Goal: Task Accomplishment & Management: Manage account settings

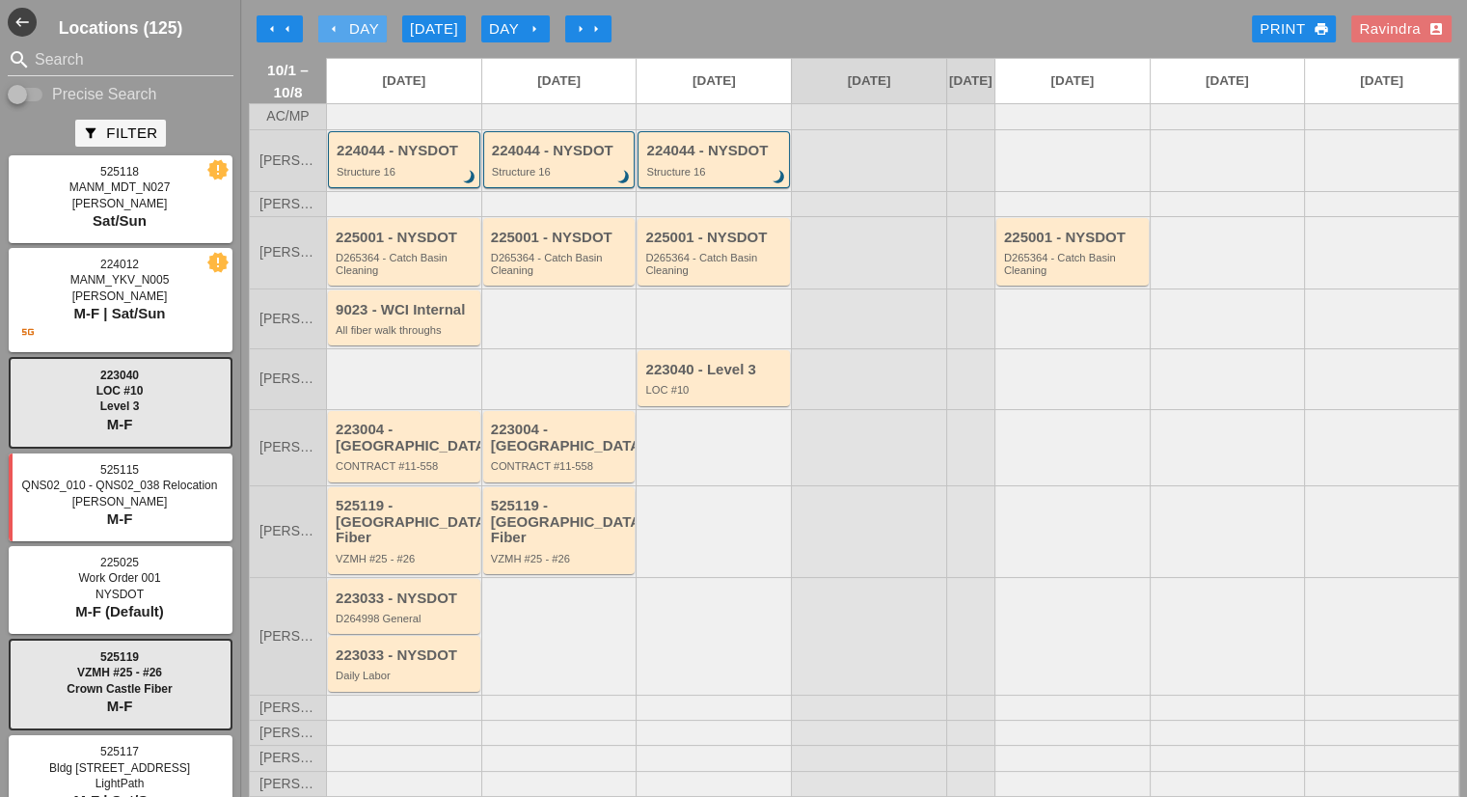
click at [357, 27] on div "arrow_left Day" at bounding box center [352, 29] width 53 height 22
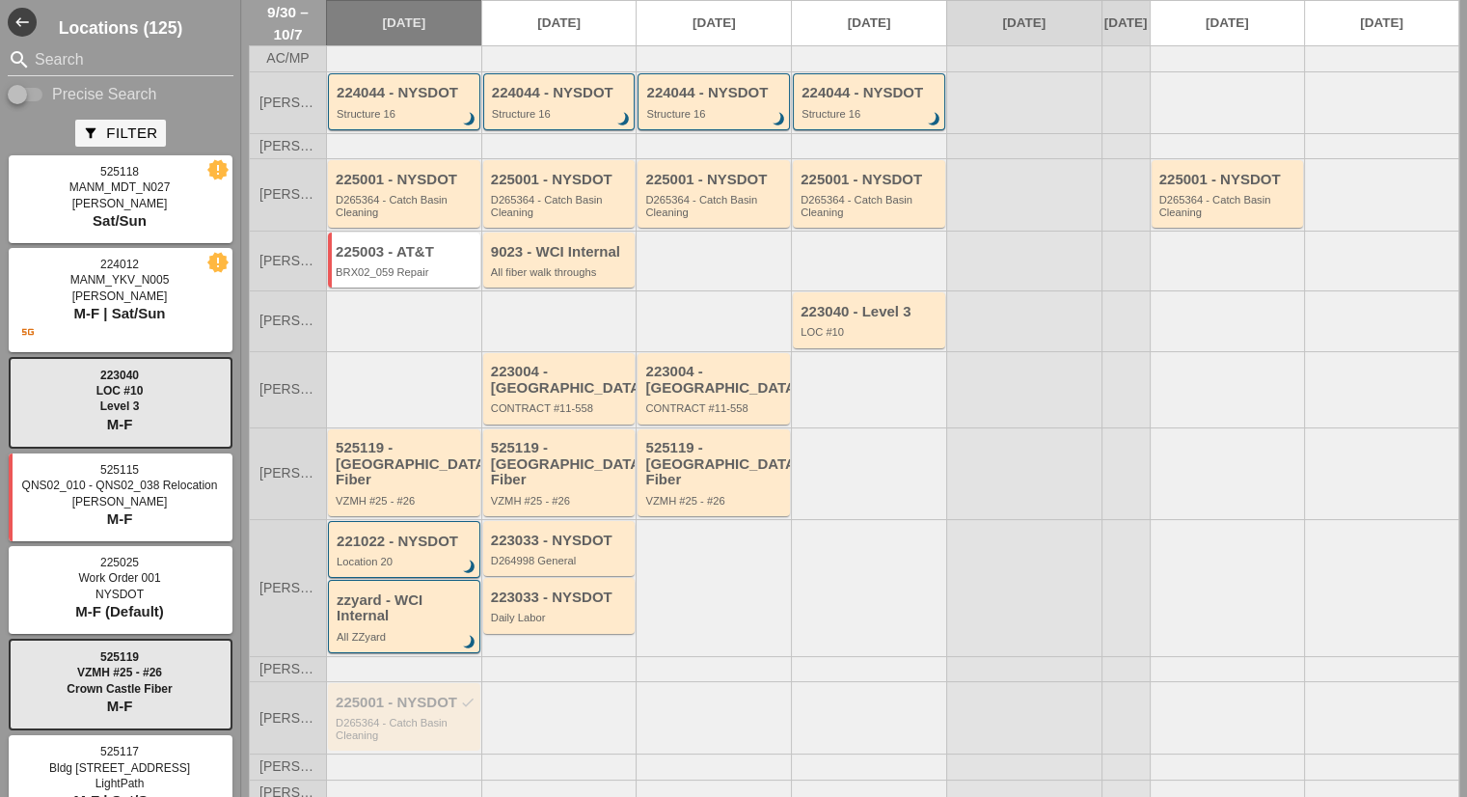
scroll to position [120, 0]
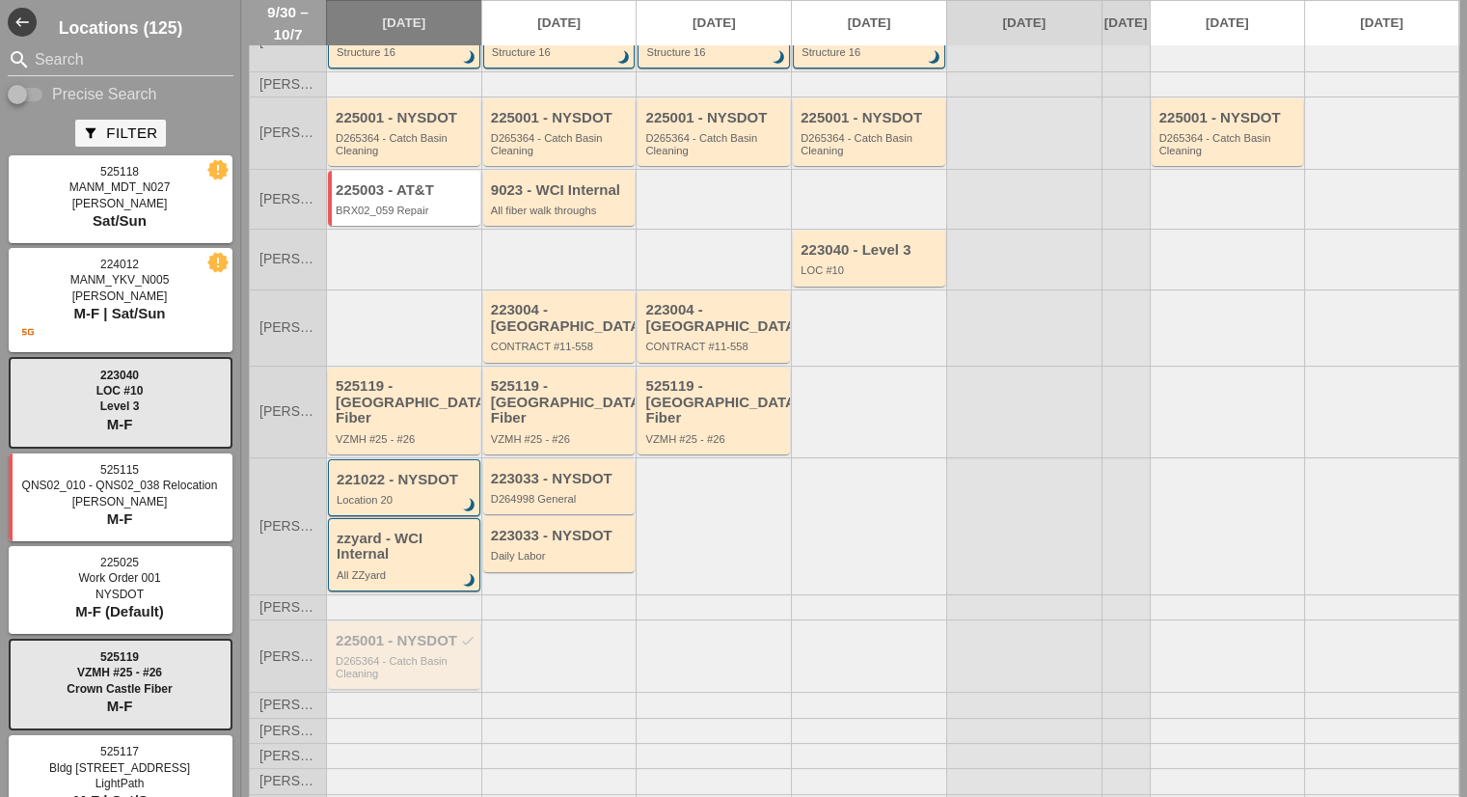
click at [459, 655] on div "D265364 - Catch Basin Cleaning" at bounding box center [406, 667] width 140 height 24
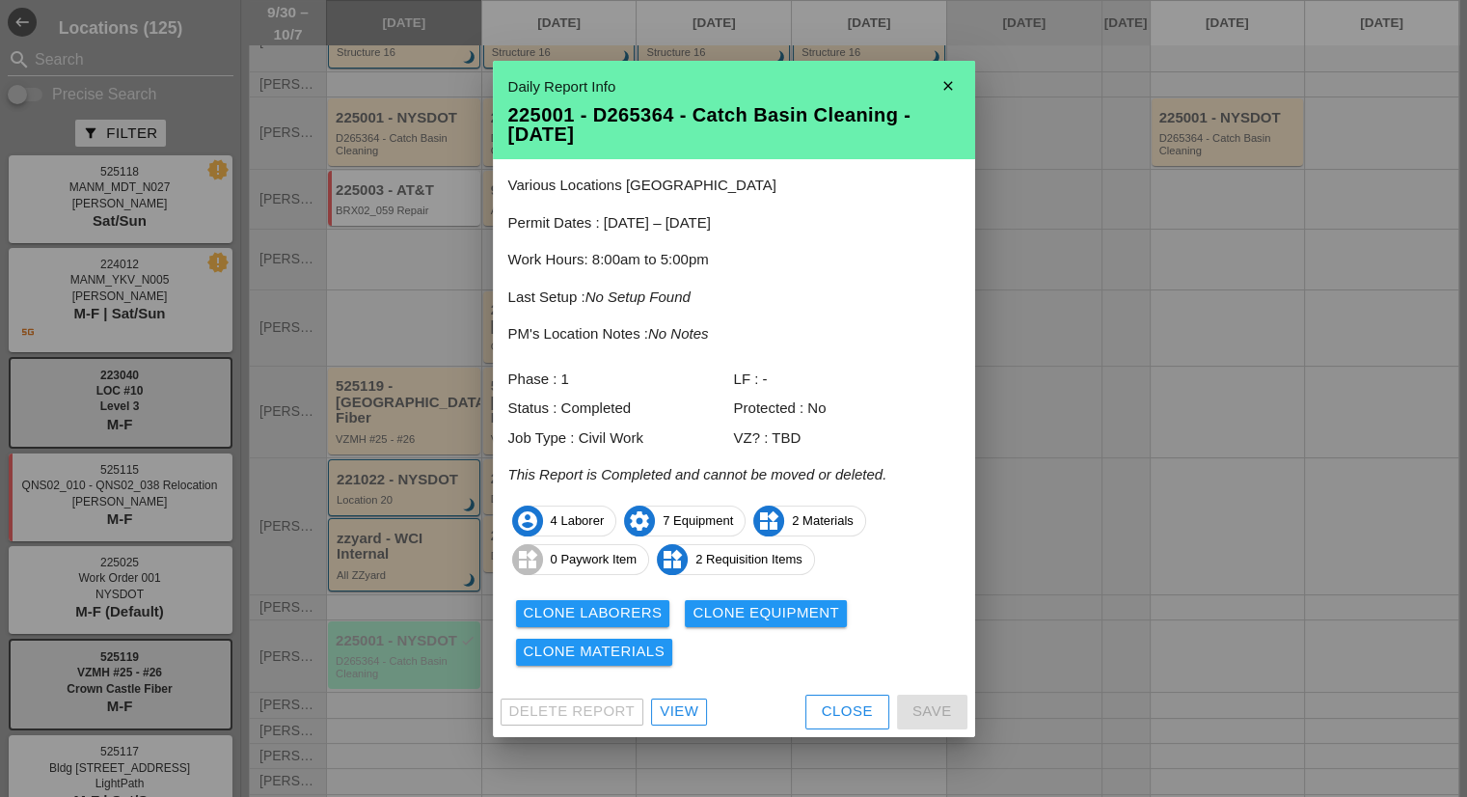
click at [824, 723] on button "Close" at bounding box center [847, 711] width 84 height 35
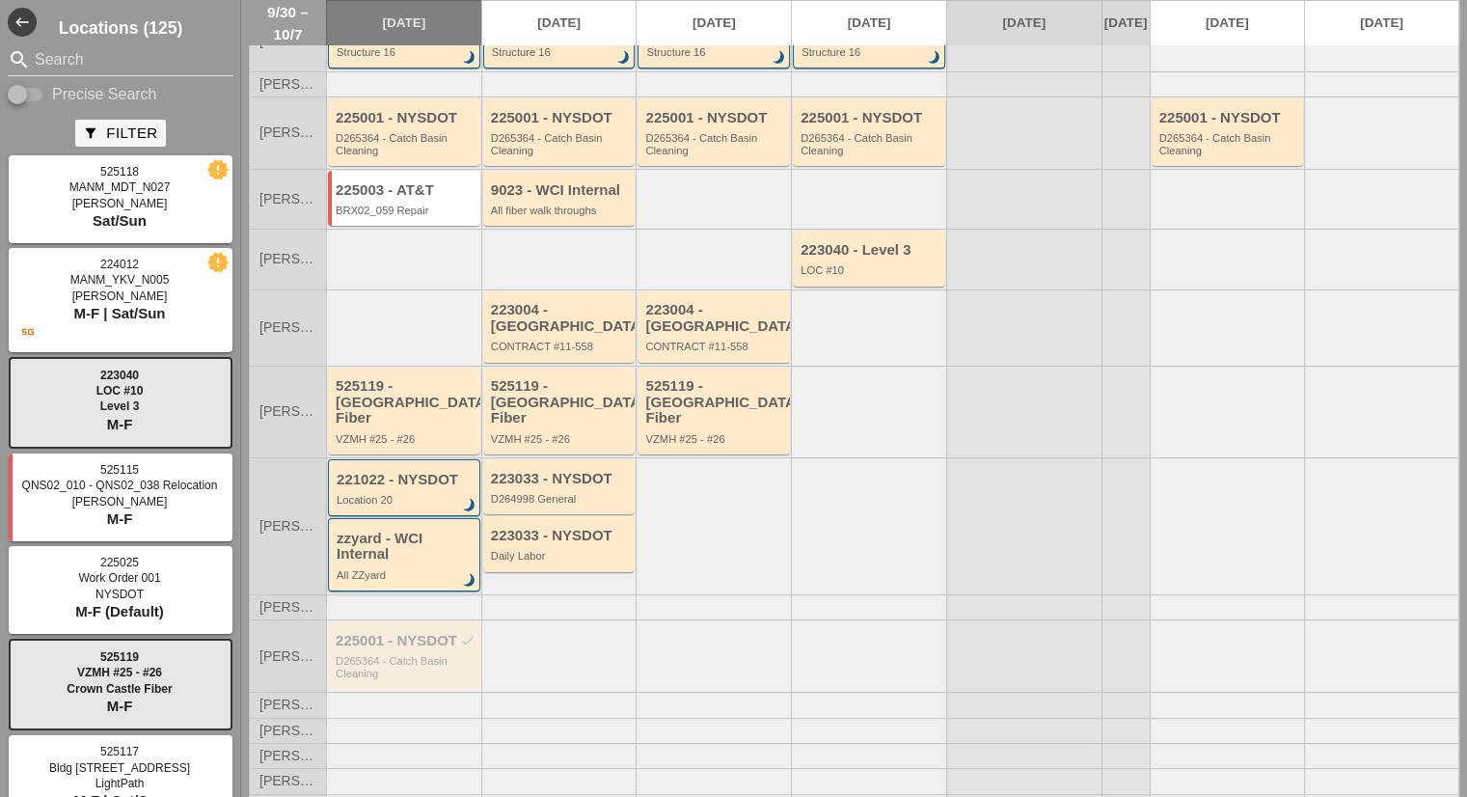
click at [131, 41] on div "Locations (125) search Search Precise Search filter_alt Filter 525118 MANM_MDT_…" at bounding box center [120, 398] width 241 height 797
click at [122, 50] on input "Search" at bounding box center [121, 59] width 172 height 31
click at [121, 52] on input "Search" at bounding box center [121, 59] width 172 height 31
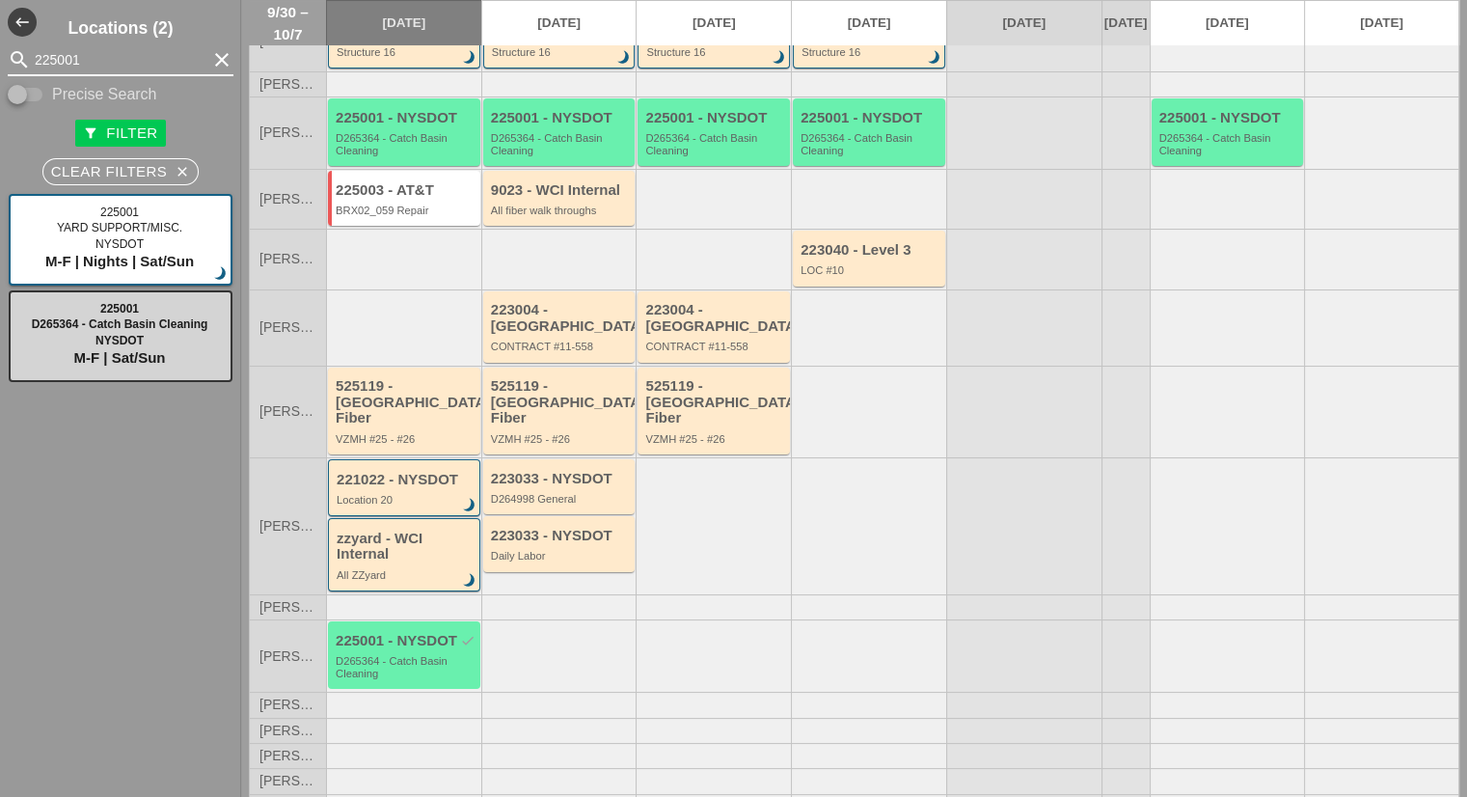
type input "225001"
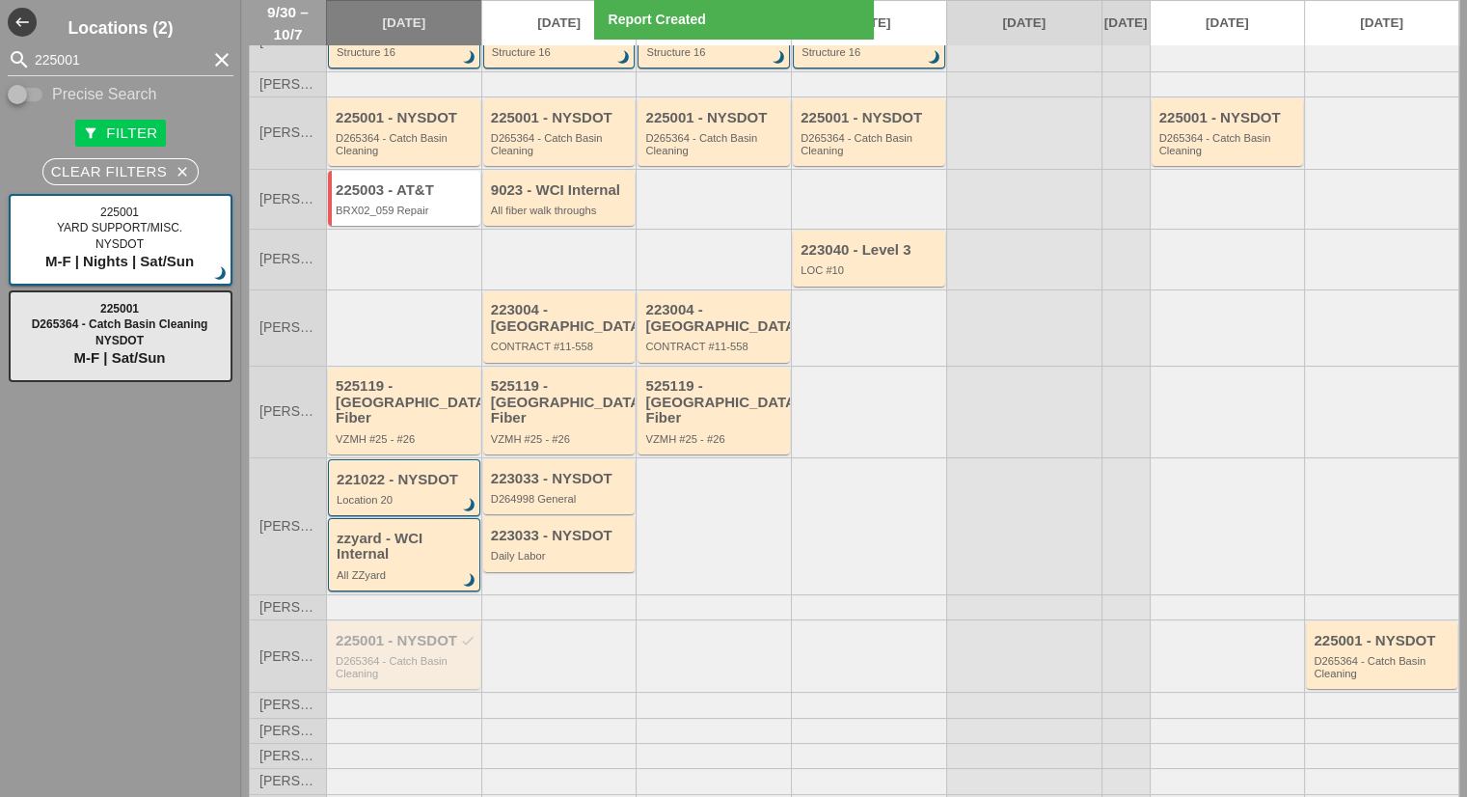
click at [401, 655] on div "D265364 - Catch Basin Cleaning" at bounding box center [406, 667] width 140 height 24
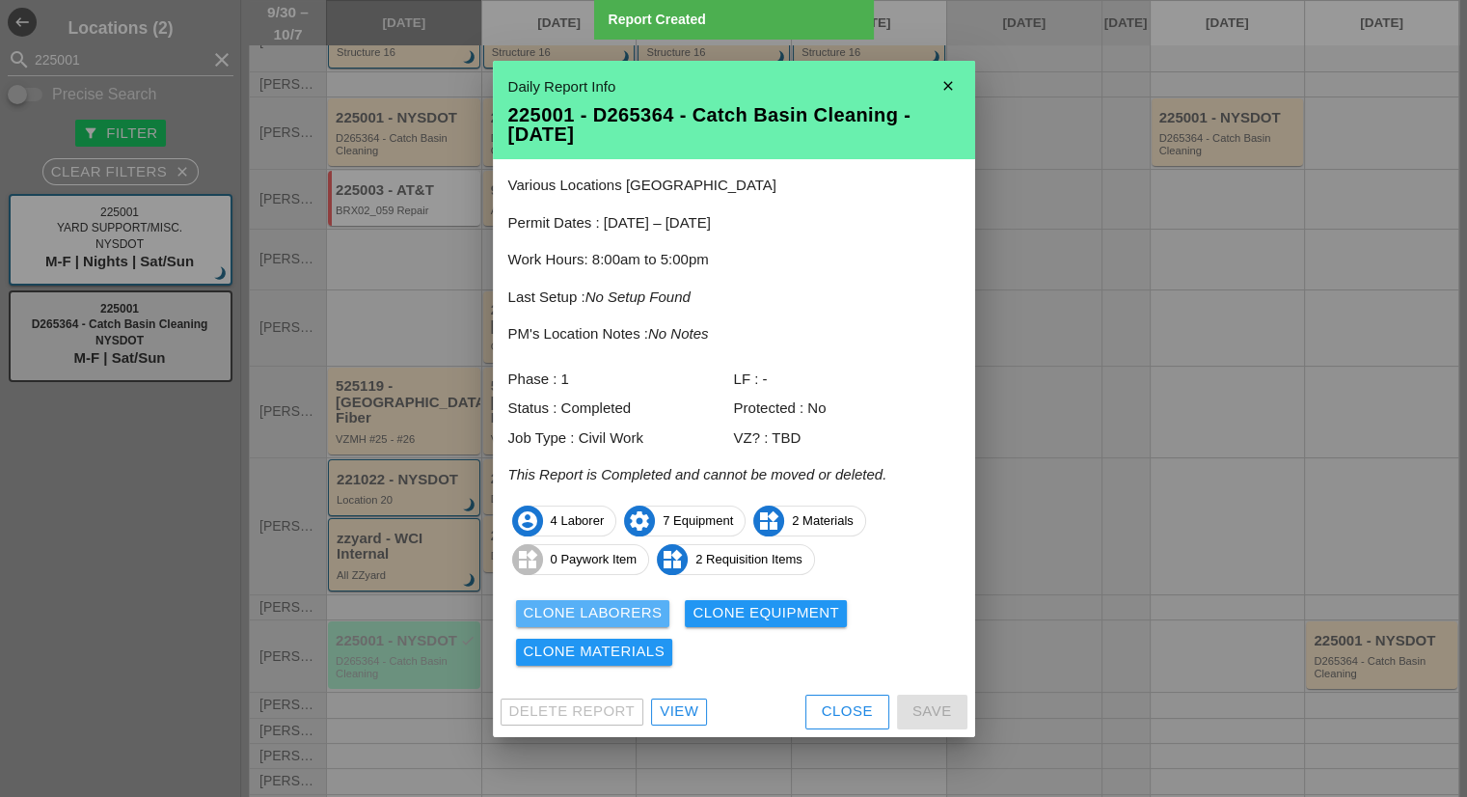
click at [594, 611] on div "Clone Laborers" at bounding box center [593, 613] width 139 height 22
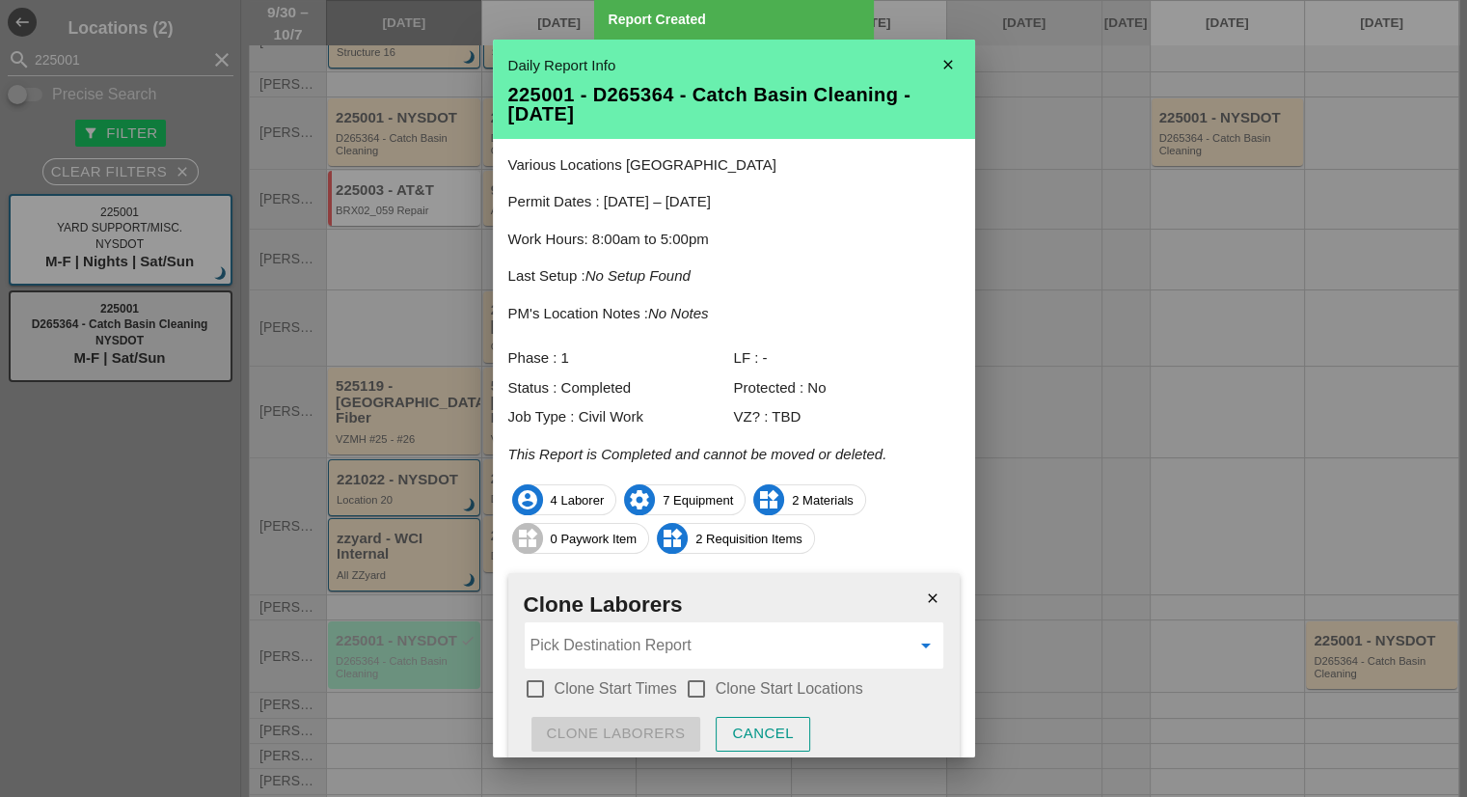
click at [582, 656] on input "Pick Destination Report" at bounding box center [720, 645] width 380 height 31
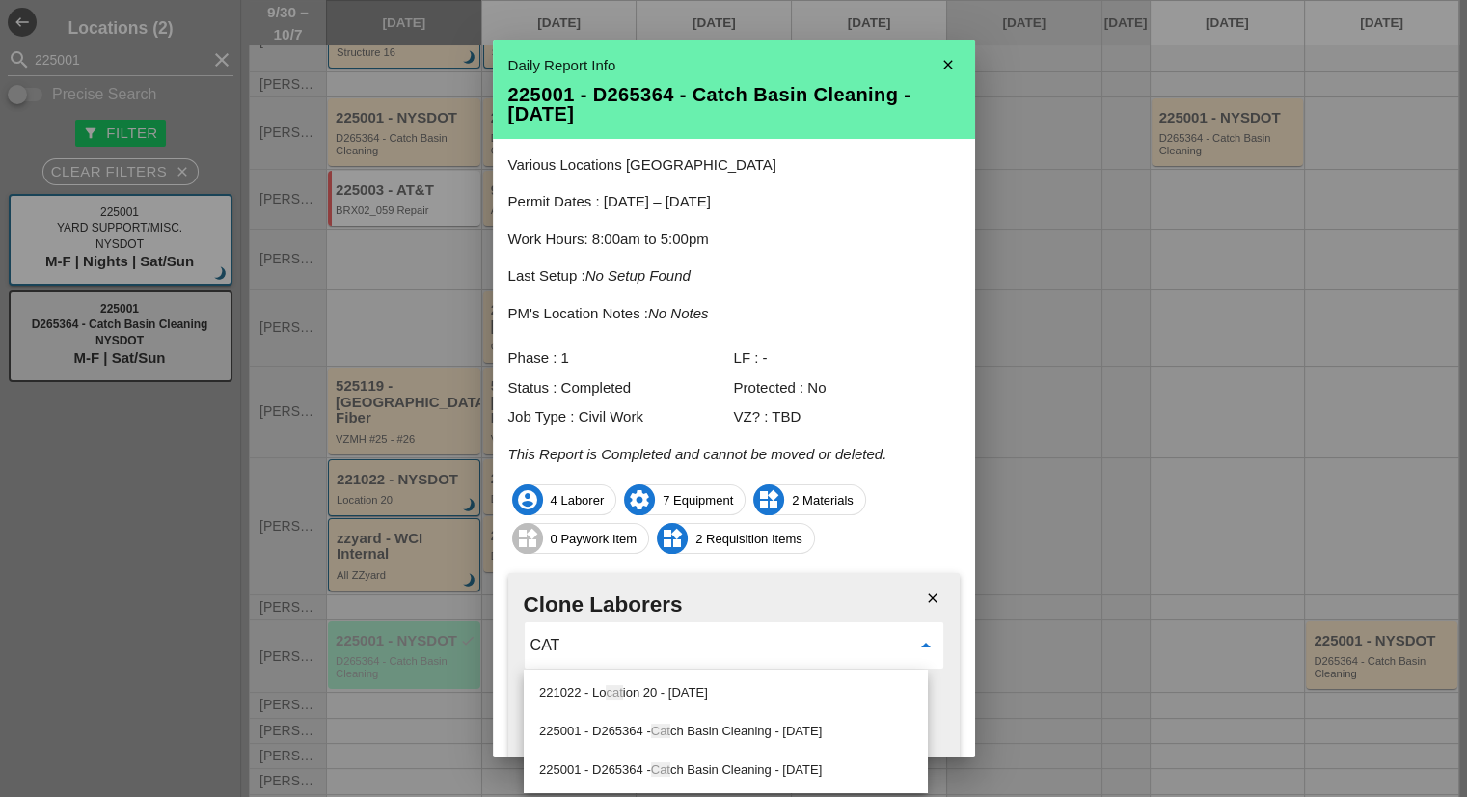
type input "CAT"
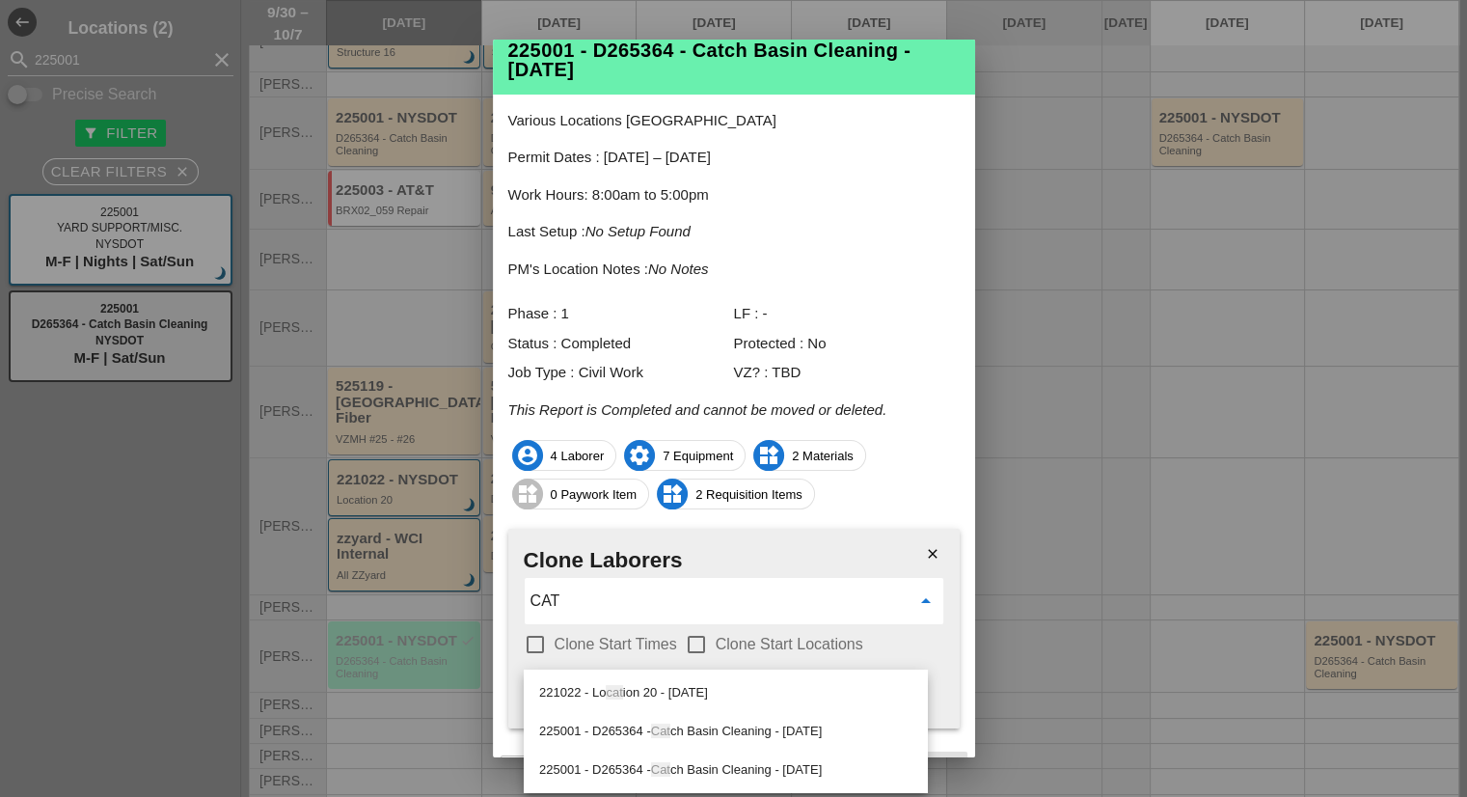
scroll to position [77, 0]
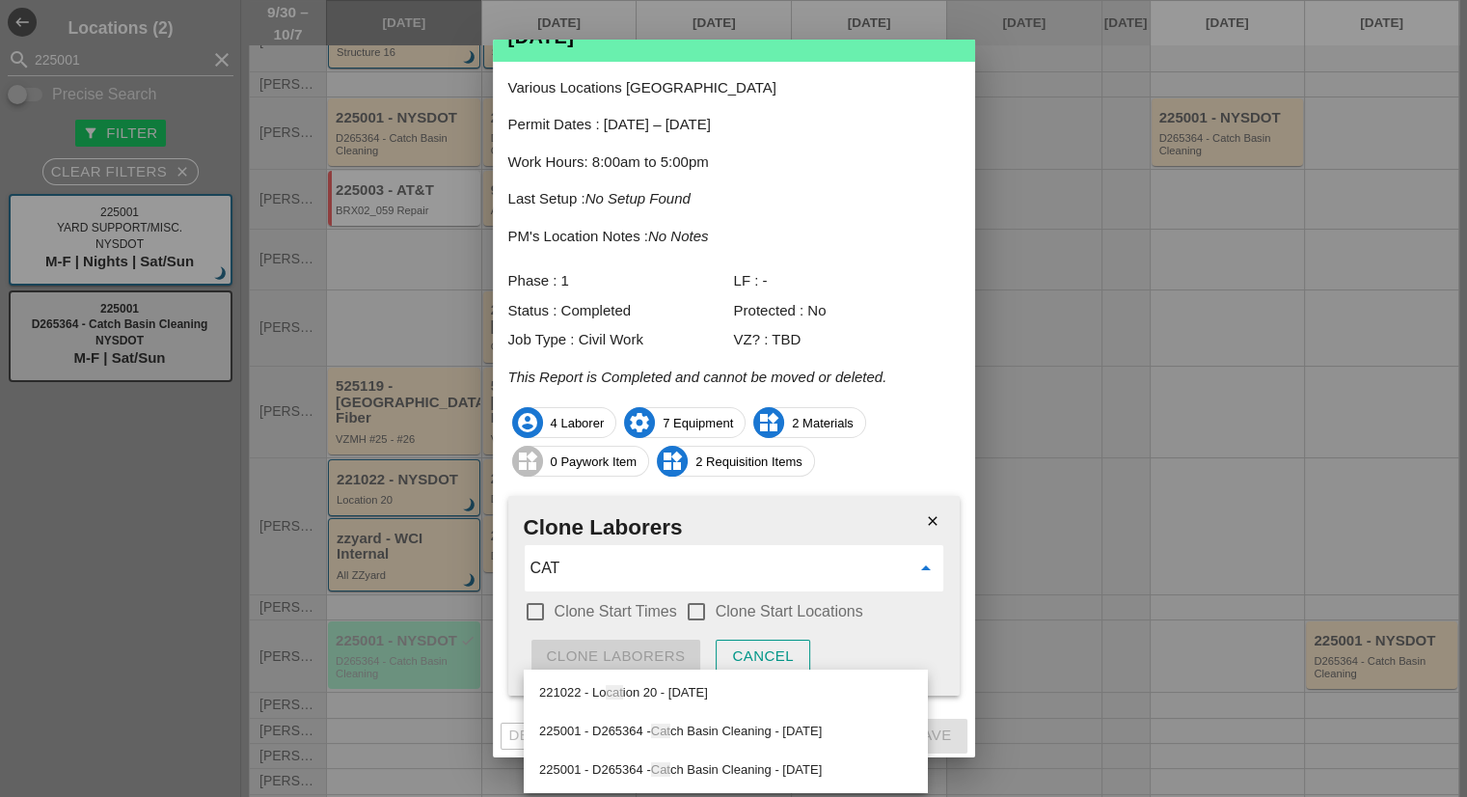
click at [891, 611] on div "check_box_outline_blank Clone Start Times check_box_outline_blank Clone Start L…" at bounding box center [734, 613] width 421 height 34
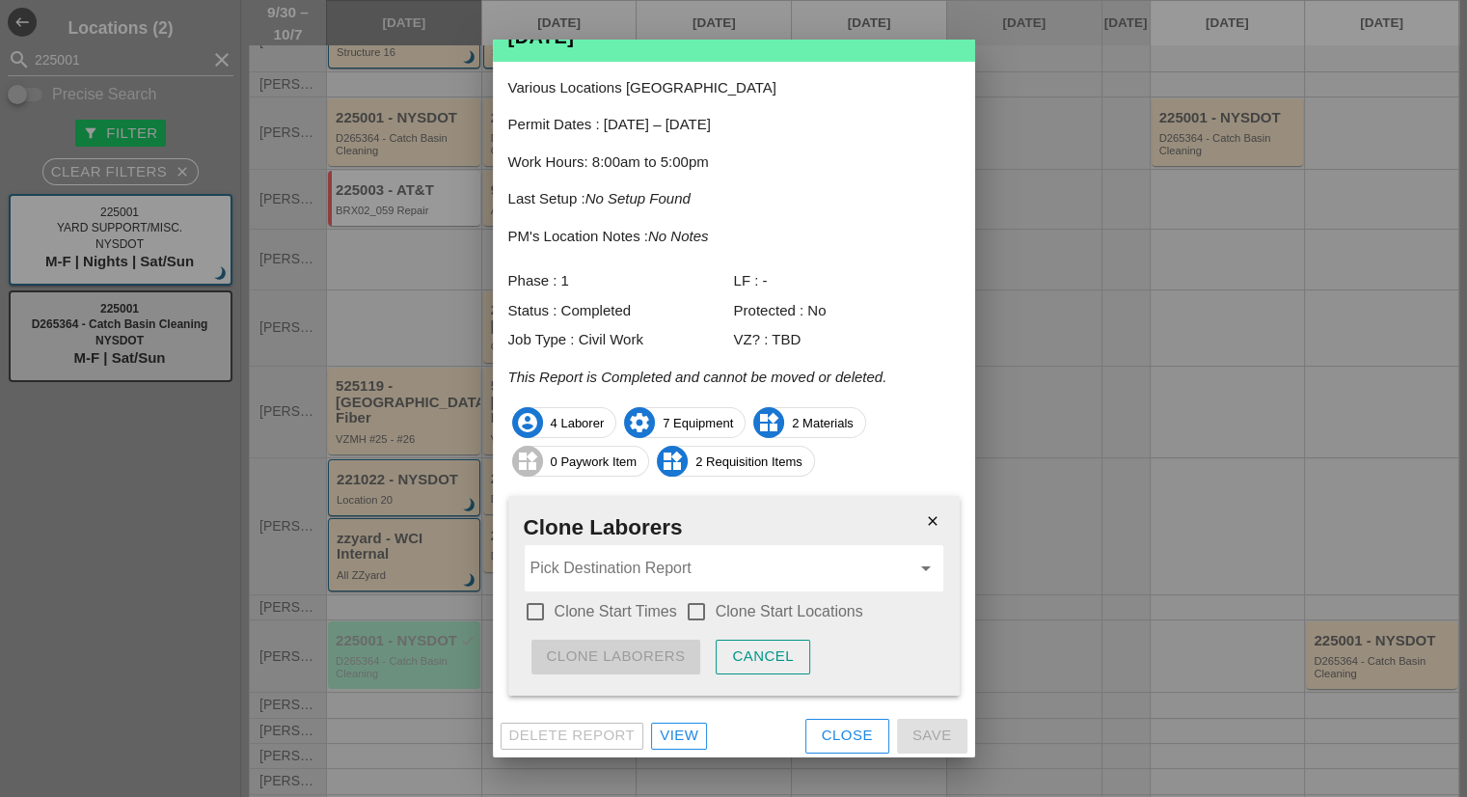
click at [918, 565] on div "Pick Destination Report arrow_drop_down" at bounding box center [734, 568] width 419 height 46
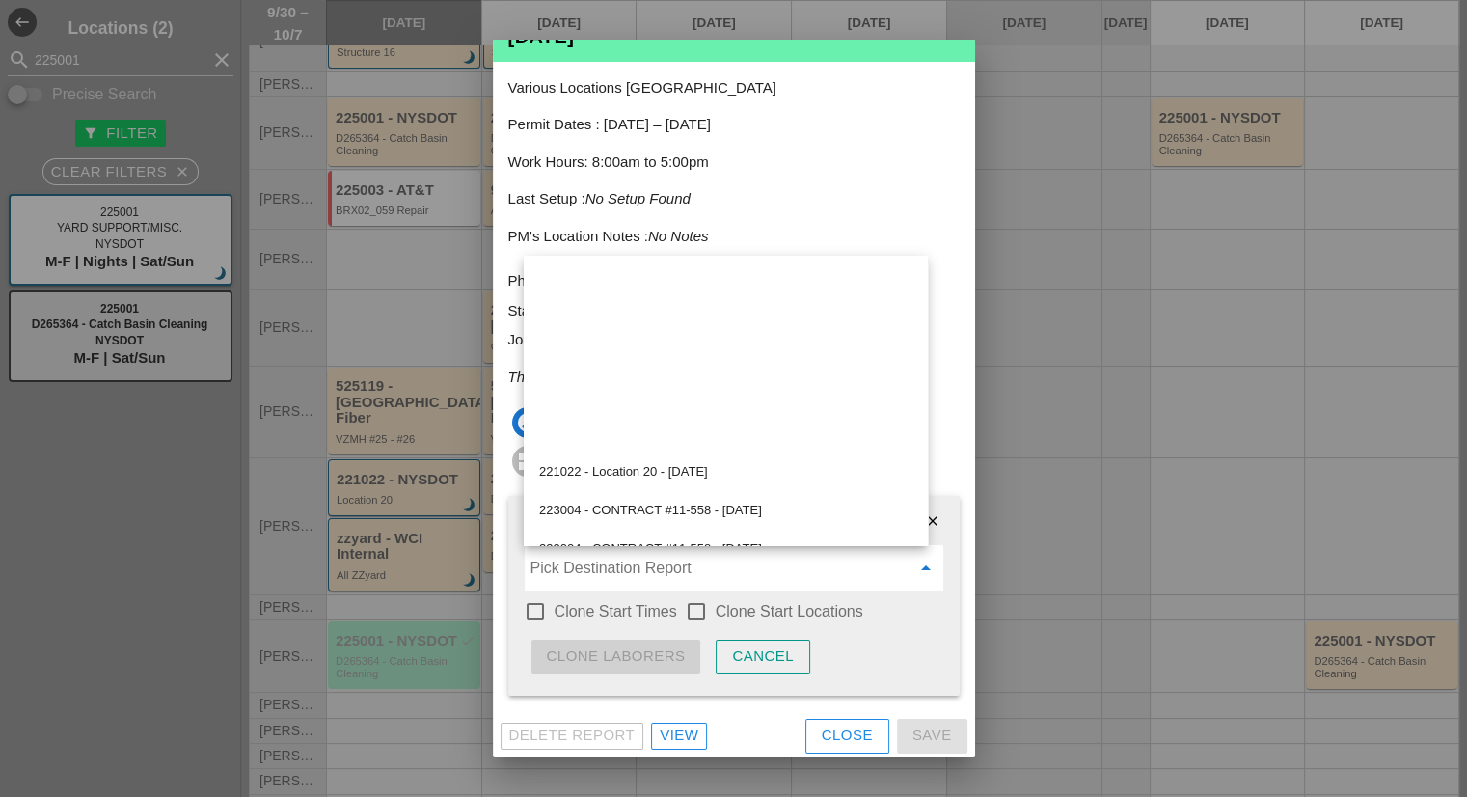
click at [914, 565] on icon "arrow_drop_down" at bounding box center [925, 568] width 23 height 23
click at [1025, 561] on div at bounding box center [733, 398] width 1467 height 797
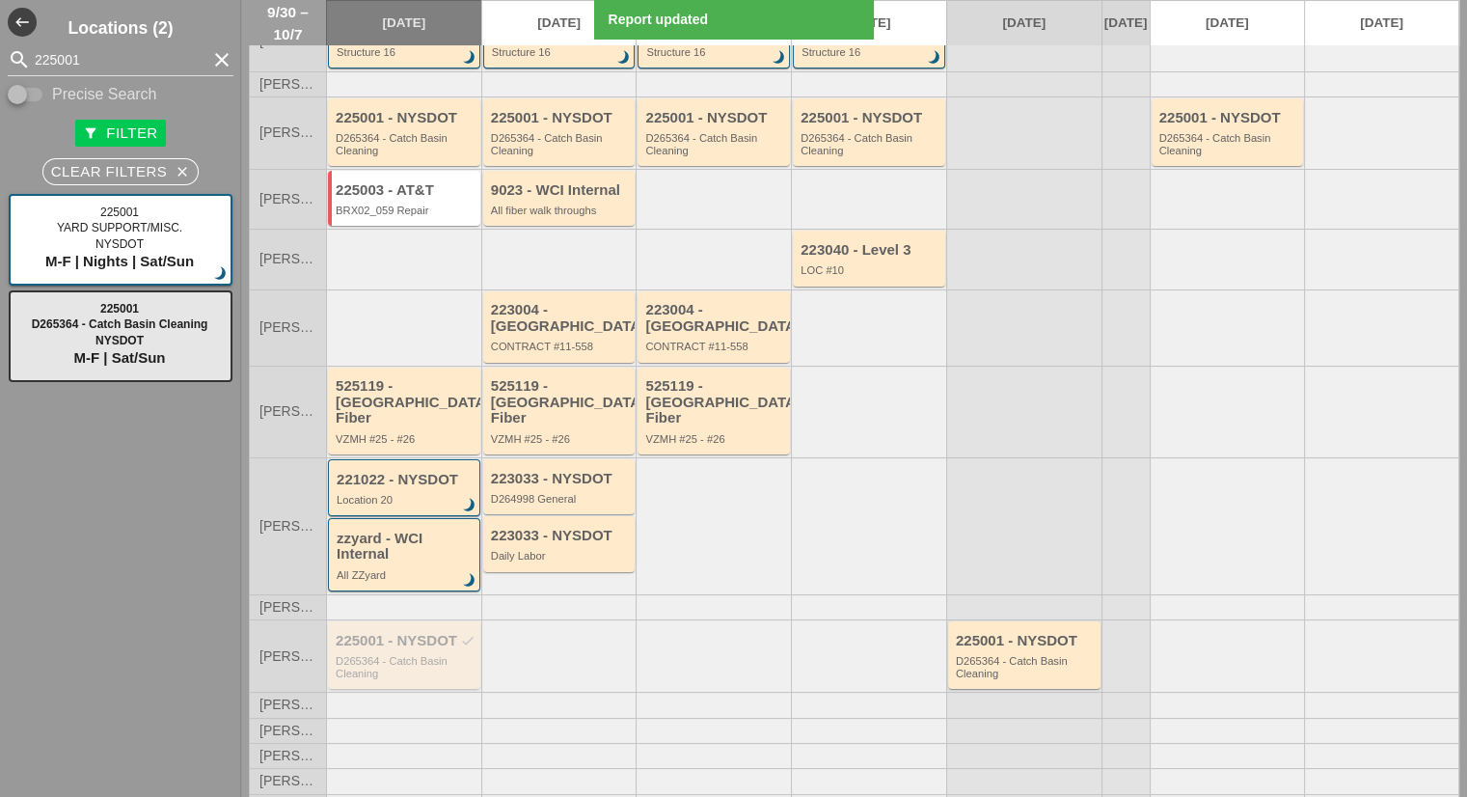
click at [427, 655] on div "D265364 - Catch Basin Cleaning" at bounding box center [406, 667] width 140 height 24
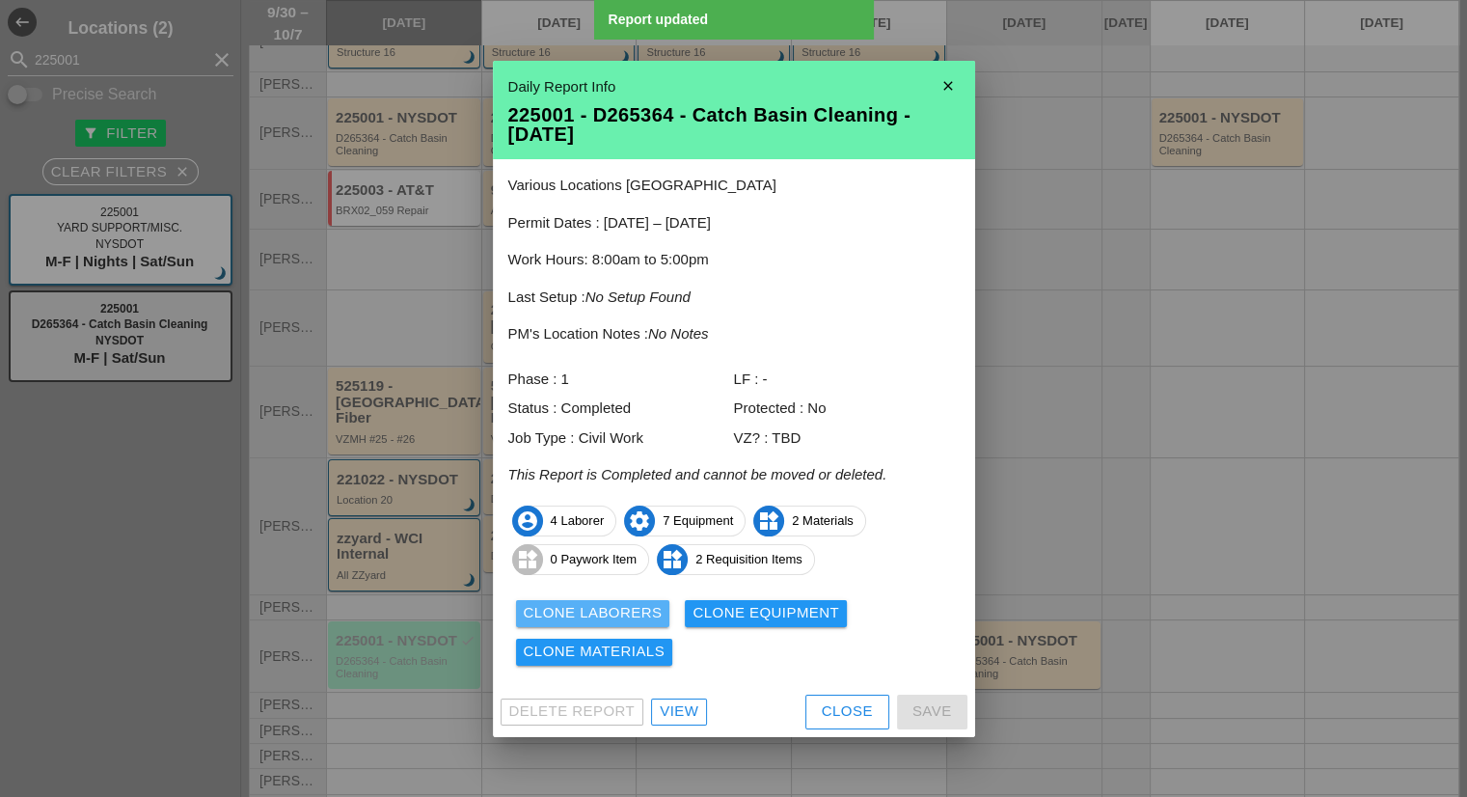
click at [594, 619] on div "Clone Laborers" at bounding box center [593, 613] width 139 height 22
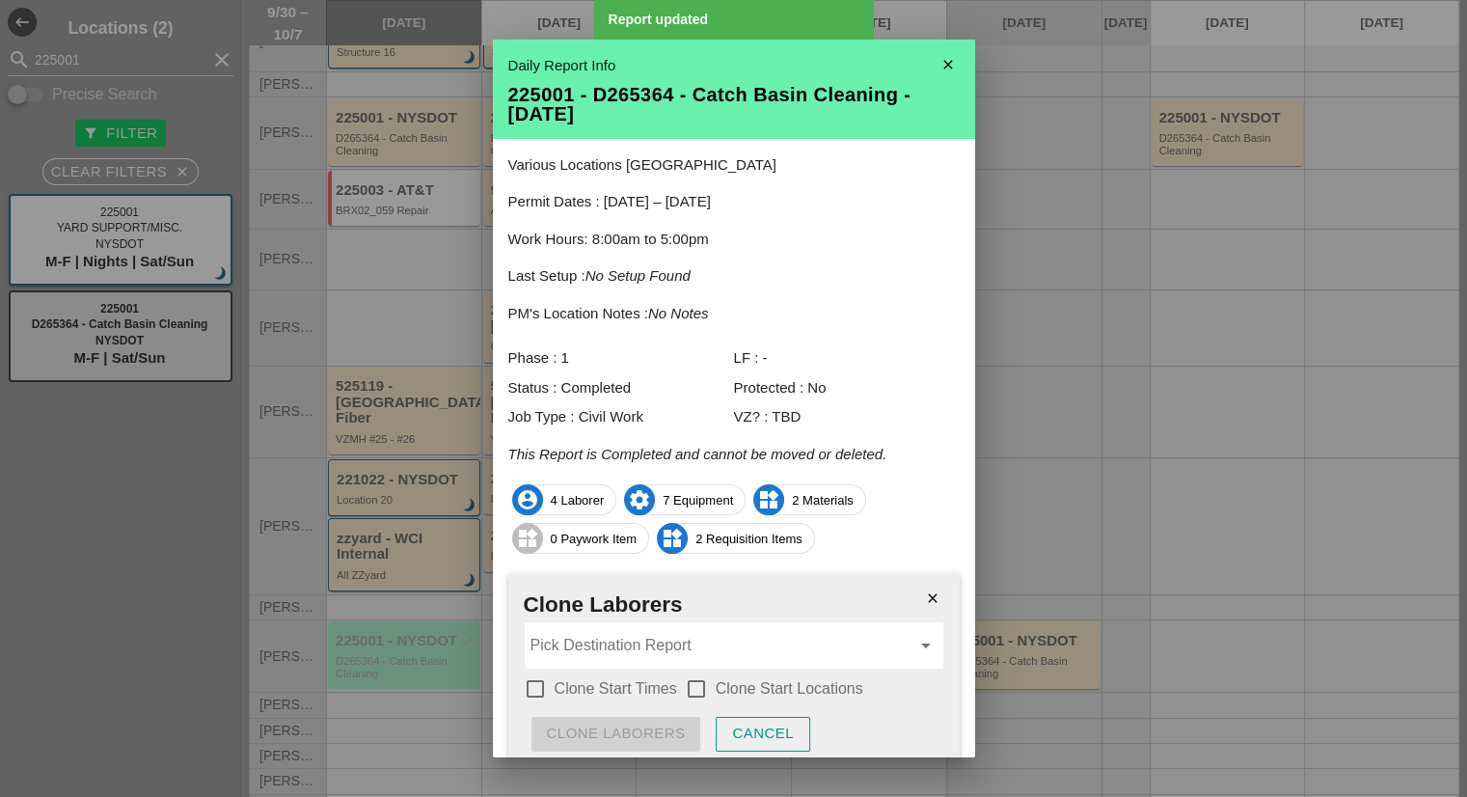
click at [599, 640] on input "Pick Destination Report" at bounding box center [720, 645] width 380 height 31
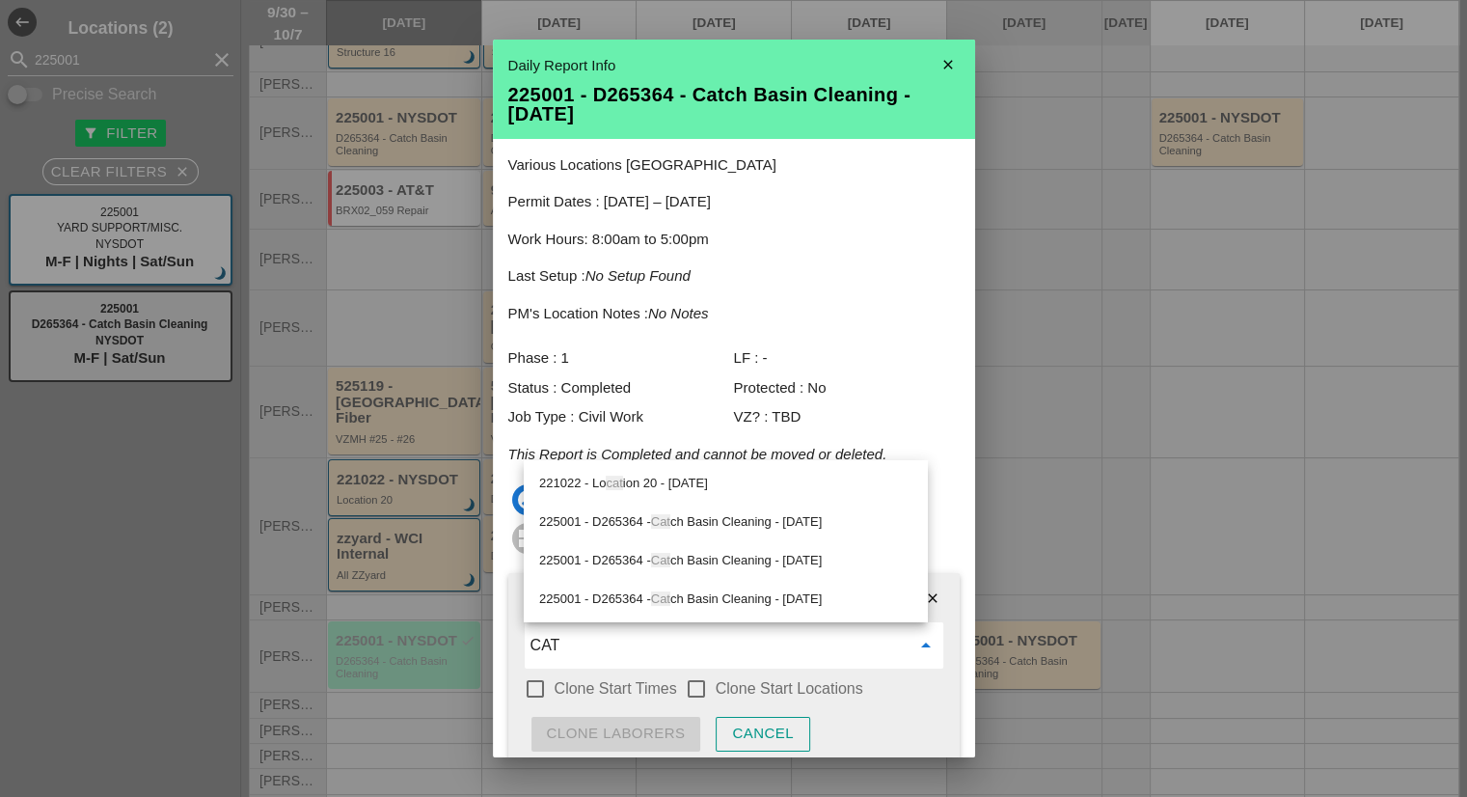
type input "CAT"
click at [1109, 633] on div at bounding box center [733, 398] width 1467 height 797
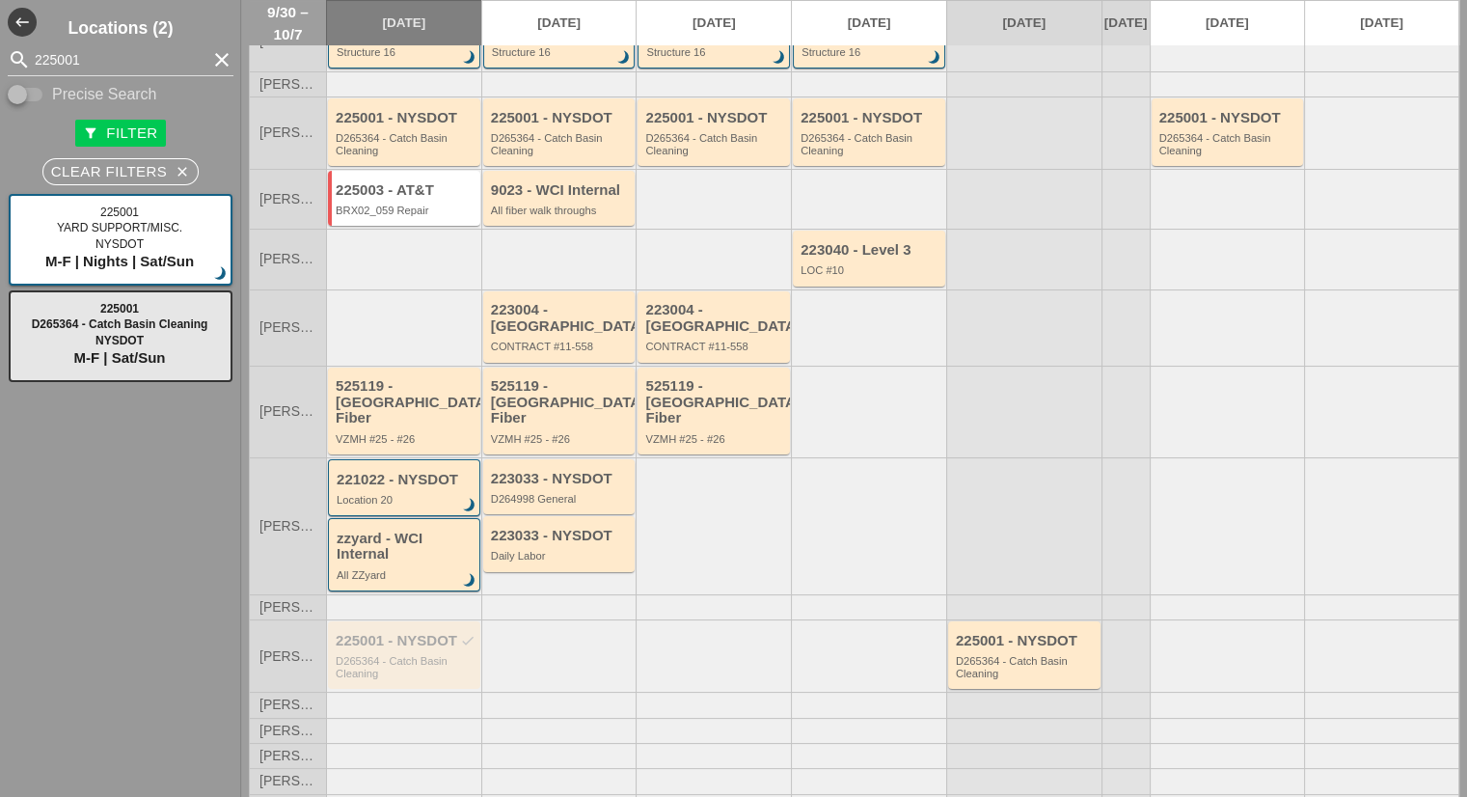
click at [1109, 633] on div at bounding box center [1125, 655] width 48 height 72
click at [399, 655] on div "D265364 - Catch Basin Cleaning" at bounding box center [406, 667] width 140 height 24
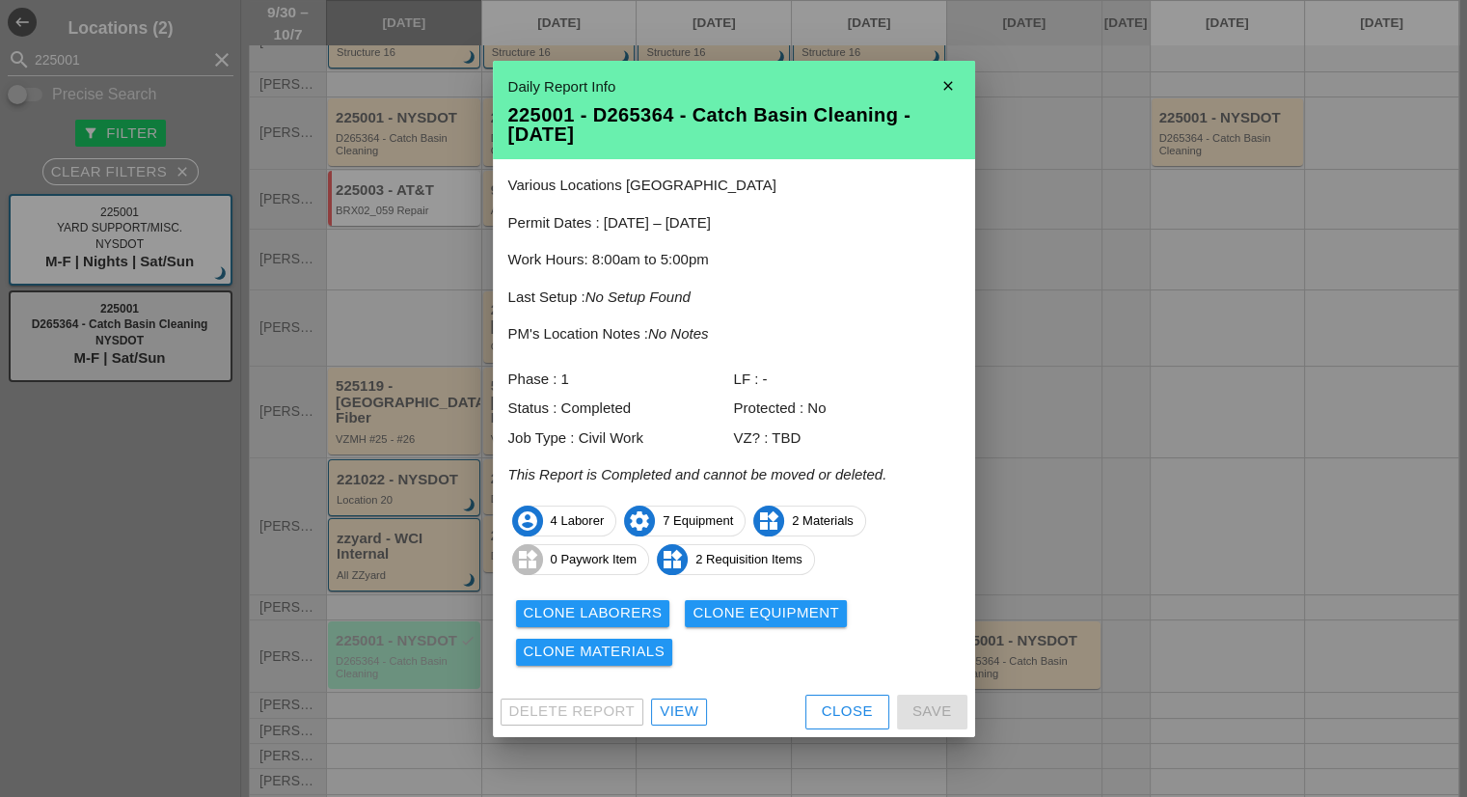
click at [627, 611] on div "Clone Laborers" at bounding box center [593, 613] width 139 height 22
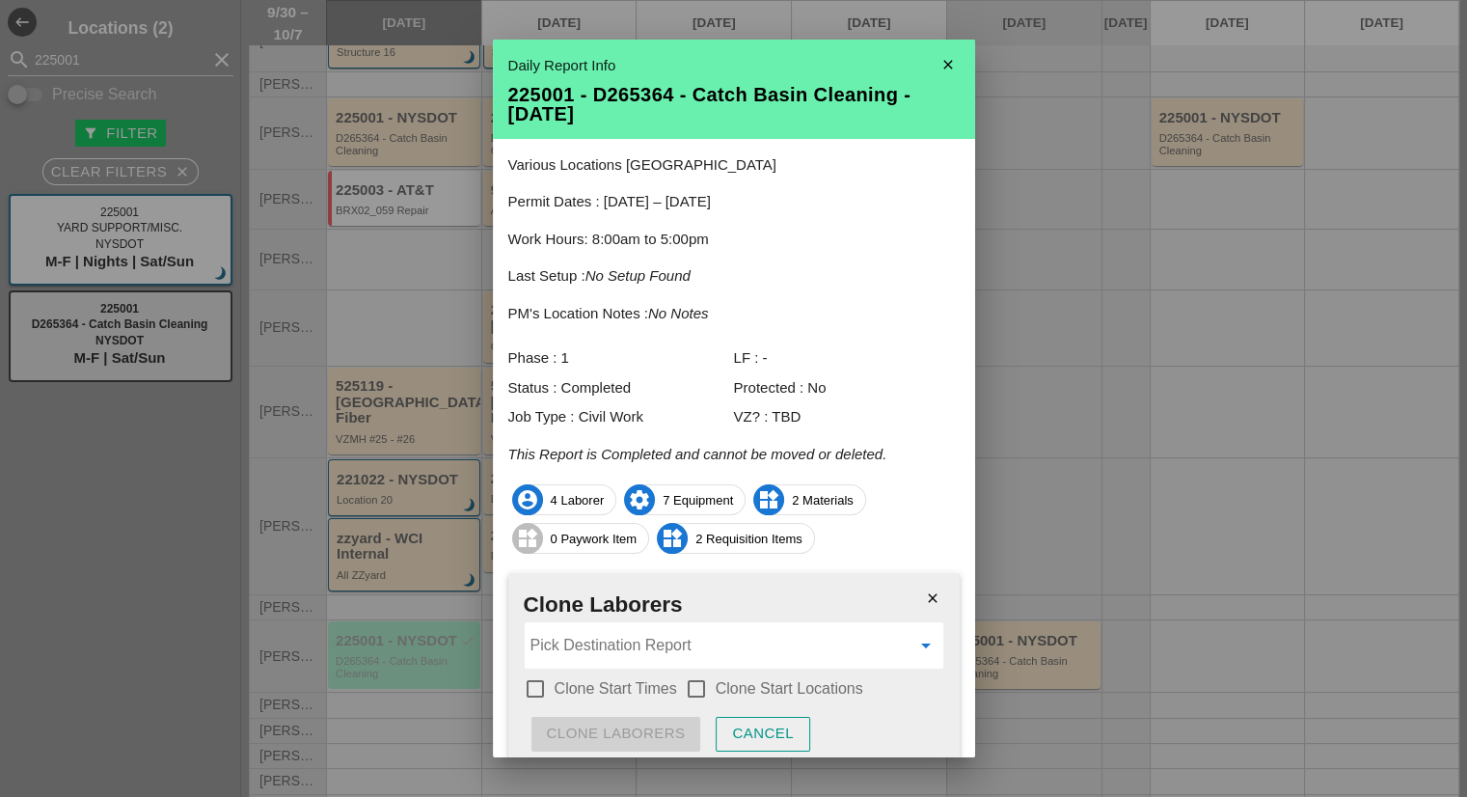
click at [612, 634] on input "Pick Destination Report" at bounding box center [720, 645] width 380 height 31
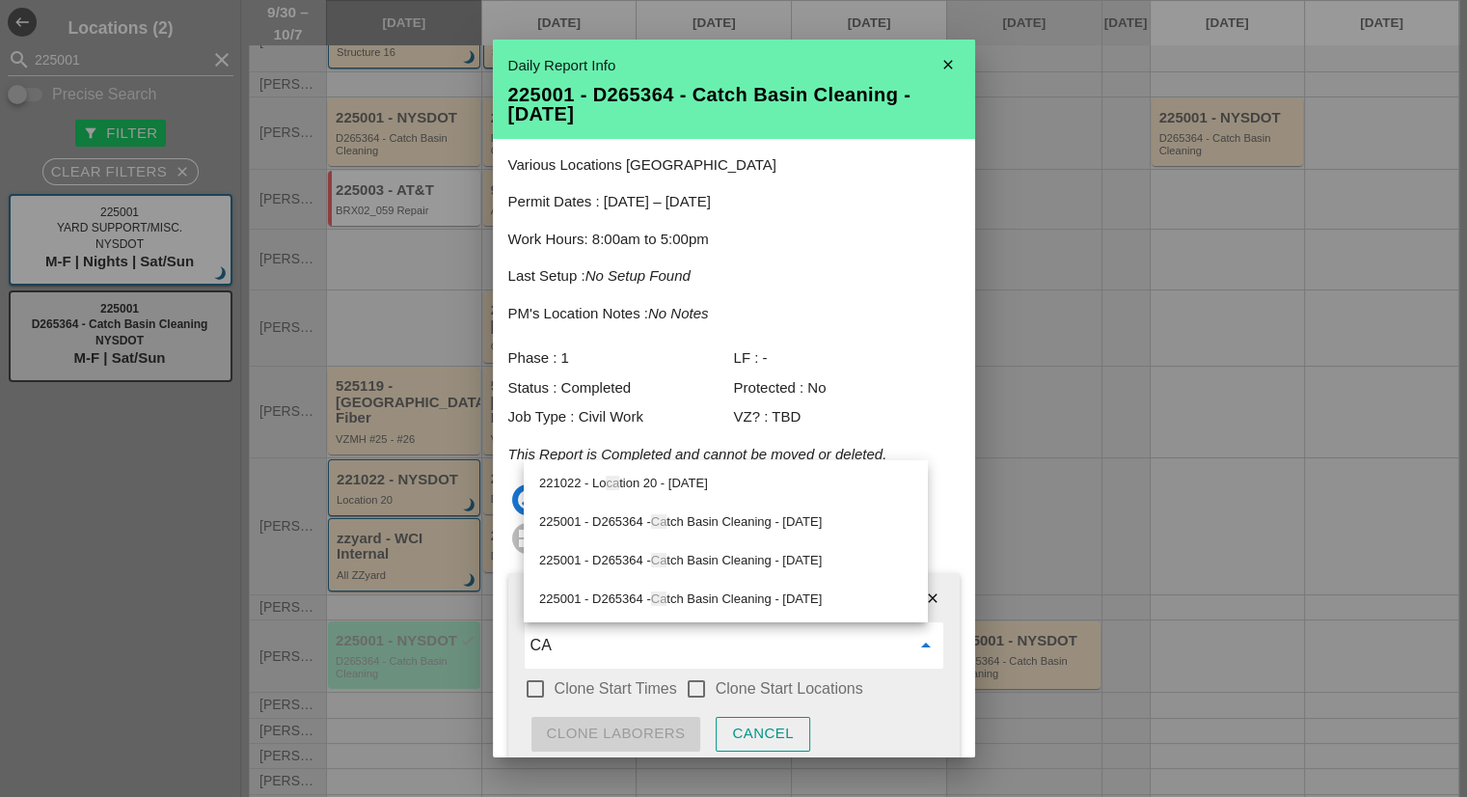
type input "CA"
click at [929, 63] on icon "close" at bounding box center [948, 64] width 39 height 39
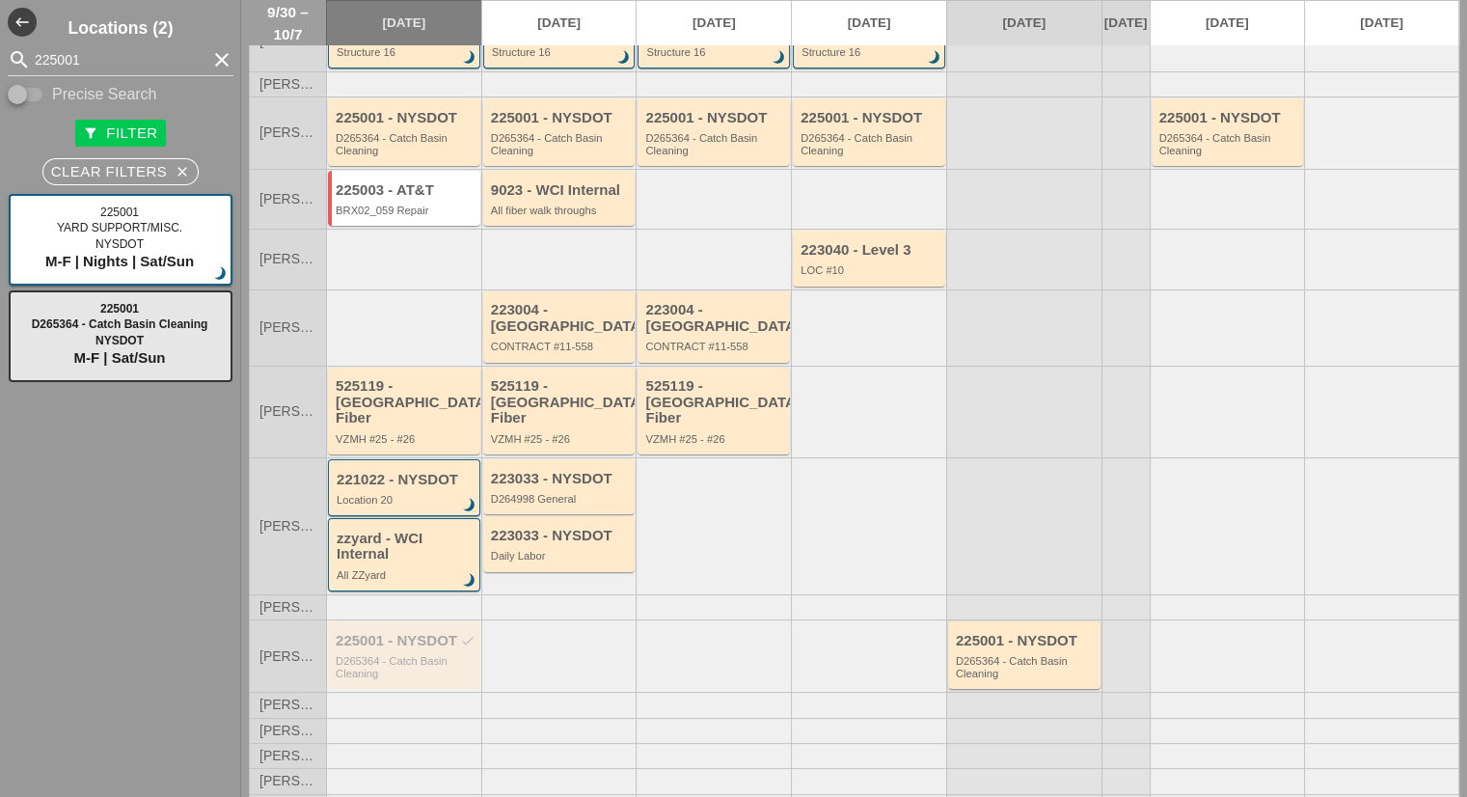
click at [1066, 495] on div at bounding box center [1023, 525] width 155 height 137
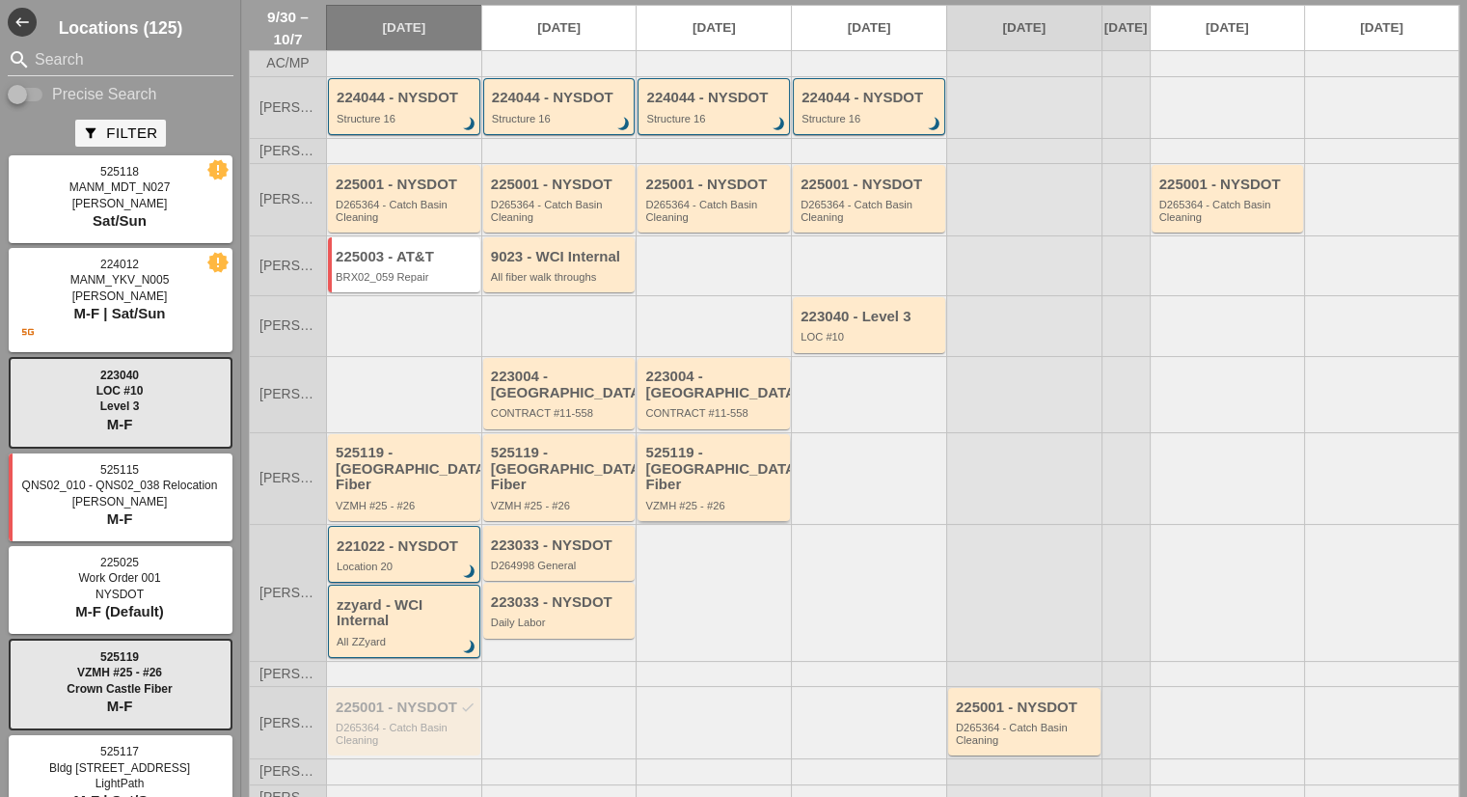
scroll to position [120, 0]
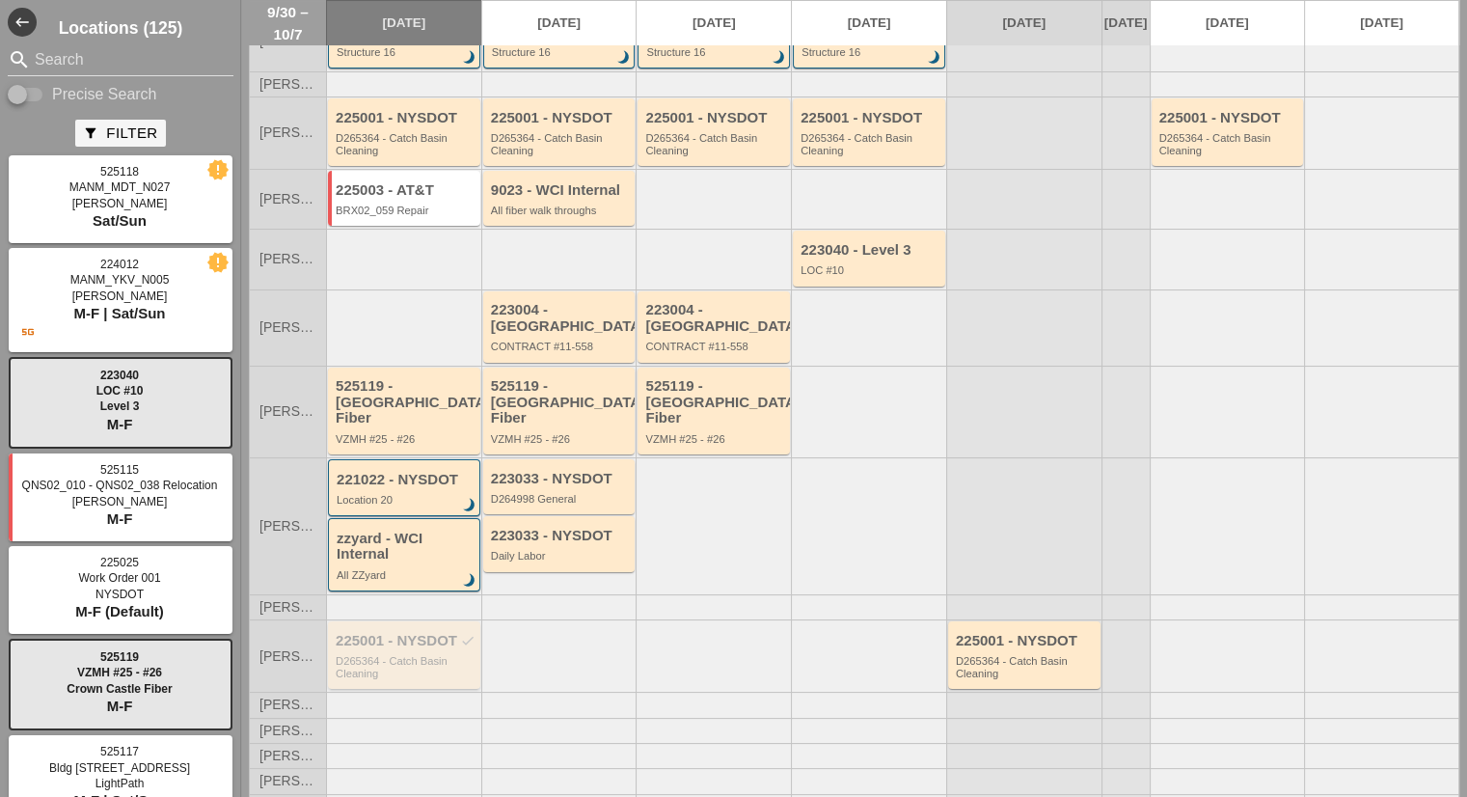
click at [411, 665] on div "225001 - NYSDOT check D265364 - Catch Basin Cleaning" at bounding box center [404, 655] width 152 height 68
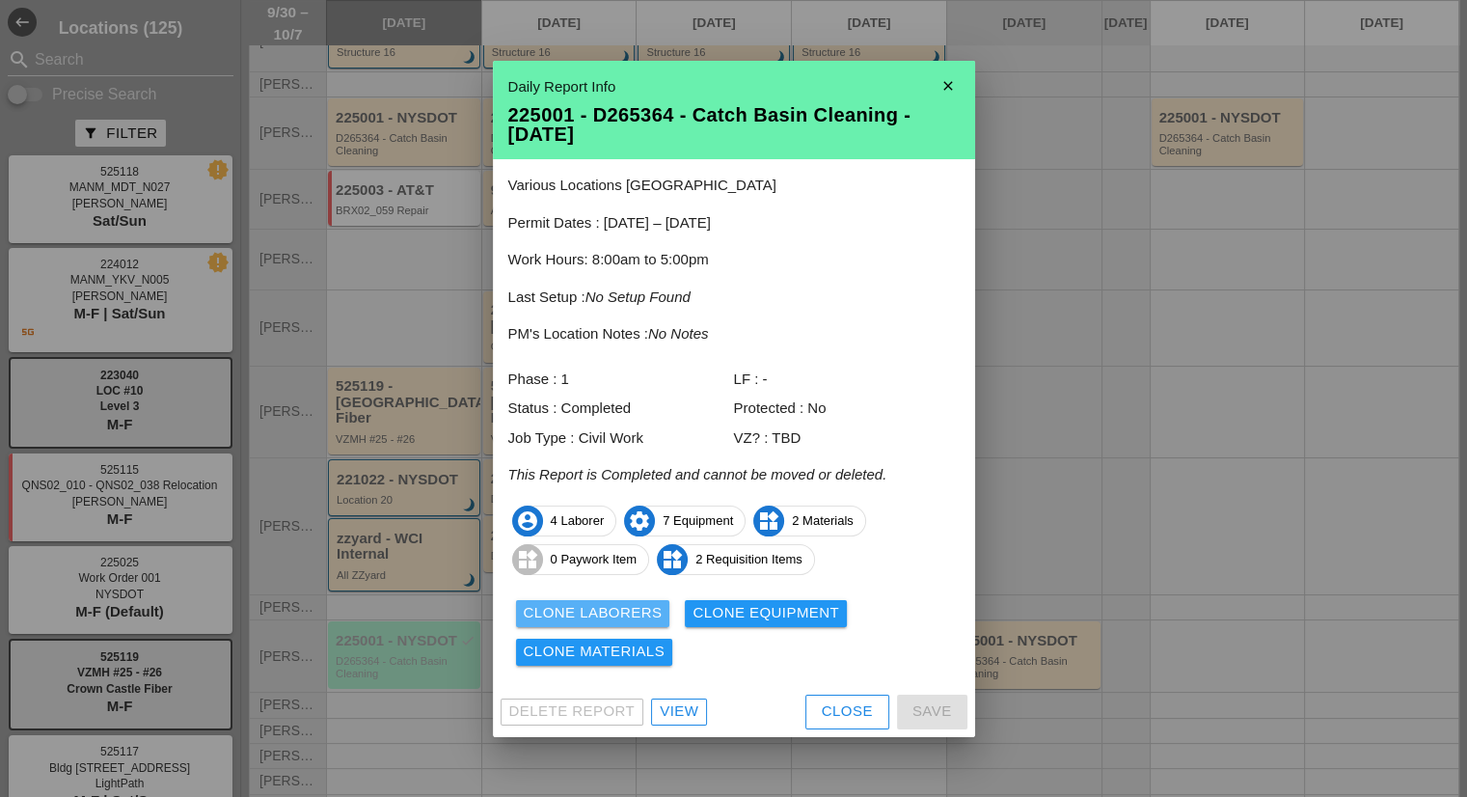
click at [607, 606] on div "Clone Laborers" at bounding box center [593, 613] width 139 height 22
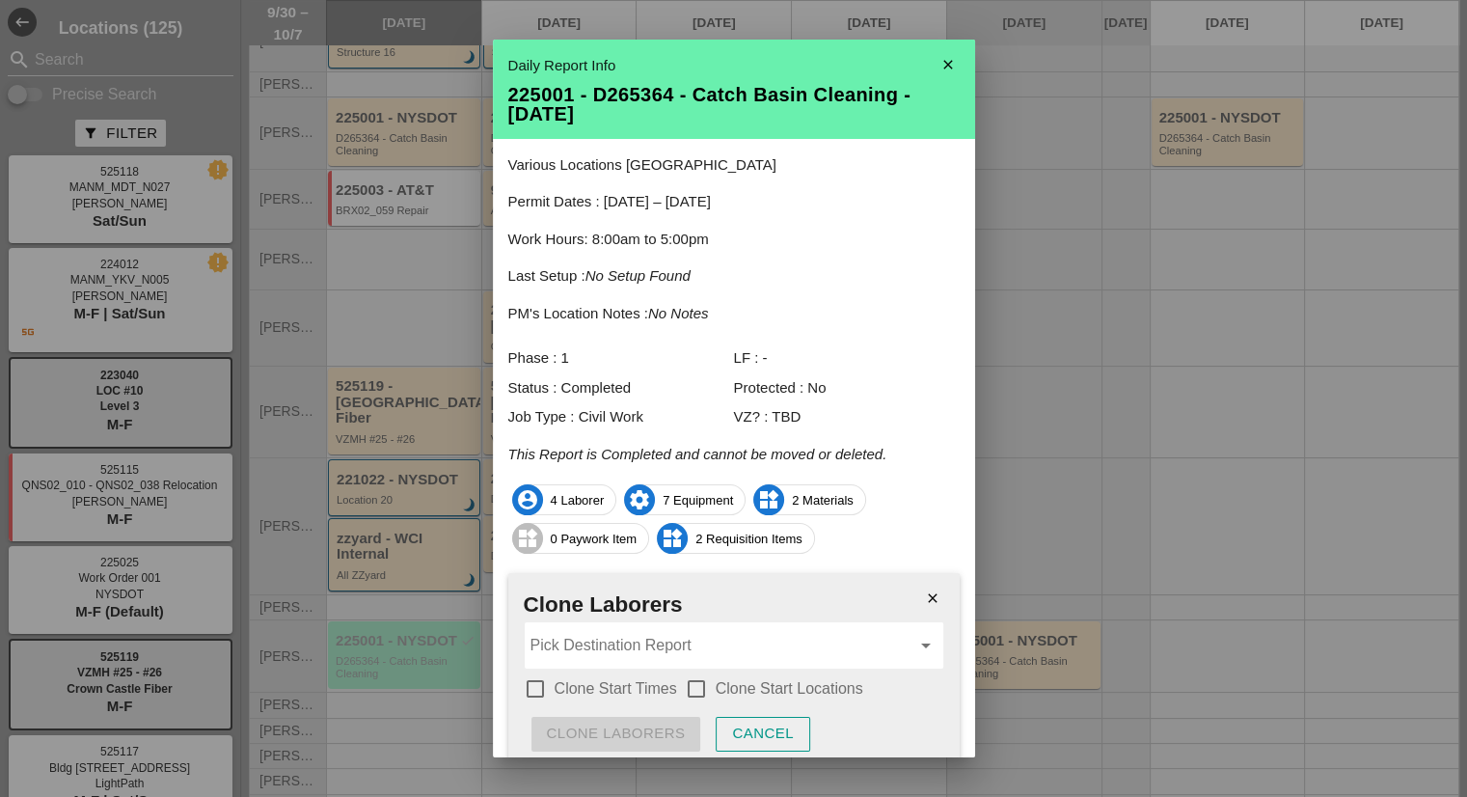
click at [611, 638] on input "Pick Destination Report" at bounding box center [720, 645] width 380 height 31
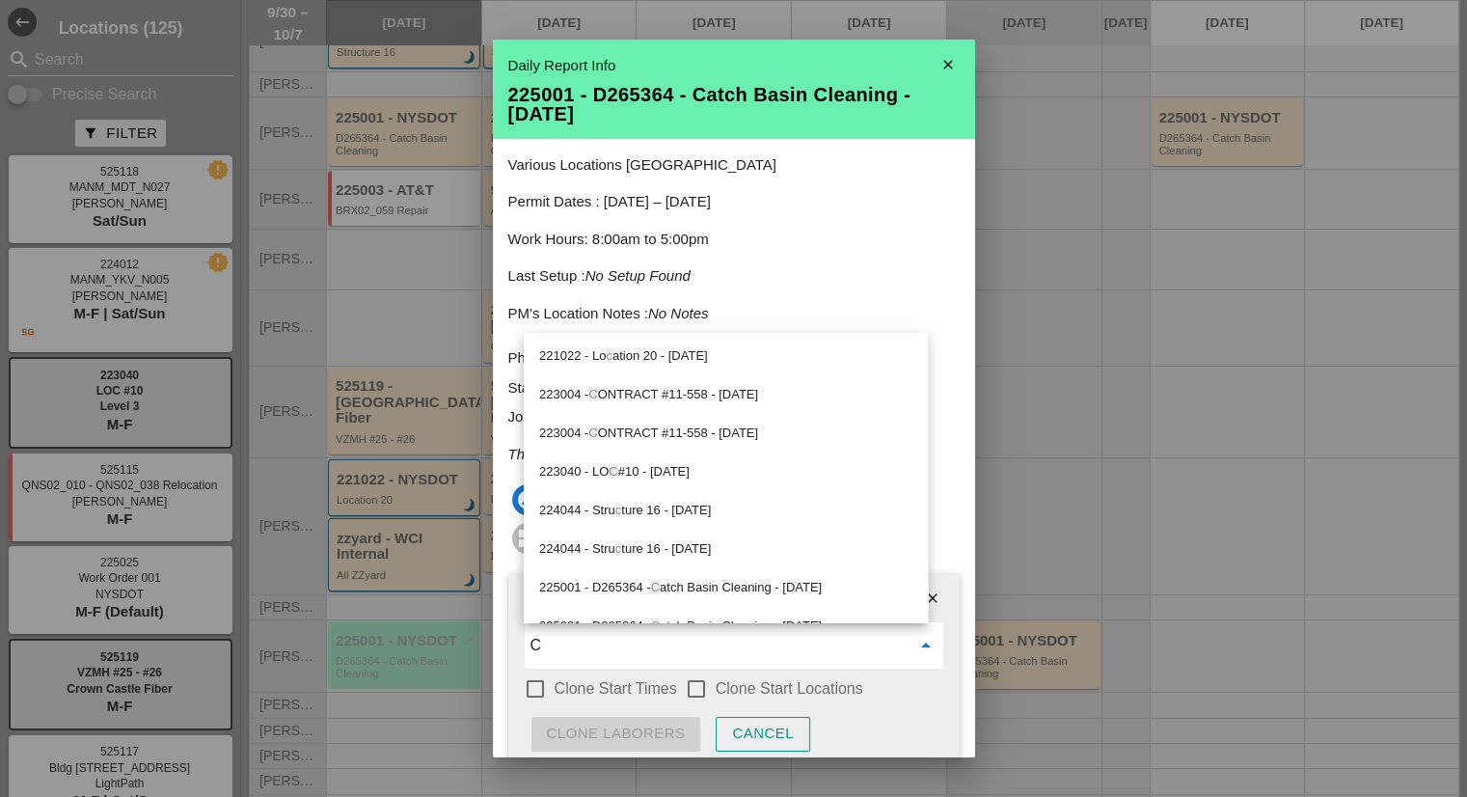
type input "CS"
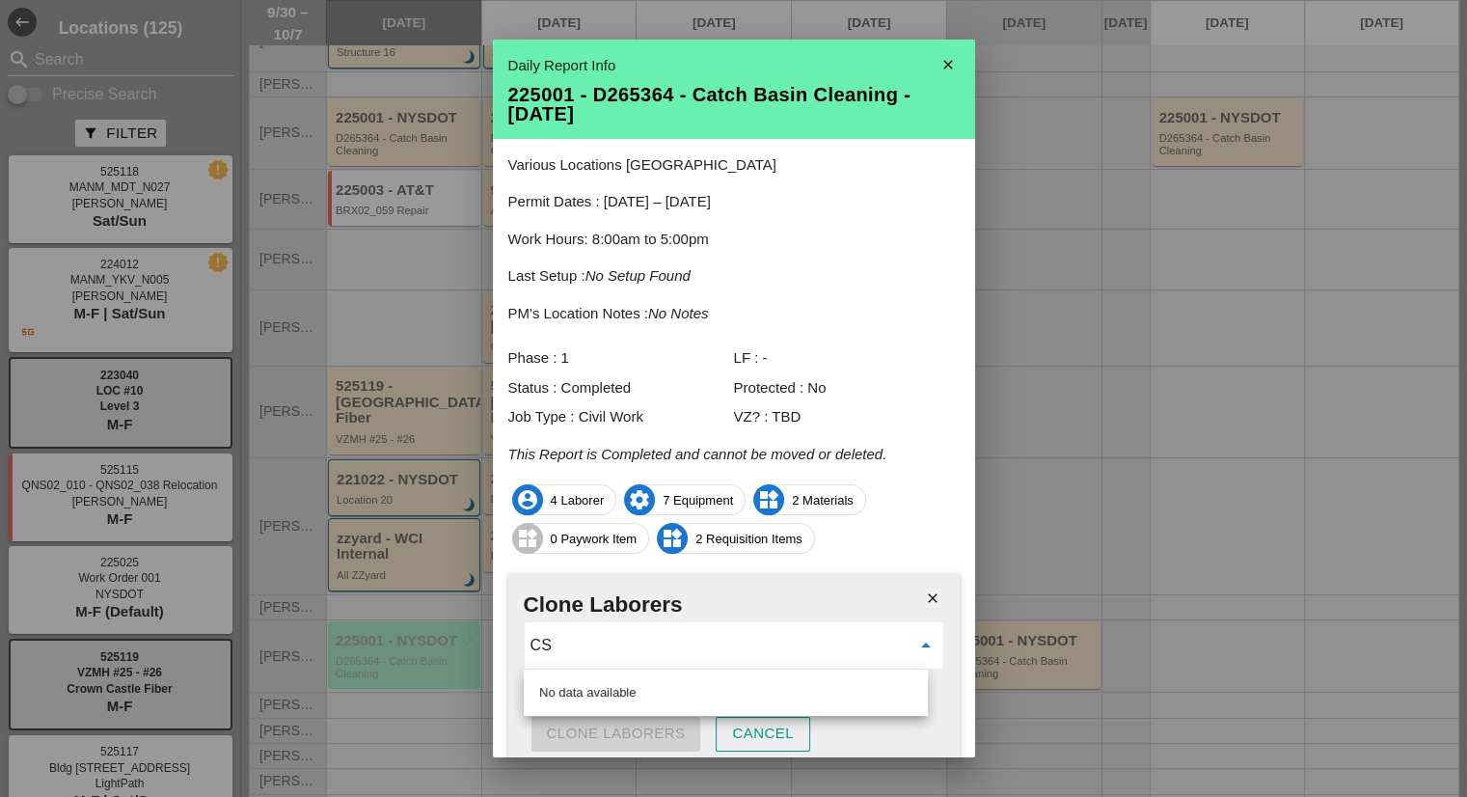
drag, startPoint x: 610, startPoint y: 638, endPoint x: 452, endPoint y: 650, distance: 157.7
click at [452, 650] on div "No data available close Daily Report Info 225001 - D265364 - Catch Basin Cleani…" at bounding box center [733, 398] width 1467 height 797
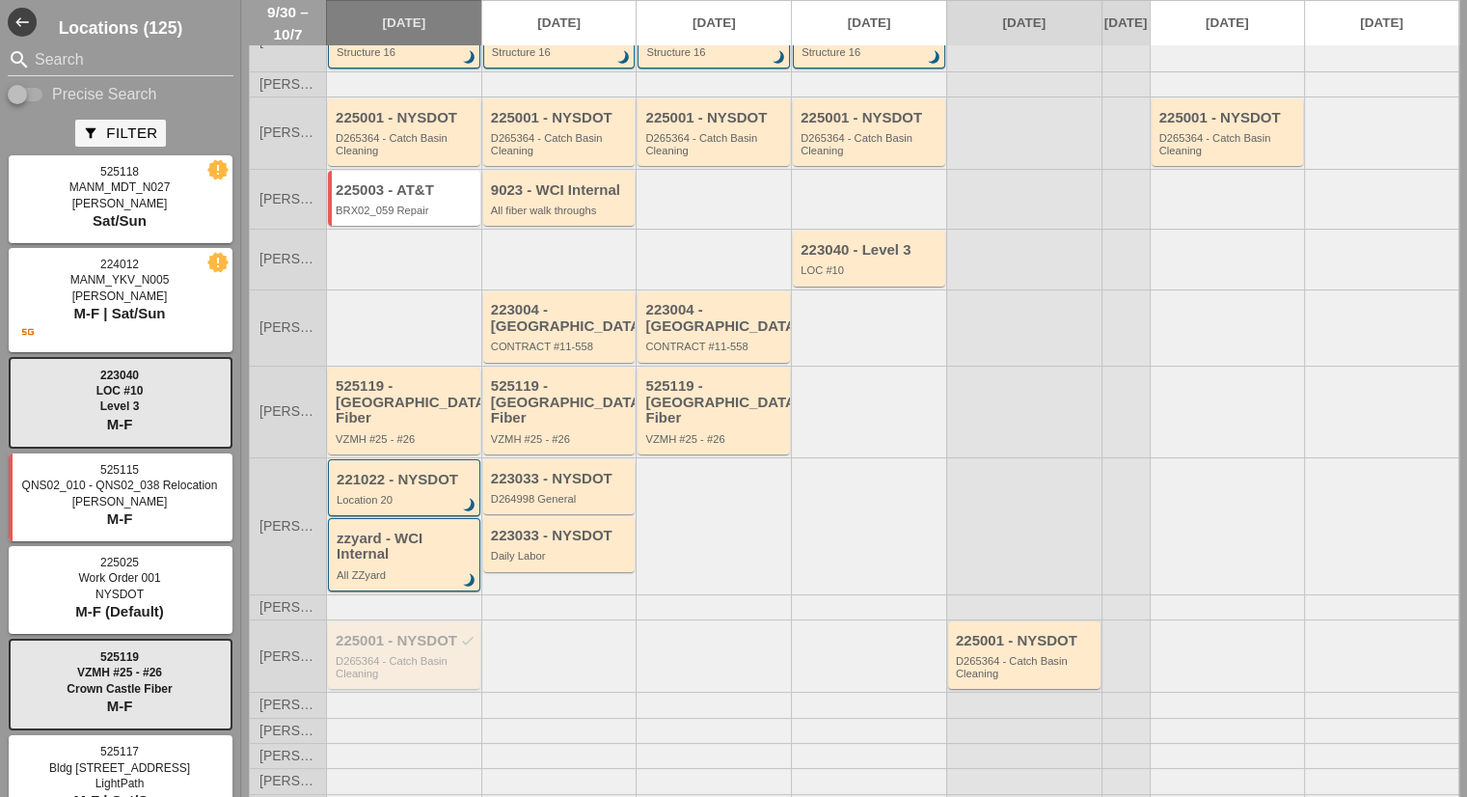
click at [448, 655] on div "D265364 - Catch Basin Cleaning" at bounding box center [406, 667] width 140 height 24
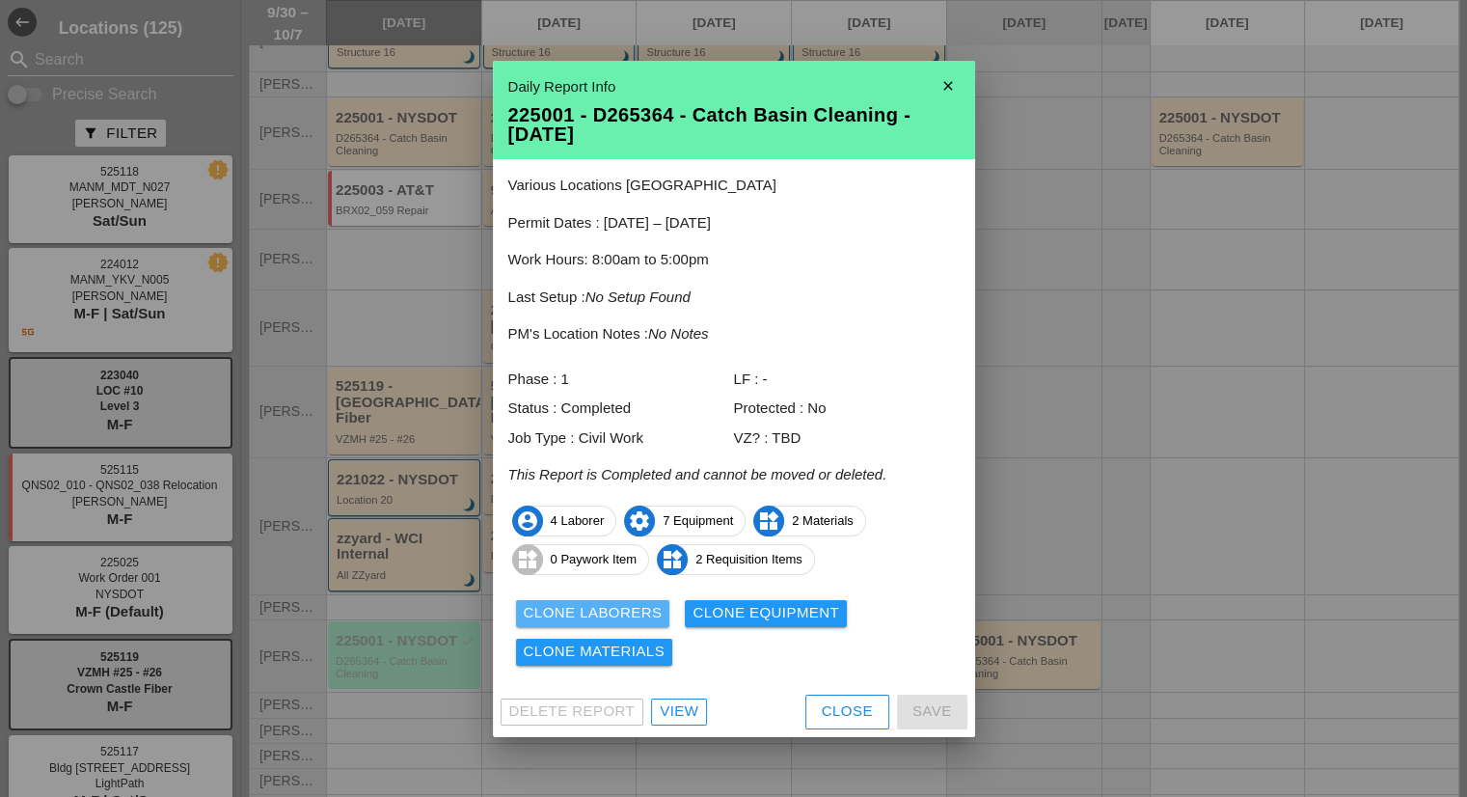
click at [556, 605] on div "Clone Laborers" at bounding box center [593, 613] width 139 height 22
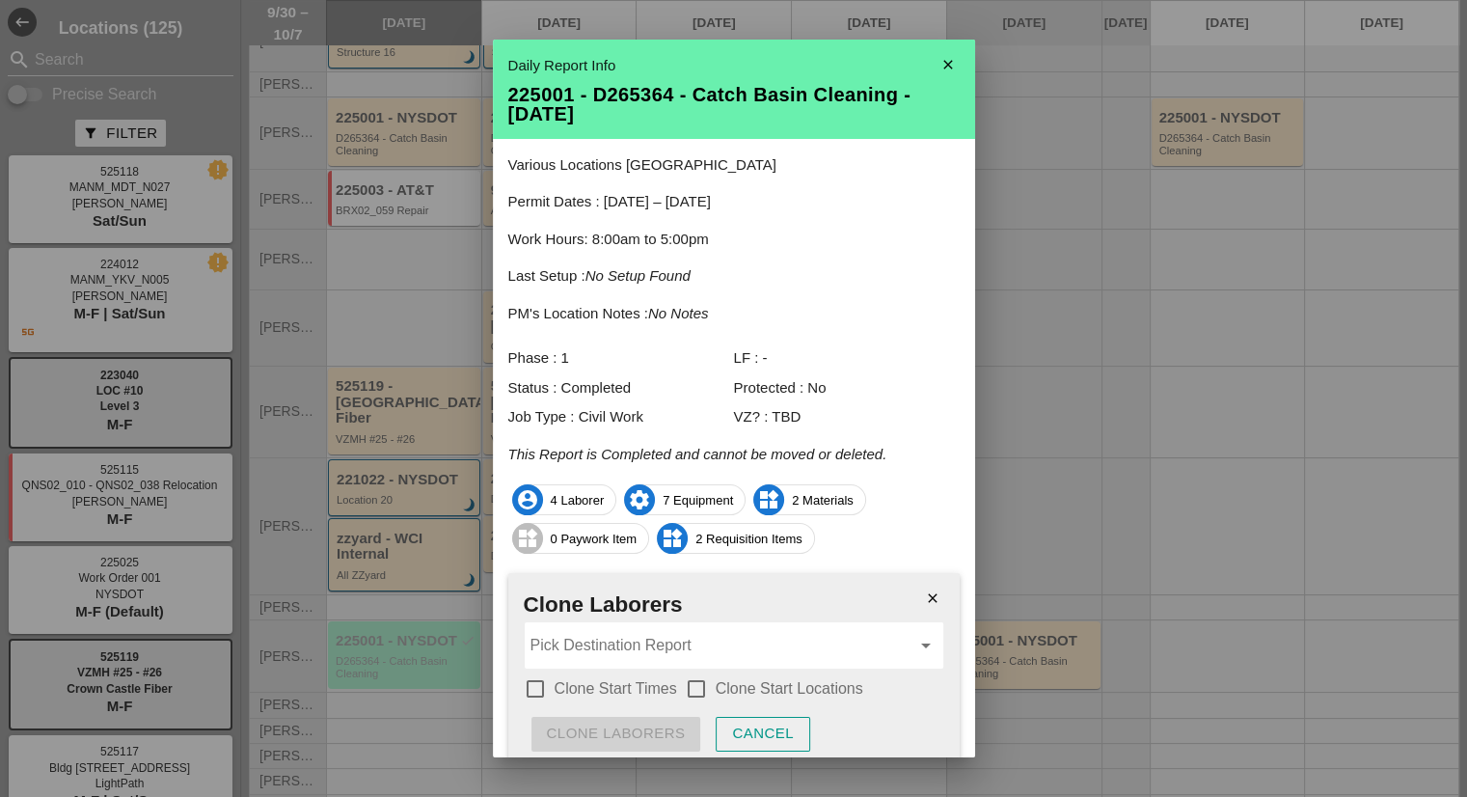
click at [605, 664] on div "Pick Destination Report arrow_drop_down" at bounding box center [734, 645] width 419 height 46
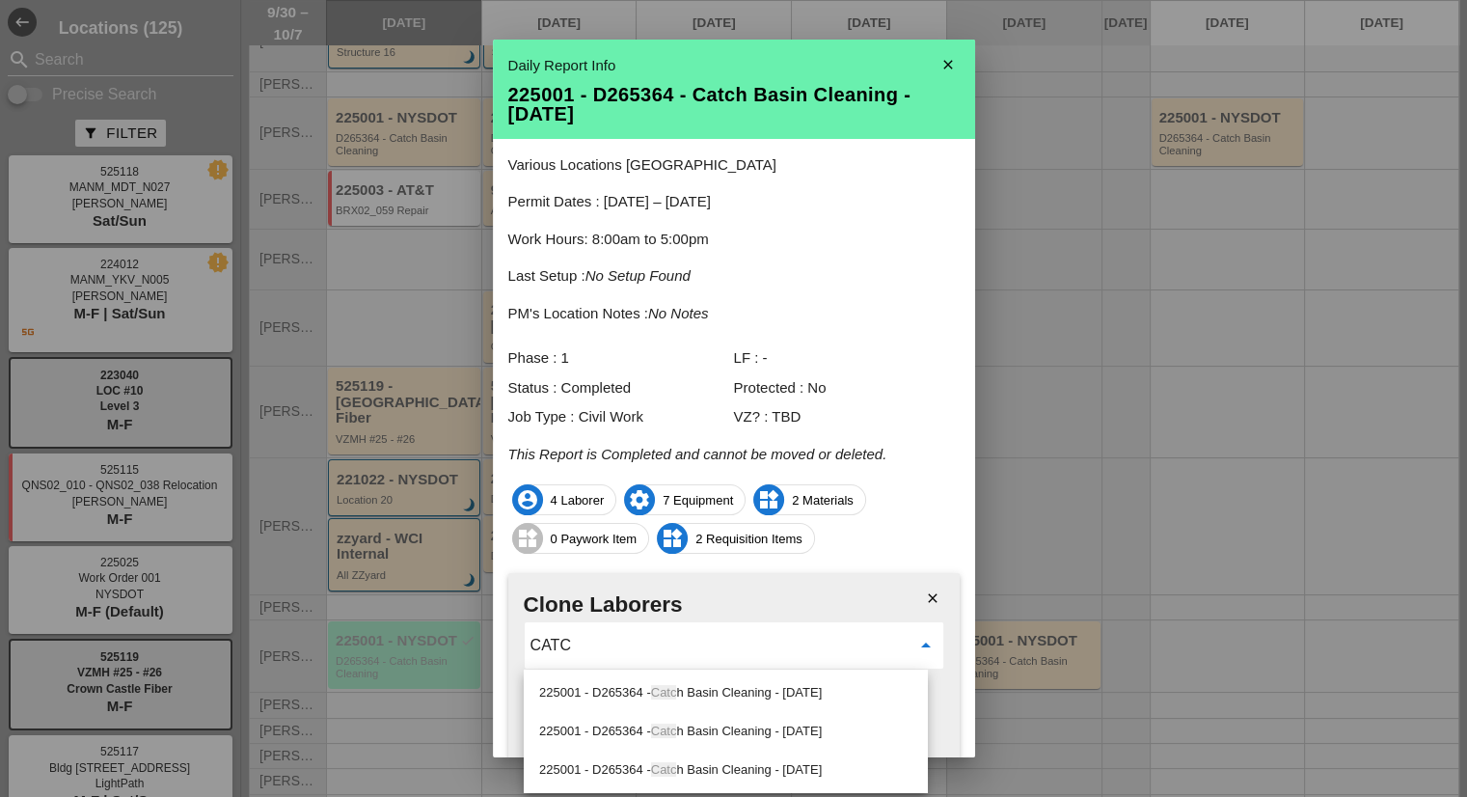
type input "CATC"
click at [1156, 580] on div at bounding box center [733, 398] width 1467 height 797
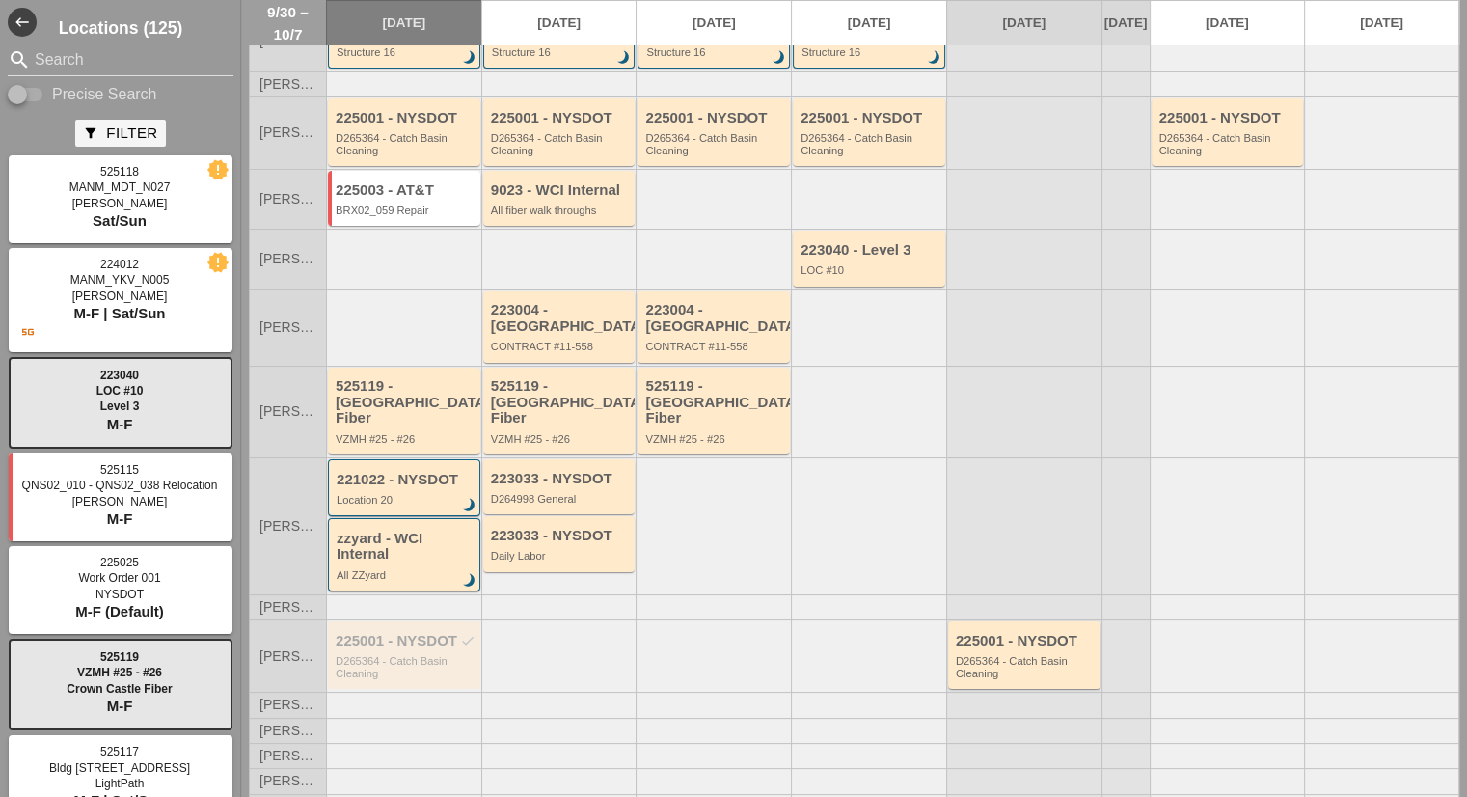
click at [1307, 619] on div at bounding box center [1381, 655] width 155 height 72
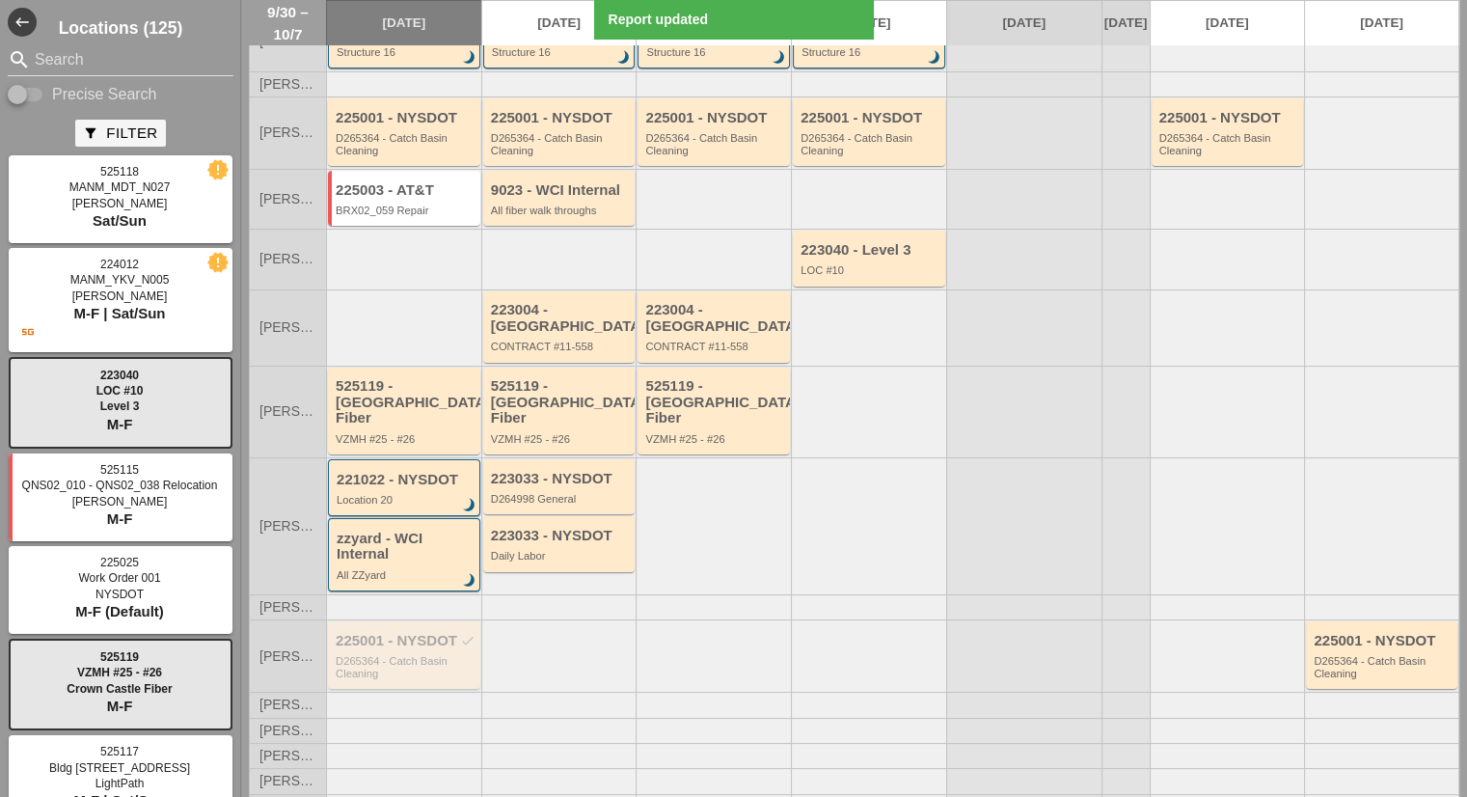
click at [379, 655] on div "D265364 - Catch Basin Cleaning" at bounding box center [406, 667] width 140 height 24
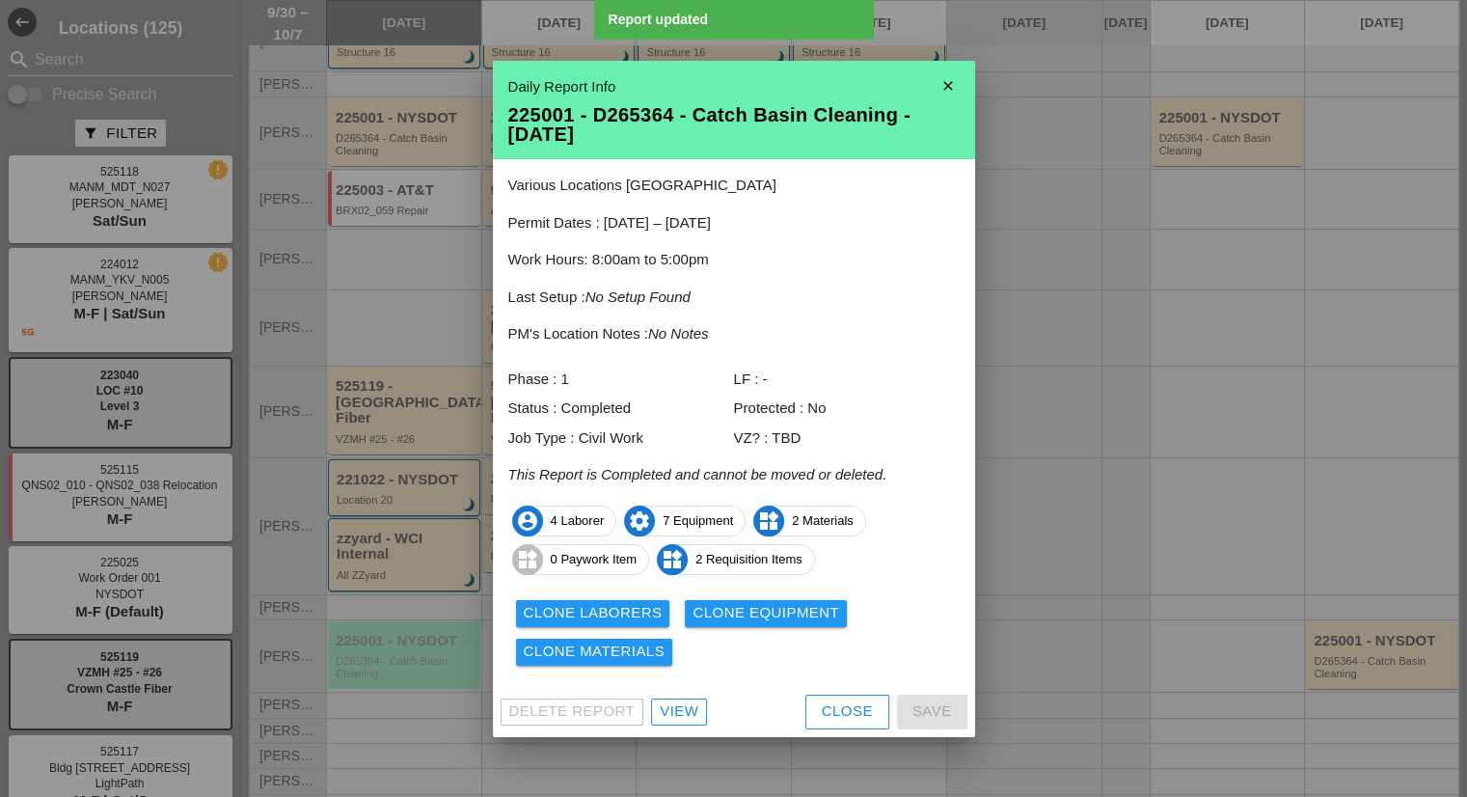
click at [619, 603] on div "Clone Laborers" at bounding box center [593, 613] width 139 height 22
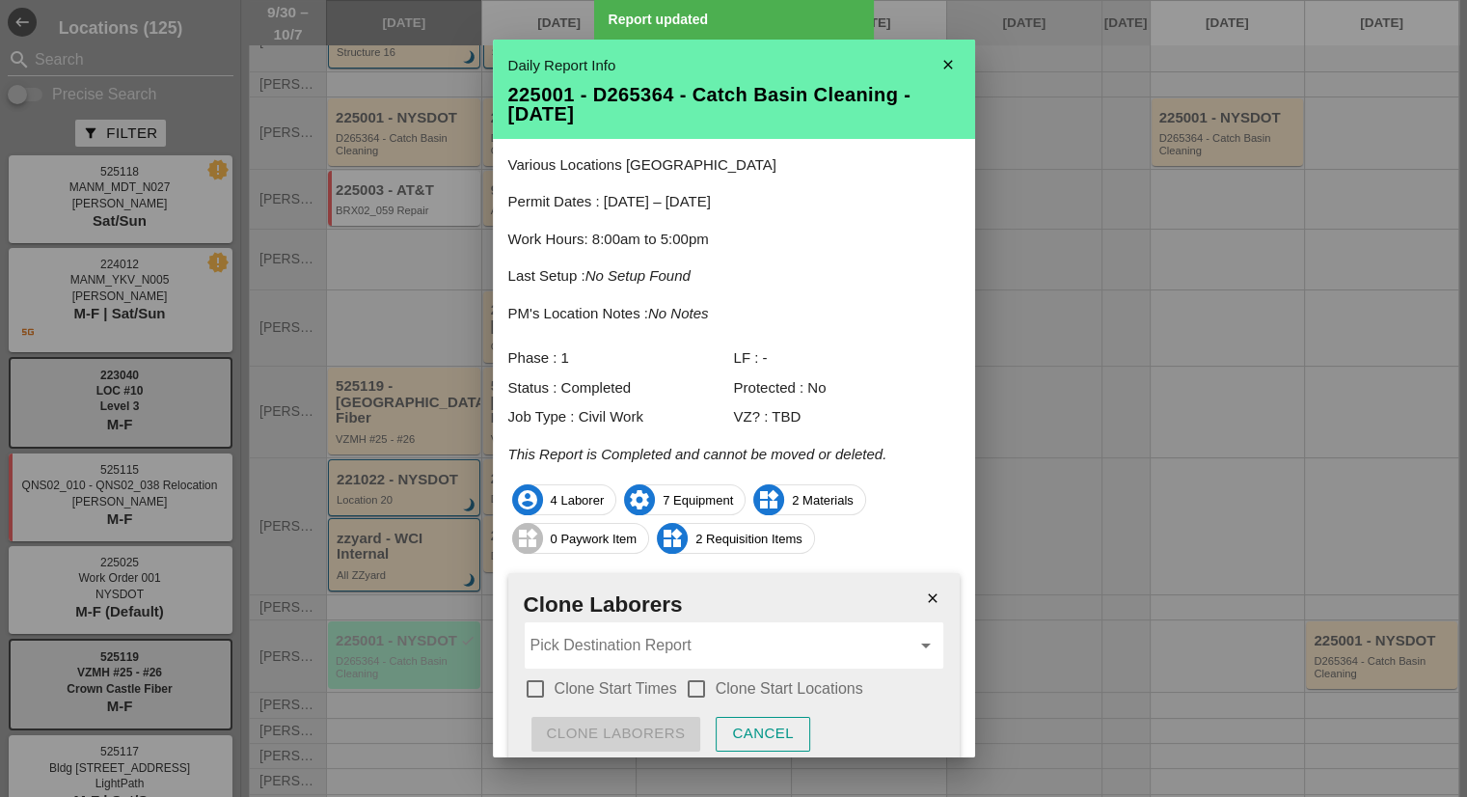
click at [602, 635] on input "Pick Destination Report" at bounding box center [720, 645] width 380 height 31
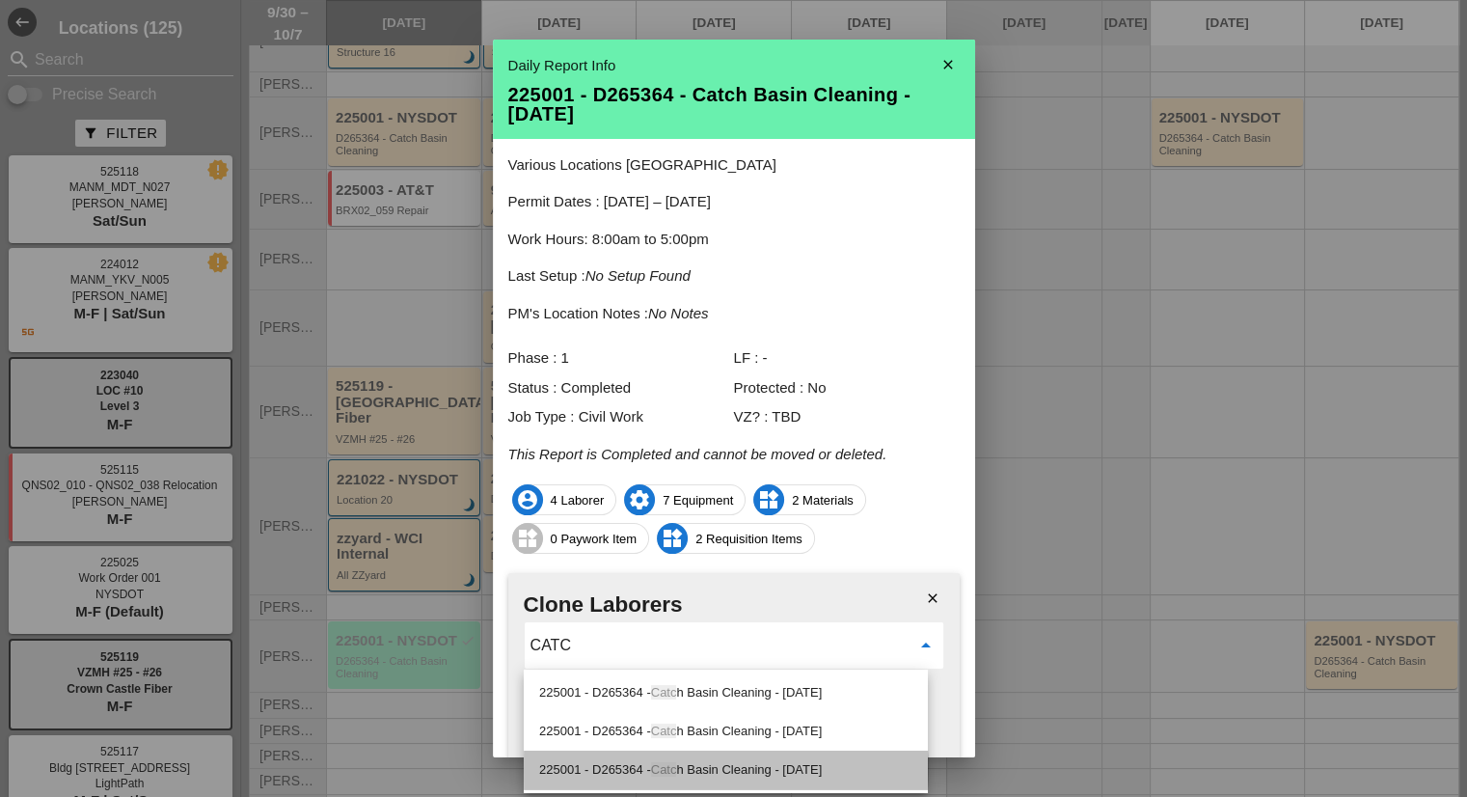
click at [677, 777] on div "225001 - D265364 - Catc h Basin Cleaning - 10/04/2025" at bounding box center [725, 769] width 373 height 23
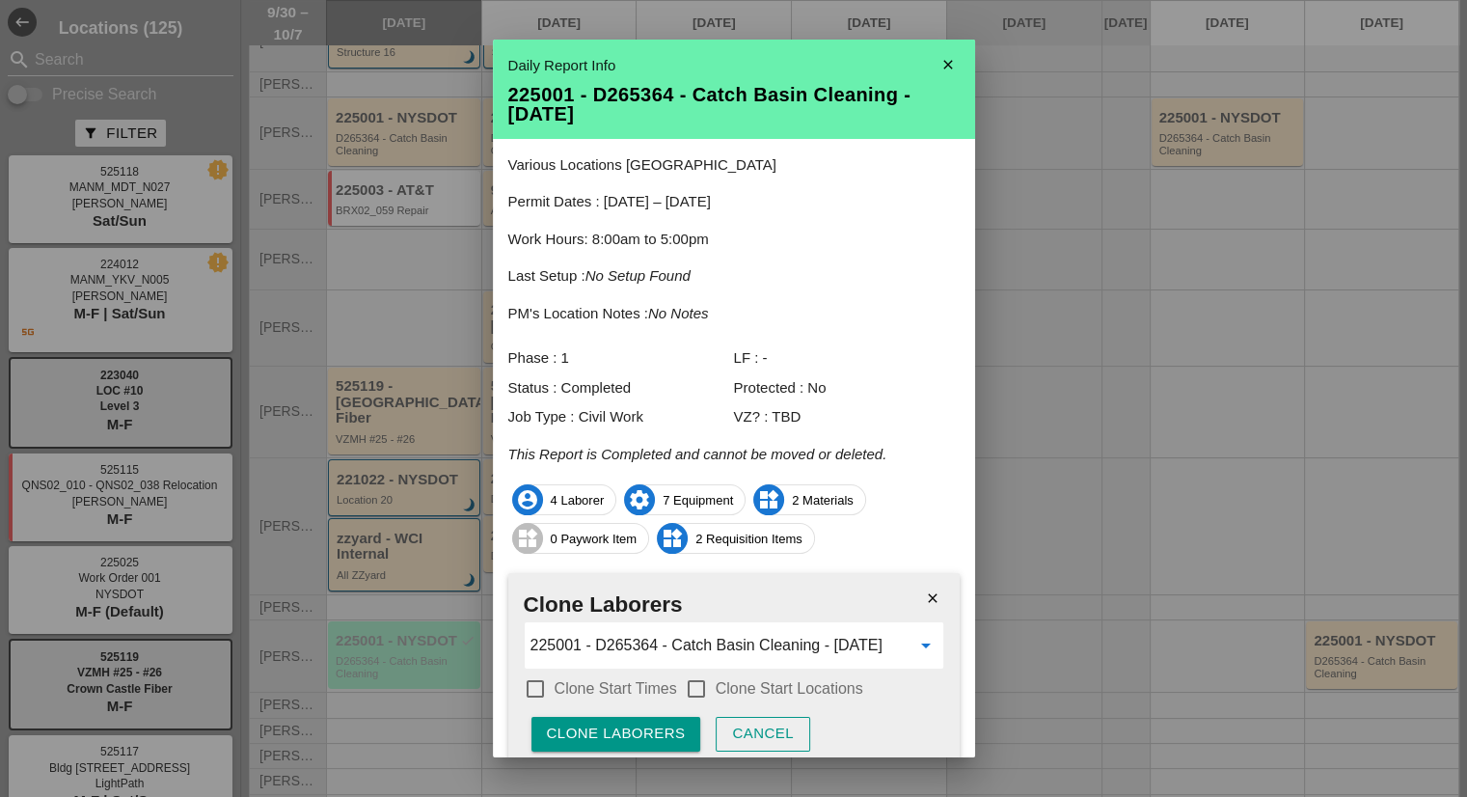
type input "225001 - D265364 - Catch Basin Cleaning - 10/04/2025"
click at [598, 693] on label "Clone Start Times" at bounding box center [616, 688] width 122 height 19
checkbox input "true"
click at [707, 688] on div at bounding box center [696, 688] width 33 height 33
checkbox input "true"
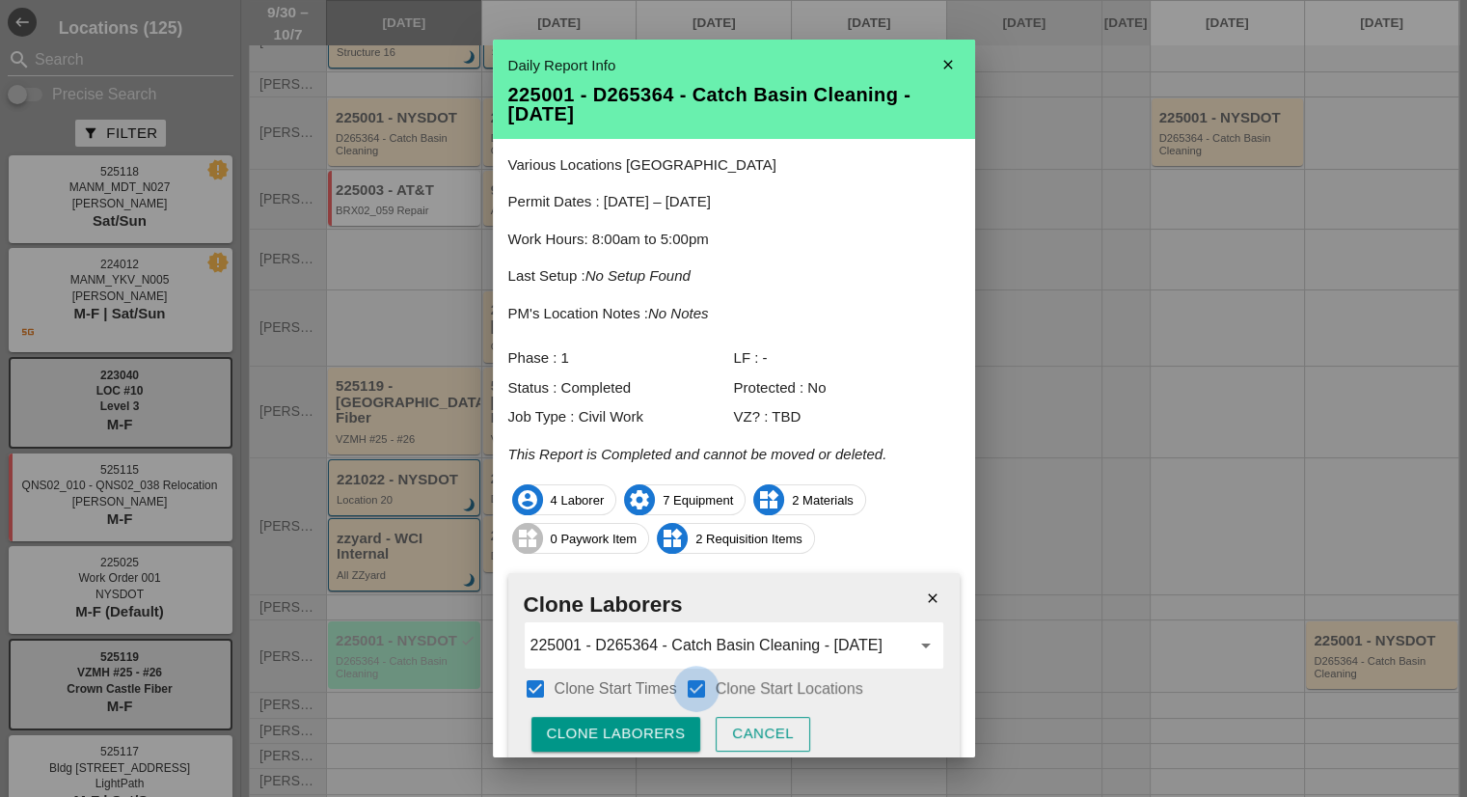
click at [667, 734] on div "Clone Laborers" at bounding box center [616, 733] width 139 height 22
click at [667, 734] on div "Are you sure?" at bounding box center [608, 733] width 122 height 22
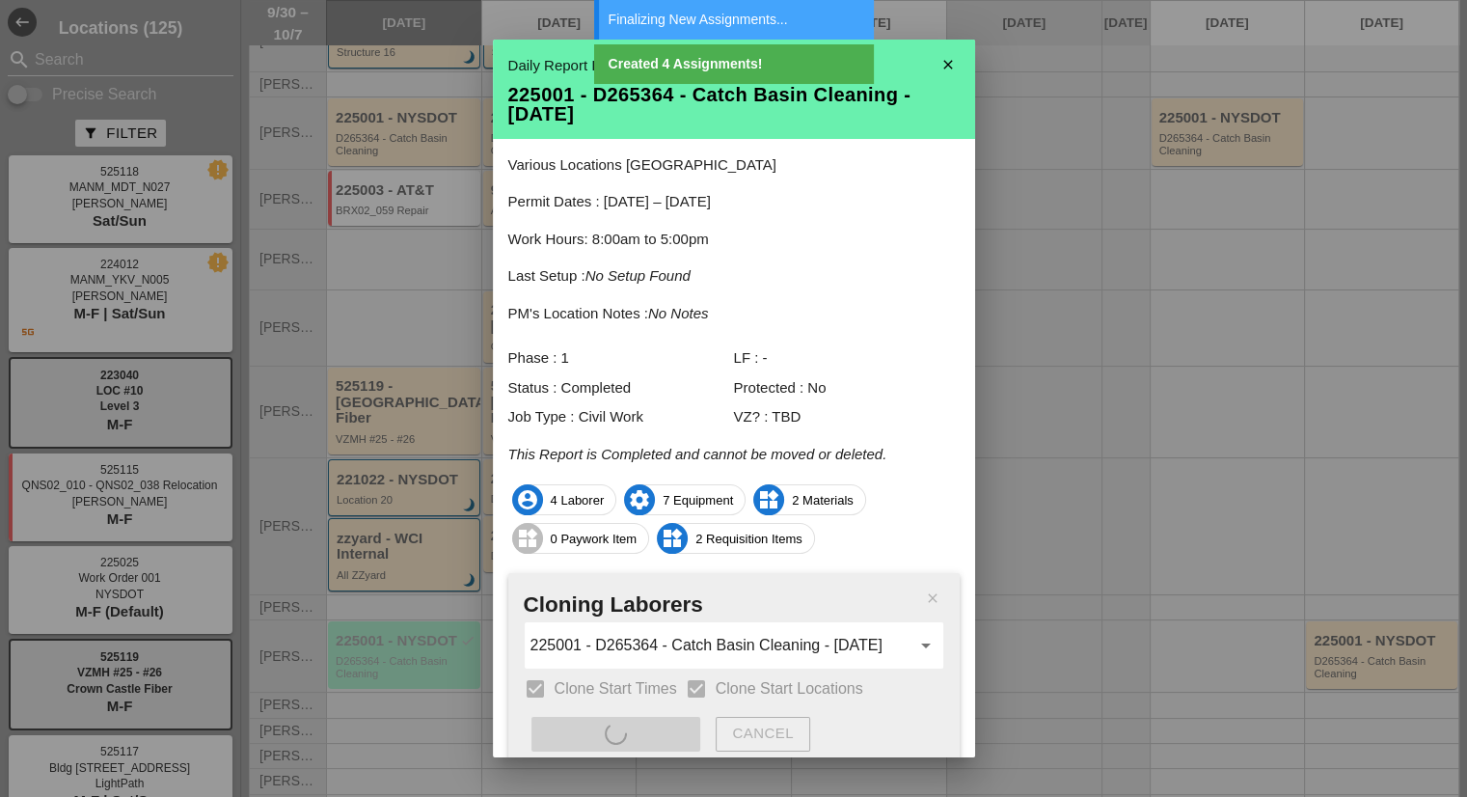
type input "225001 - D265364 - Catch Basin Cleaning - [DATE]"
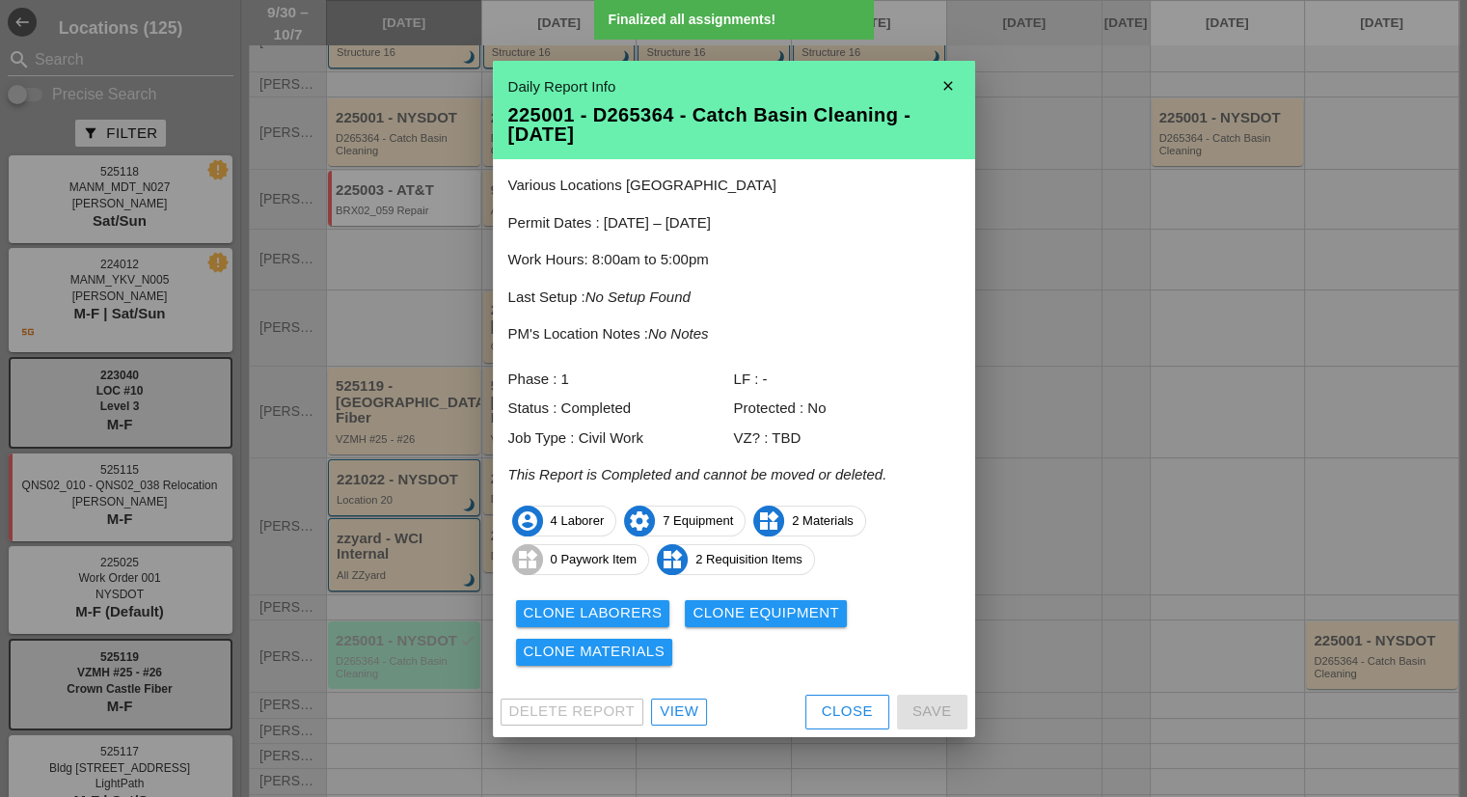
click at [742, 624] on button "Clone Equipment" at bounding box center [766, 613] width 162 height 27
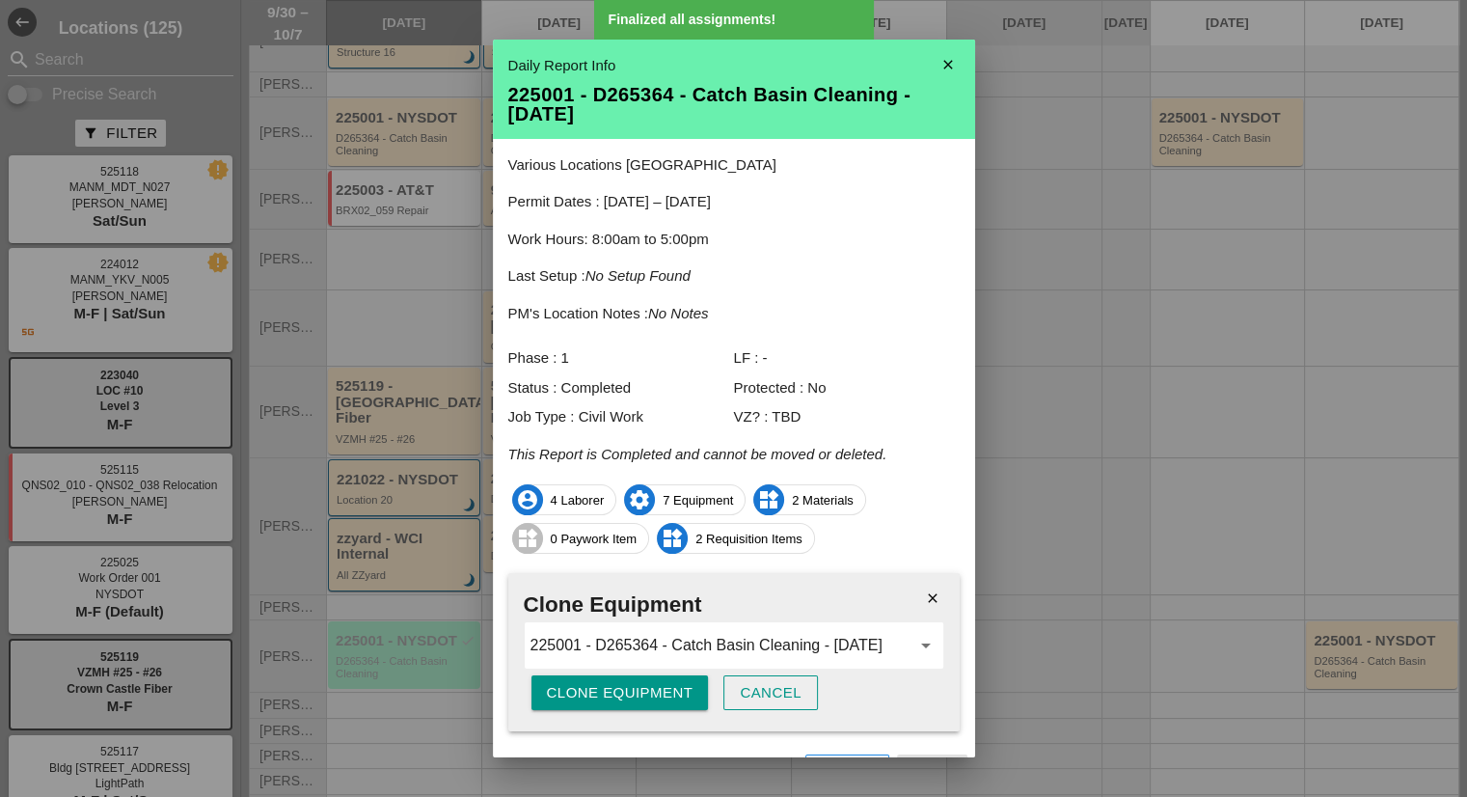
click at [631, 698] on div "Clone Equipment" at bounding box center [620, 693] width 147 height 22
click at [631, 698] on div "Are you sure?" at bounding box center [608, 693] width 122 height 22
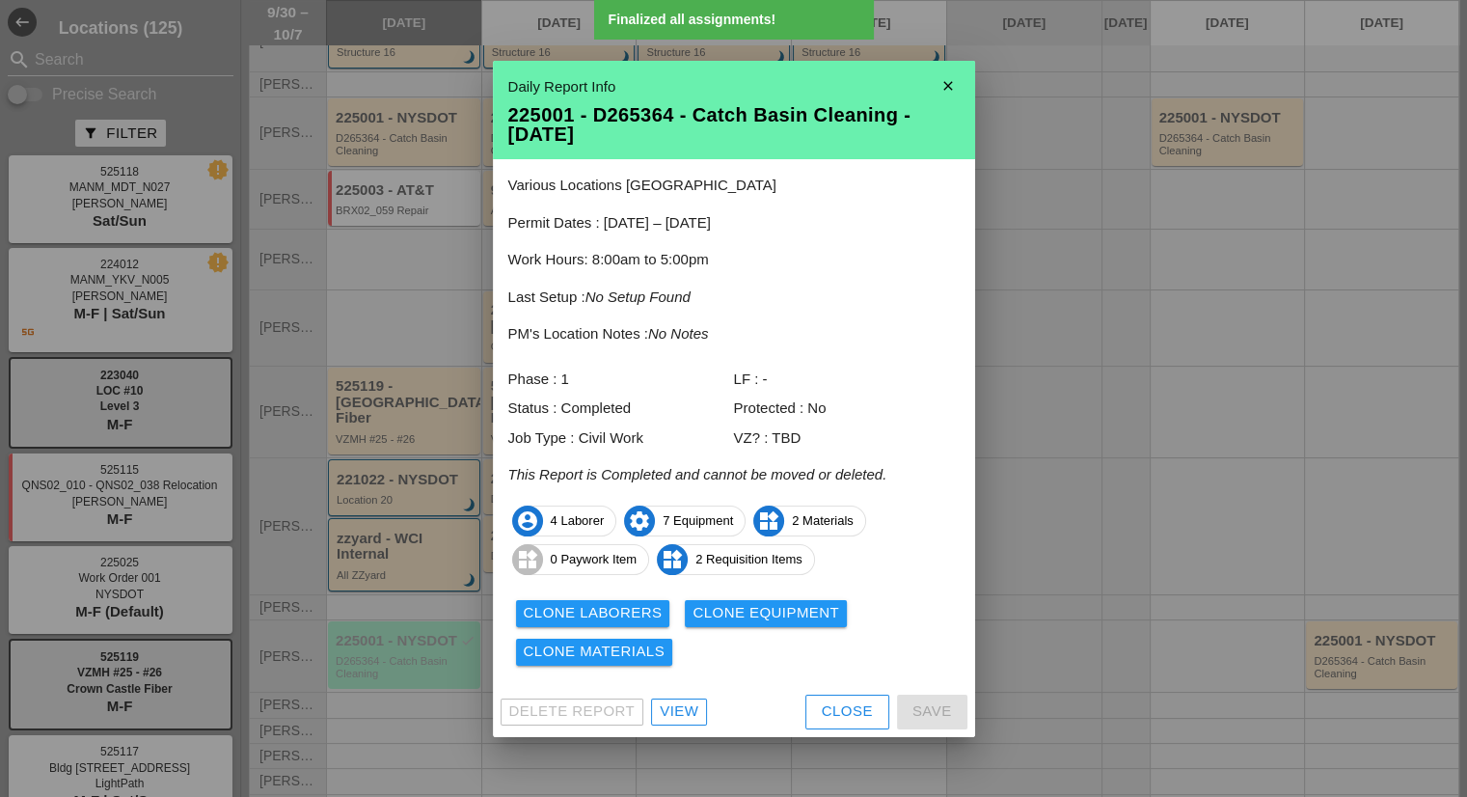
click at [629, 651] on div "Clone Materials" at bounding box center [595, 651] width 142 height 22
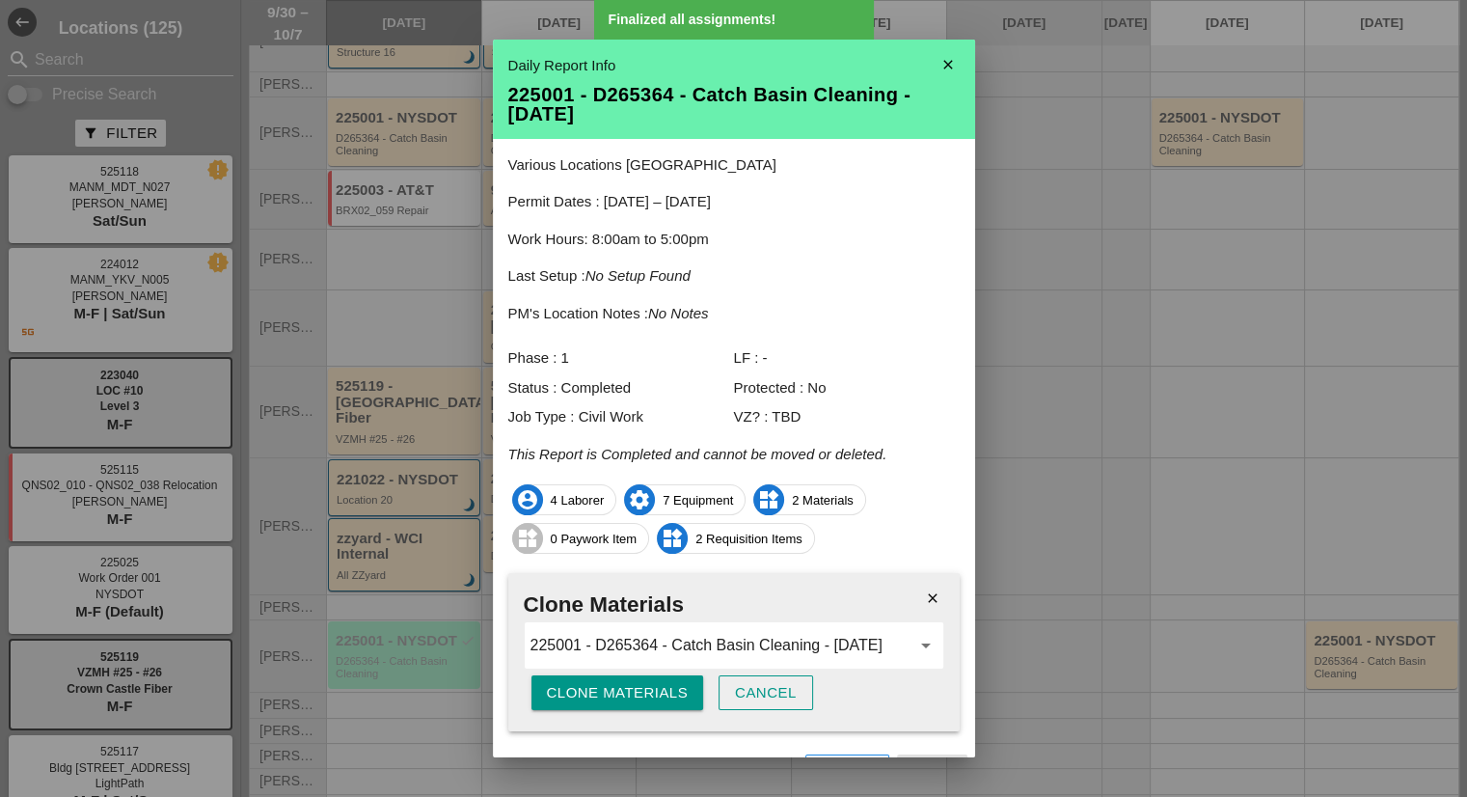
click at [613, 694] on div "Clone Materials" at bounding box center [618, 693] width 142 height 22
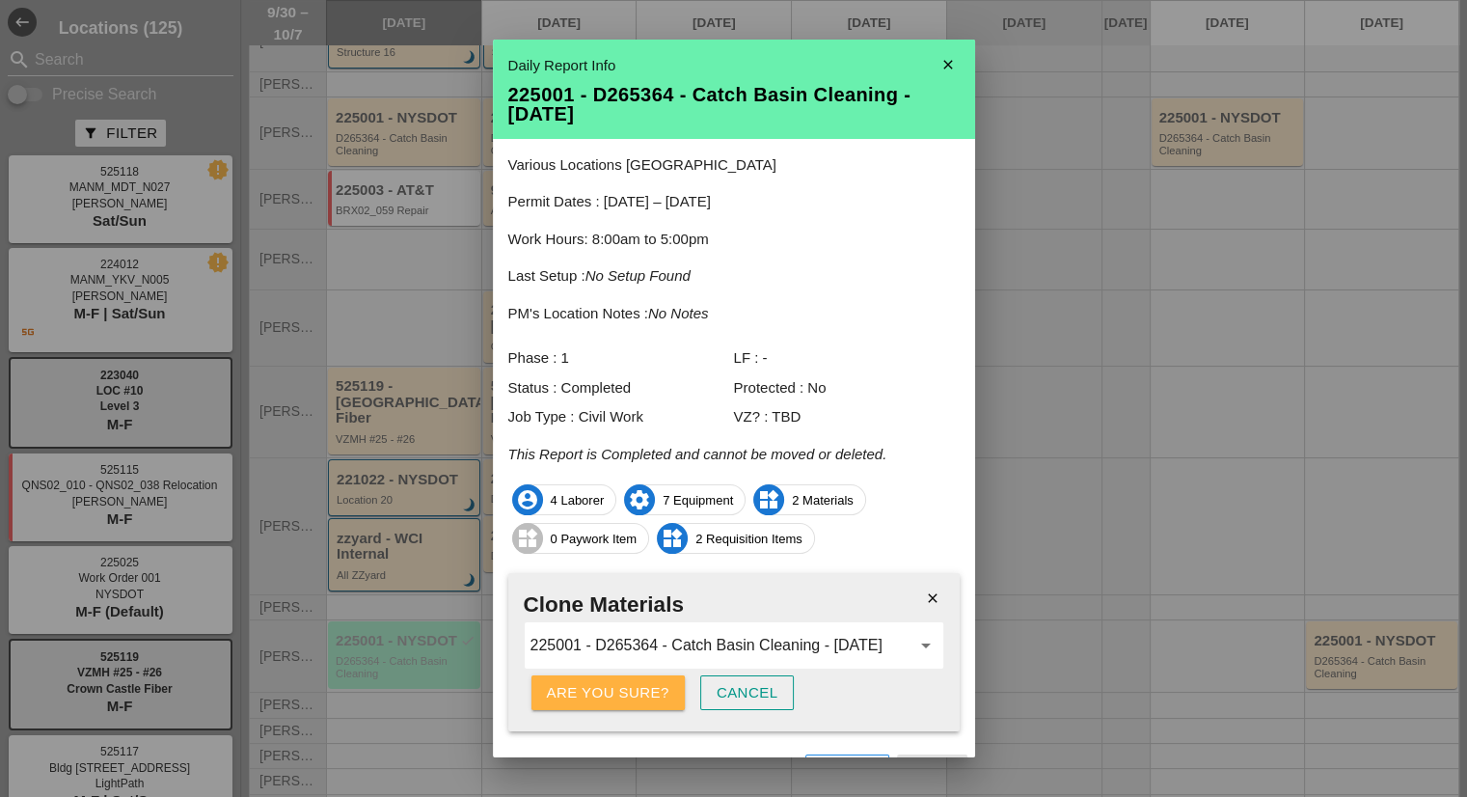
click at [613, 694] on div "Are you sure?" at bounding box center [608, 693] width 122 height 22
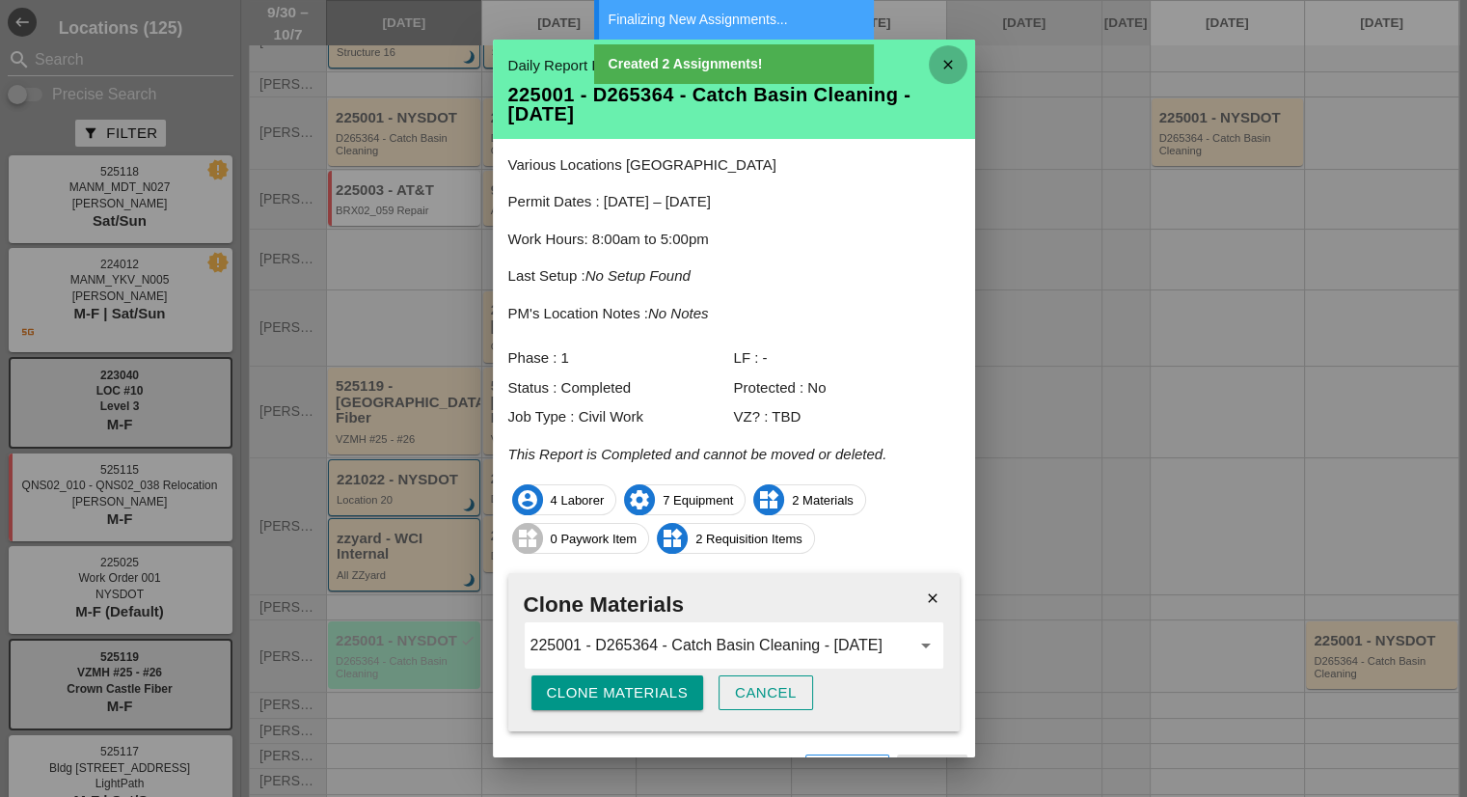
click at [941, 71] on icon "close" at bounding box center [948, 64] width 39 height 39
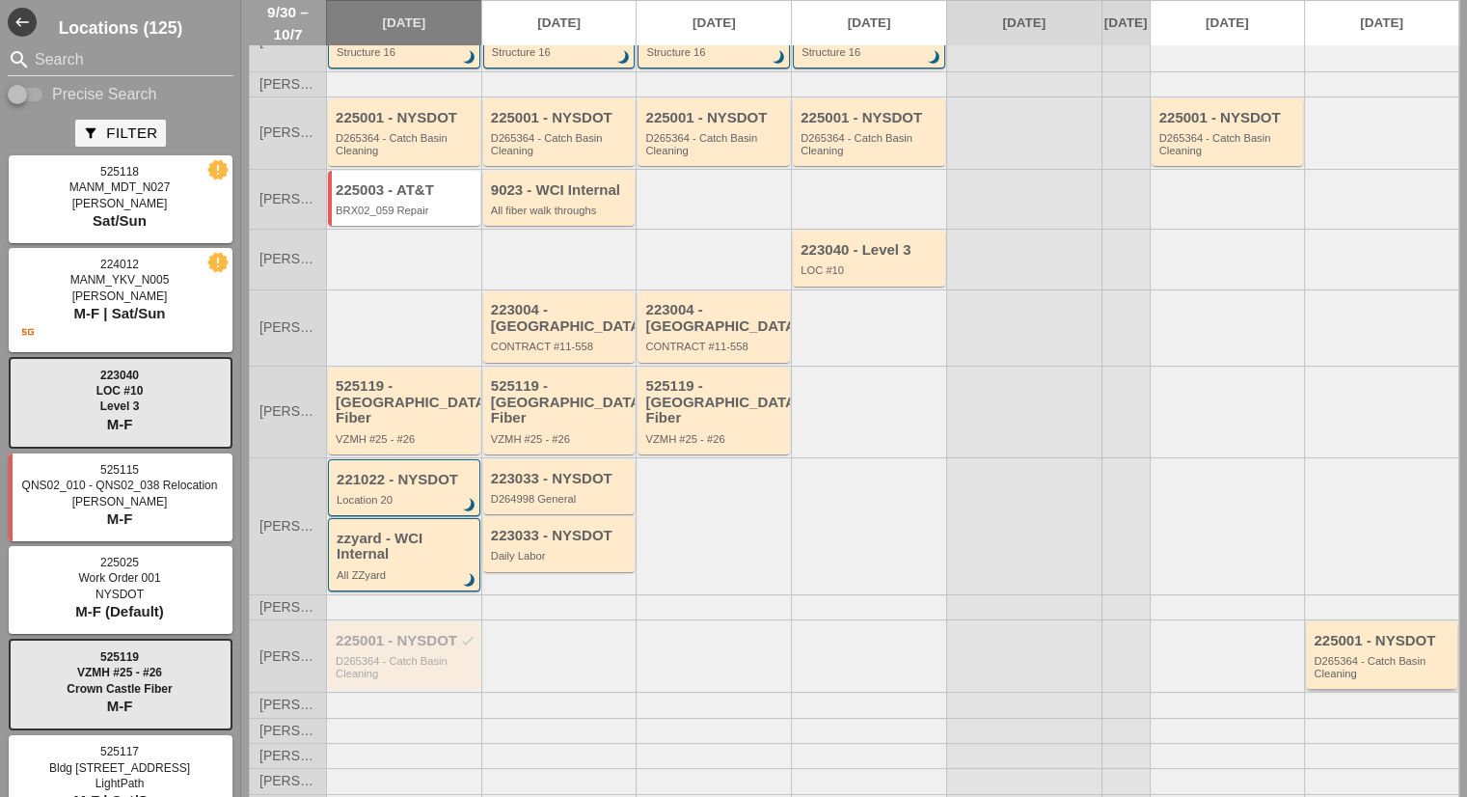
click at [1364, 655] on div "D265364 - Catch Basin Cleaning" at bounding box center [1383, 667] width 139 height 24
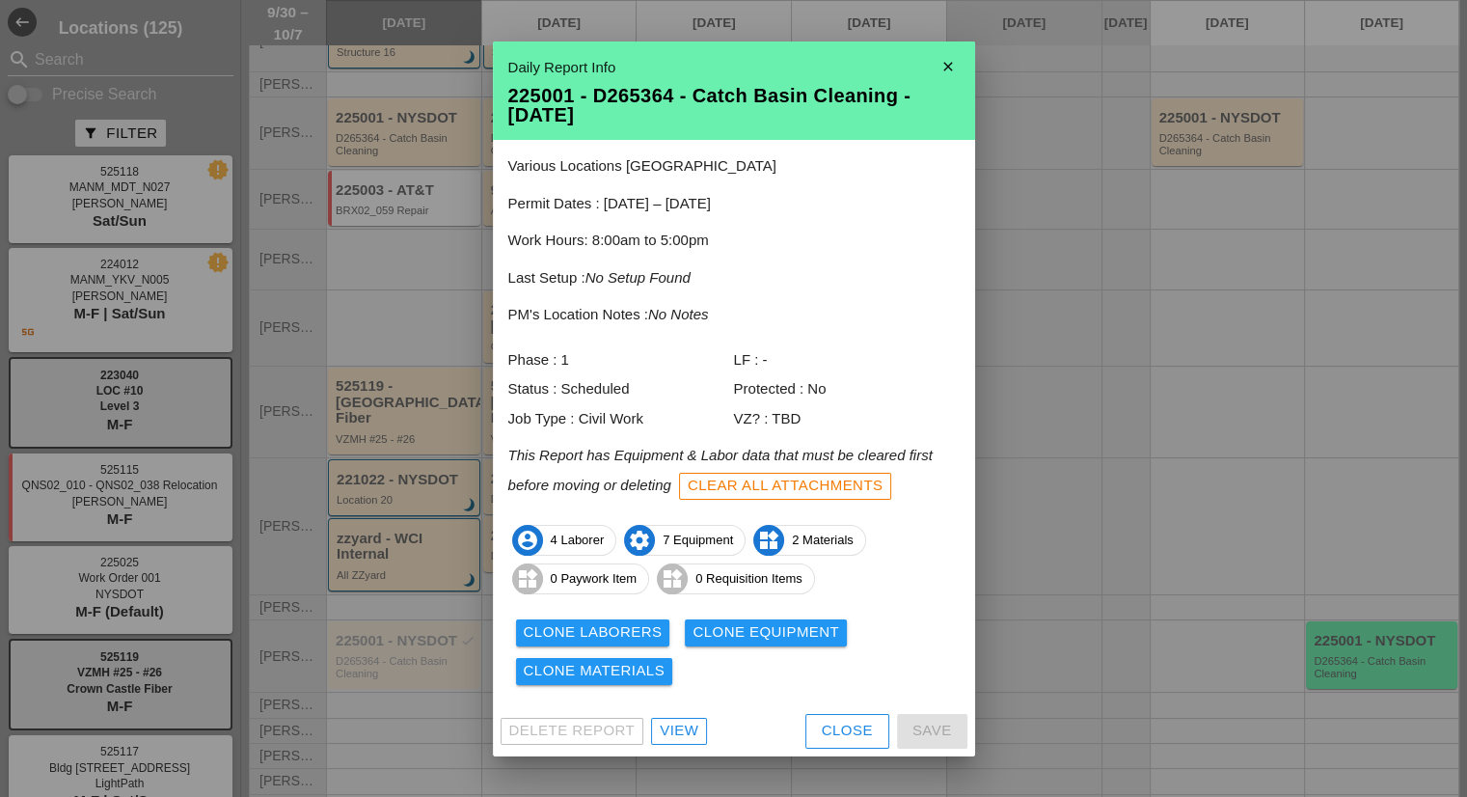
click at [1180, 680] on div at bounding box center [733, 398] width 1467 height 797
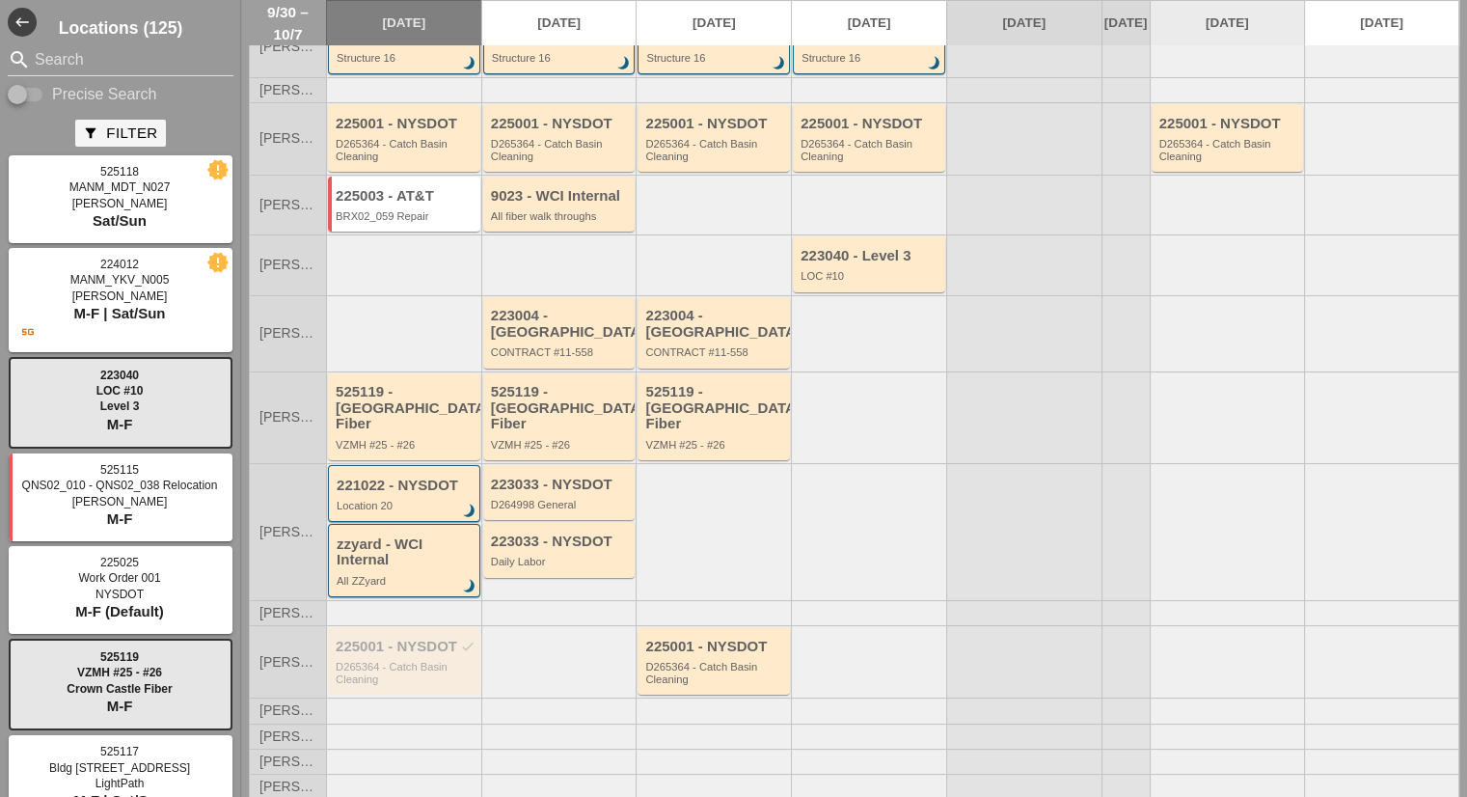
scroll to position [120, 0]
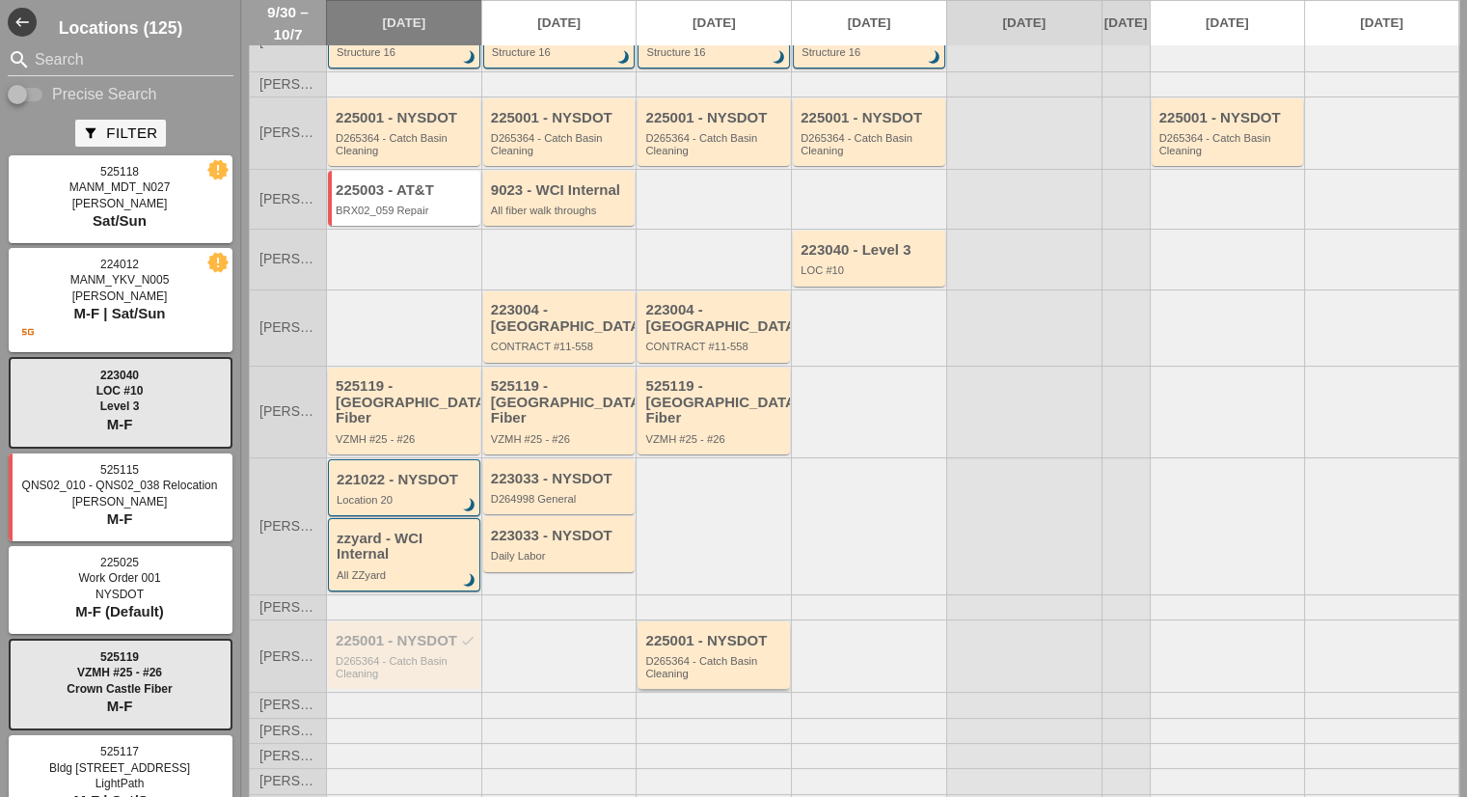
click at [702, 633] on div "225001 - NYSDOT" at bounding box center [715, 641] width 140 height 16
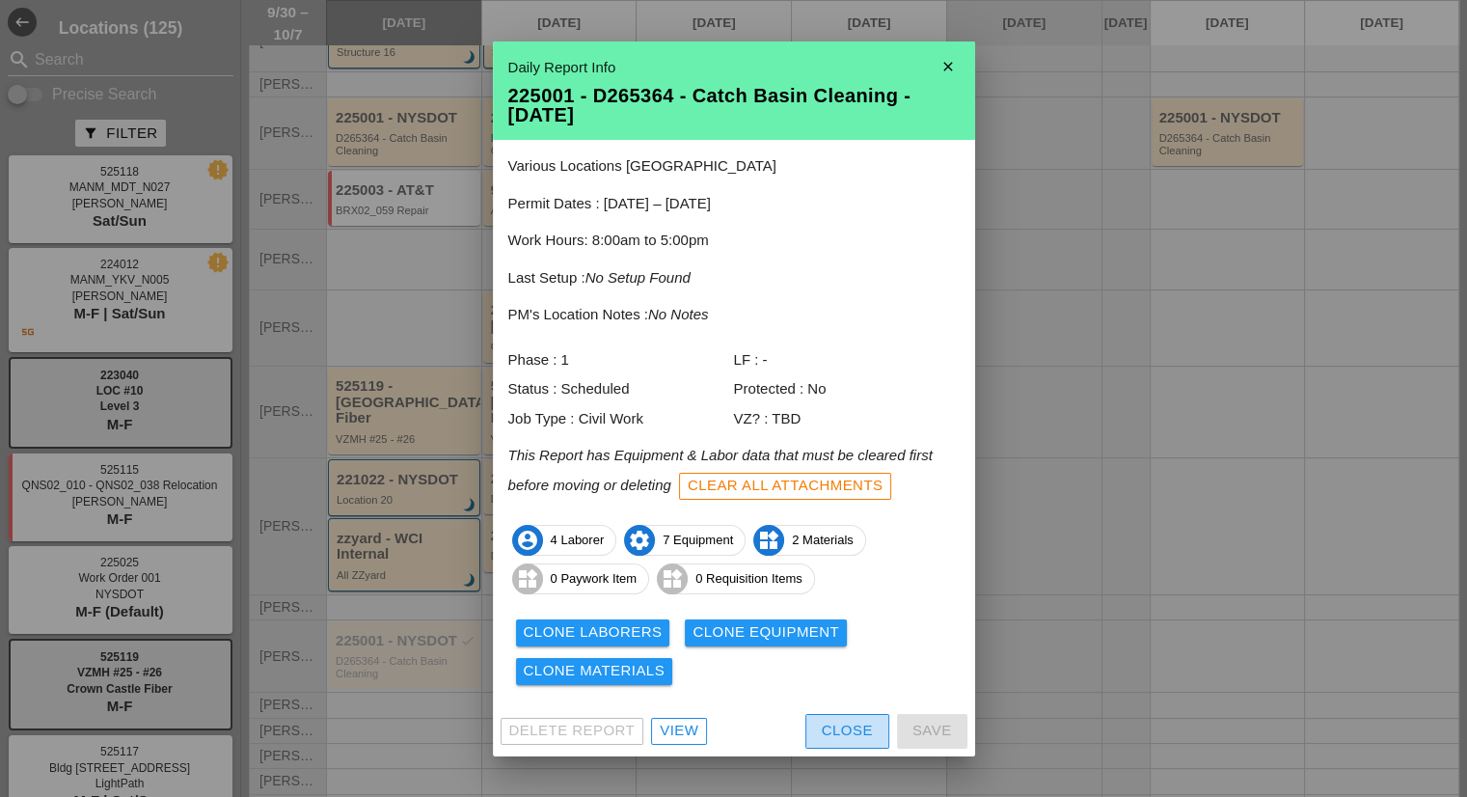
click at [833, 726] on div "Close" at bounding box center [847, 731] width 51 height 22
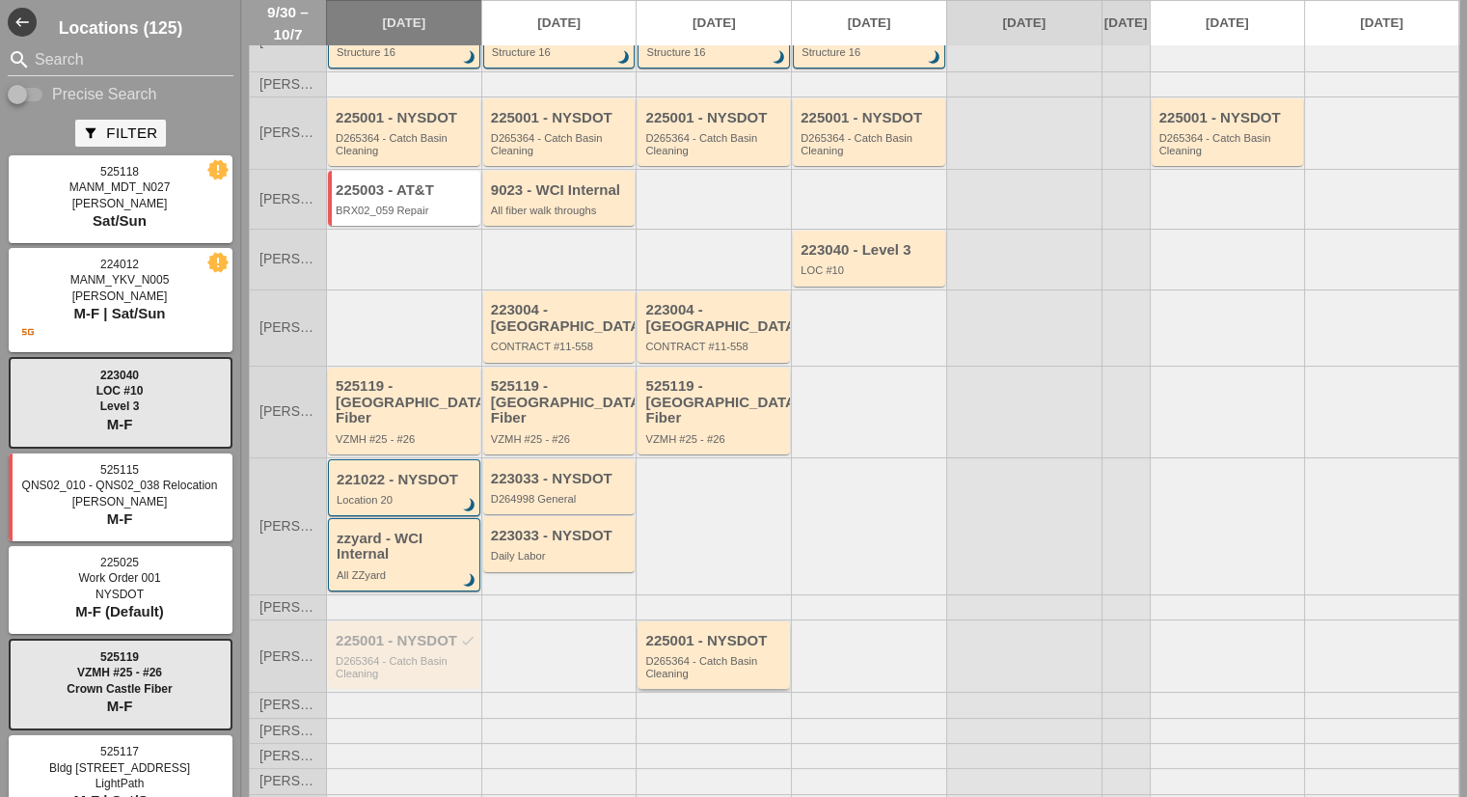
click at [693, 655] on div "D265364 - Catch Basin Cleaning" at bounding box center [715, 667] width 140 height 24
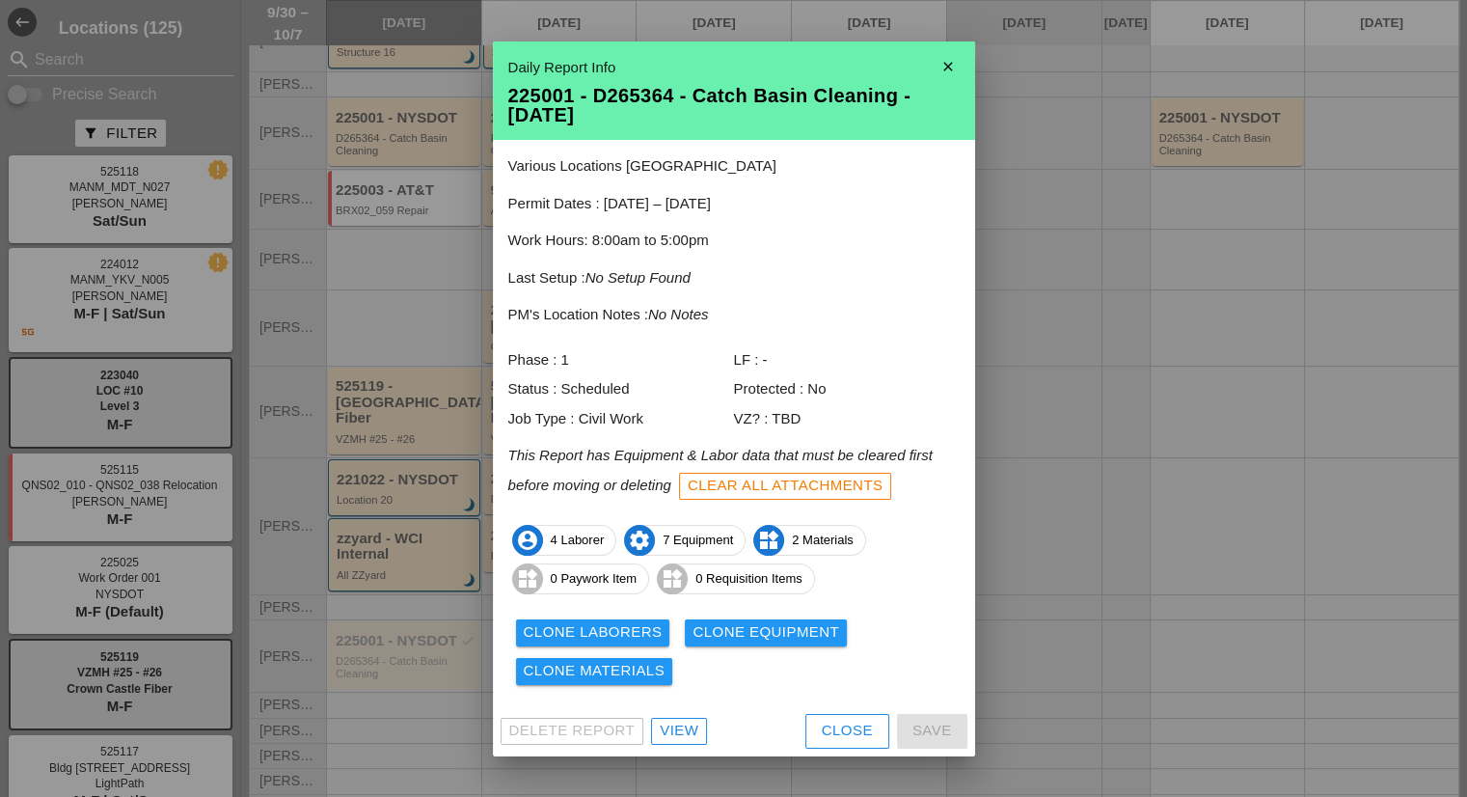
click at [688, 738] on div "View" at bounding box center [679, 731] width 39 height 22
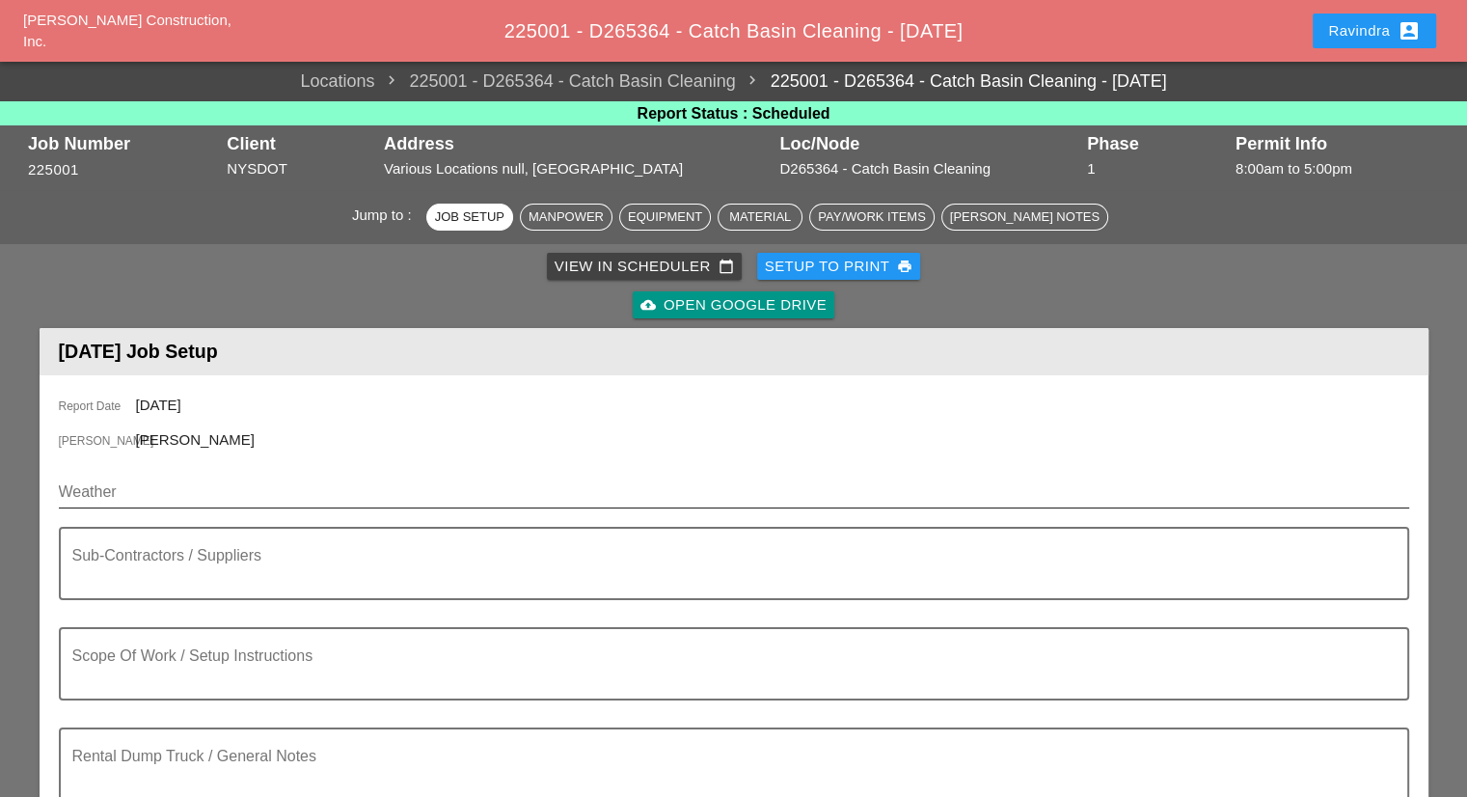
click at [217, 496] on input "Weather" at bounding box center [720, 491] width 1323 height 31
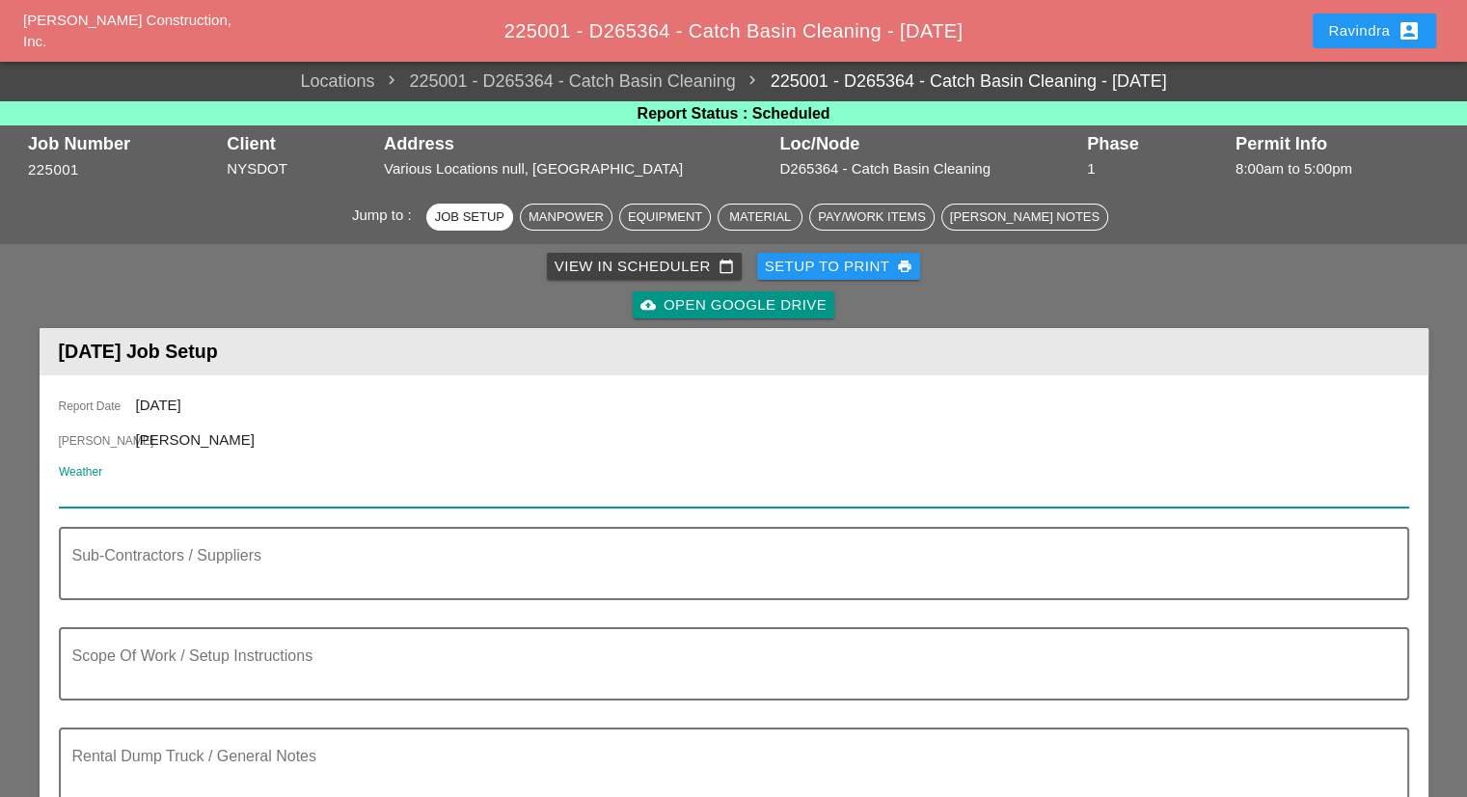
paste input "Thu 02 Day 68° 1% ENE 9 mph Except for a few afternoon clouds, mainly sunny. Hi…"
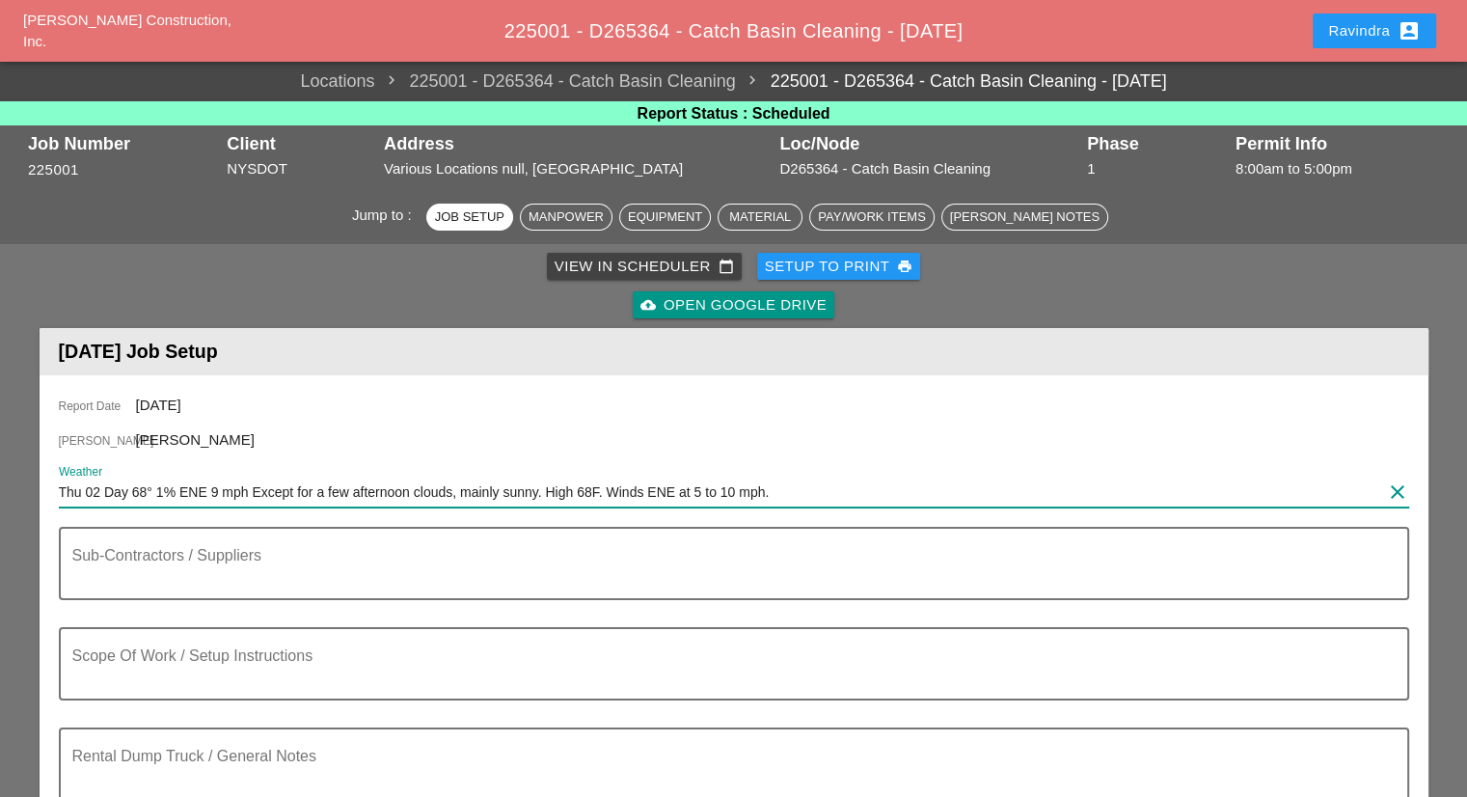
type input "Thu 02 Day 68° 1% ENE 9 mph Except for a few afternoon clouds, mainly sunny. Hi…"
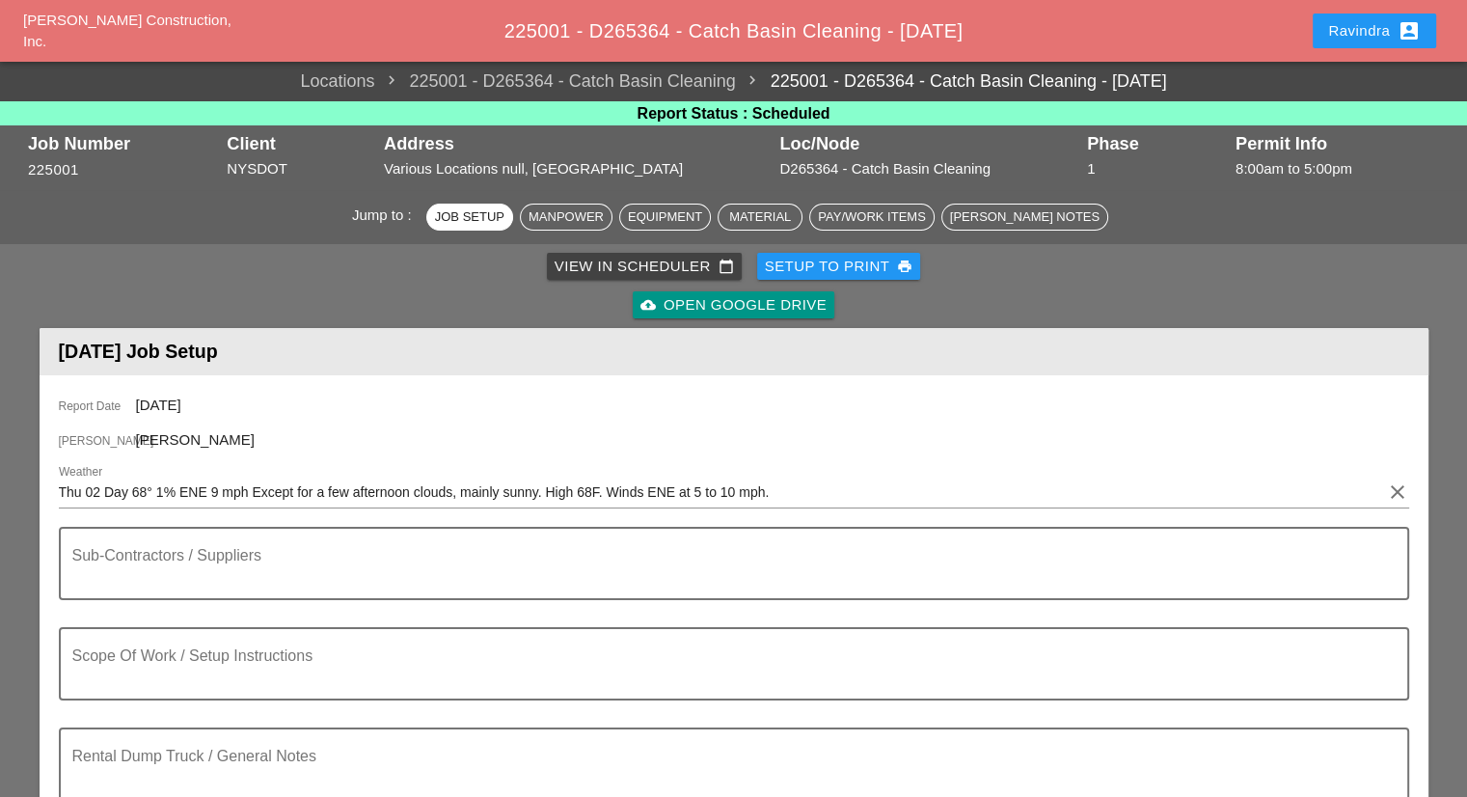
click at [1375, 49] on div "Ravindra account_box" at bounding box center [1374, 31] width 139 height 46
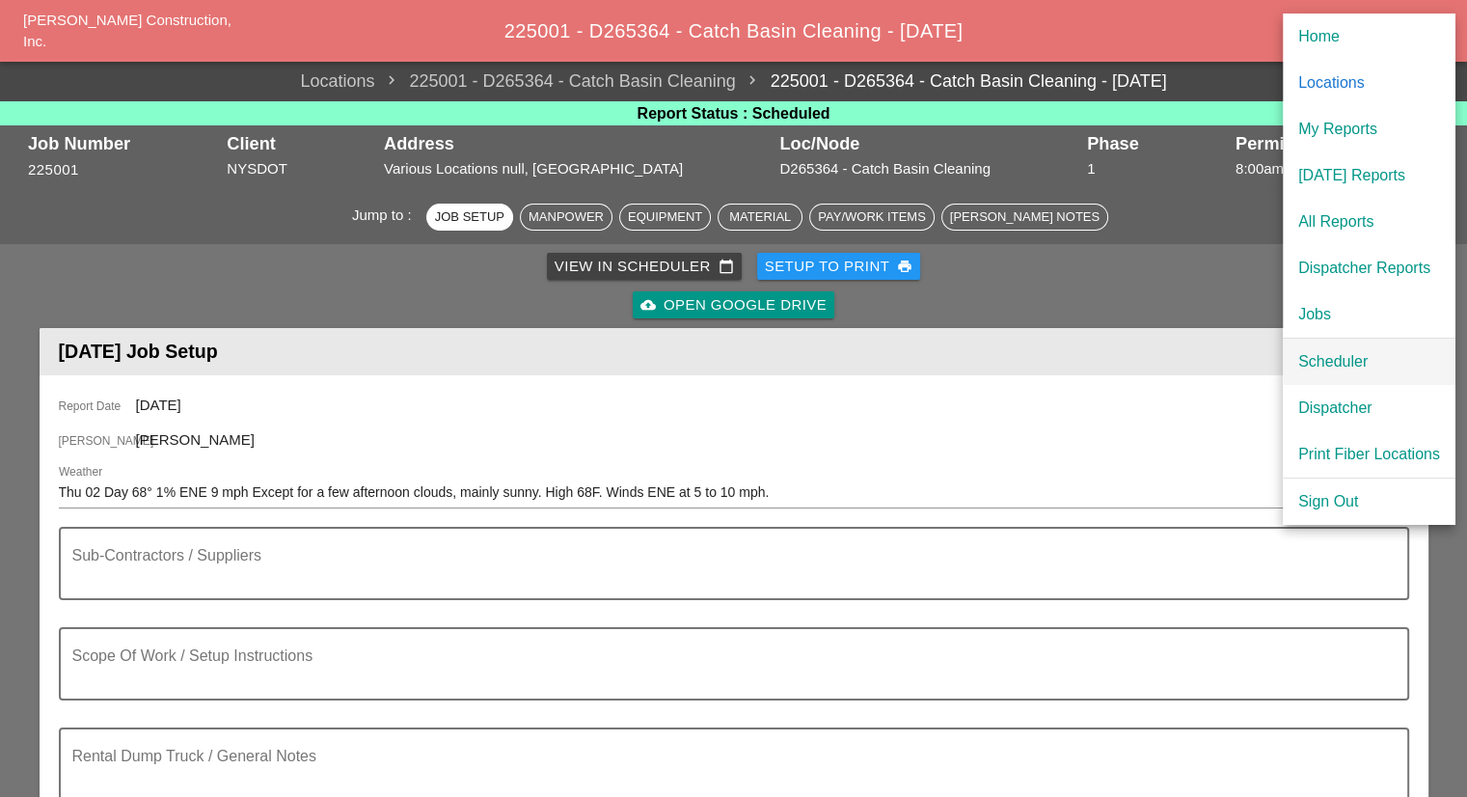
click at [1307, 345] on link "Scheduler" at bounding box center [1369, 362] width 173 height 46
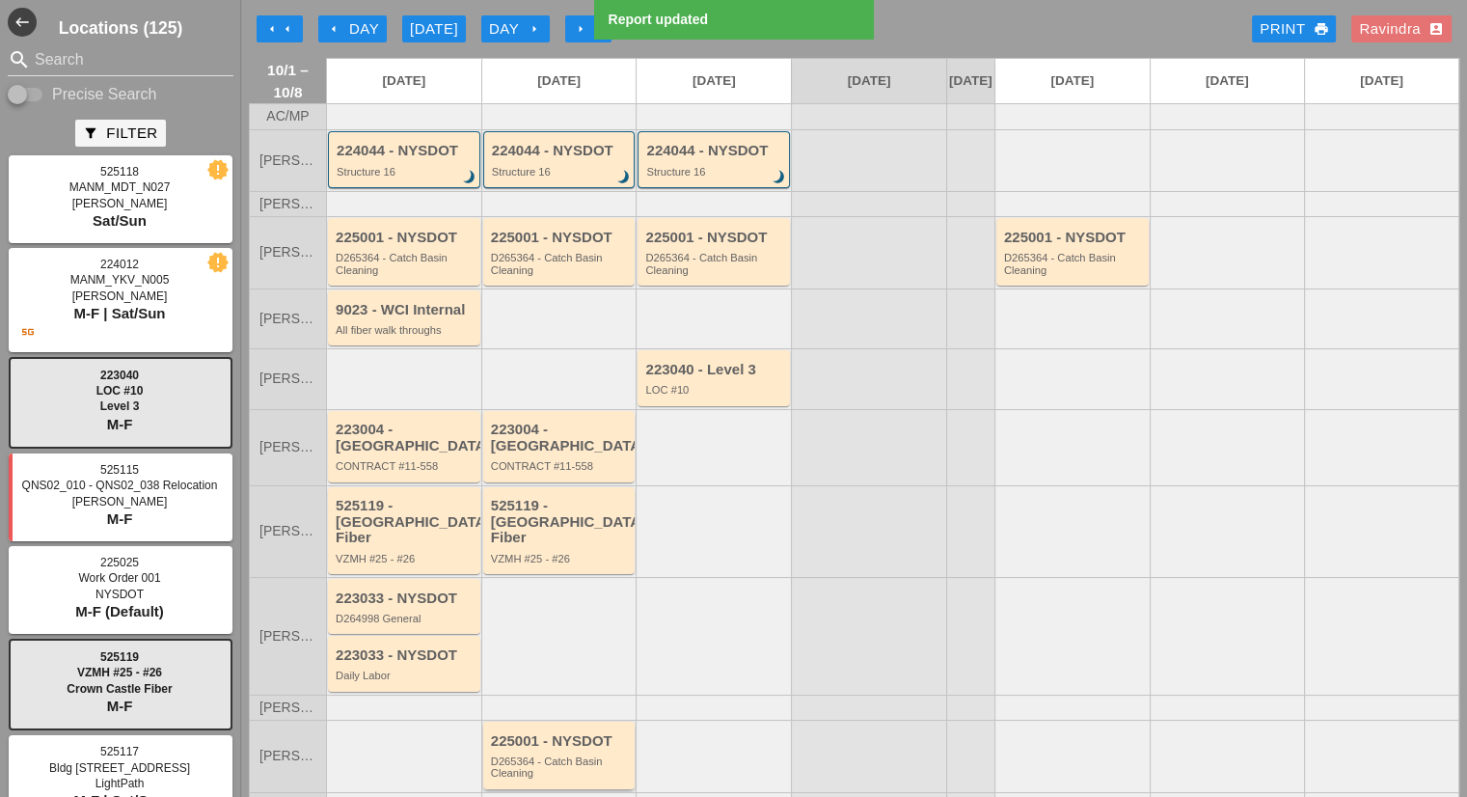
click at [552, 755] on div "D265364 - Catch Basin Cleaning" at bounding box center [561, 767] width 140 height 24
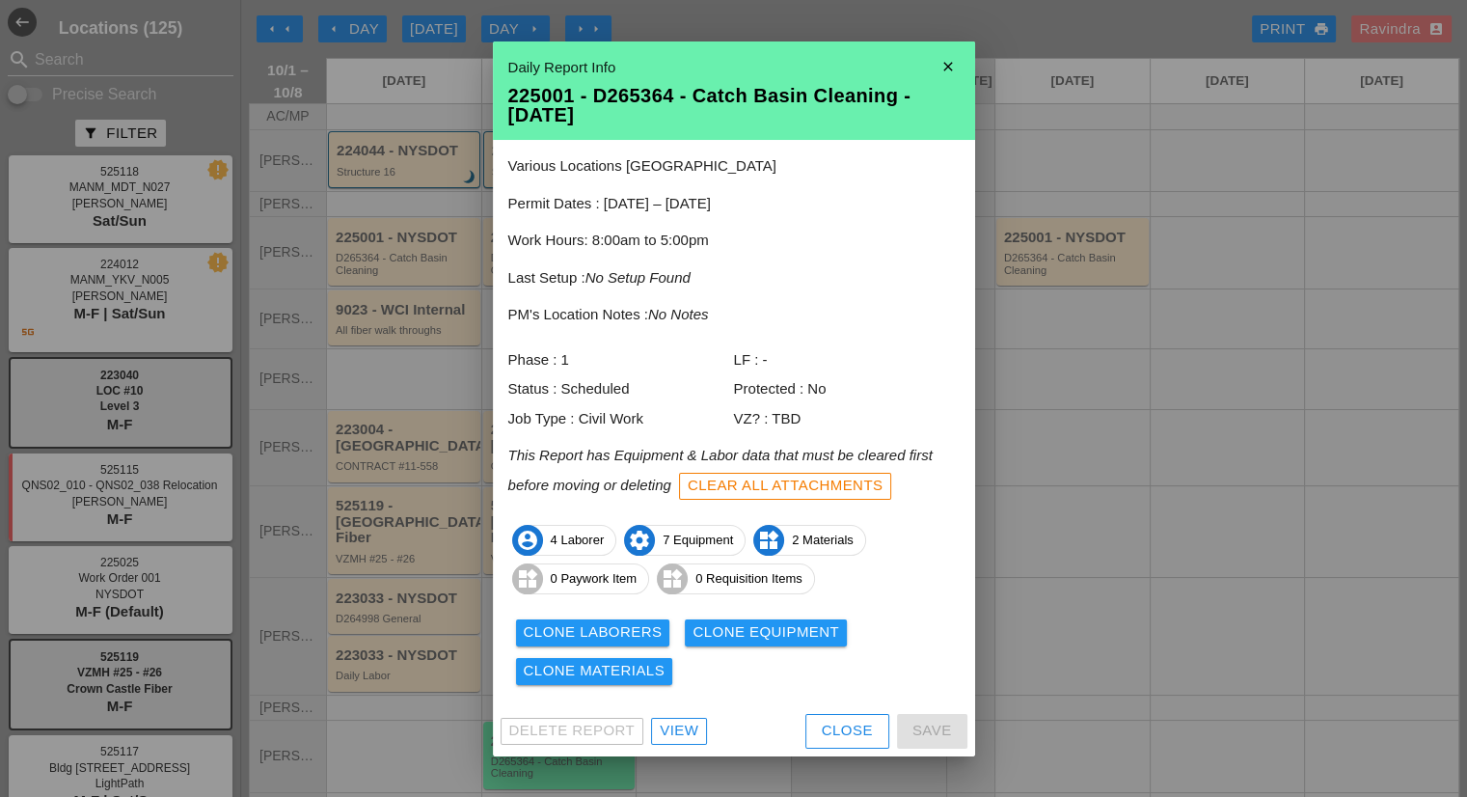
click at [676, 726] on div "View" at bounding box center [679, 731] width 39 height 22
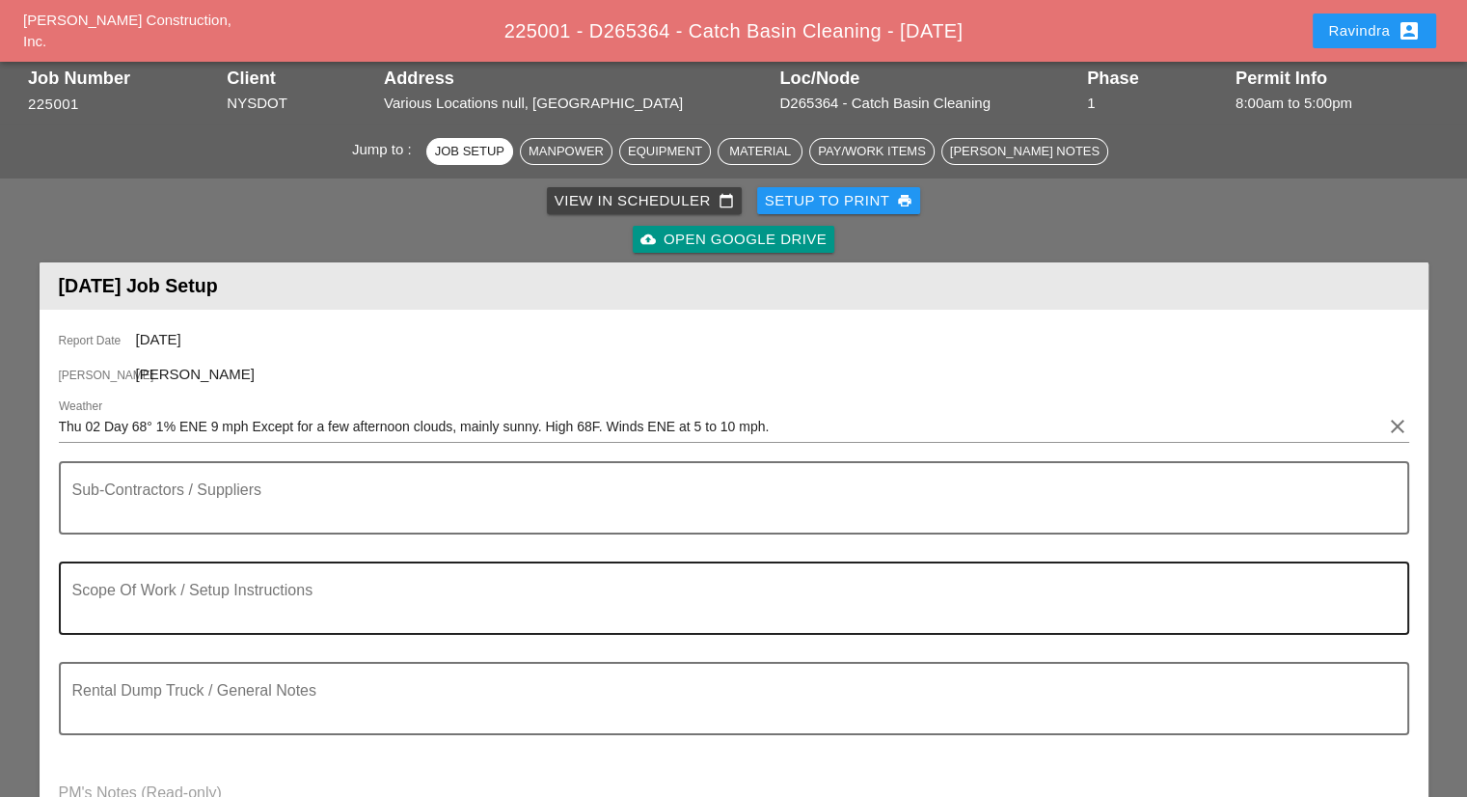
scroll to position [193, 0]
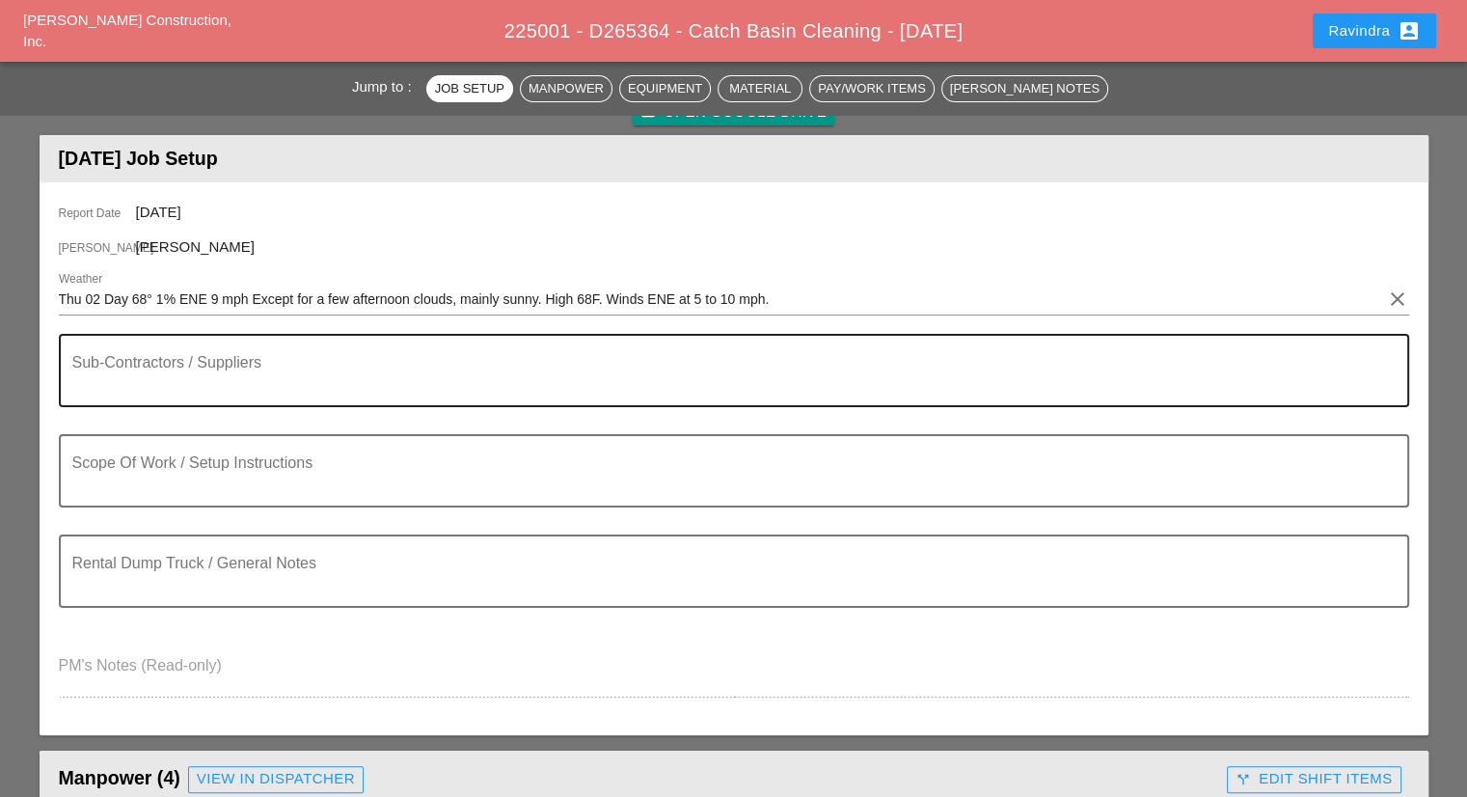
click at [312, 379] on textarea "Sub-Contractors / Suppliers" at bounding box center [726, 382] width 1308 height 46
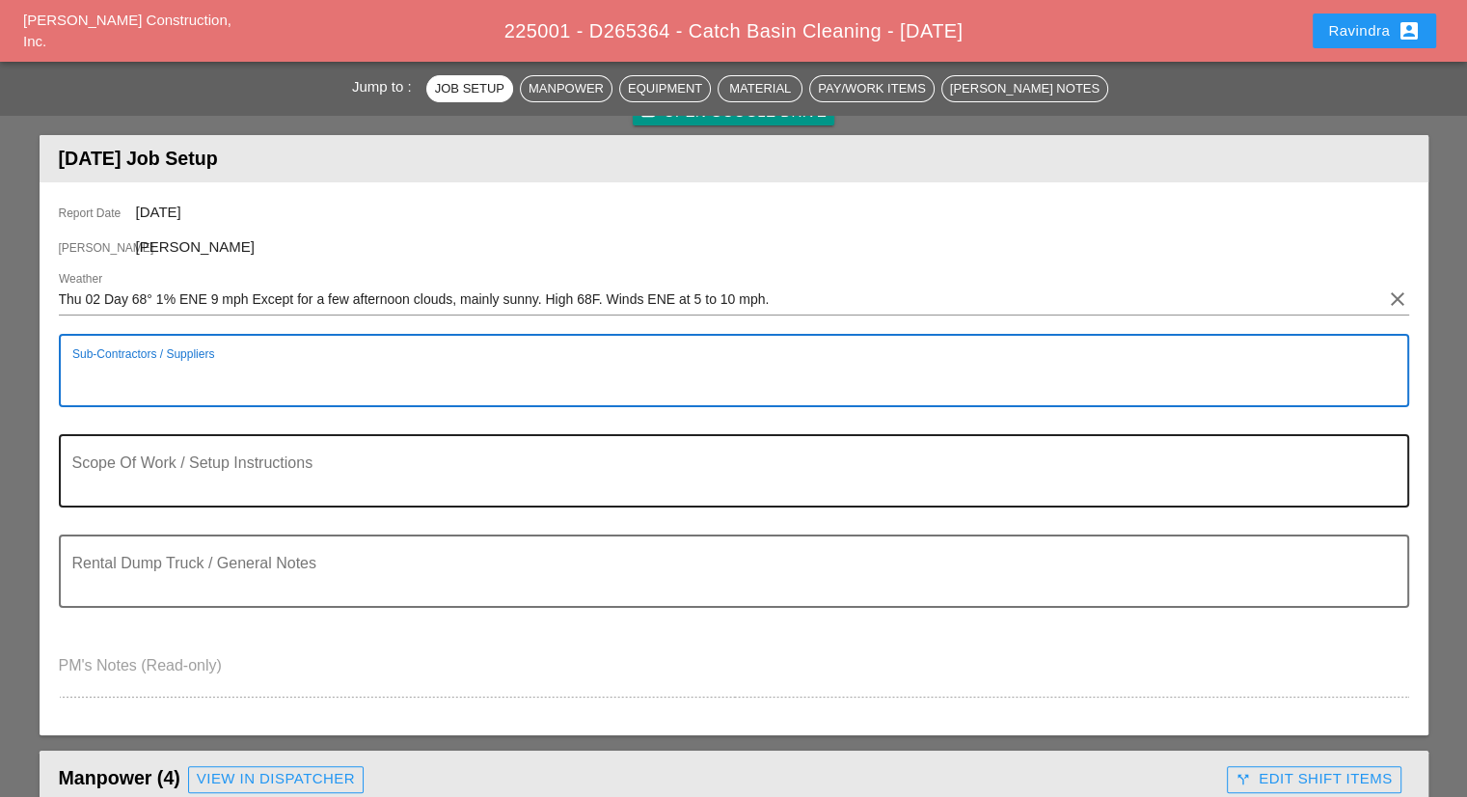
click at [239, 483] on textarea "Scope Of Work / Setup Instructions" at bounding box center [726, 482] width 1308 height 46
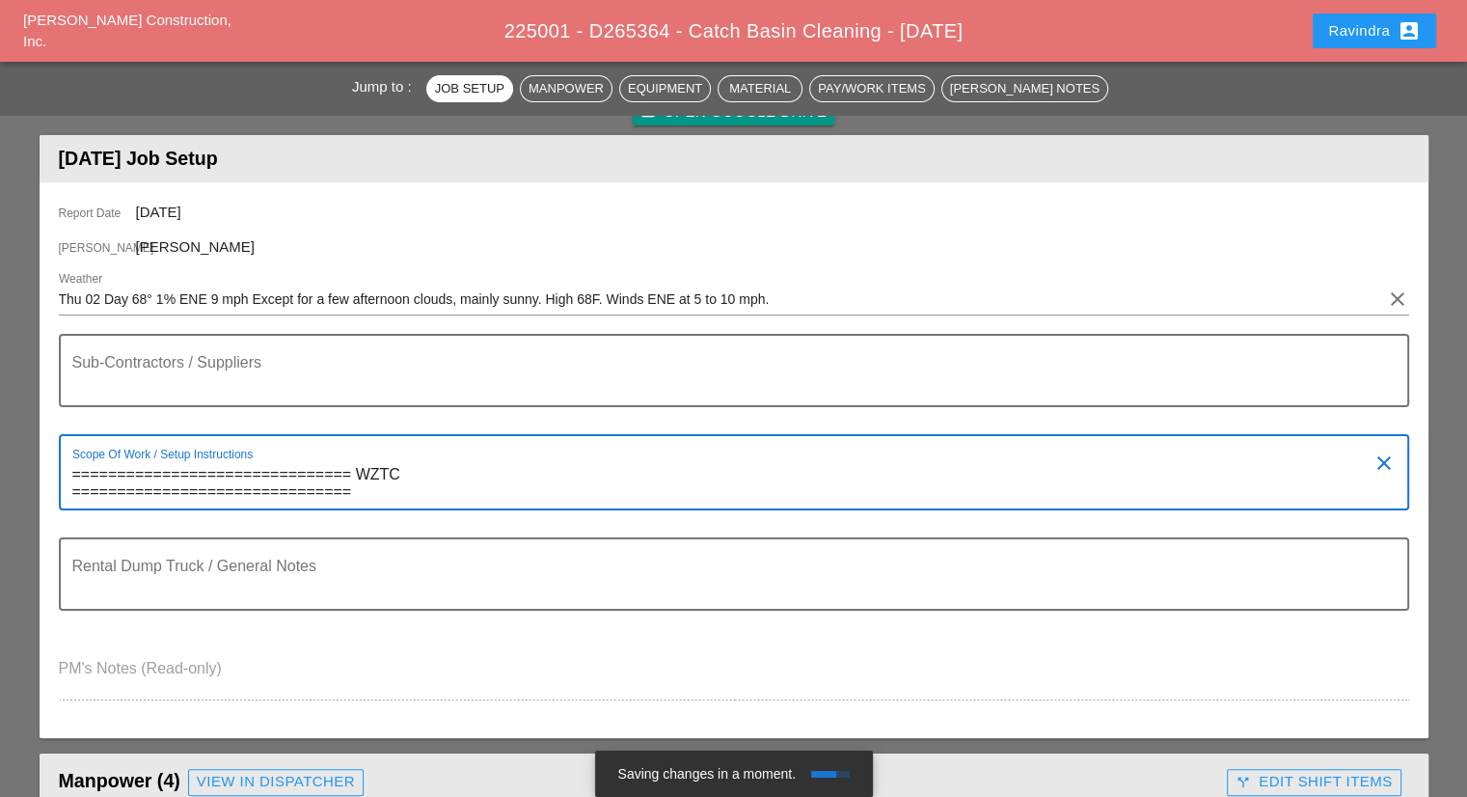
click at [394, 488] on textarea "=============================== WZTC ===============================" at bounding box center [726, 483] width 1308 height 49
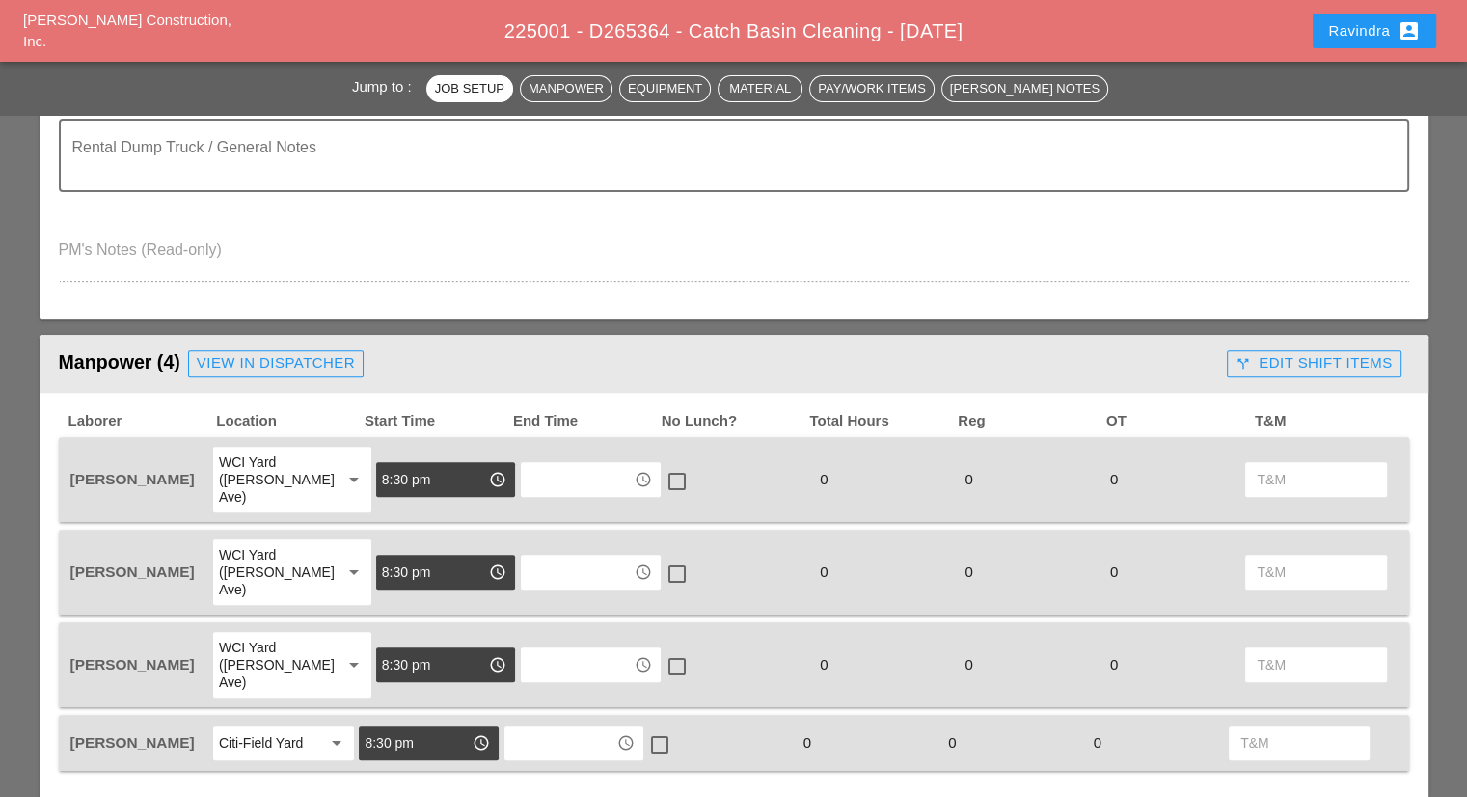
scroll to position [675, 0]
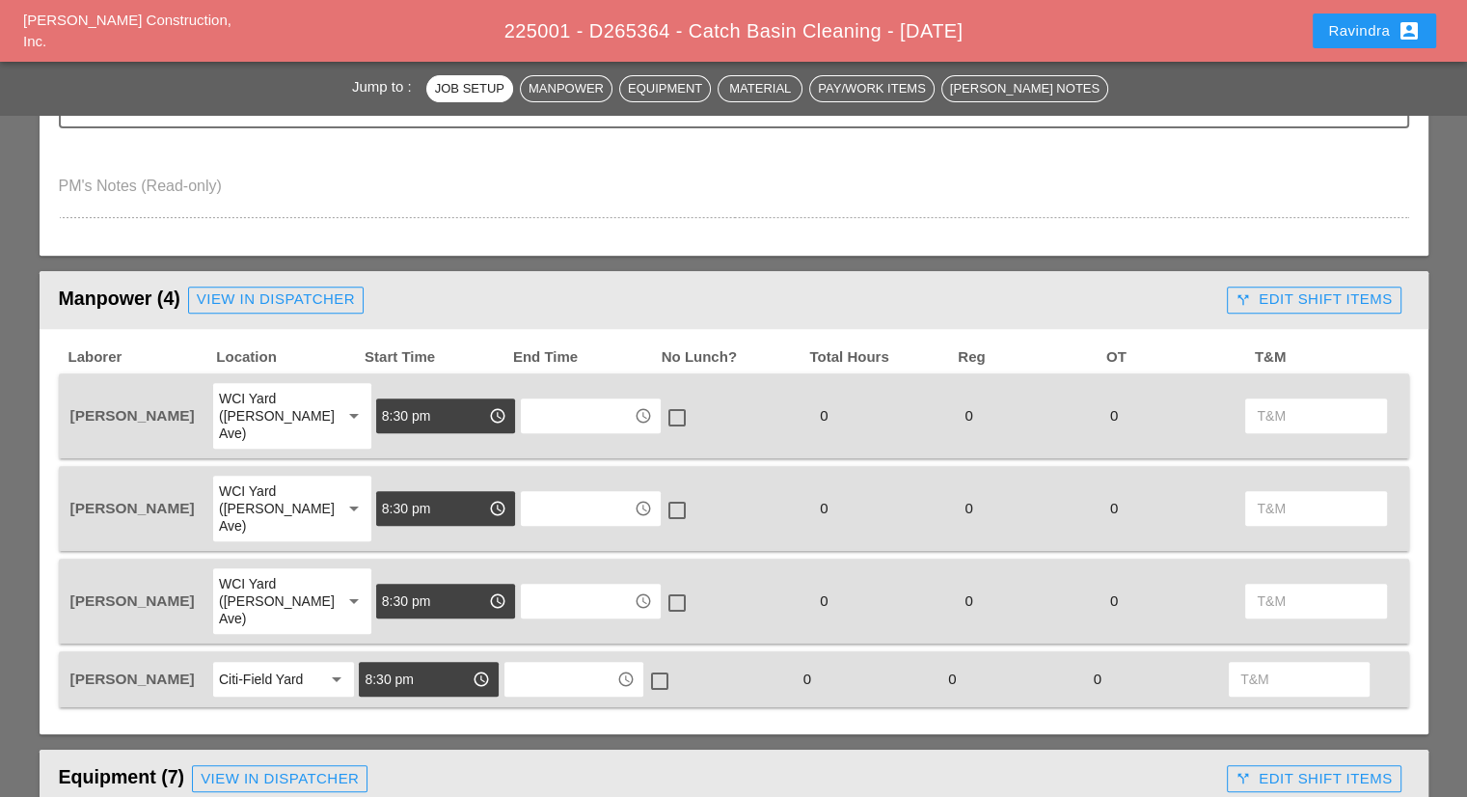
type textarea "=============================== WZTC =============================== CLEAN TROU…"
click at [287, 293] on div "View in Dispatcher" at bounding box center [276, 299] width 158 height 22
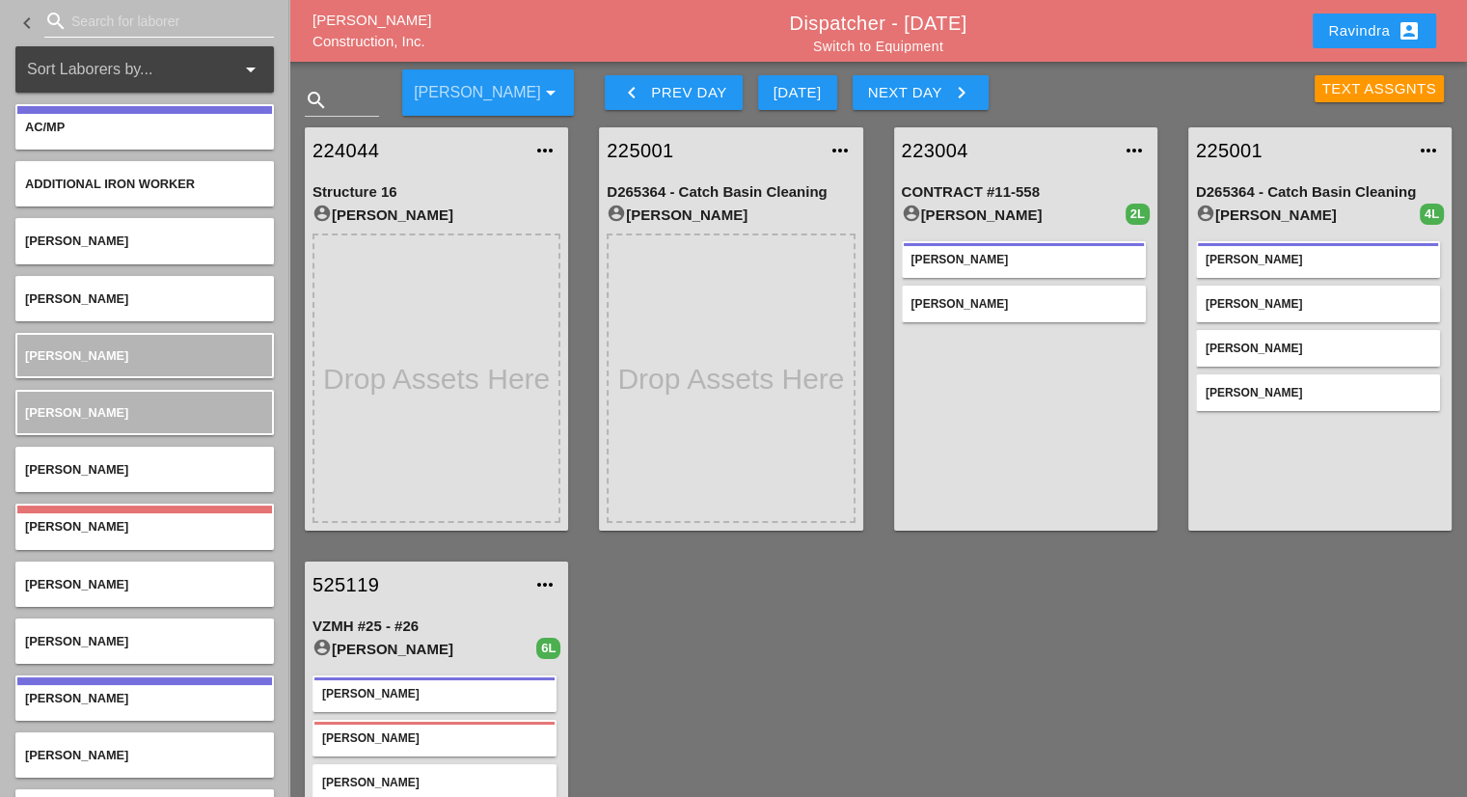
click at [140, 24] on input "Search for laborer" at bounding box center [159, 21] width 176 height 31
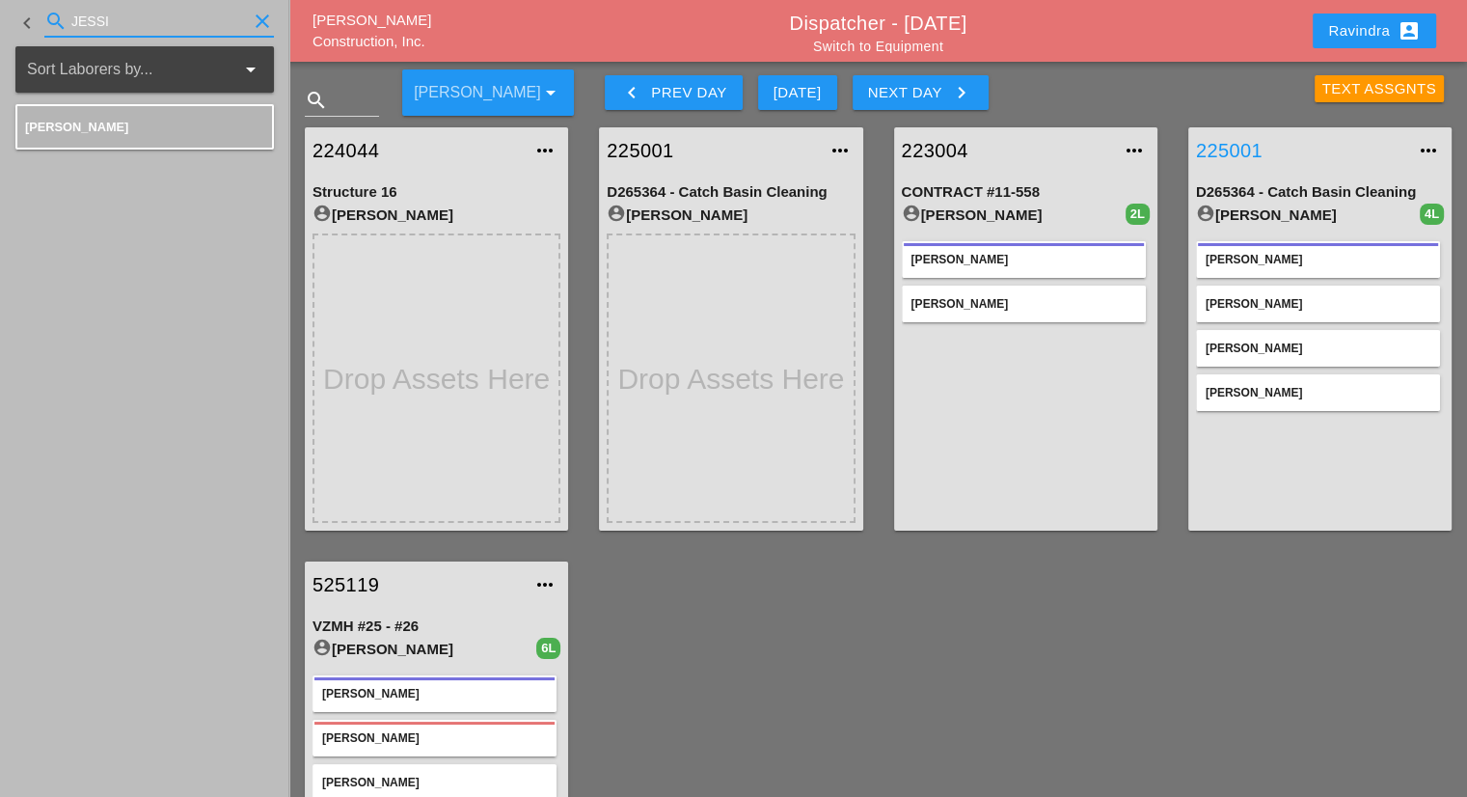
type input "JESSI"
click at [1235, 144] on link "225001" at bounding box center [1300, 150] width 209 height 29
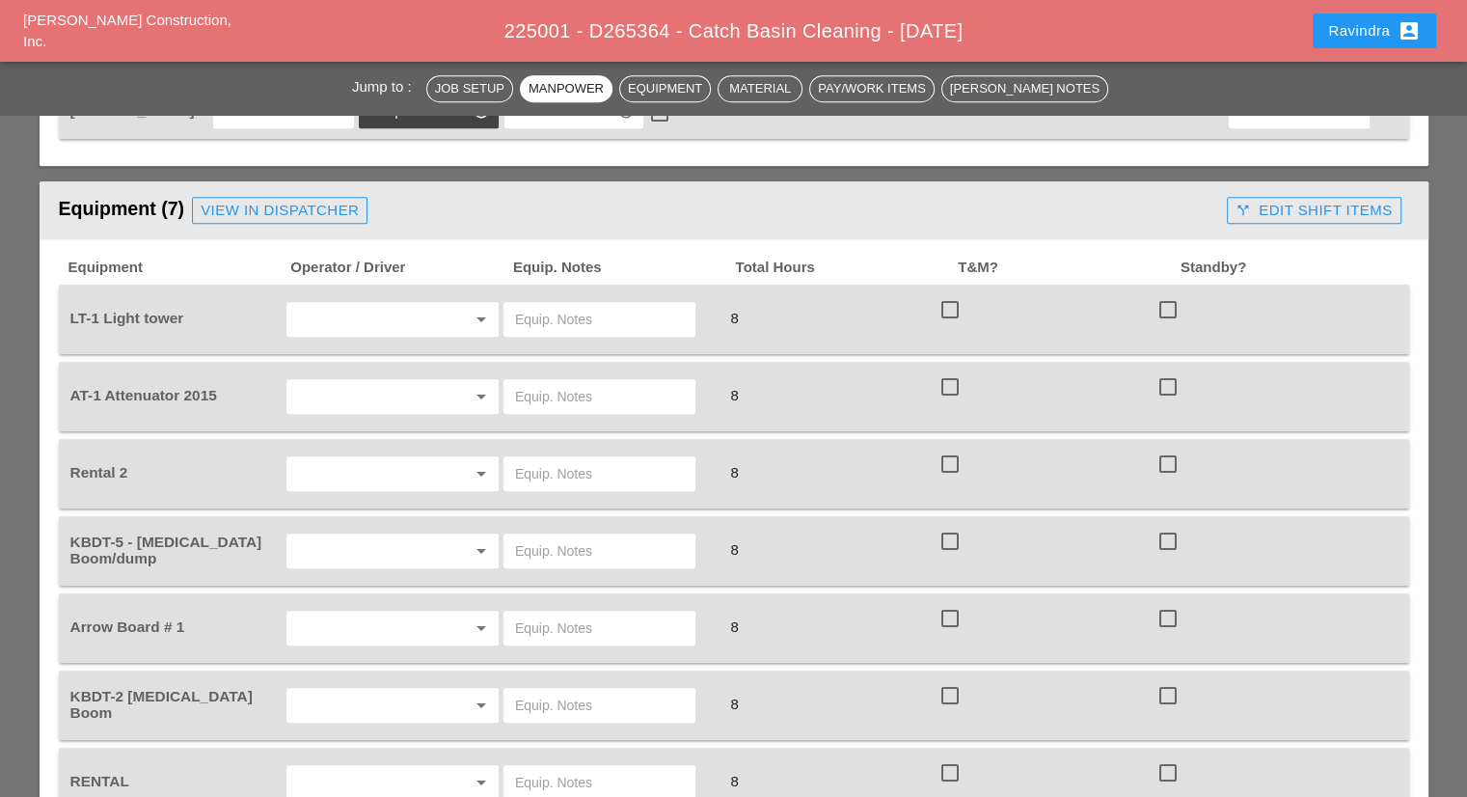
scroll to position [1254, 0]
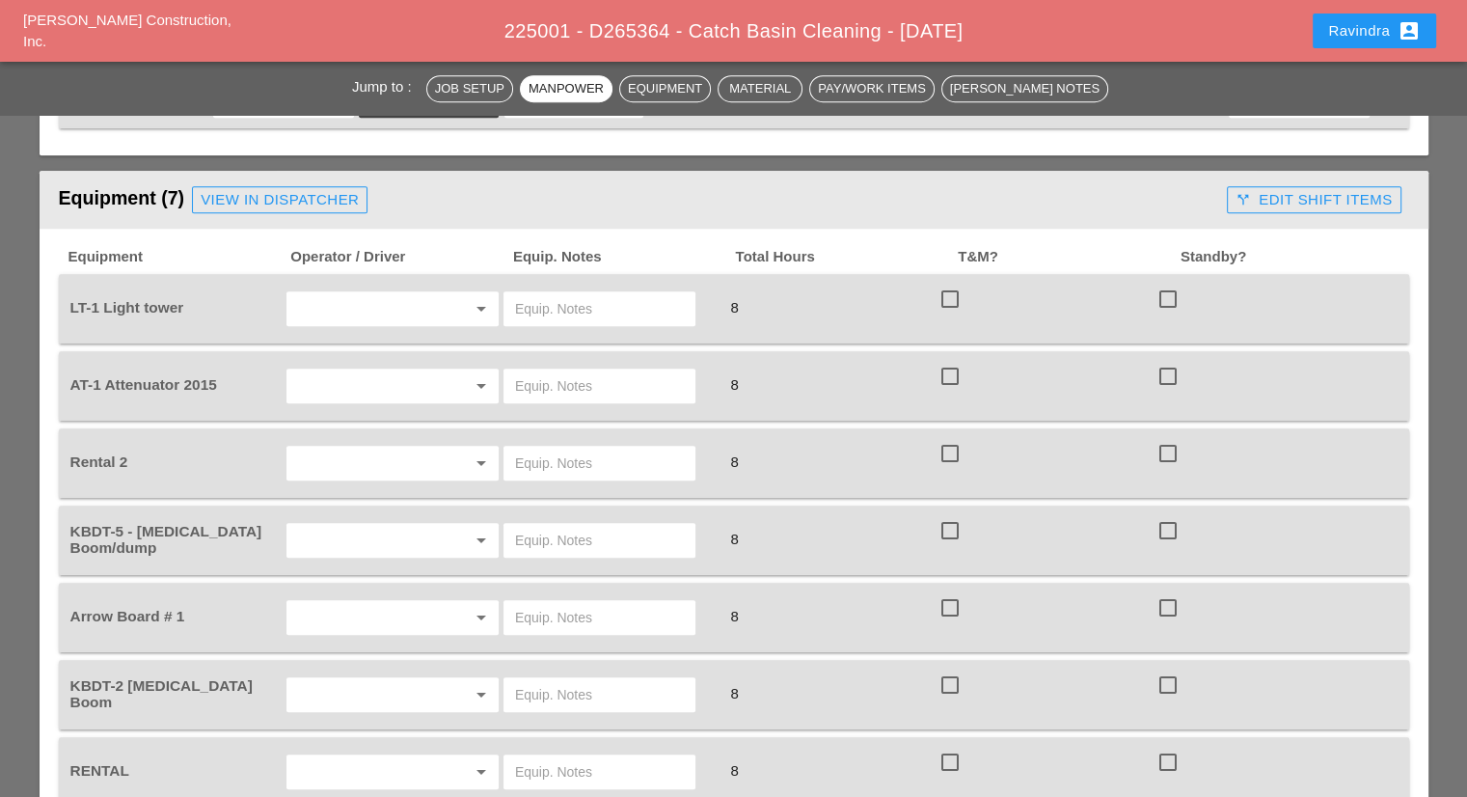
click at [426, 293] on input "text" at bounding box center [365, 308] width 147 height 31
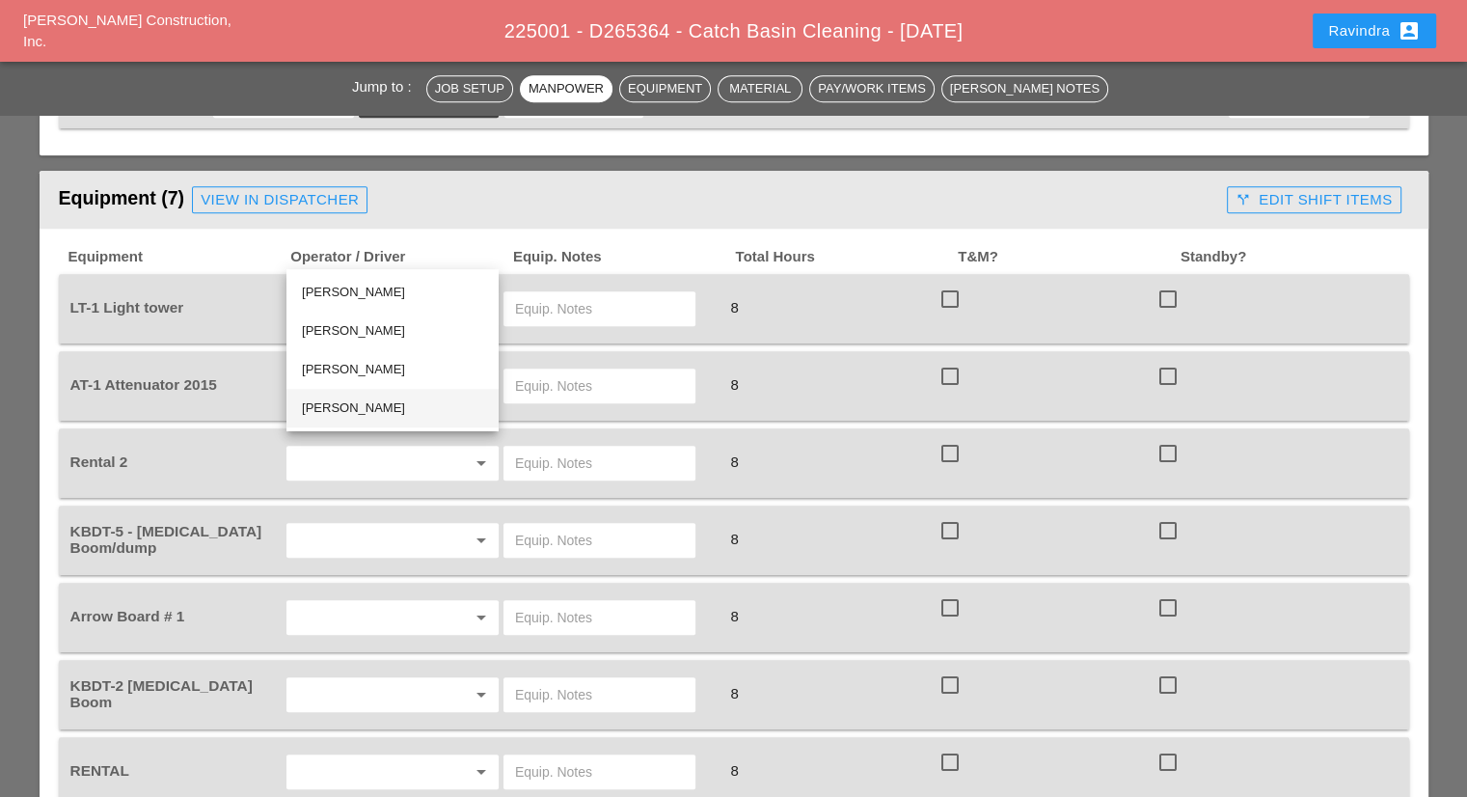
click at [374, 402] on div "[PERSON_NAME]" at bounding box center [392, 407] width 181 height 23
type input "[PERSON_NAME]"
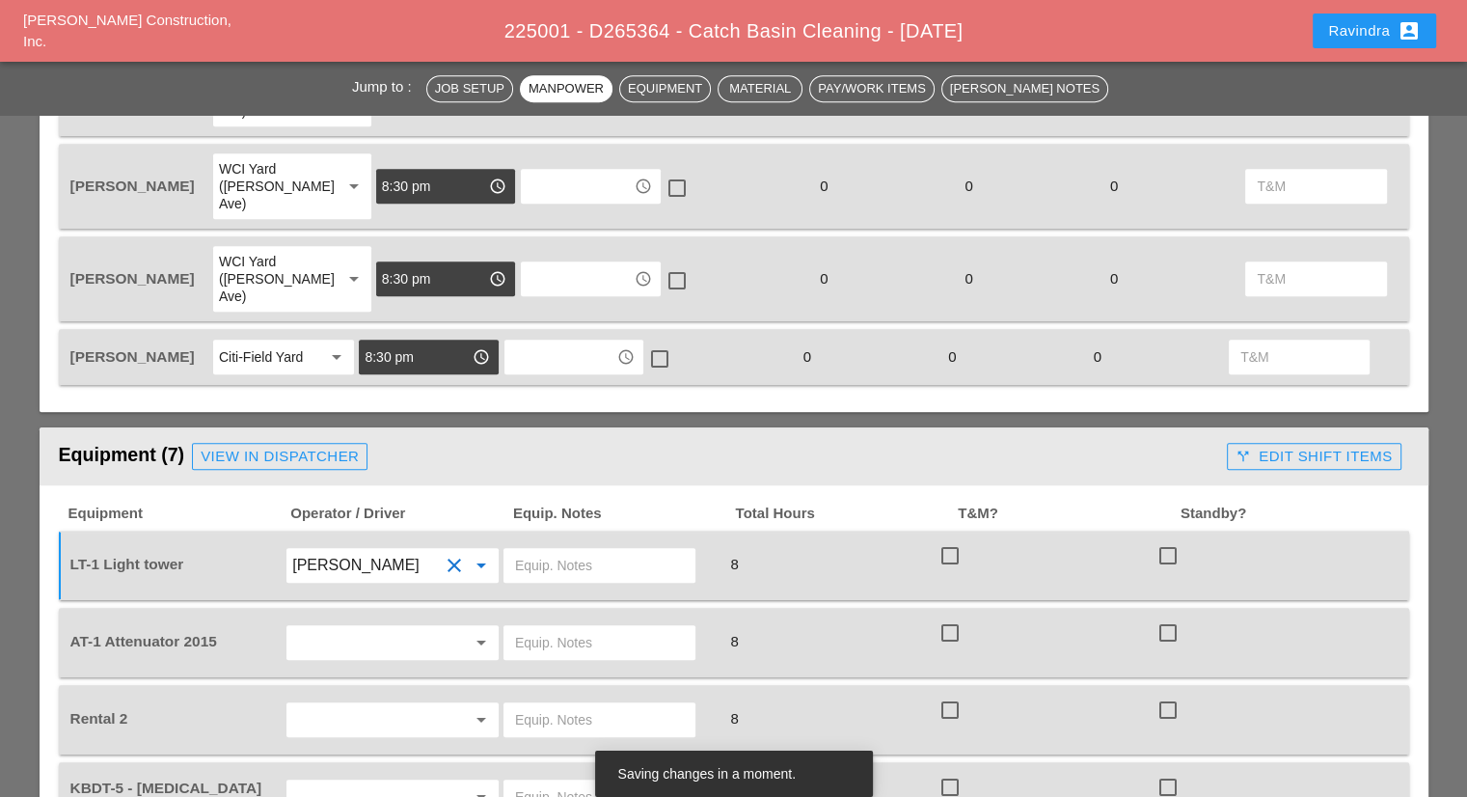
scroll to position [964, 0]
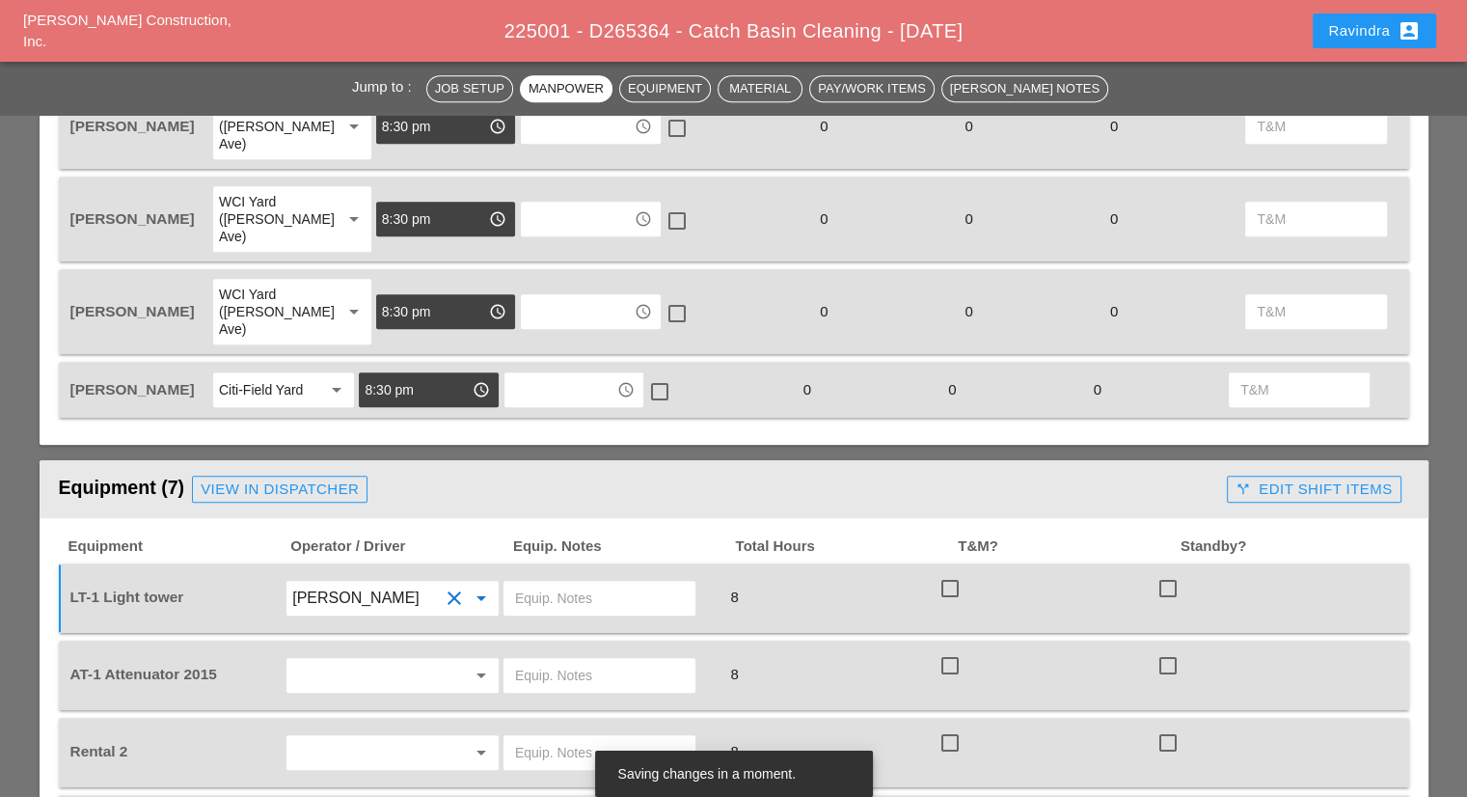
click at [581, 583] on input "text" at bounding box center [599, 598] width 169 height 31
type input "CITI FIELD"
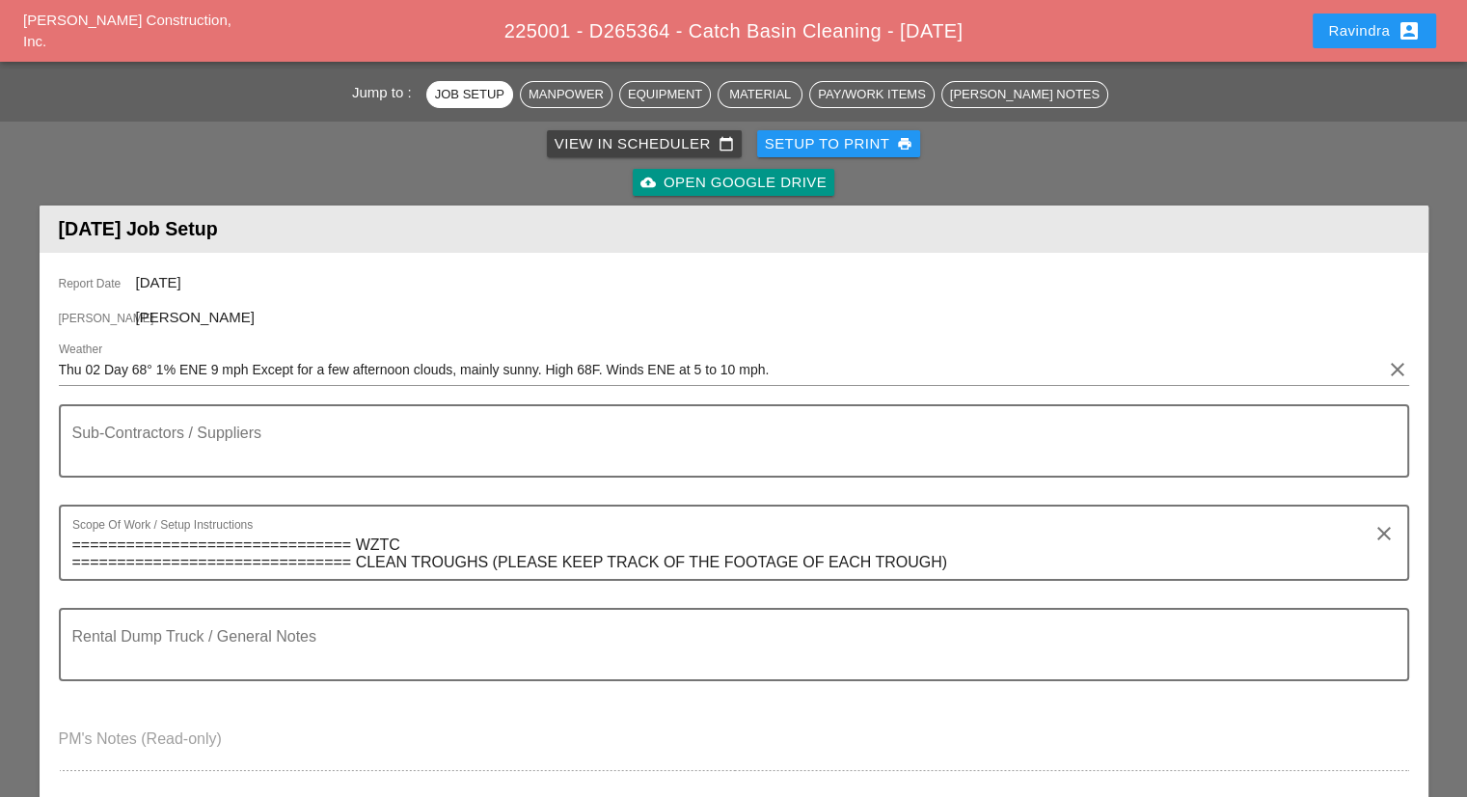
scroll to position [0, 0]
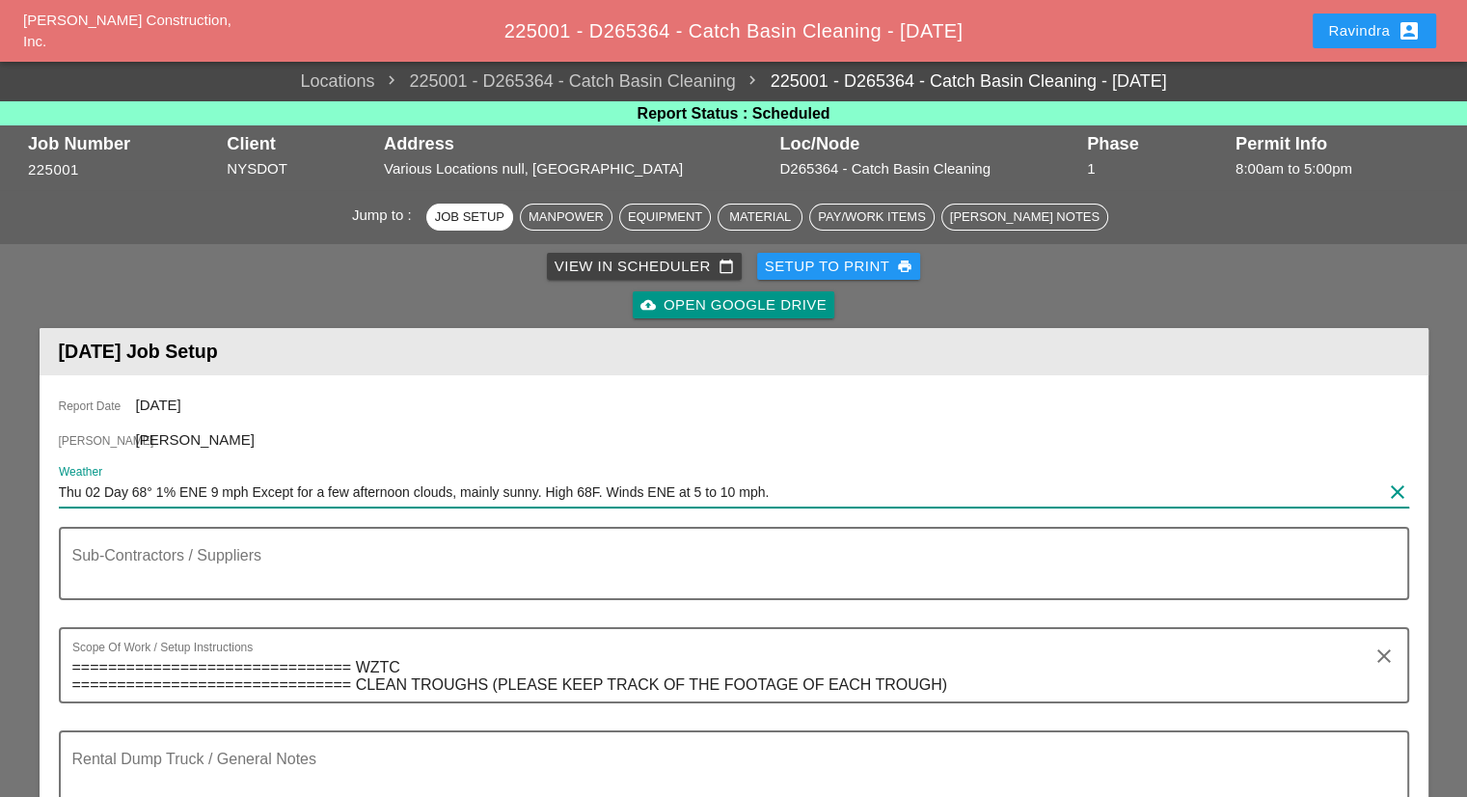
drag, startPoint x: 803, startPoint y: 493, endPoint x: 105, endPoint y: 500, distance: 698.3
click at [105, 500] on input "Thu 02 Day 68° 1% ENE 9 mph Except for a few afternoon clouds, mainly sunny. Hi…" at bounding box center [720, 491] width 1323 height 31
paste input "Night 54° 1% NNE 10 mph A clear sky. Low 54F. Winds NNE at 10 to 15"
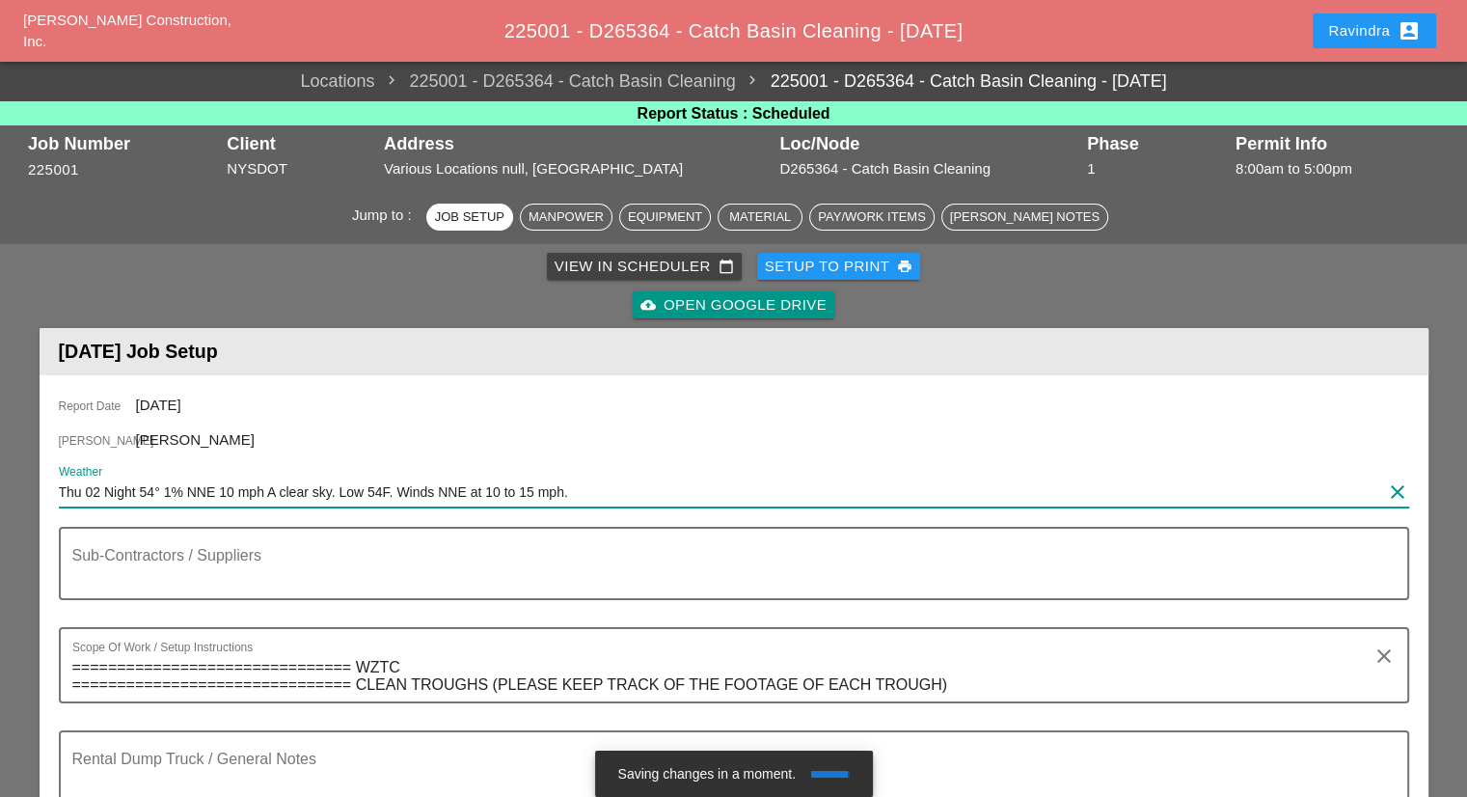
drag, startPoint x: 81, startPoint y: 493, endPoint x: 30, endPoint y: 493, distance: 51.1
click at [101, 491] on input "Wed 02 Night 54° 1% NNE 10 mph A clear sky. Low 54F. Winds NNE at 10 to 15 mph." at bounding box center [720, 491] width 1323 height 31
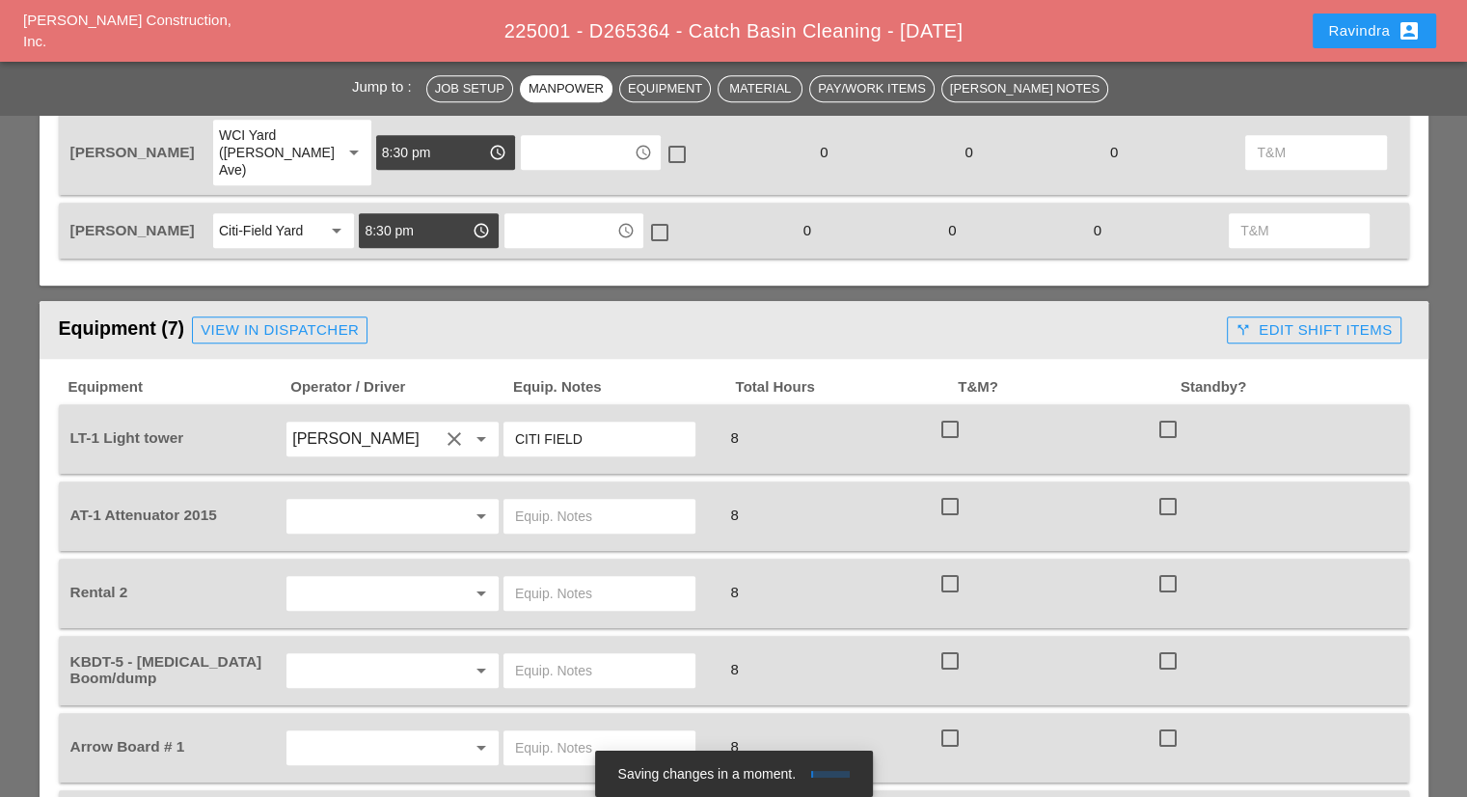
scroll to position [1157, 0]
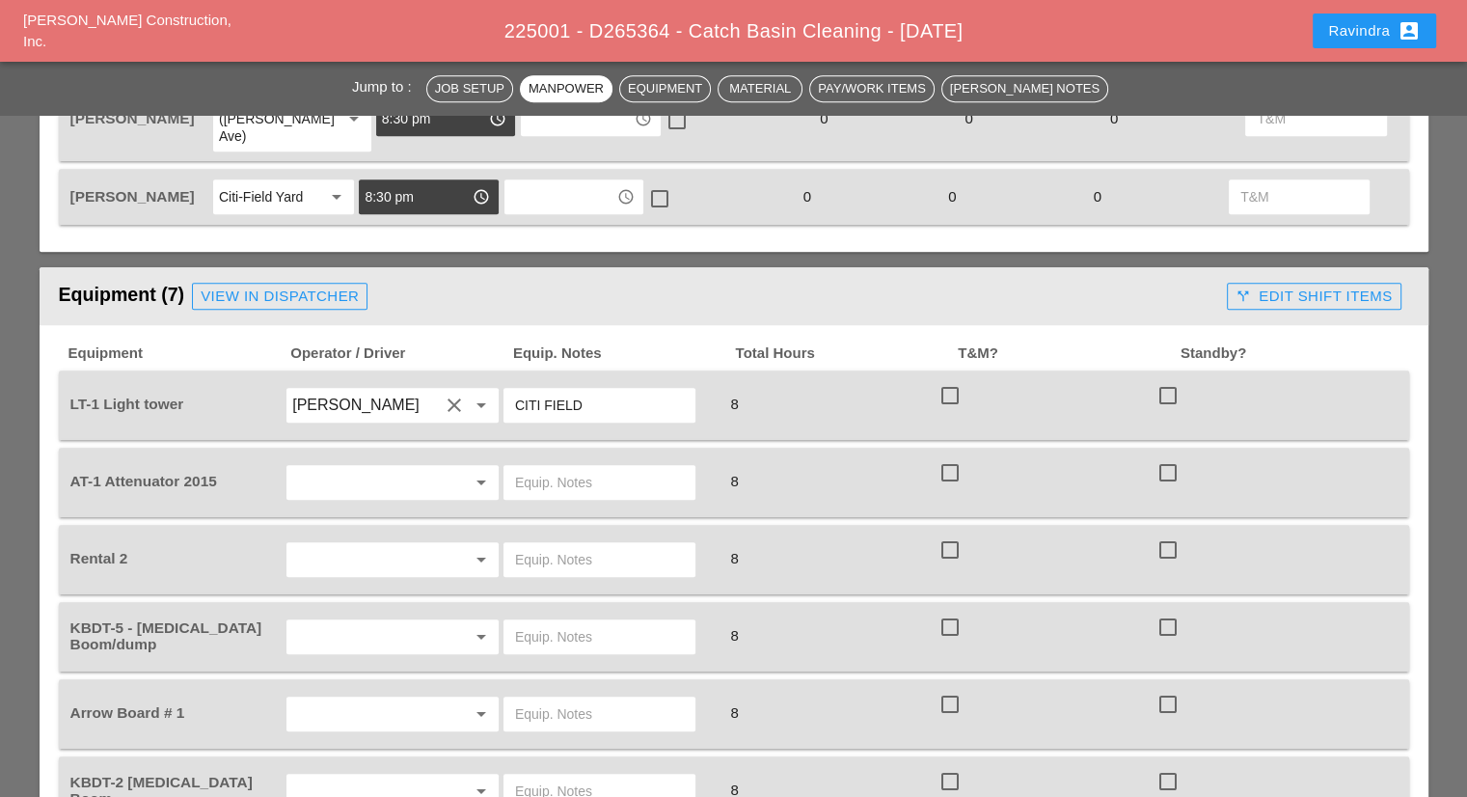
type input "Wed 01 Night 54° 1% NNE 10 mph A clear sky. Low 54F. Winds NNE at 10 to 15 mph."
click at [573, 544] on input "text" at bounding box center [599, 559] width 169 height 31
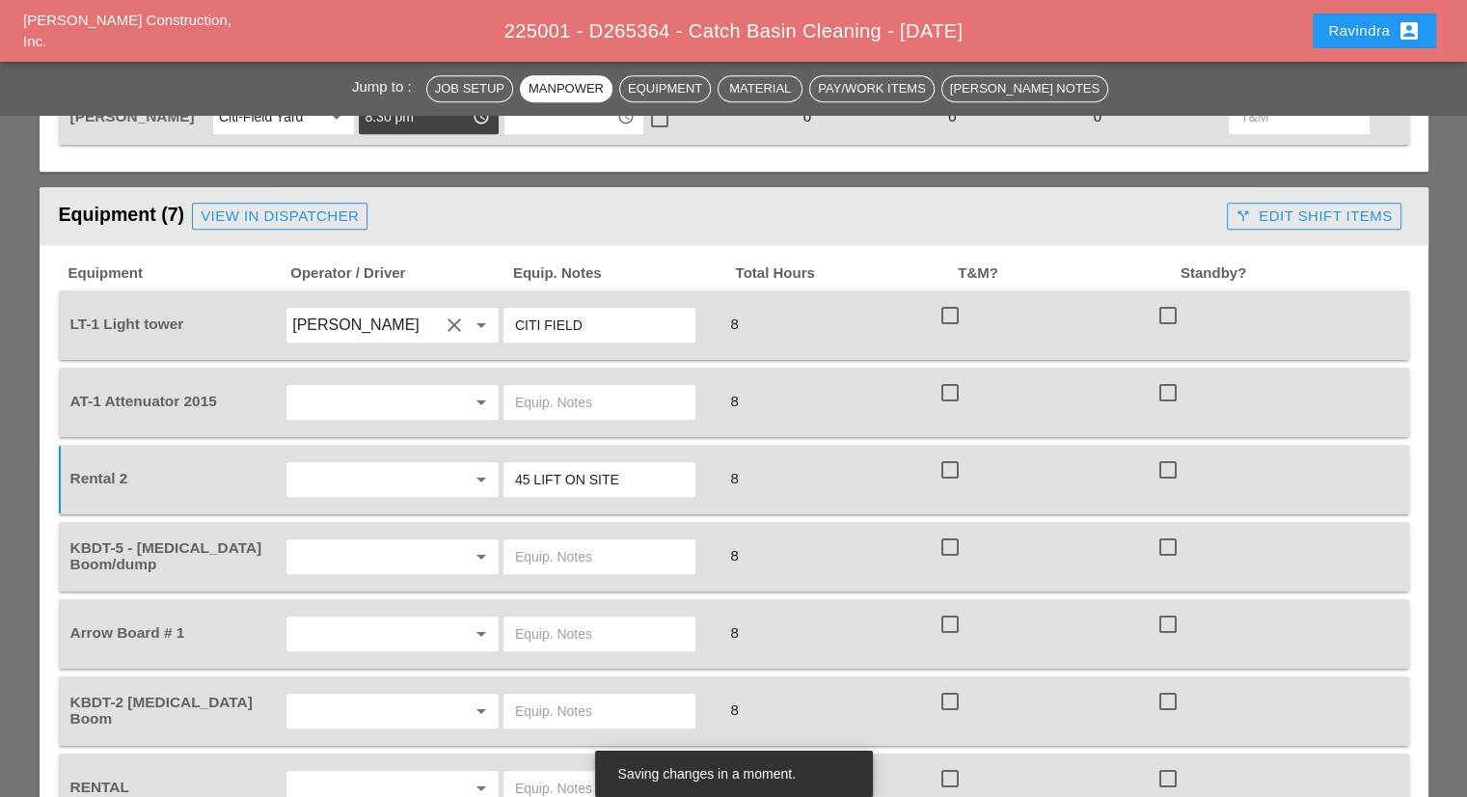
scroll to position [1350, 0]
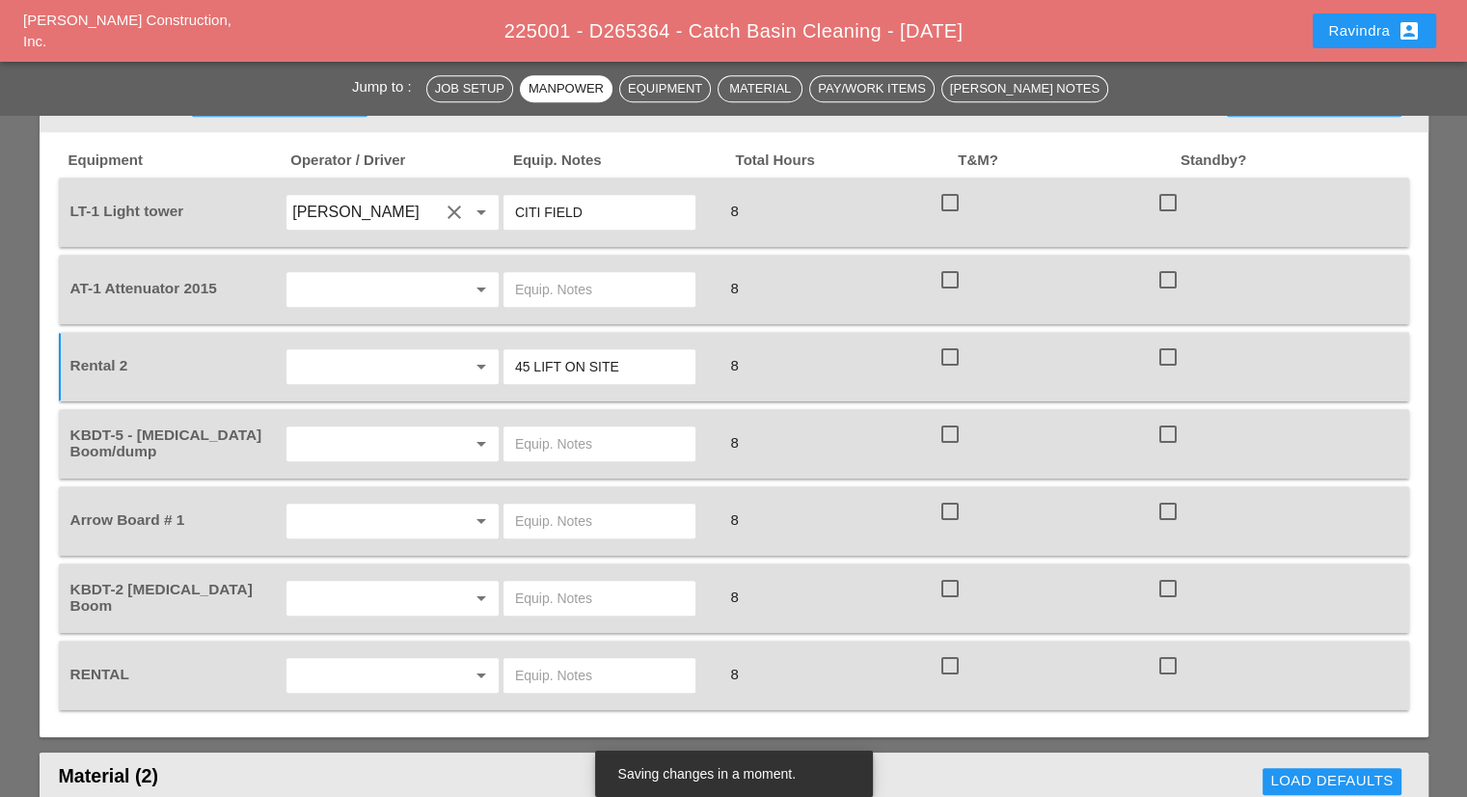
type input "45 LIFT ON SITE"
click at [447, 432] on div at bounding box center [454, 443] width 23 height 23
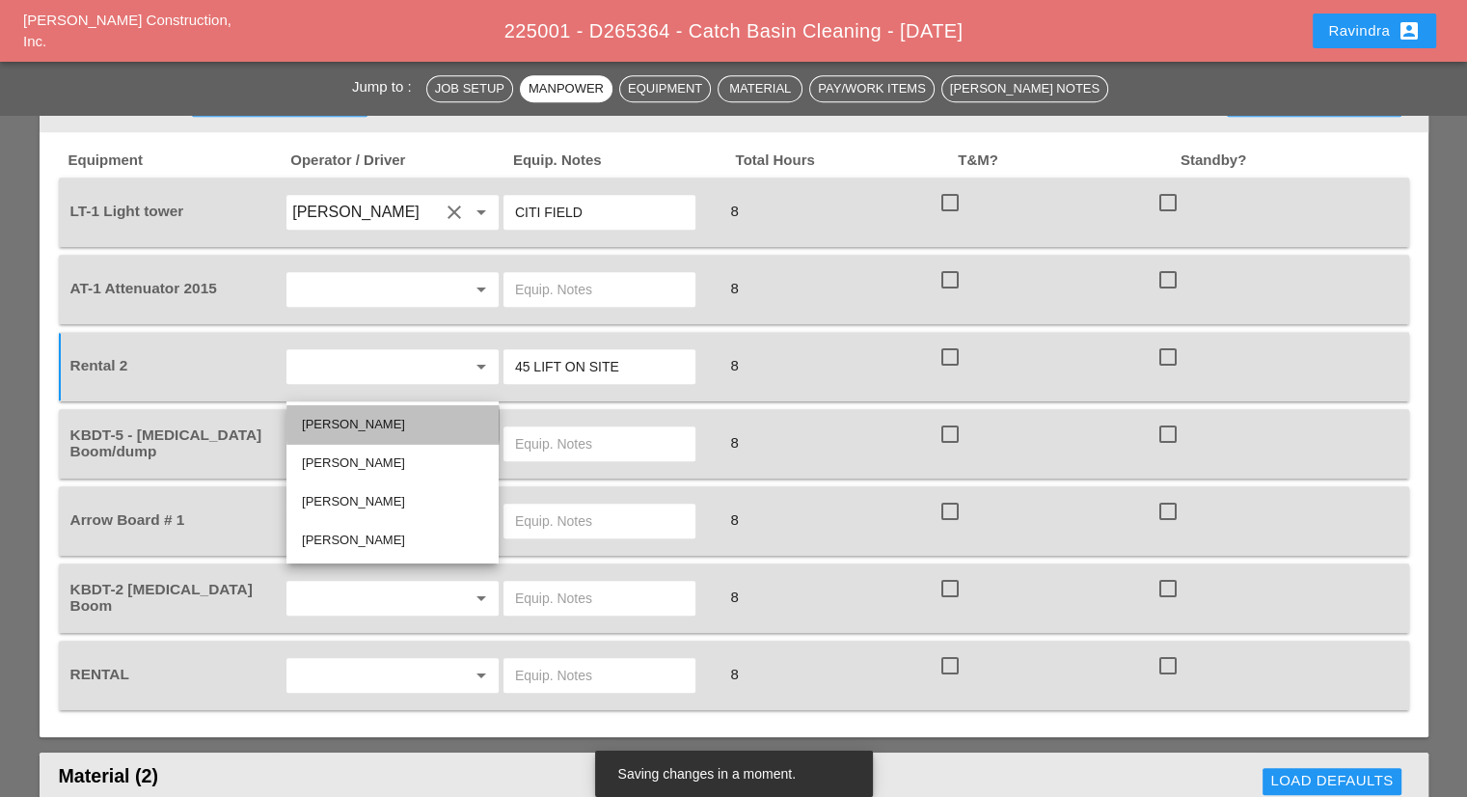
click at [394, 429] on div "[PERSON_NAME]" at bounding box center [392, 424] width 181 height 23
type input "[PERSON_NAME]"
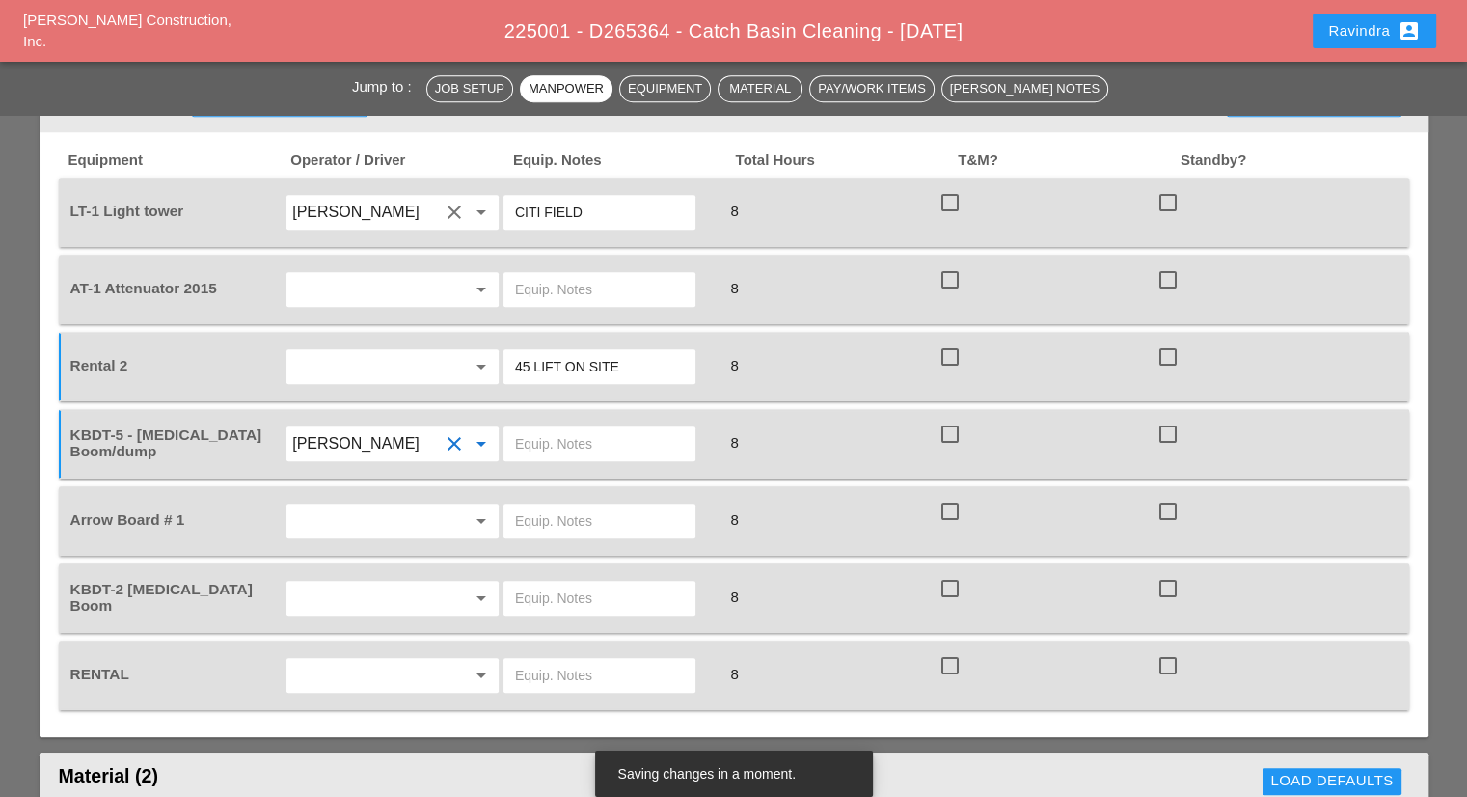
click at [553, 428] on input "text" at bounding box center [599, 443] width 169 height 31
type input "EMPTY MAIN YARD"
click at [417, 505] on input "text" at bounding box center [365, 520] width 147 height 31
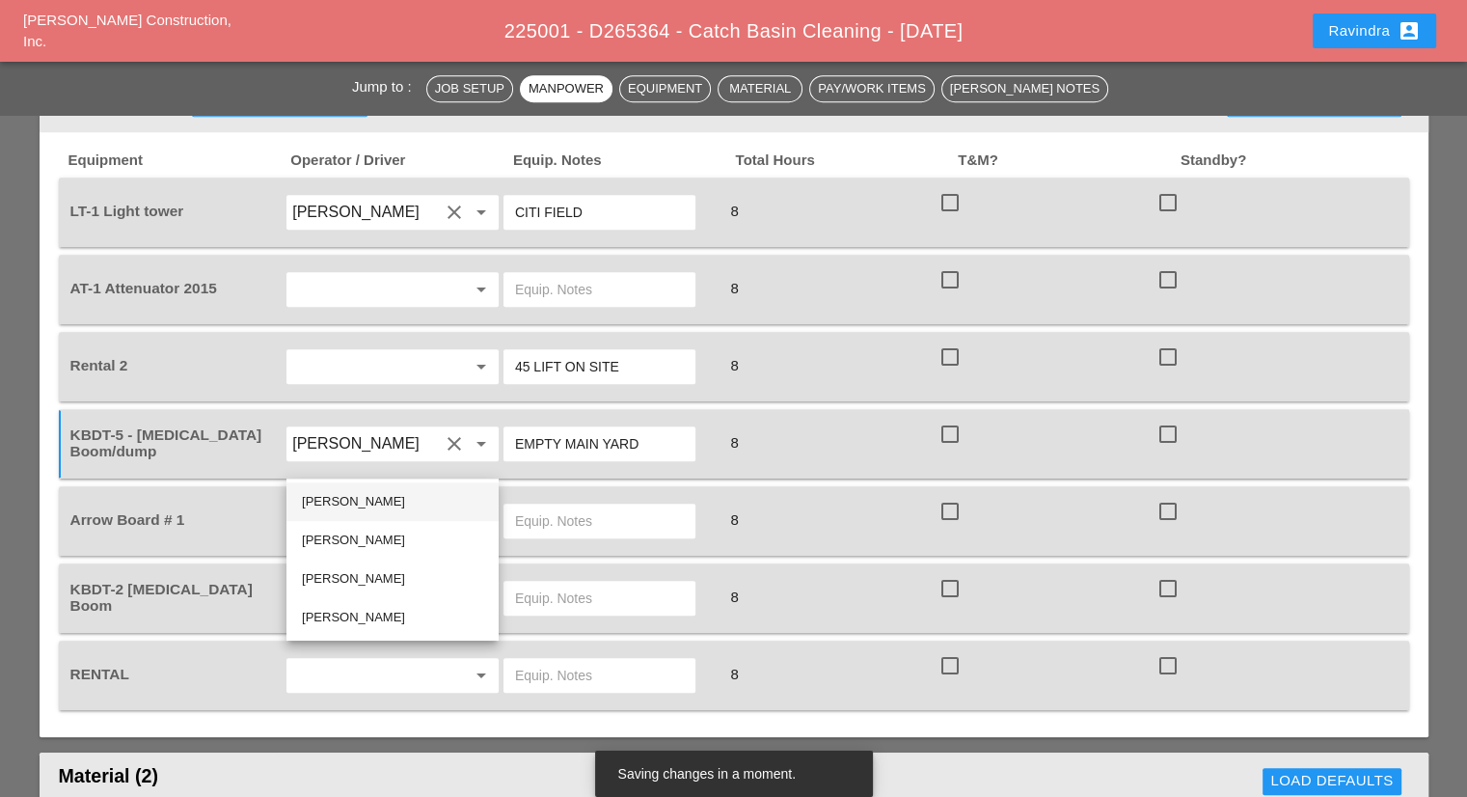
click at [378, 506] on div "[PERSON_NAME]" at bounding box center [392, 501] width 181 height 23
type input "[PERSON_NAME]"
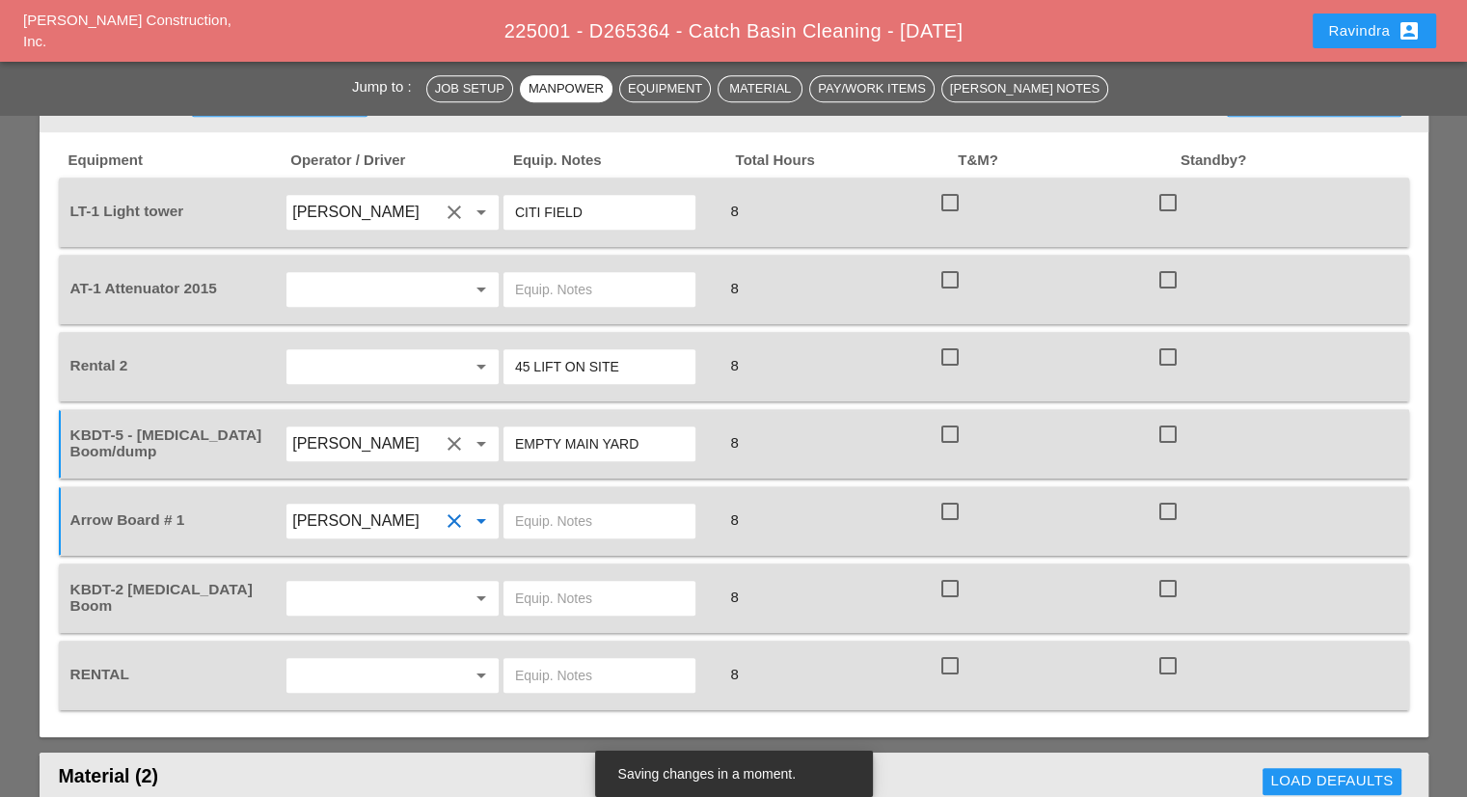
click at [575, 505] on input "text" at bounding box center [599, 520] width 169 height 31
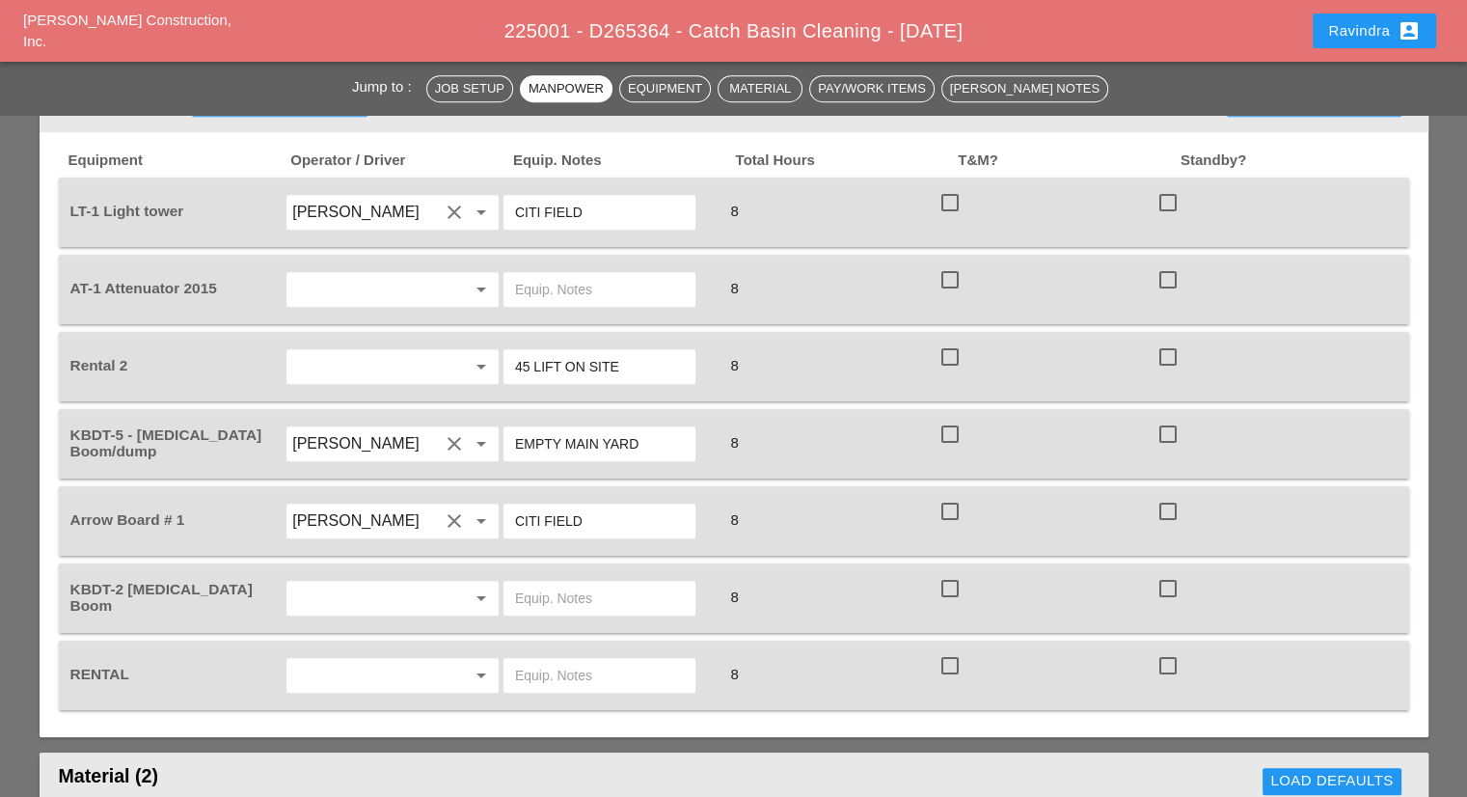
type input "CITI FIELD"
click at [552, 660] on input "text" at bounding box center [599, 675] width 169 height 31
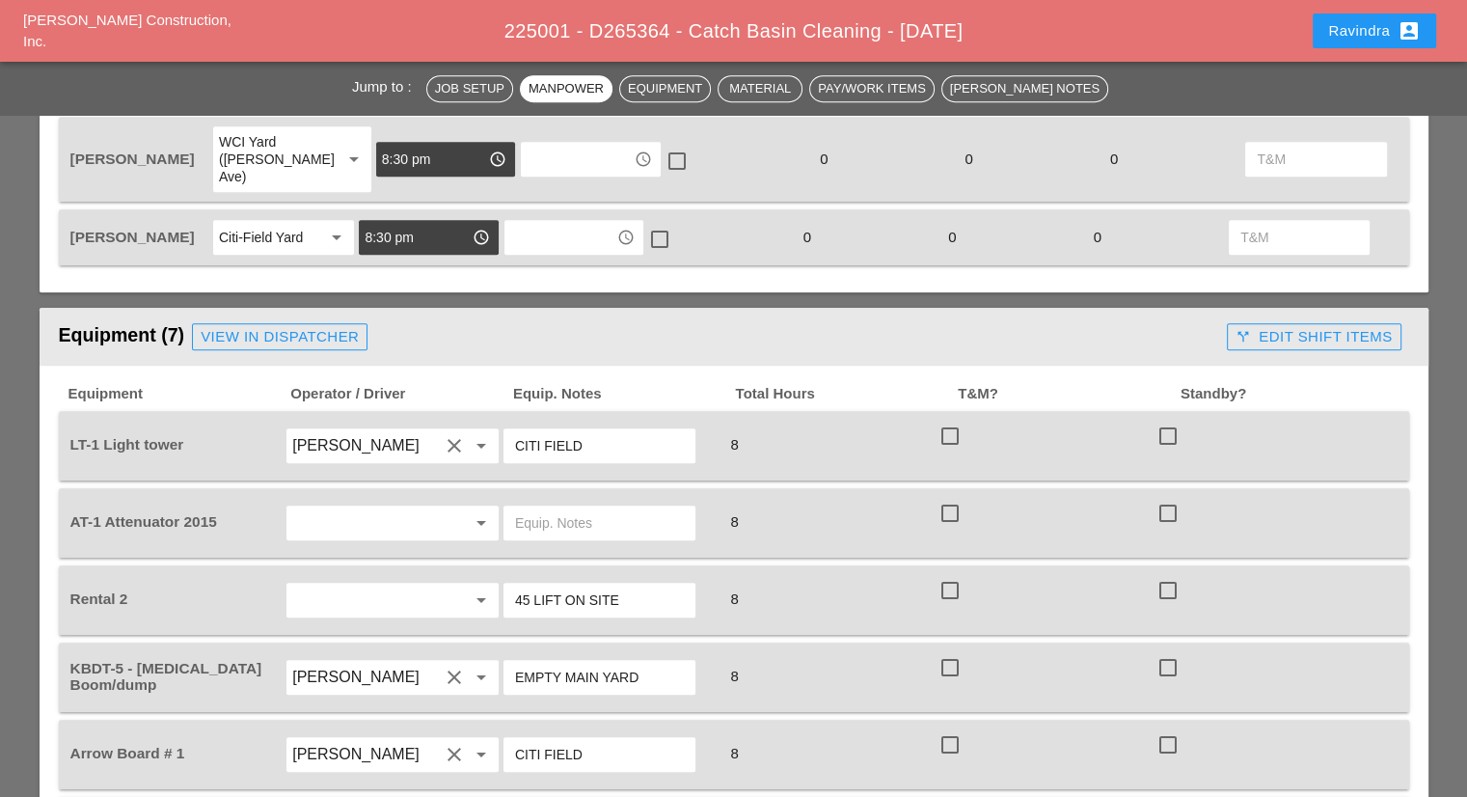
scroll to position [1061, 0]
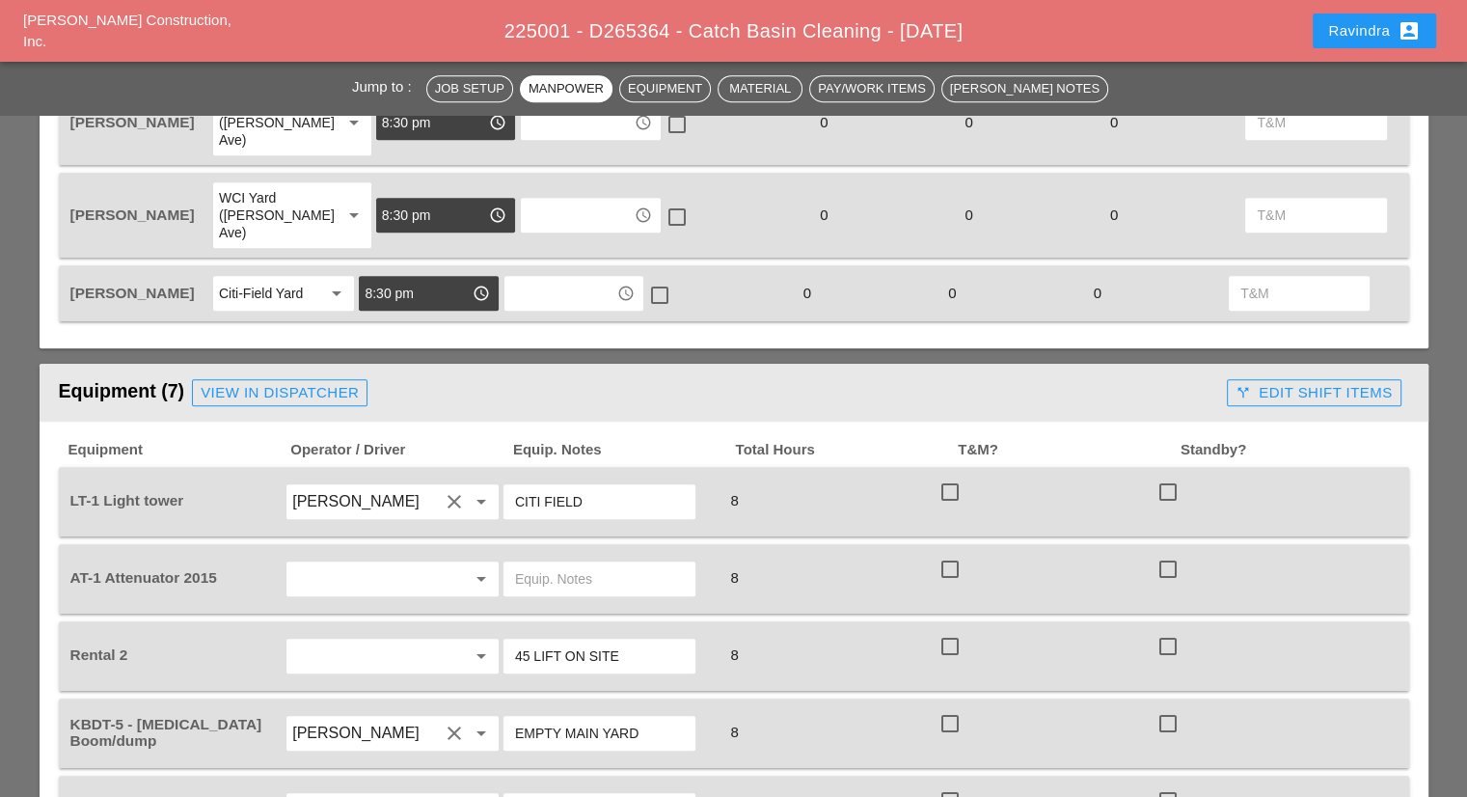
type input "45 LIFT ON SITE"
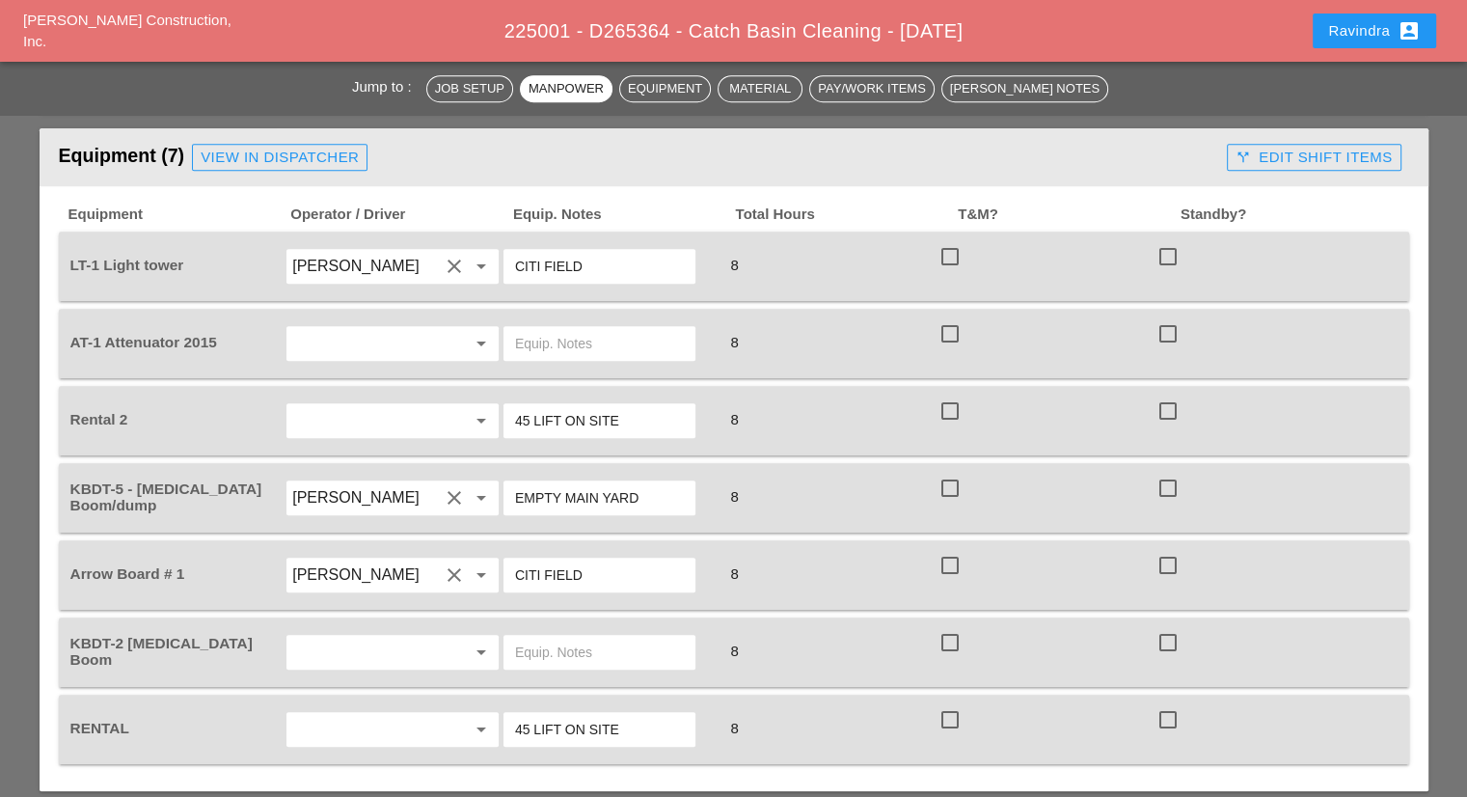
scroll to position [1254, 0]
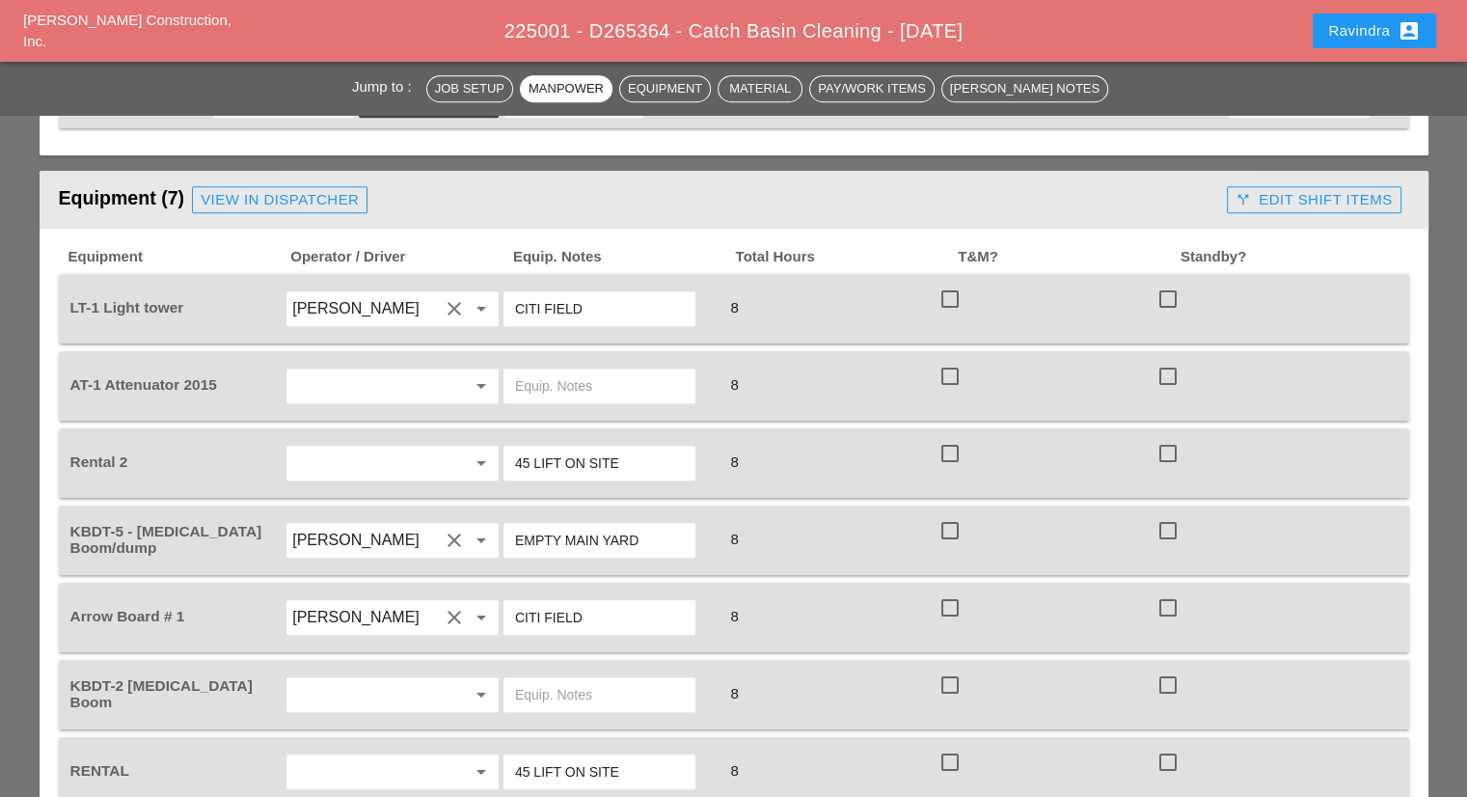
click at [405, 679] on input "text" at bounding box center [365, 694] width 147 height 31
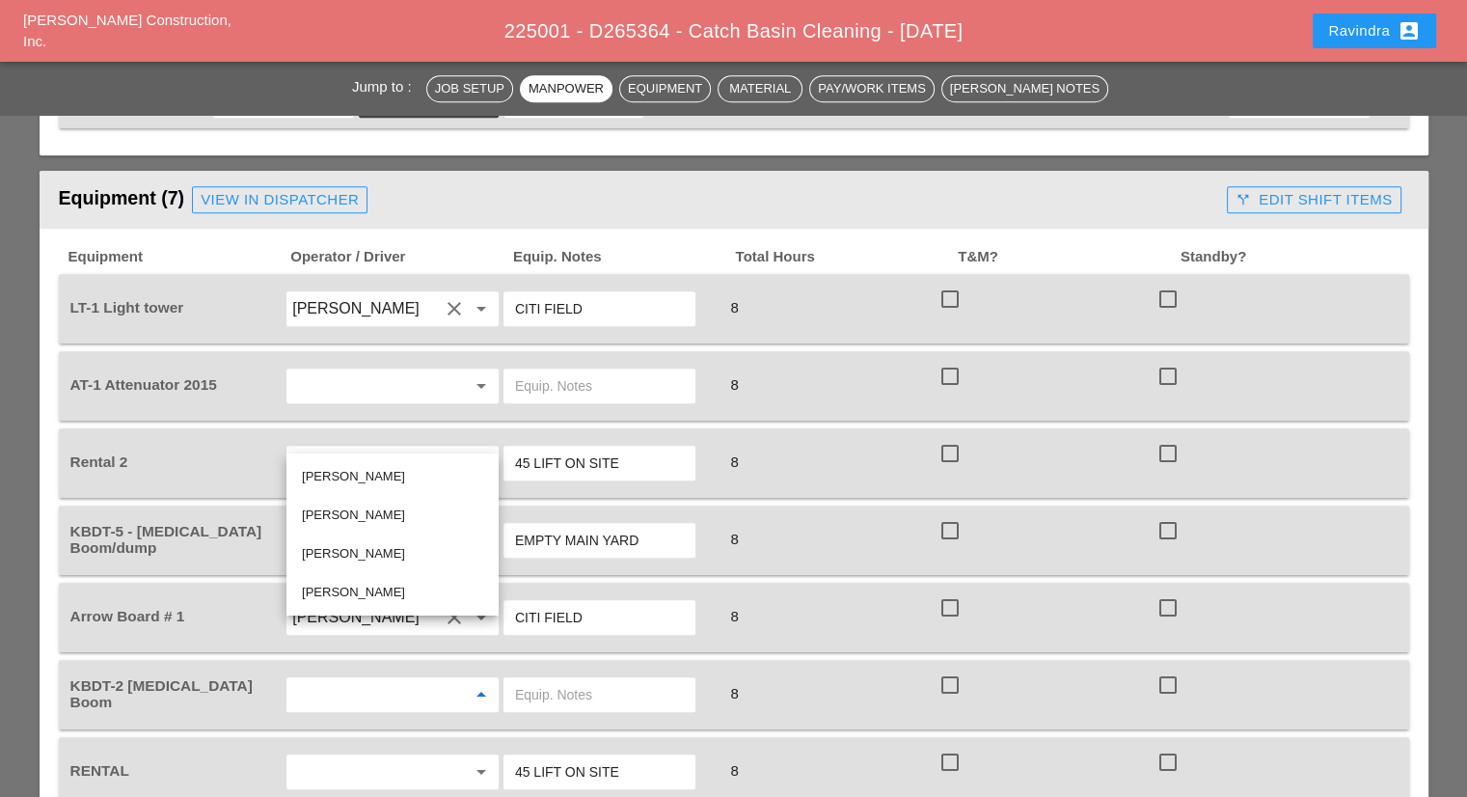
click at [364, 475] on div "[PERSON_NAME]" at bounding box center [392, 476] width 181 height 23
type input "[PERSON_NAME]"
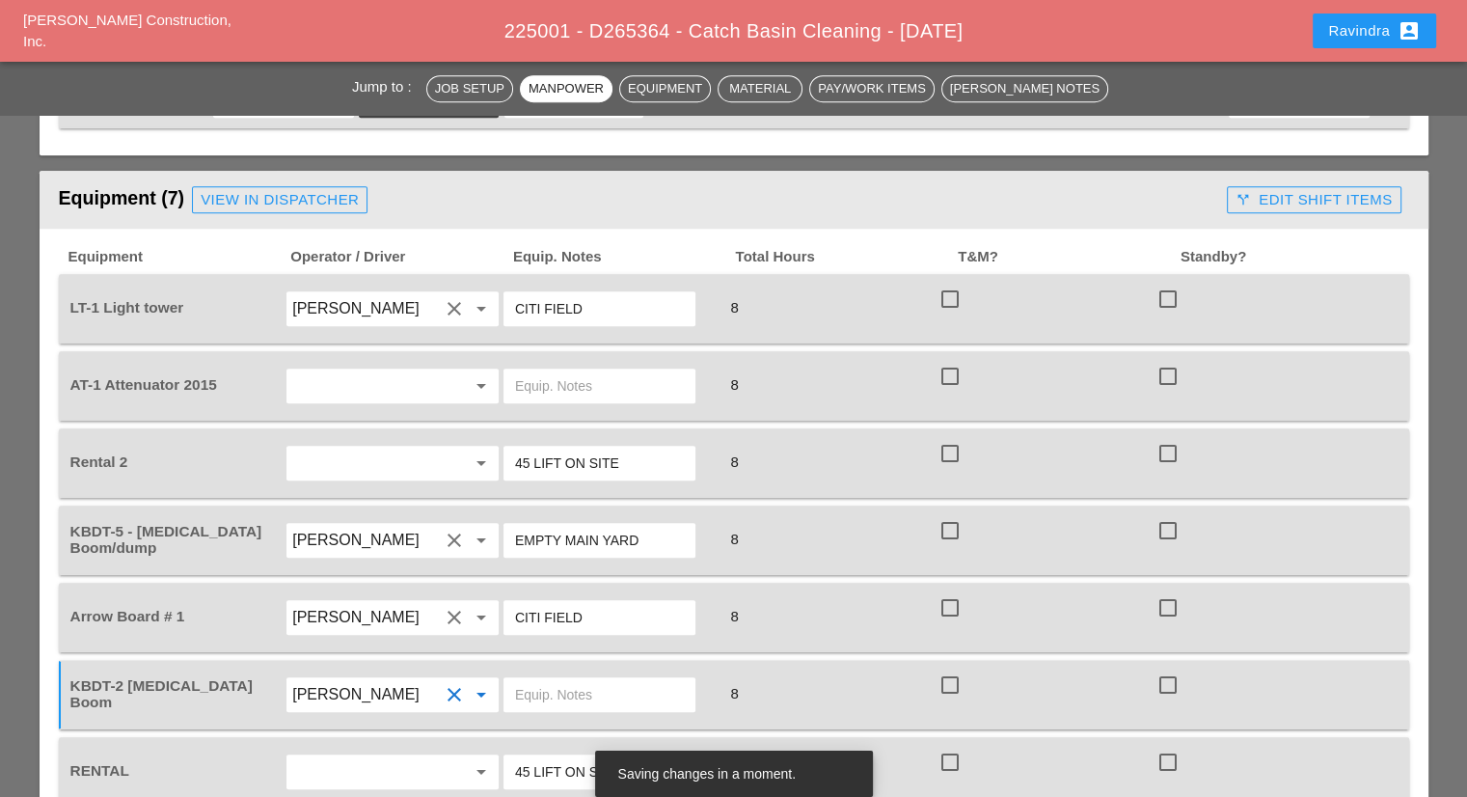
click at [529, 679] on input "text" at bounding box center [599, 694] width 169 height 31
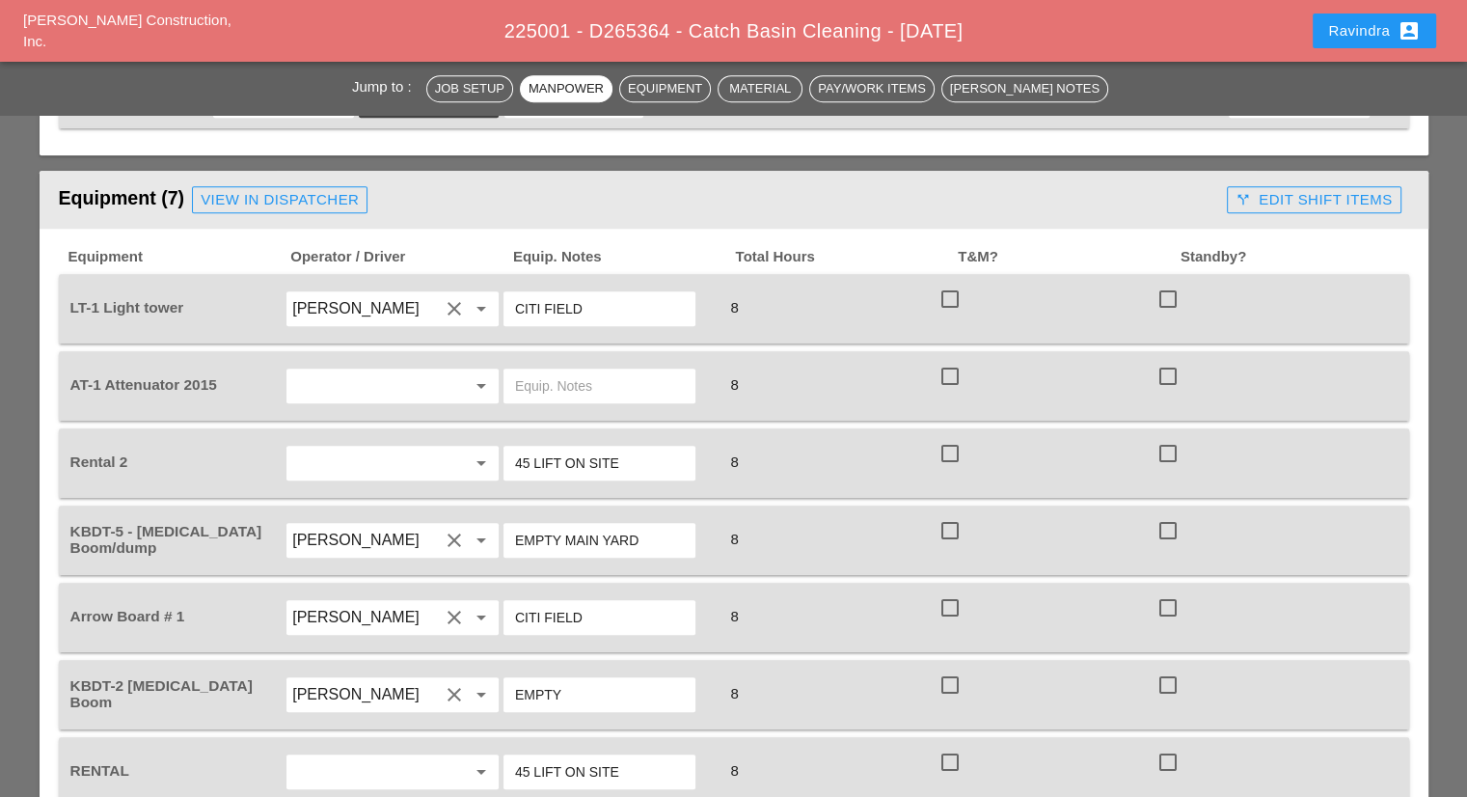
type input "EMPTY"
click at [426, 525] on input "[PERSON_NAME]" at bounding box center [365, 540] width 147 height 31
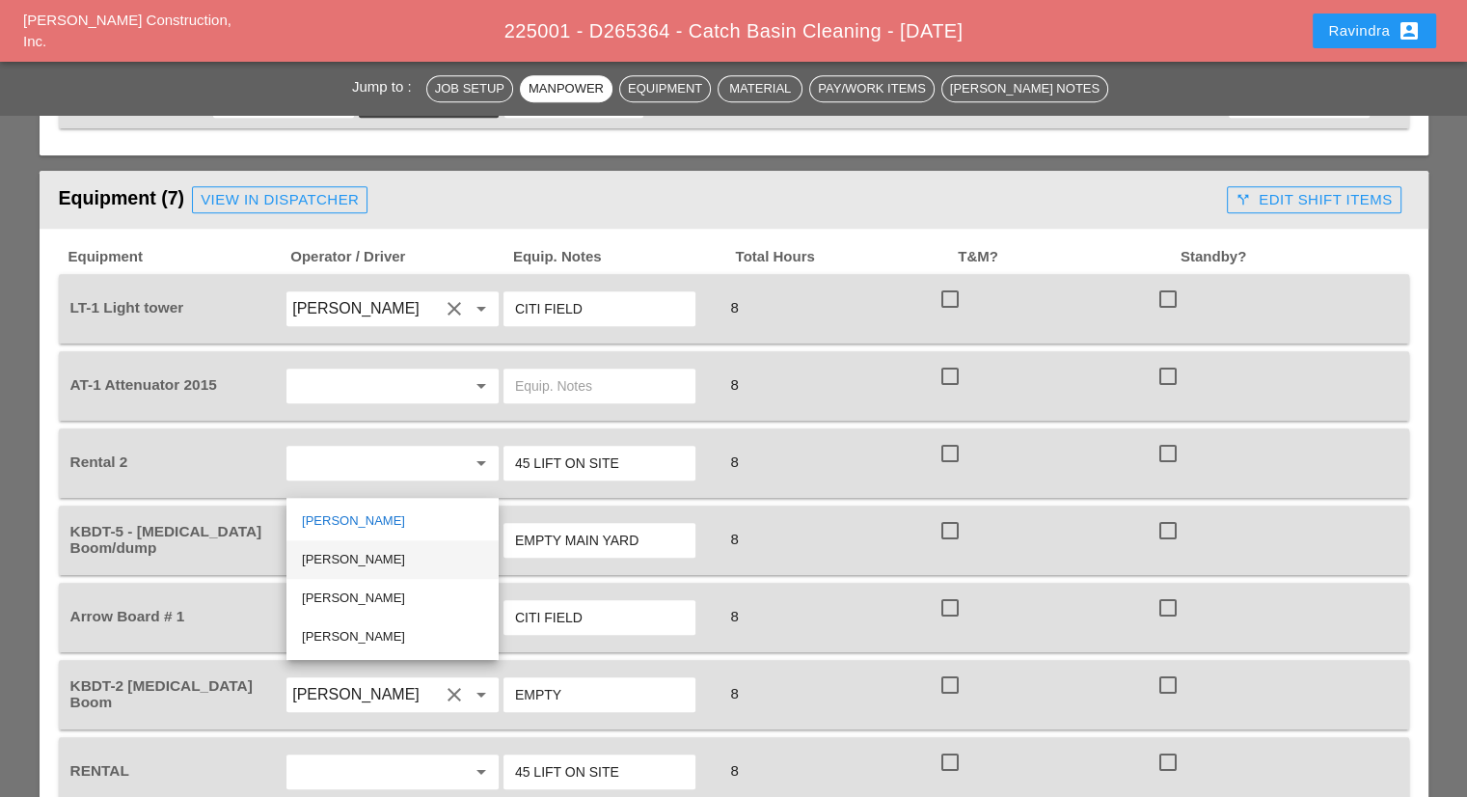
click at [389, 560] on div "[PERSON_NAME]" at bounding box center [392, 559] width 181 height 23
type input "[PERSON_NAME]"
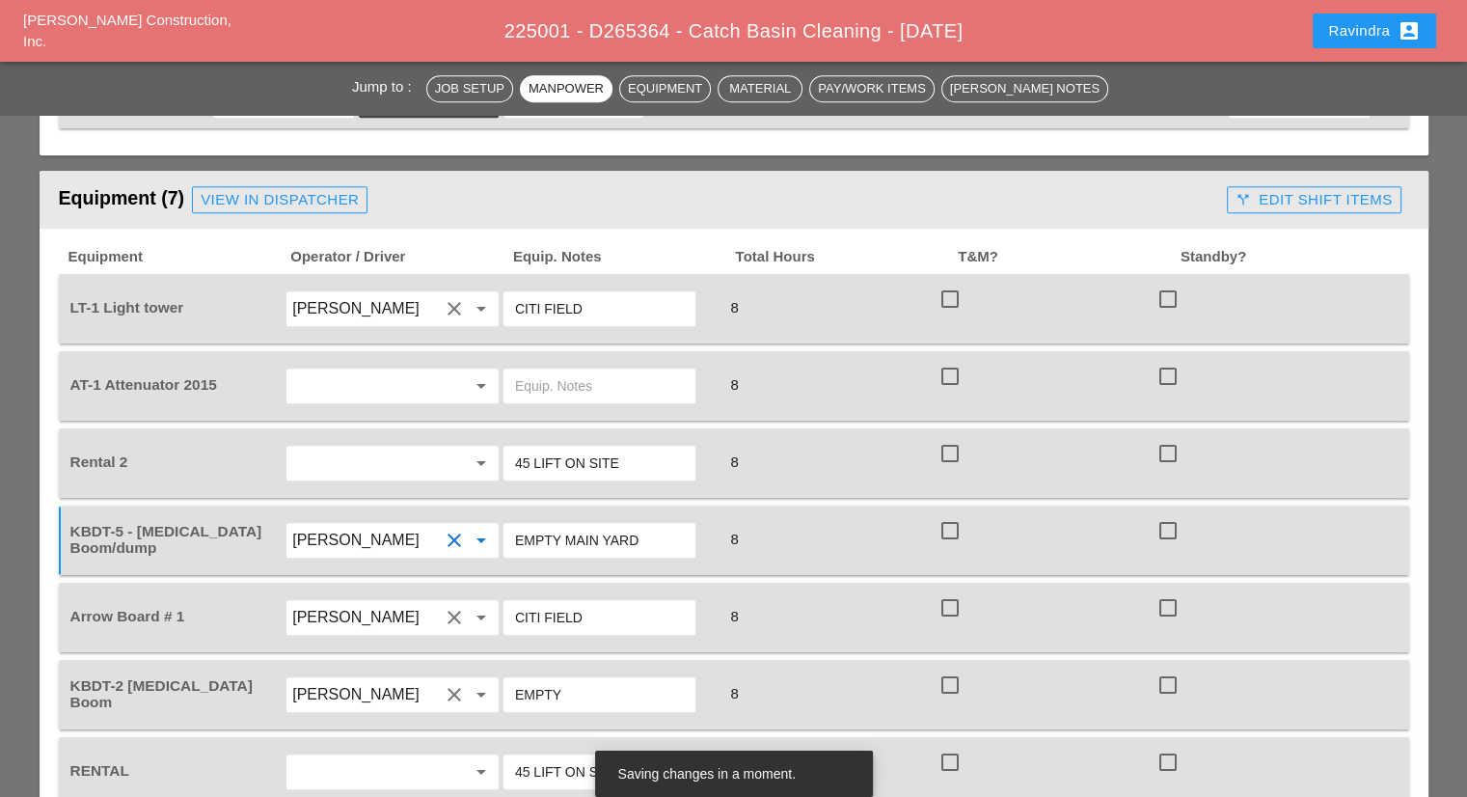
click at [382, 293] on input "[PERSON_NAME]" at bounding box center [365, 308] width 147 height 31
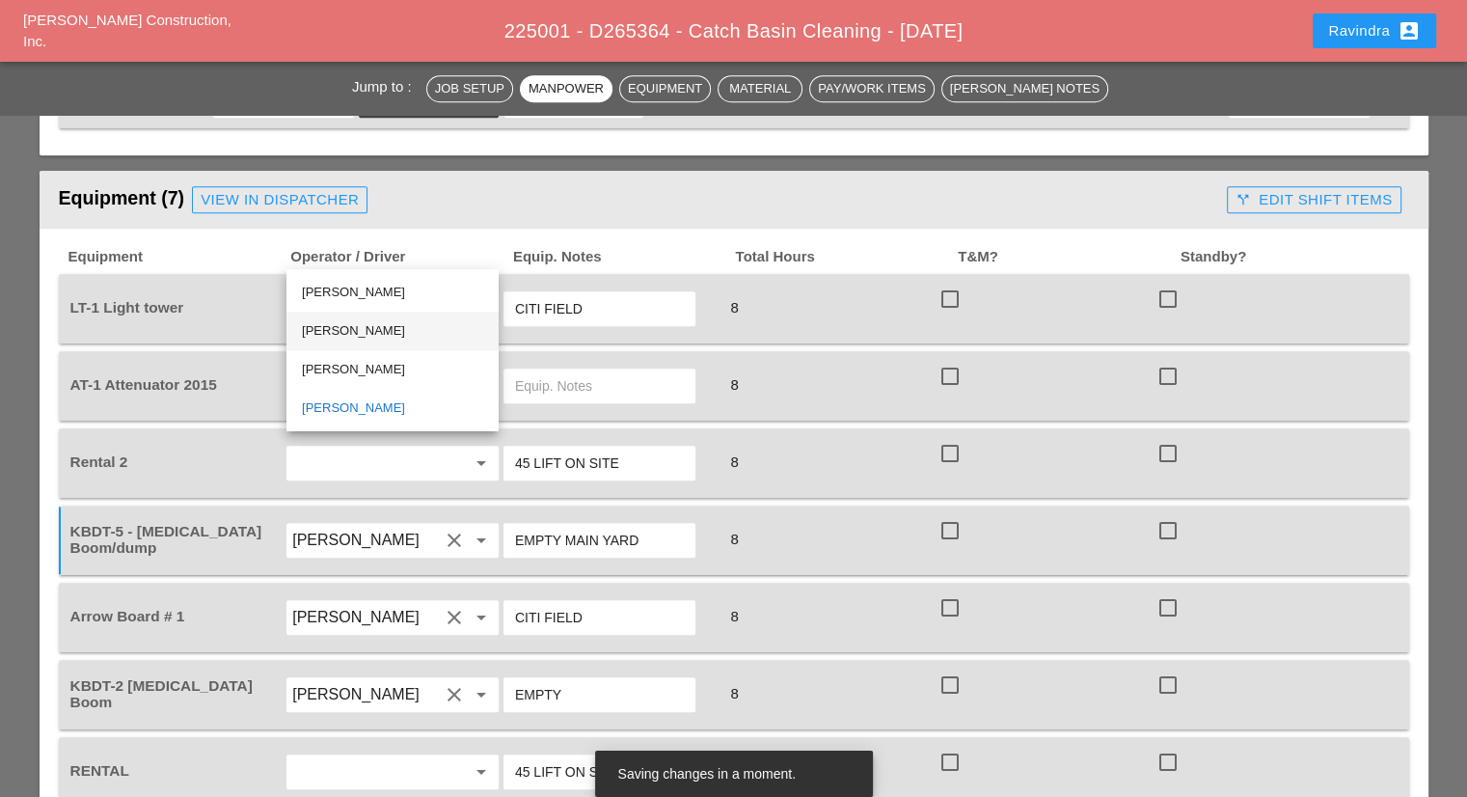
click at [370, 326] on div "[PERSON_NAME]" at bounding box center [392, 330] width 181 height 23
type input "[PERSON_NAME]"
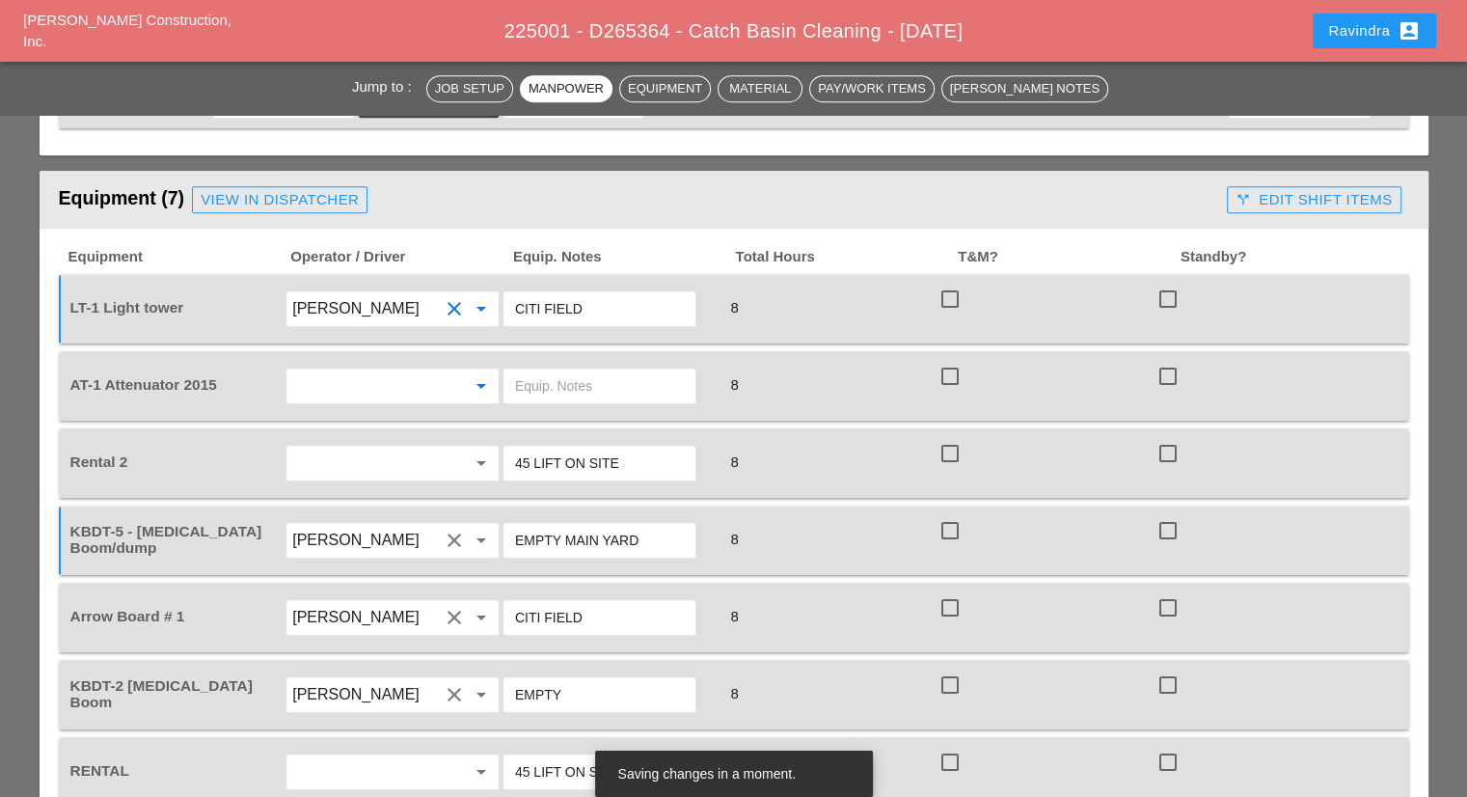
click at [398, 370] on input "text" at bounding box center [365, 385] width 147 height 31
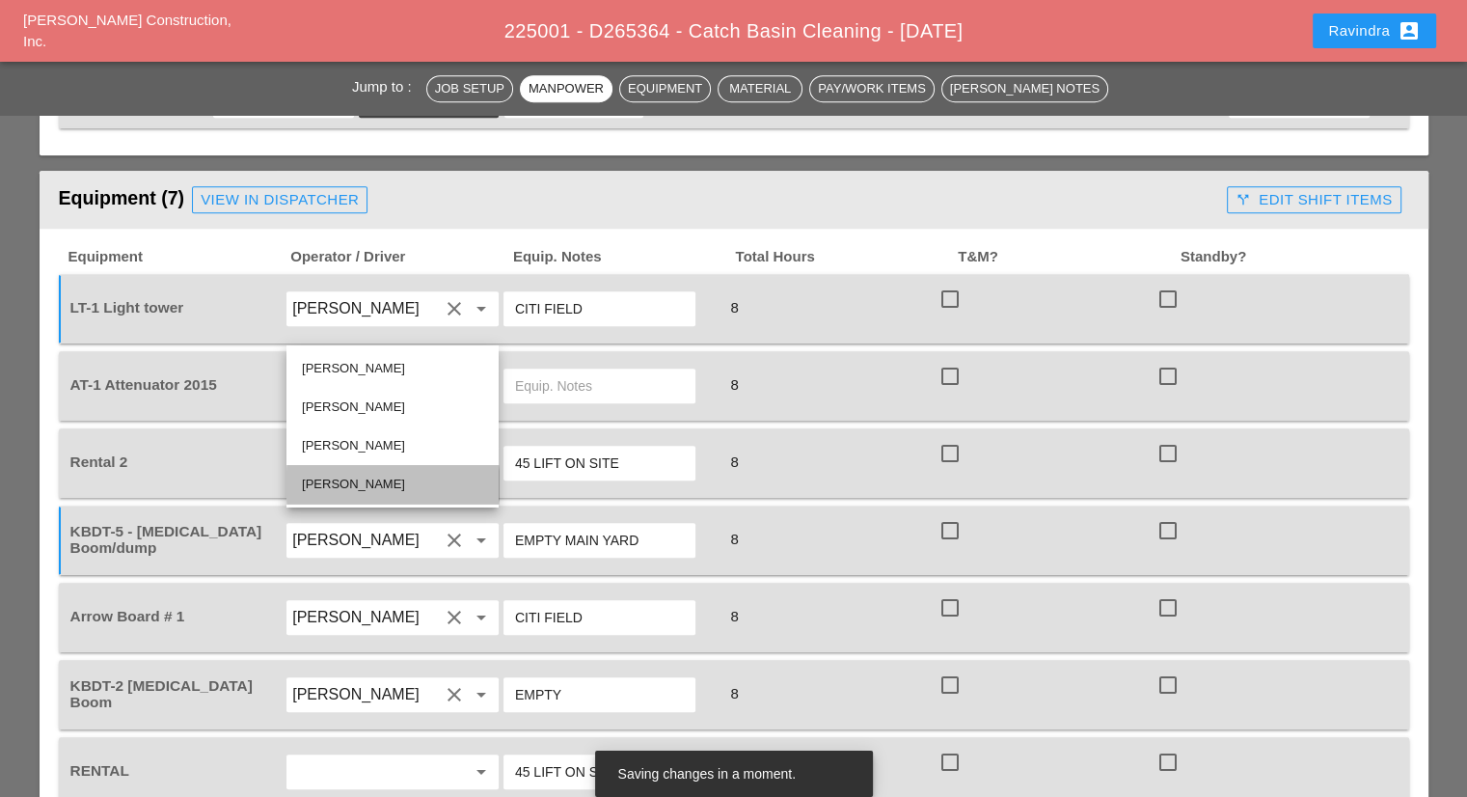
click at [344, 473] on div "[PERSON_NAME]" at bounding box center [392, 484] width 181 height 23
type input "[PERSON_NAME]"
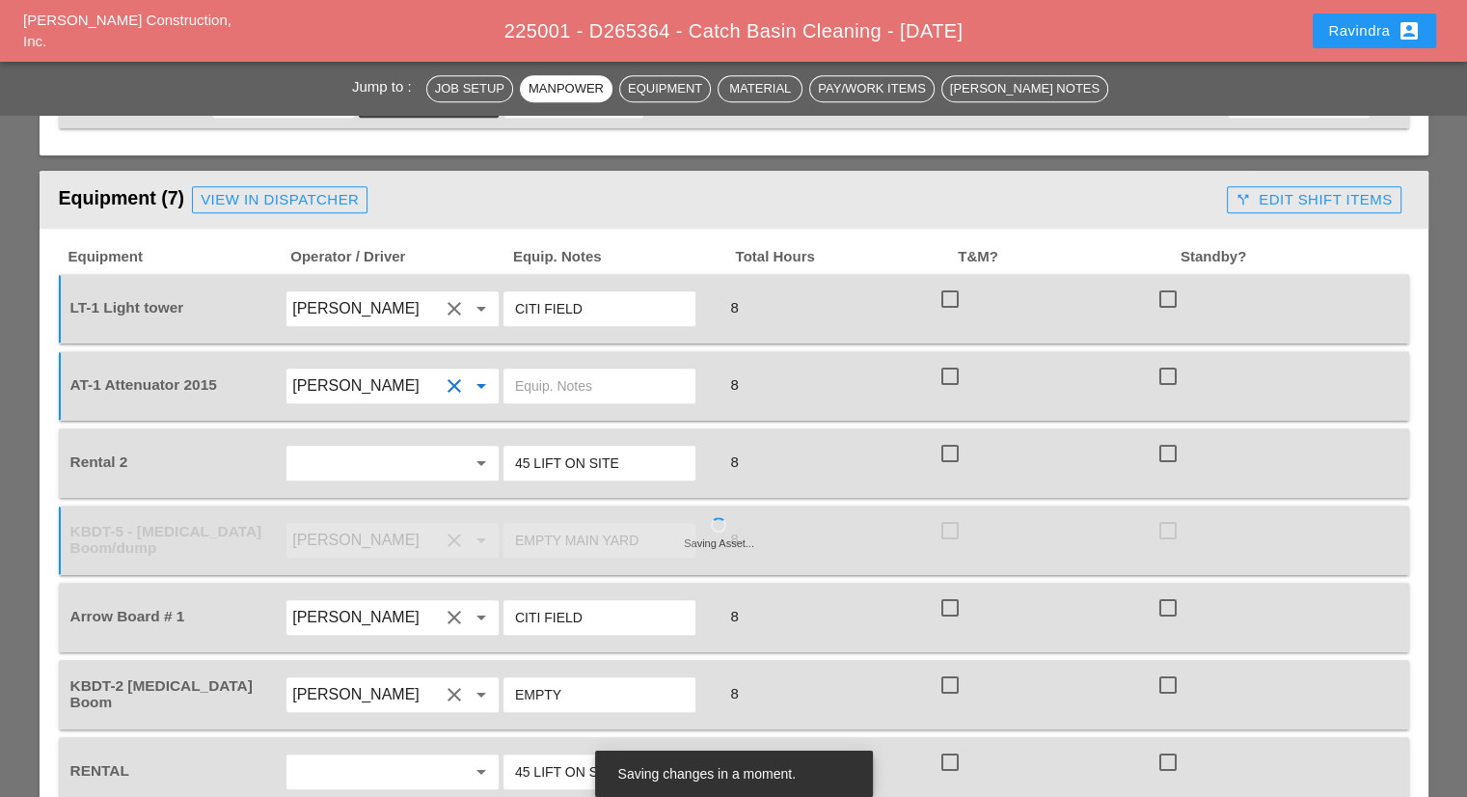
click at [538, 370] on input "text" at bounding box center [599, 385] width 169 height 31
click at [544, 370] on input "text" at bounding box center [599, 385] width 169 height 31
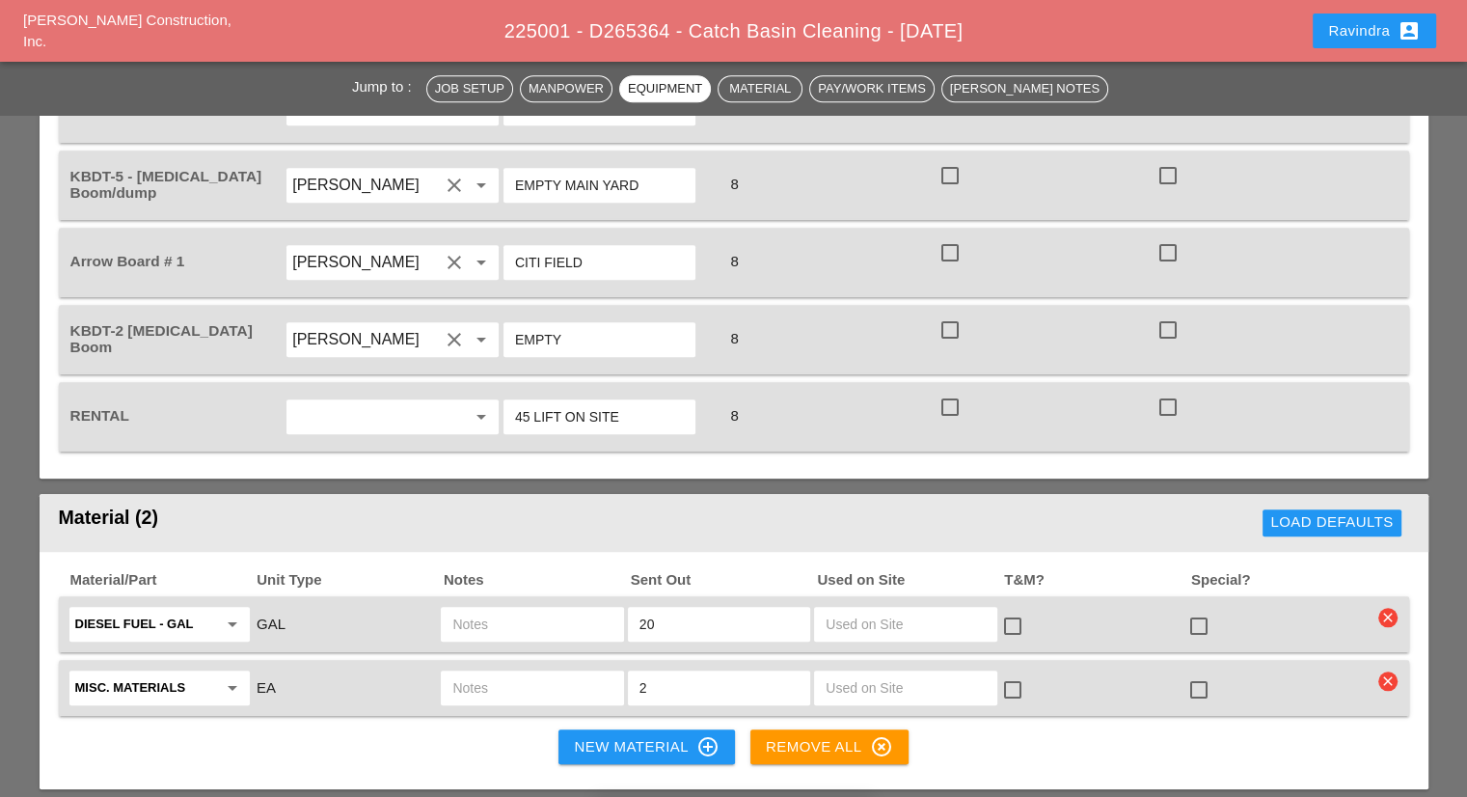
scroll to position [1640, 0]
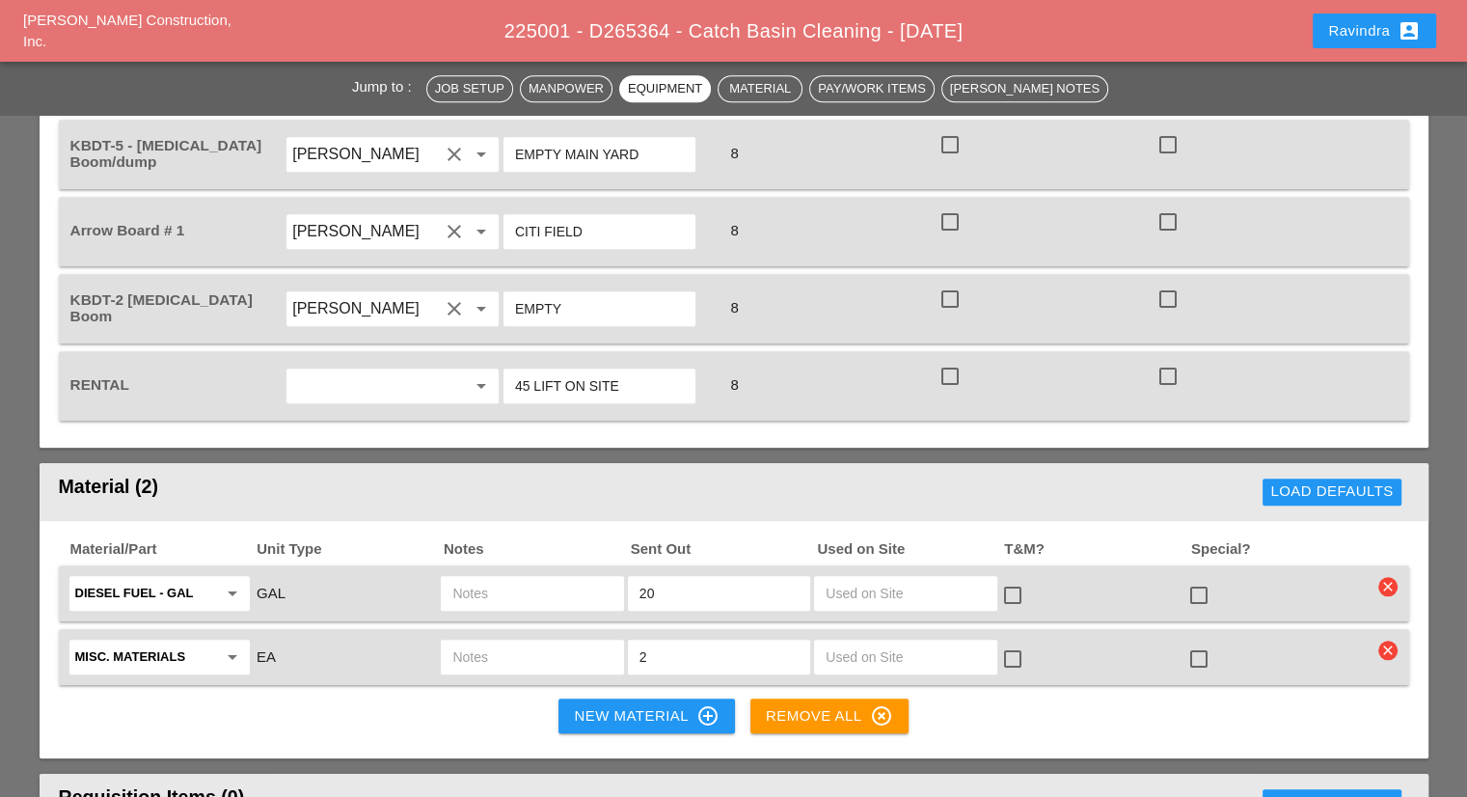
type input "CITI FIELD"
click at [504, 578] on input "text" at bounding box center [531, 593] width 159 height 31
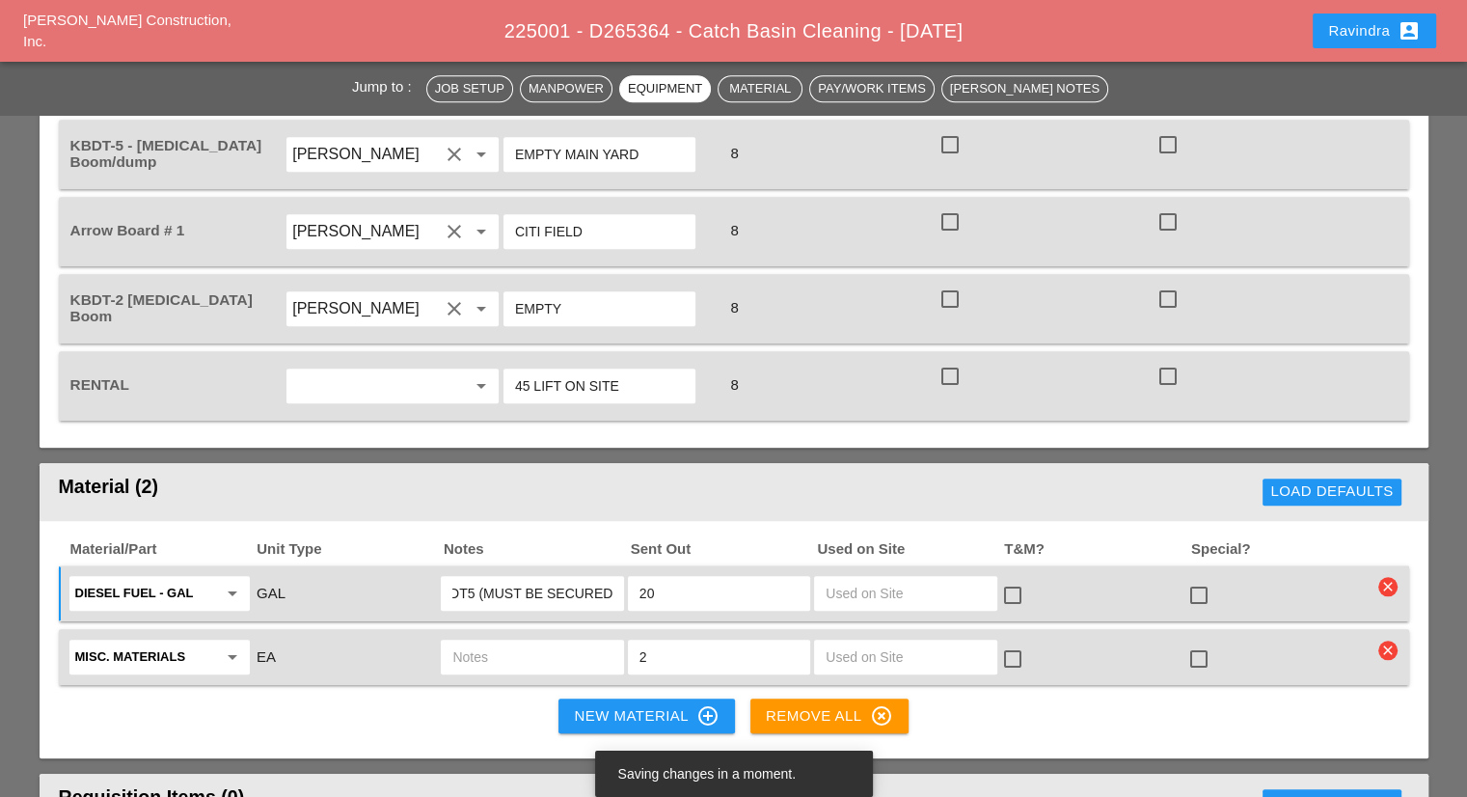
scroll to position [0, 26]
type input "KBDT5 (MUST BE SECURED)"
click at [541, 641] on input "text" at bounding box center [531, 656] width 159 height 31
type input "2 HARNESSES"
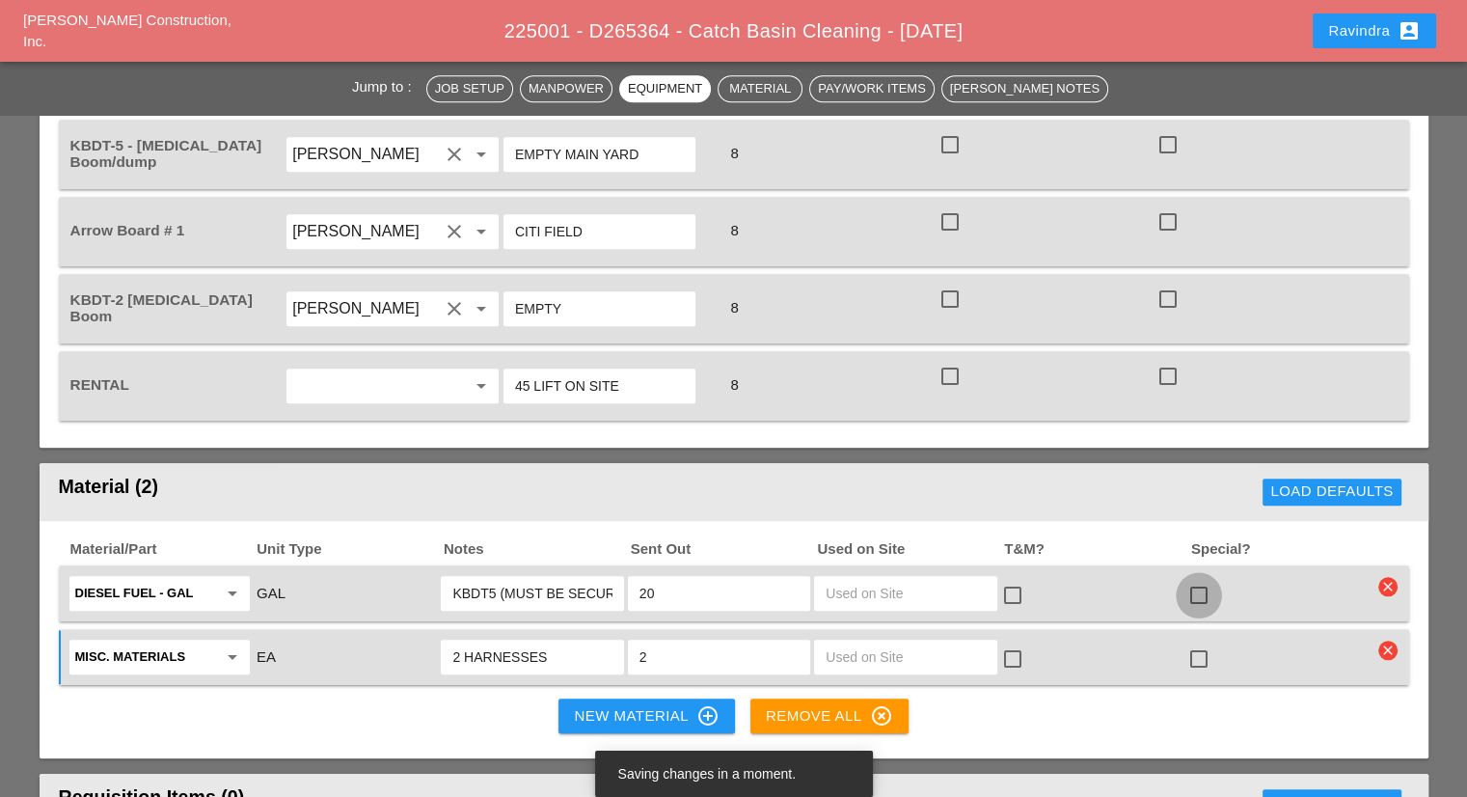
click at [1196, 579] on div at bounding box center [1198, 595] width 33 height 33
checkbox input "true"
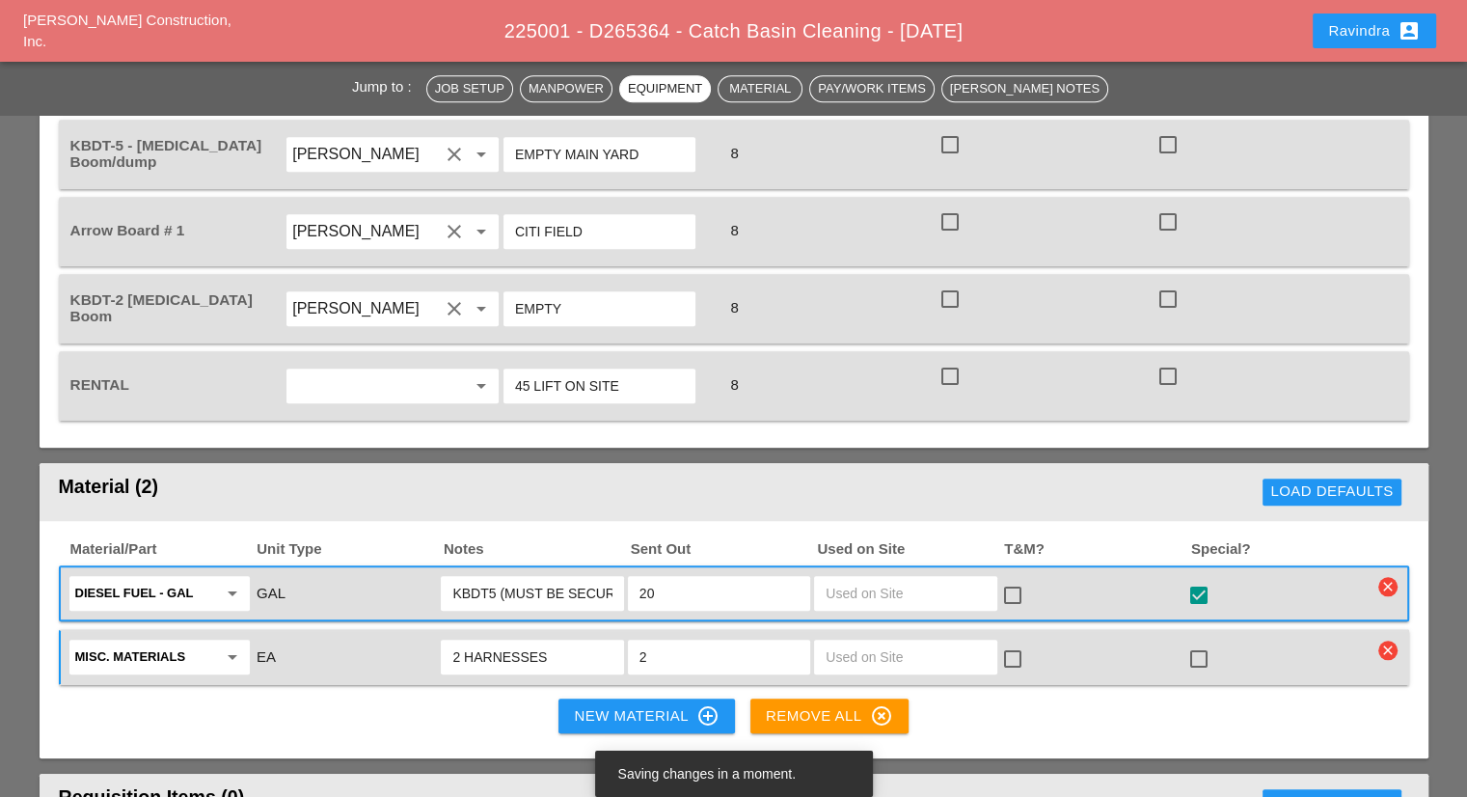
click at [1197, 642] on div at bounding box center [1198, 658] width 33 height 33
checkbox input "true"
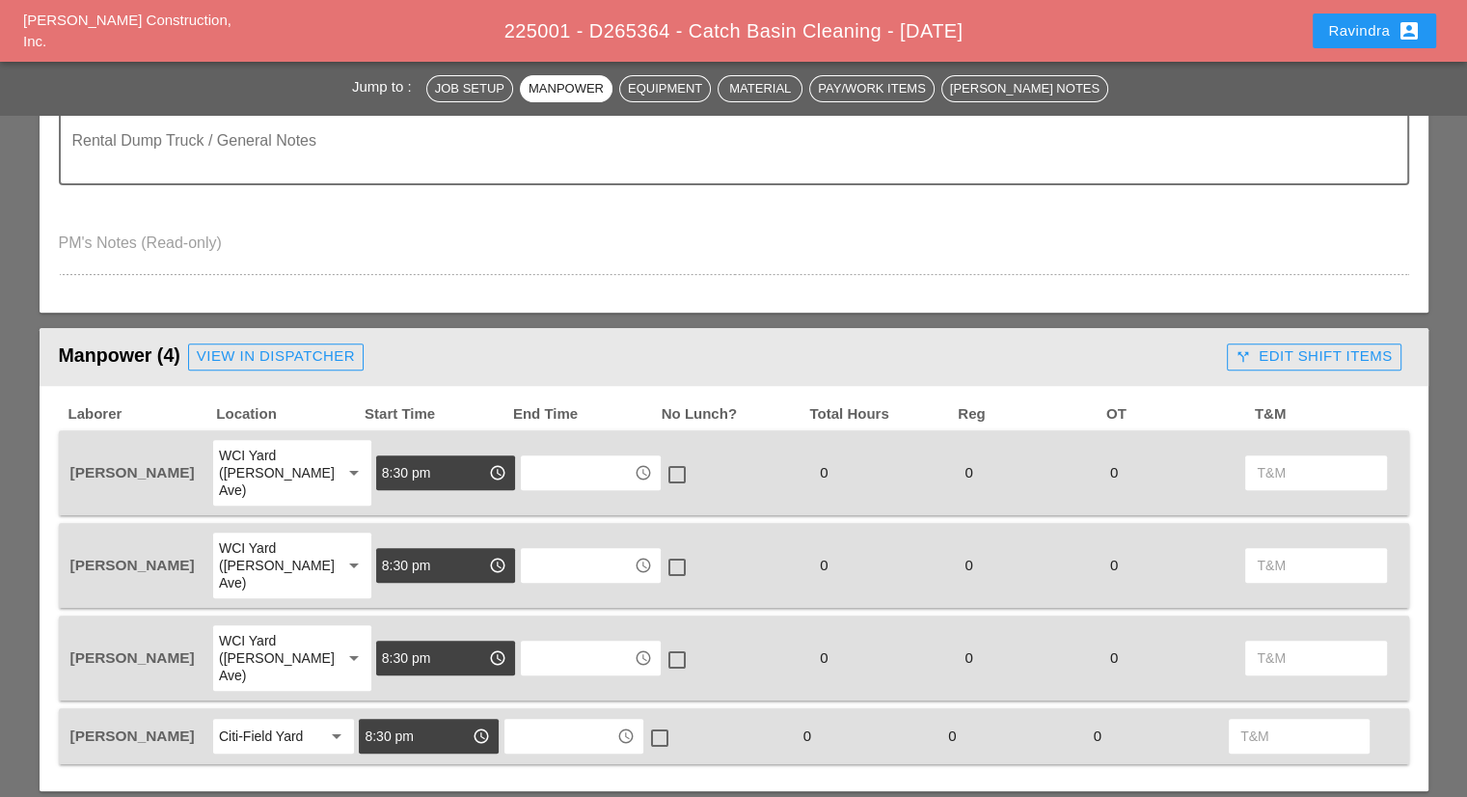
scroll to position [386, 0]
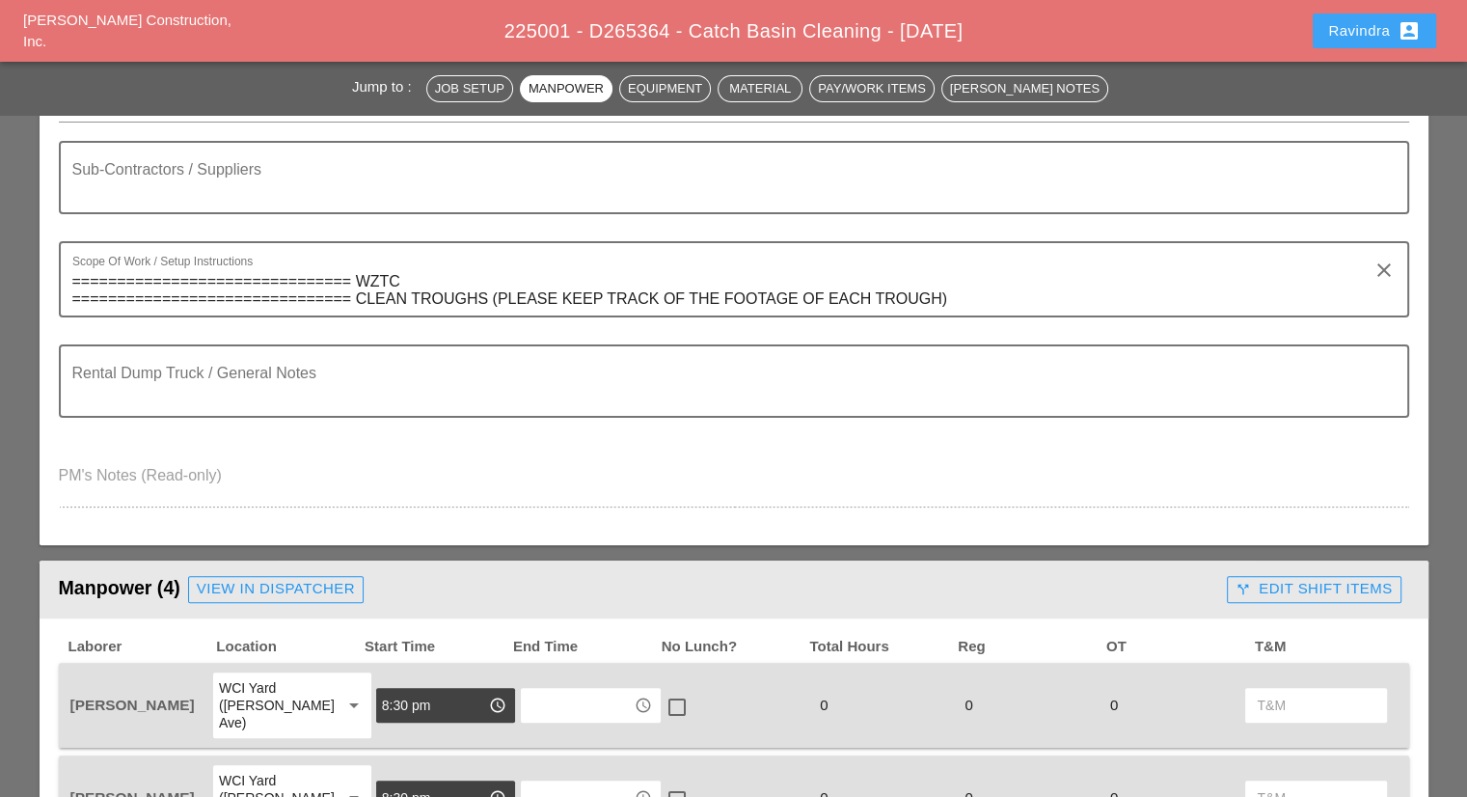
drag, startPoint x: 1333, startPoint y: 28, endPoint x: 1333, endPoint y: 51, distance: 23.1
click at [1333, 28] on div "Ravindra account_box" at bounding box center [1374, 30] width 93 height 23
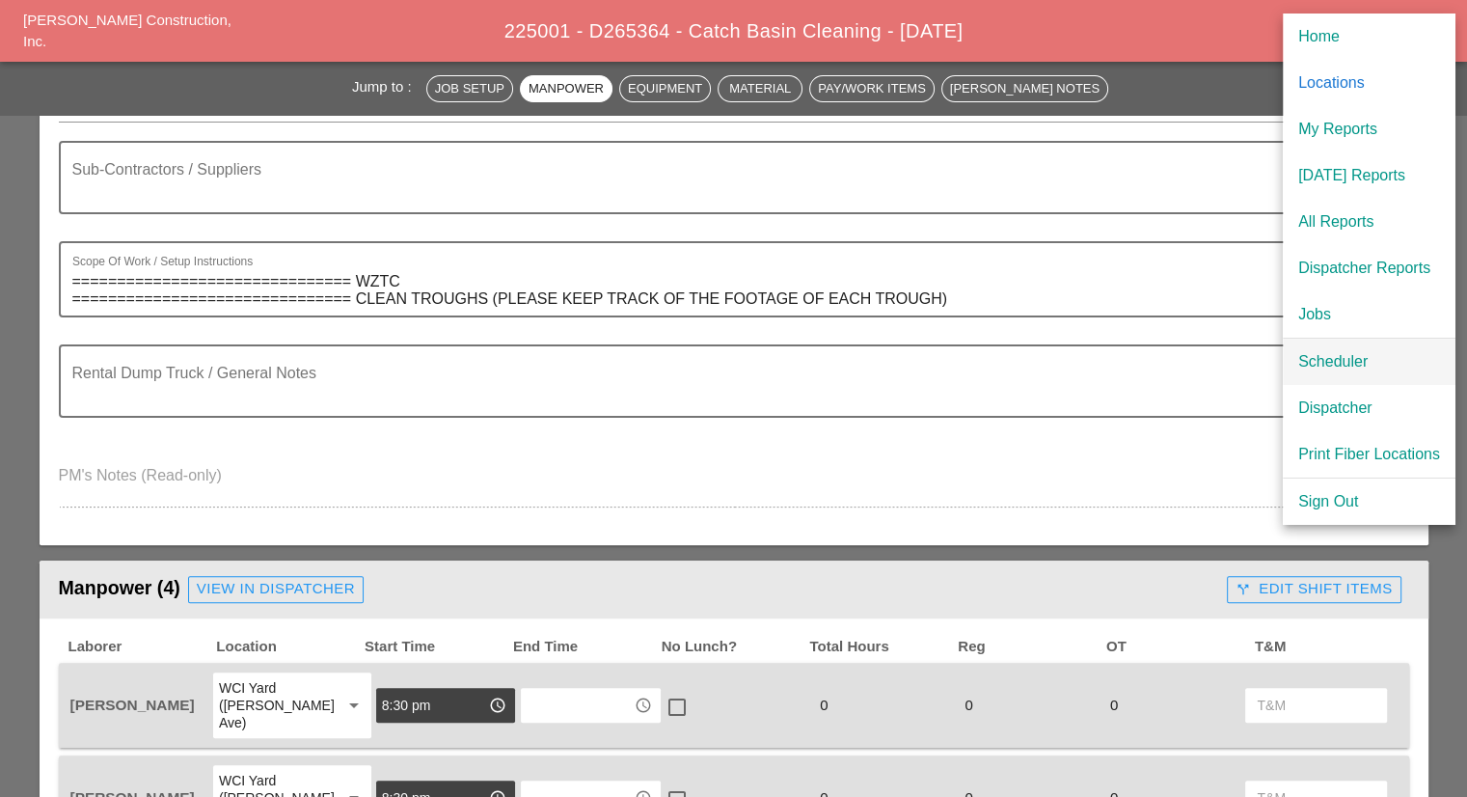
click at [1321, 357] on div "Scheduler" at bounding box center [1369, 361] width 142 height 23
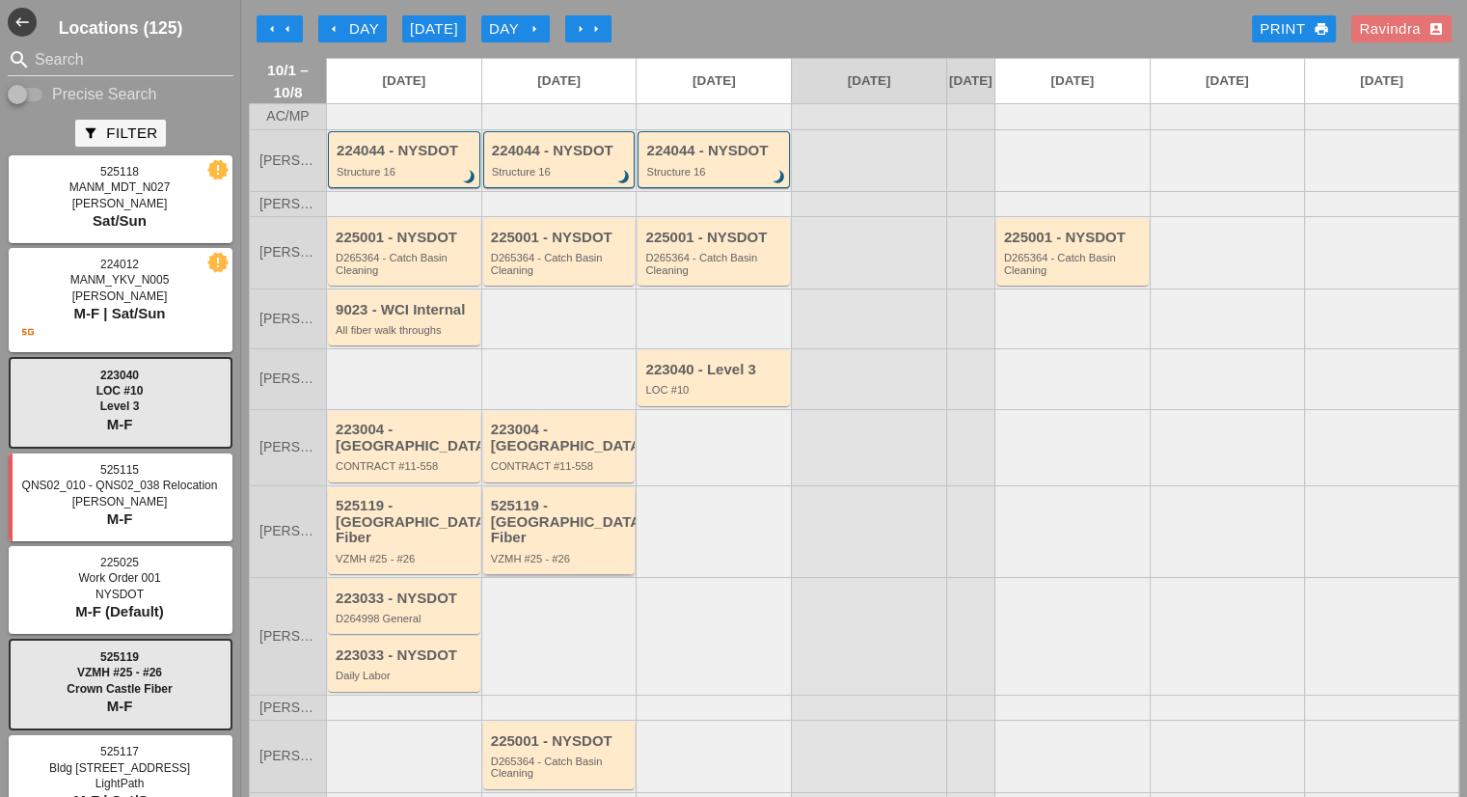
click at [563, 553] on div "VZMH #25 - #26" at bounding box center [561, 559] width 140 height 12
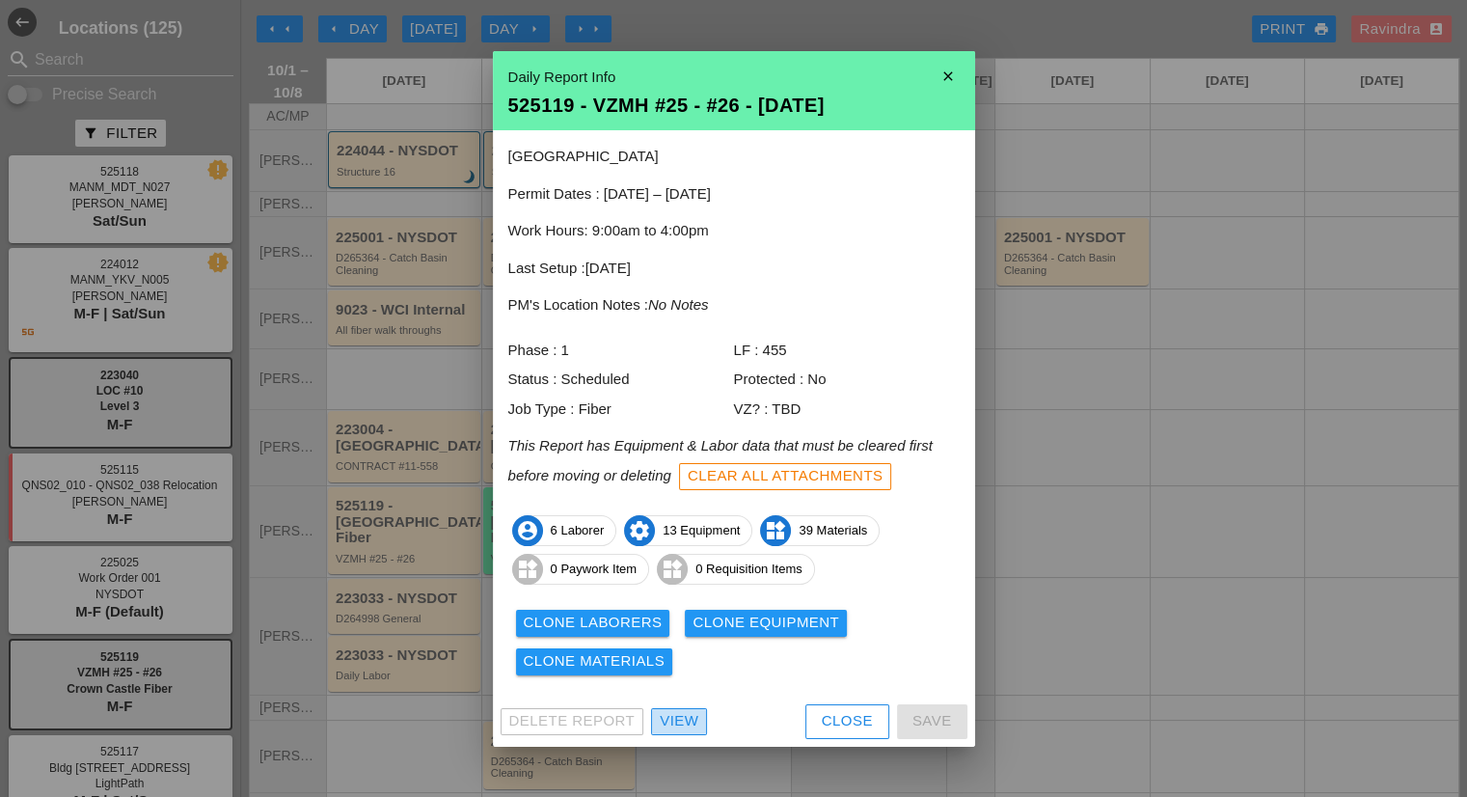
click at [683, 719] on div "View" at bounding box center [679, 721] width 39 height 22
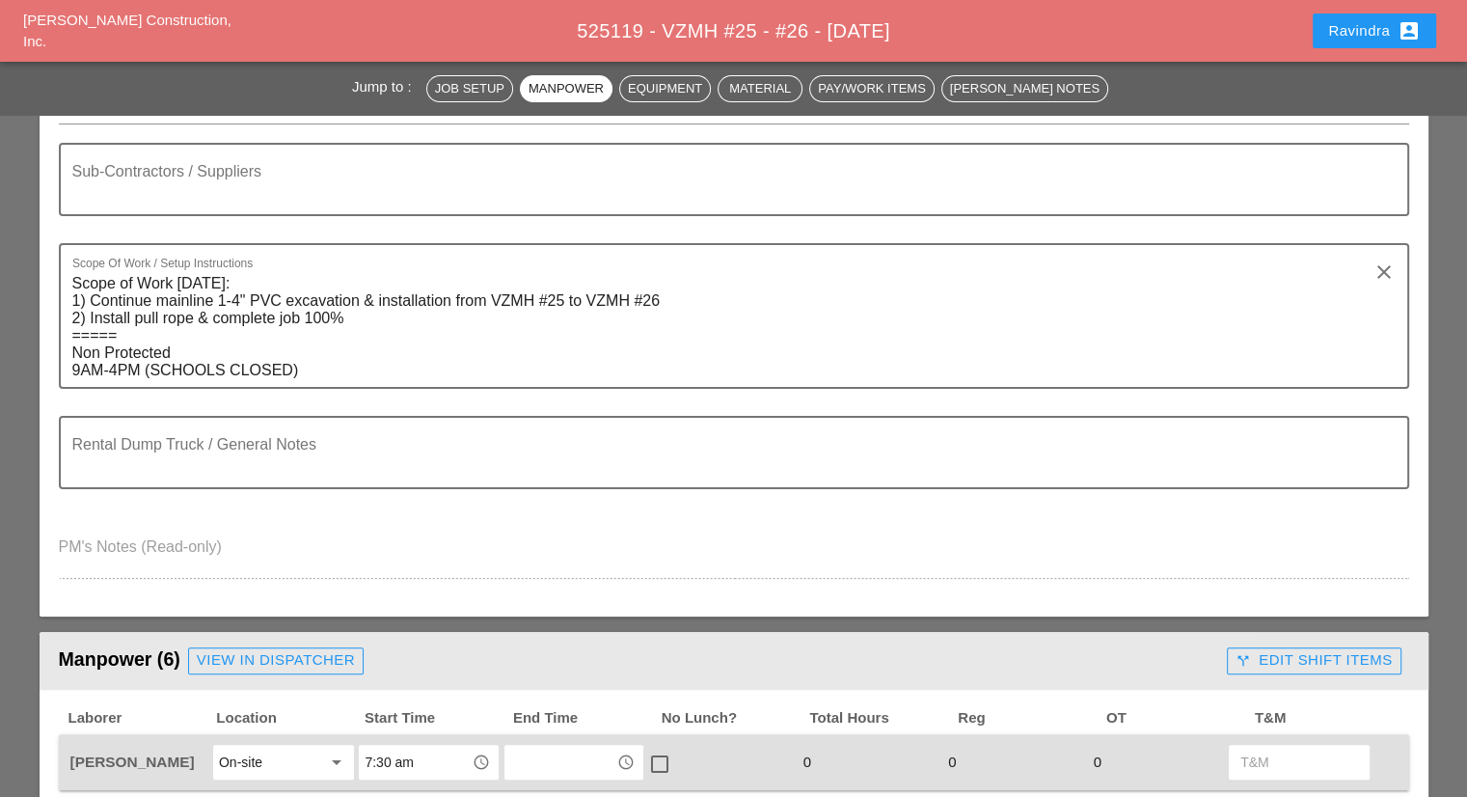
scroll to position [96, 0]
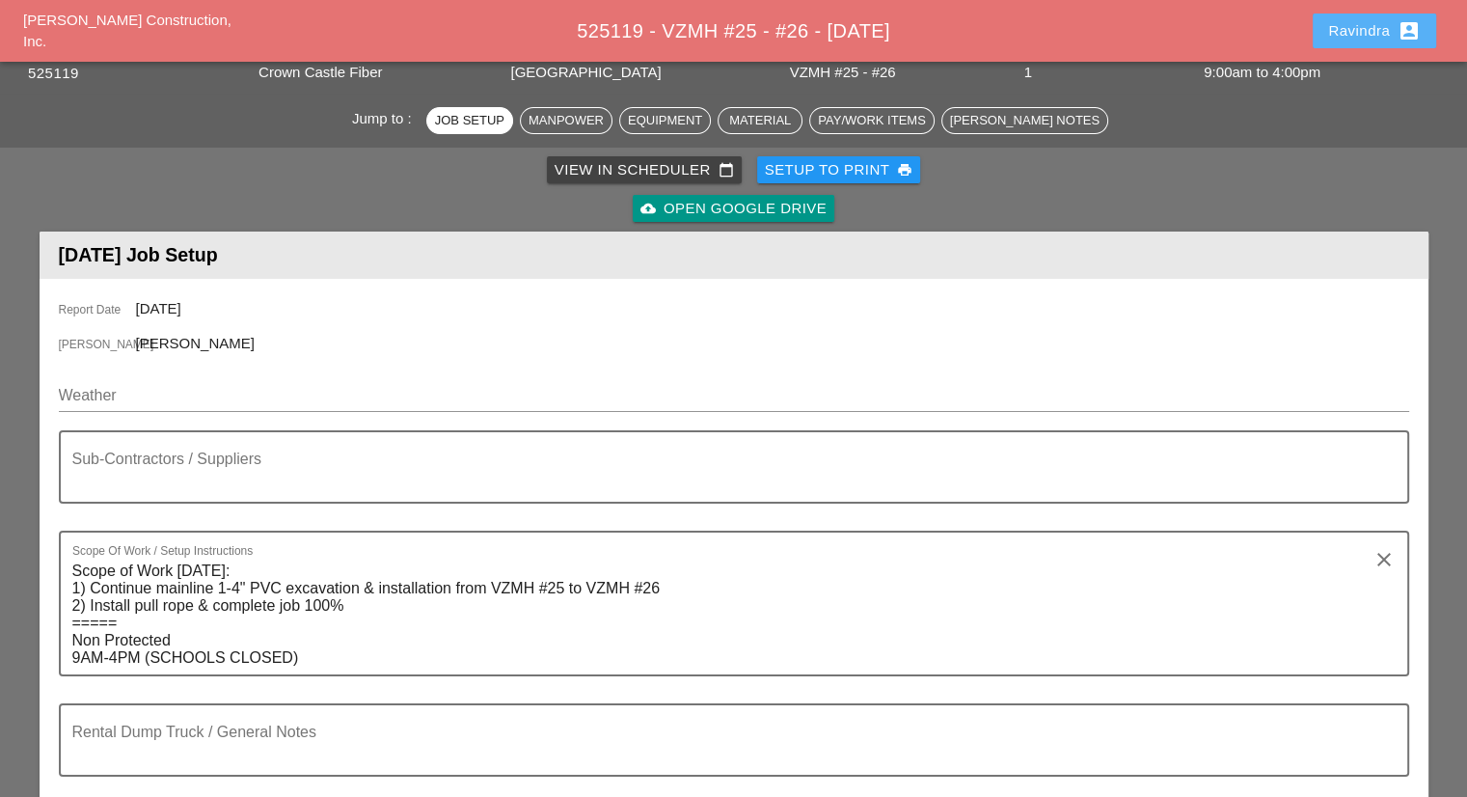
click at [1368, 16] on button "Ravindra account_box" at bounding box center [1374, 31] width 123 height 35
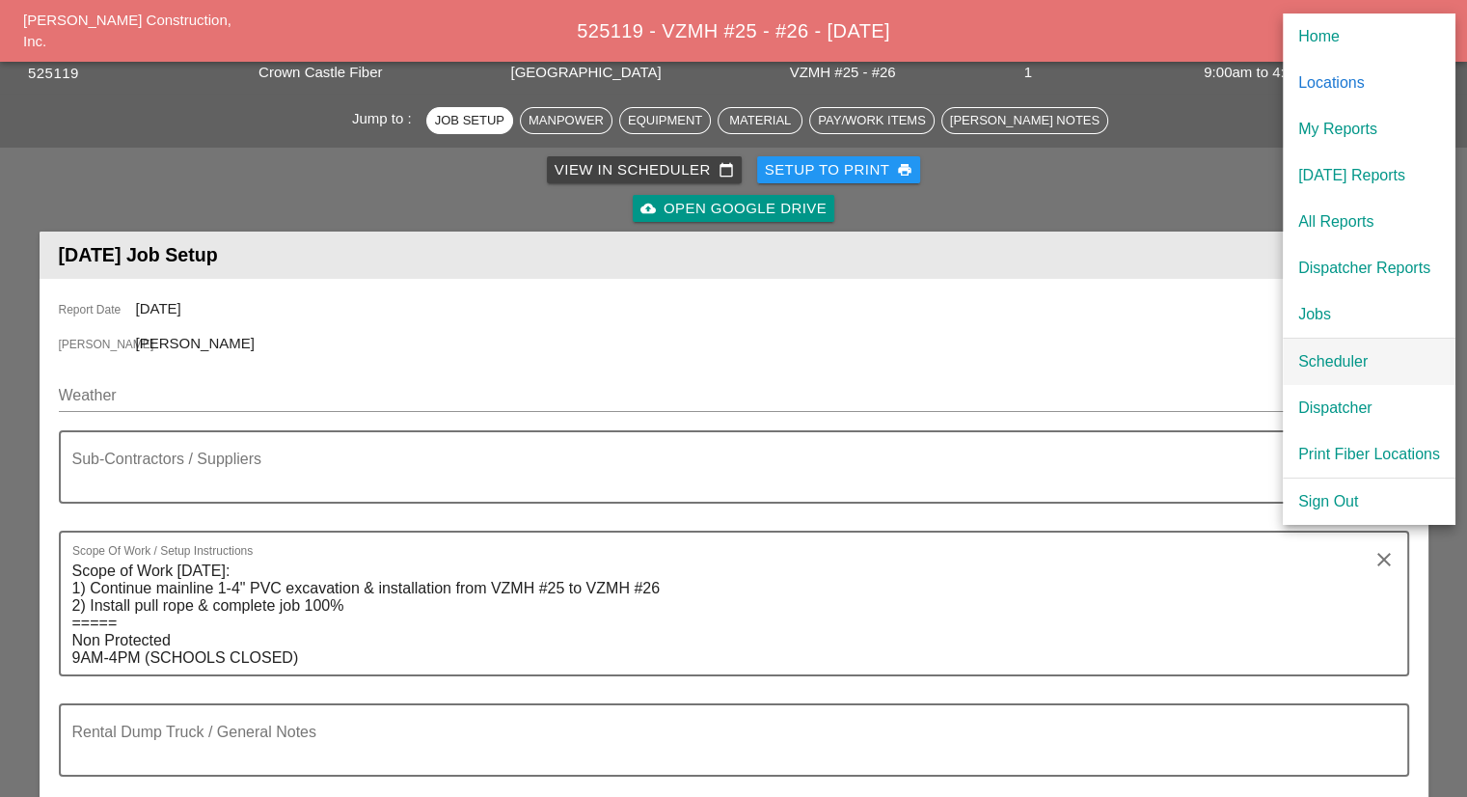
click at [1326, 357] on div "Scheduler" at bounding box center [1369, 361] width 142 height 23
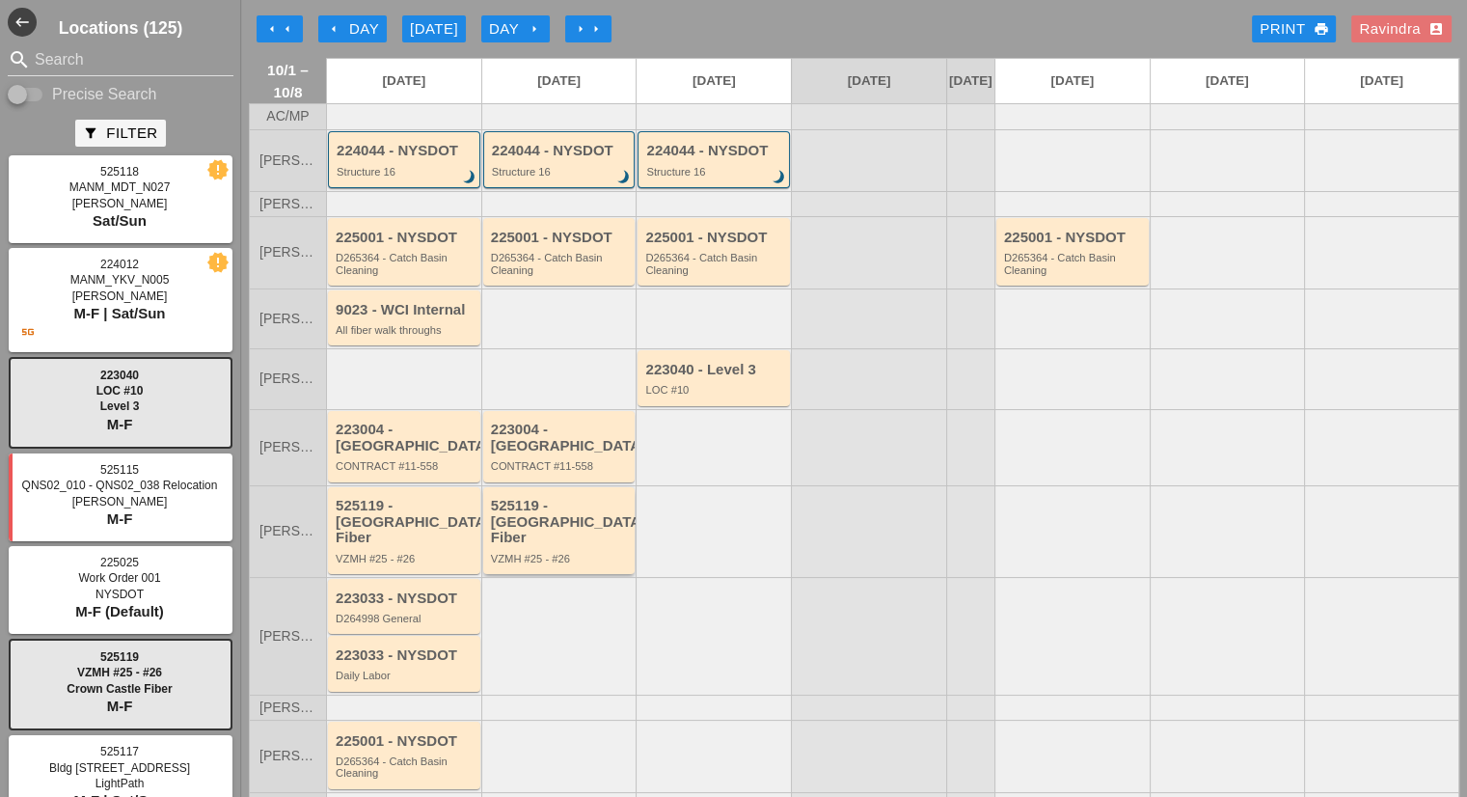
click at [530, 530] on div "525119 - Crown Castle Fiber VZMH #25 - #26" at bounding box center [561, 531] width 140 height 67
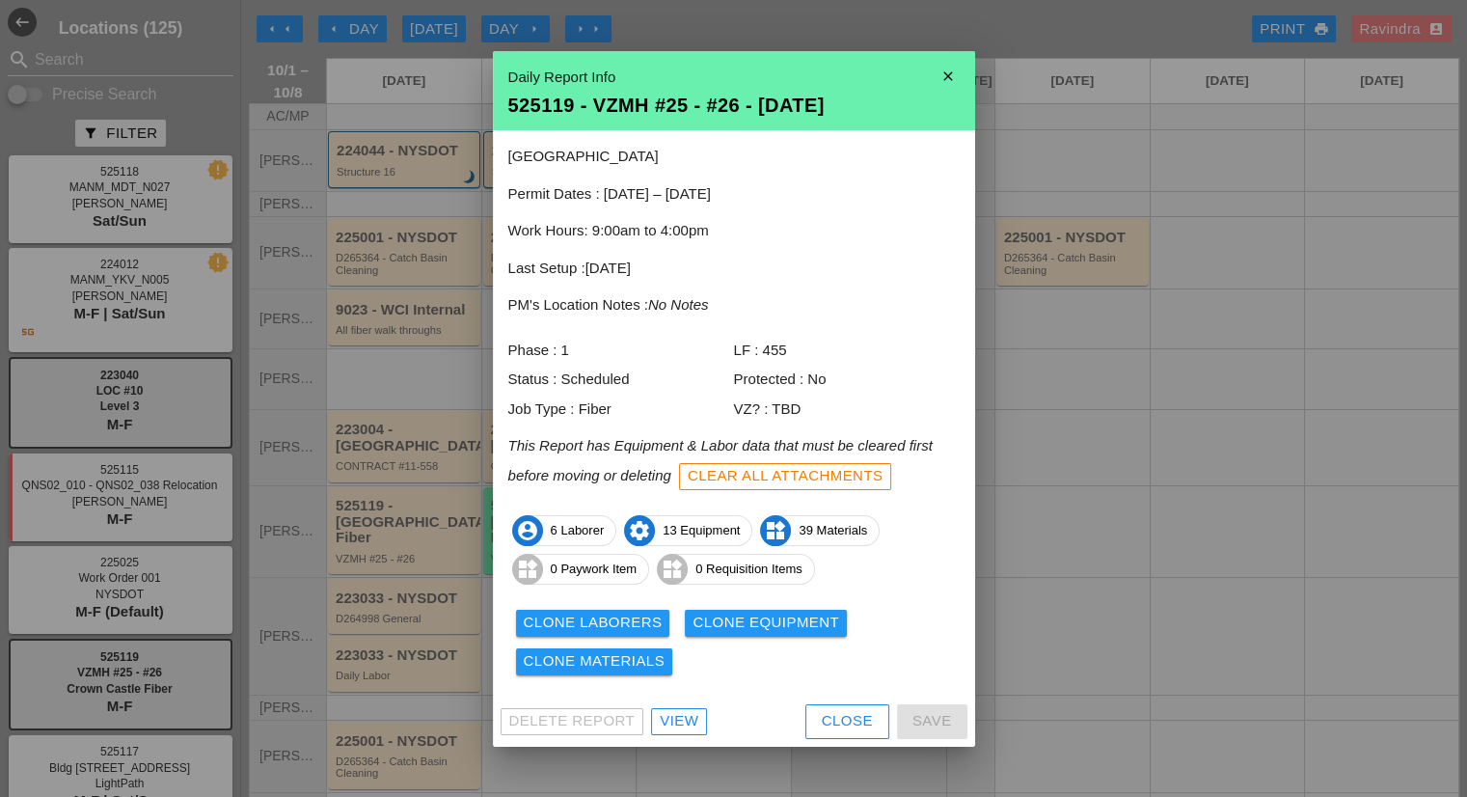
click at [667, 706] on div "Delete Report View Close Save" at bounding box center [734, 721] width 482 height 50
click at [669, 715] on div "View" at bounding box center [679, 721] width 39 height 22
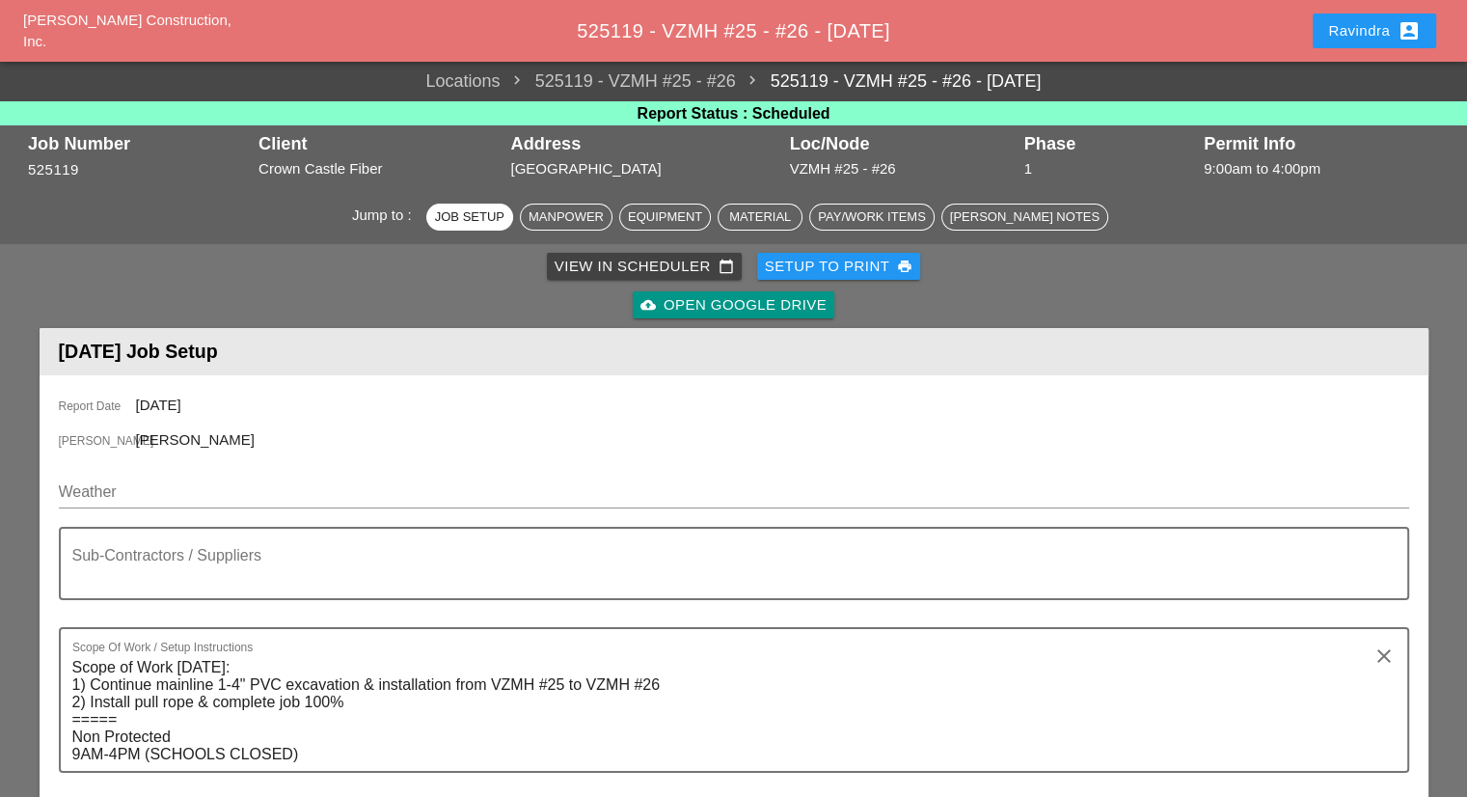
click at [180, 475] on div "Weather" at bounding box center [734, 496] width 1350 height 62
click at [174, 487] on input "Weather" at bounding box center [720, 491] width 1323 height 31
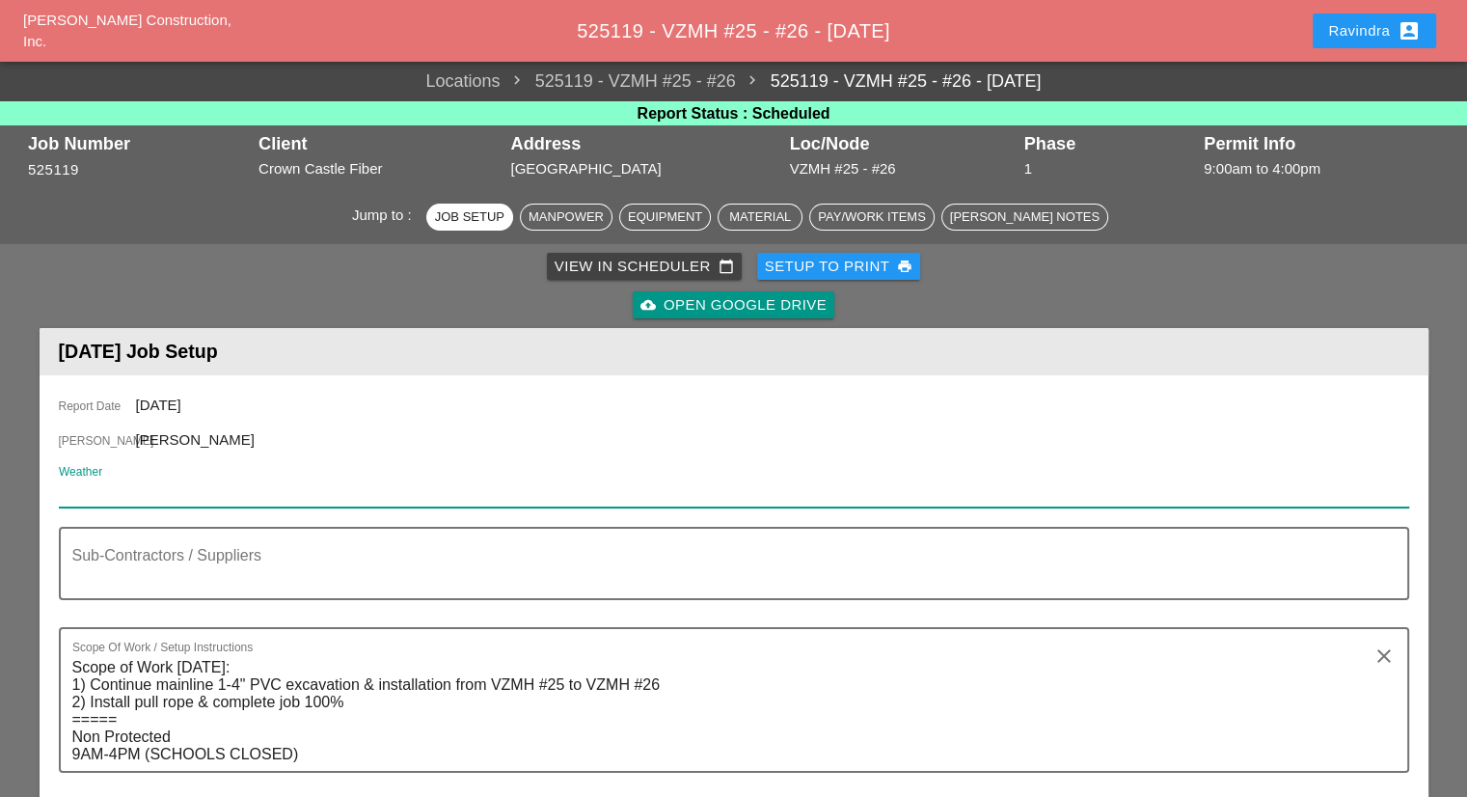
paste input "Thu 02 Day 68° 1% ENE 9 mph Except for a few afternoon clouds, mainly sunny. Hi…"
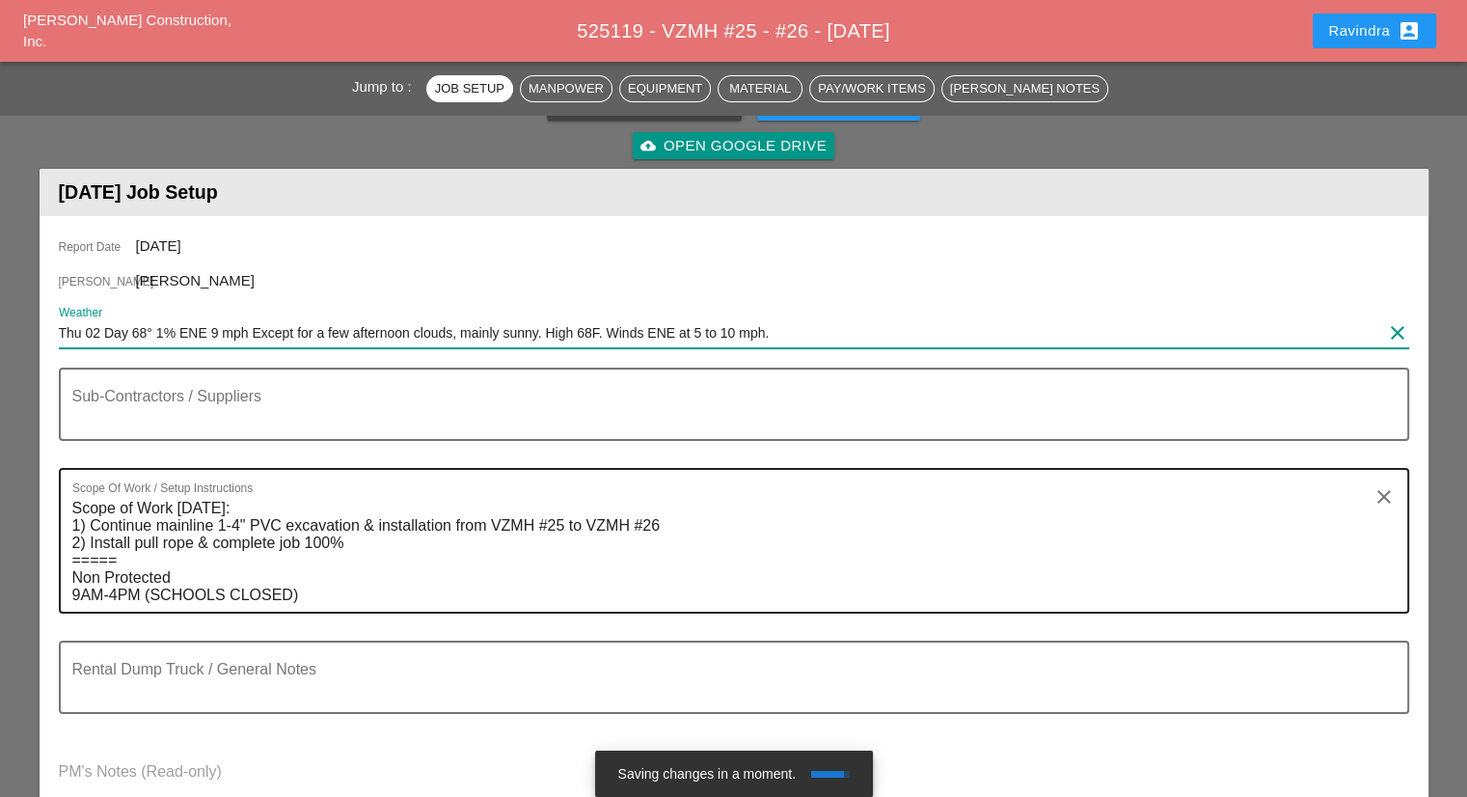
scroll to position [193, 0]
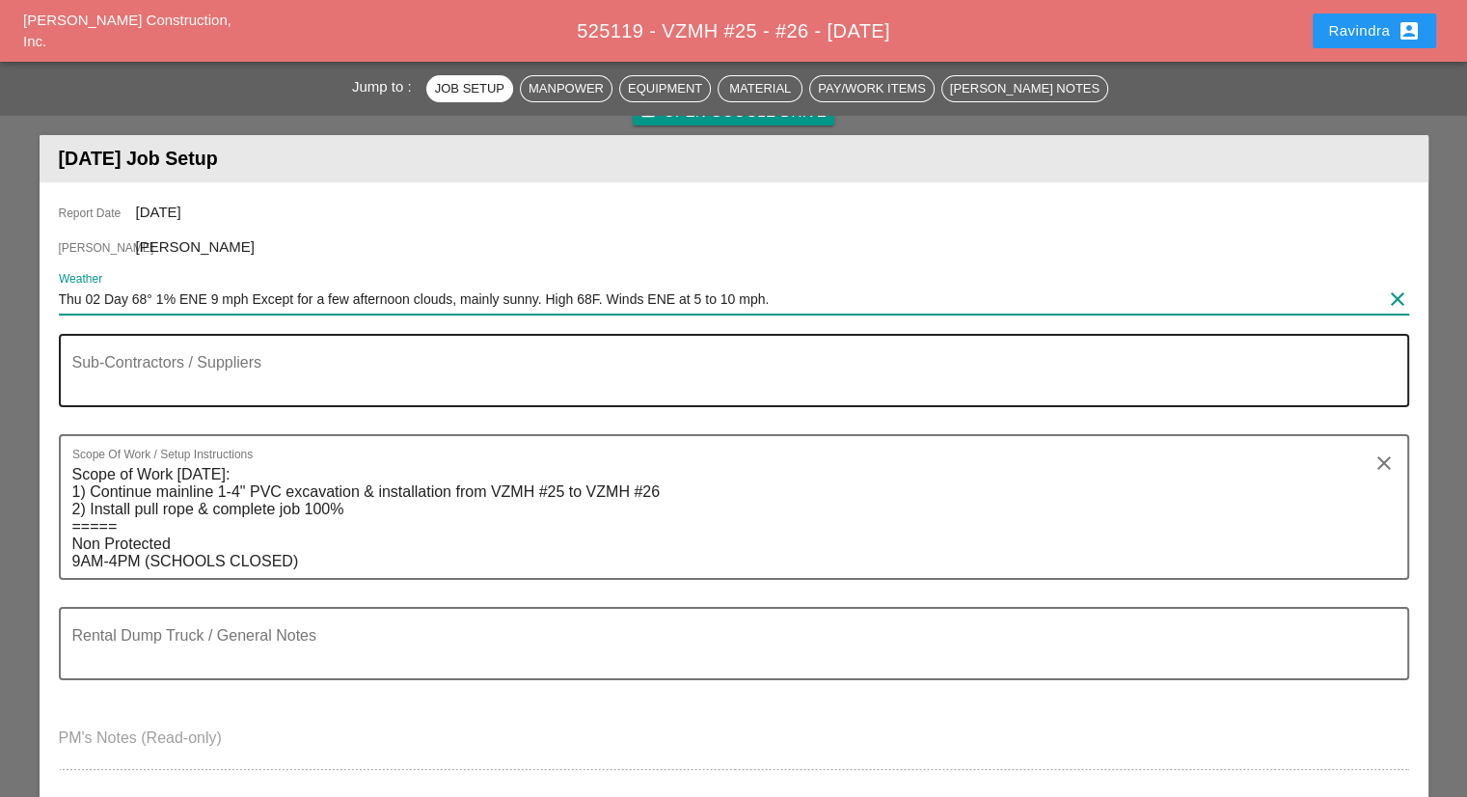
type input "Thu 02 Day 68° 1% ENE 9 mph Except for a few afternoon clouds, mainly sunny. Hi…"
click at [293, 380] on textarea "Sub-Contractors / Suppliers" at bounding box center [726, 382] width 1308 height 46
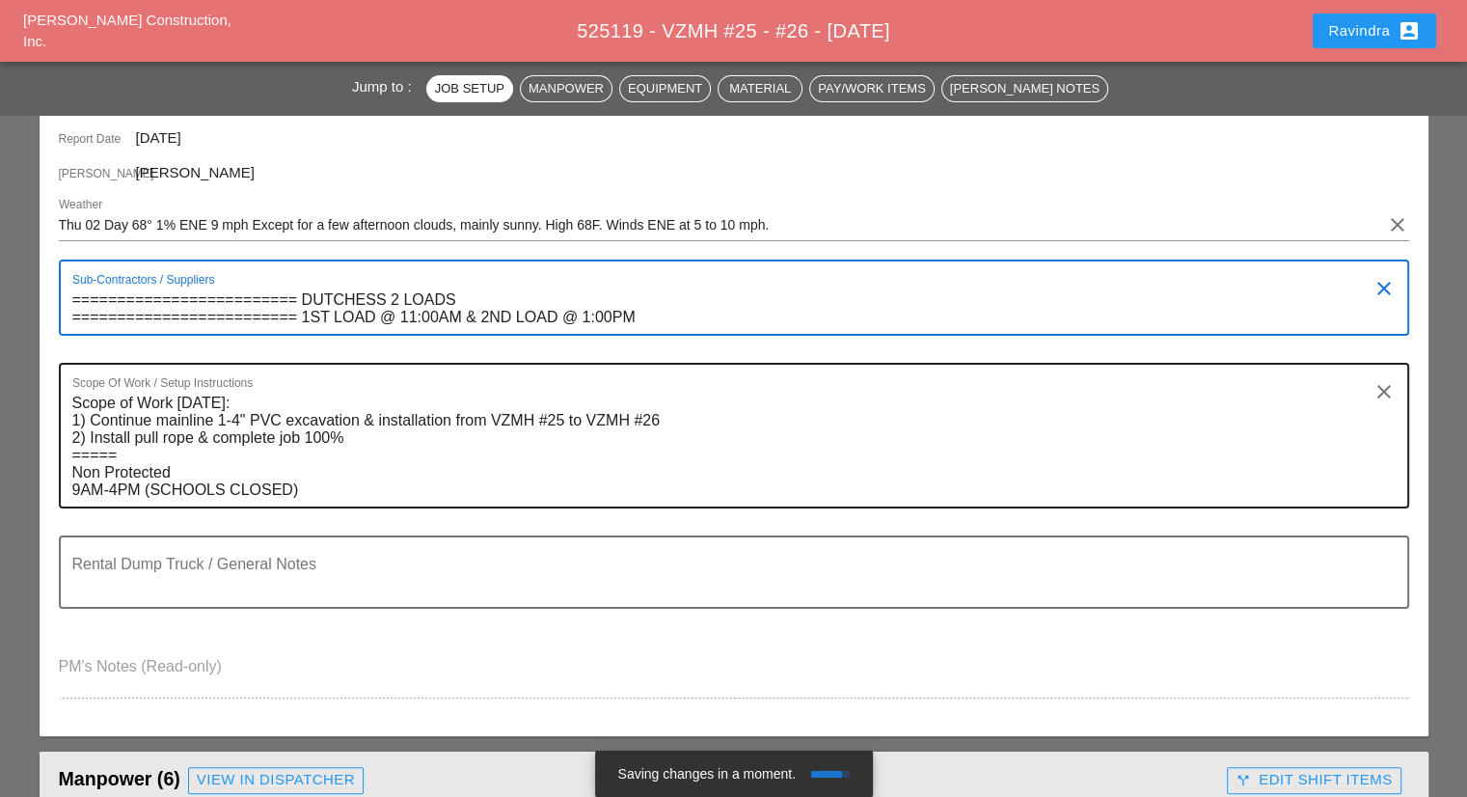
scroll to position [289, 0]
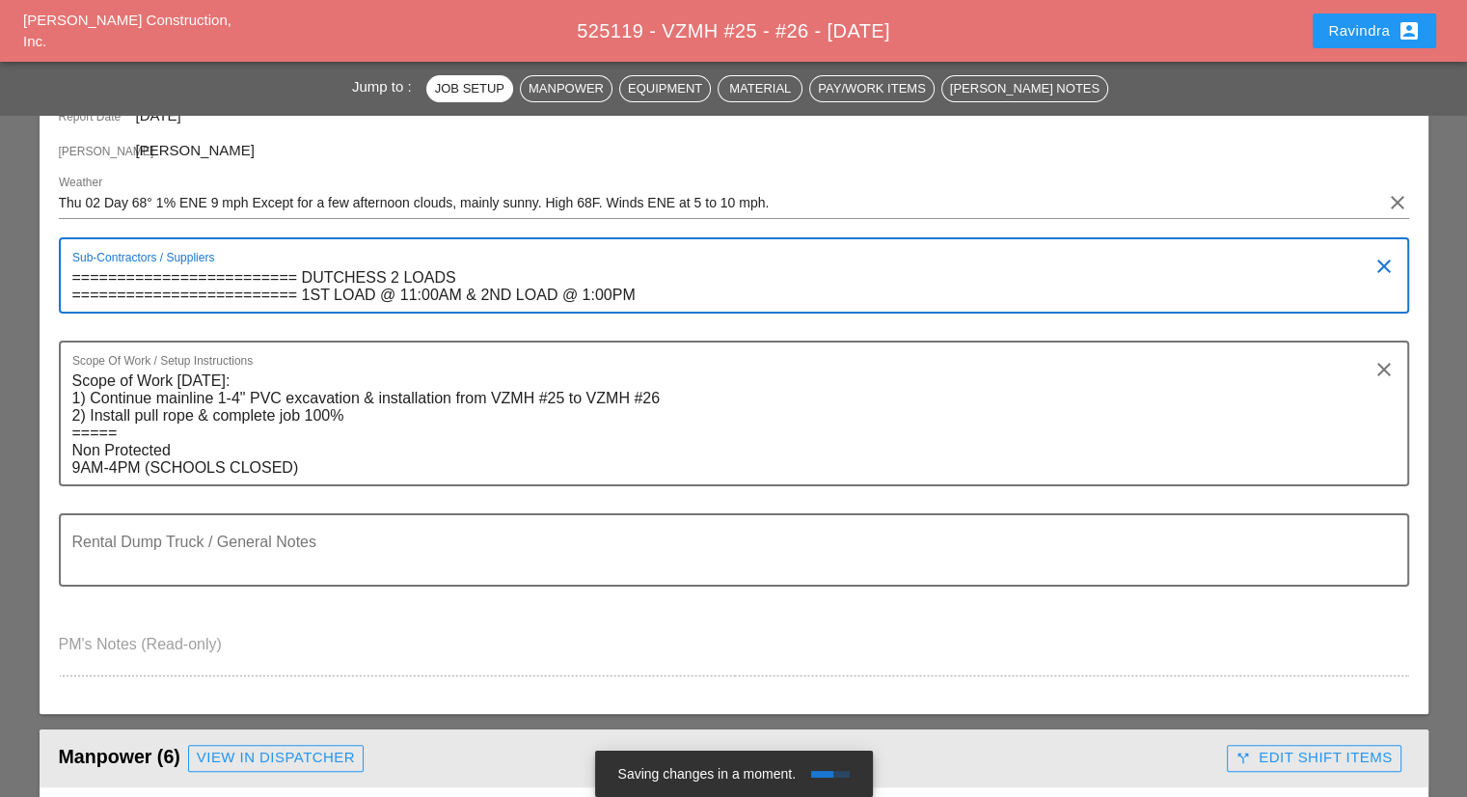
drag, startPoint x: 293, startPoint y: 290, endPoint x: 4, endPoint y: 294, distance: 289.4
type textarea "========================= DUTCHESS 2 LOADS ========================= 1ST LOAD @…"
click at [282, 548] on textarea "Rental Dump Truck / General Notes" at bounding box center [726, 561] width 1308 height 46
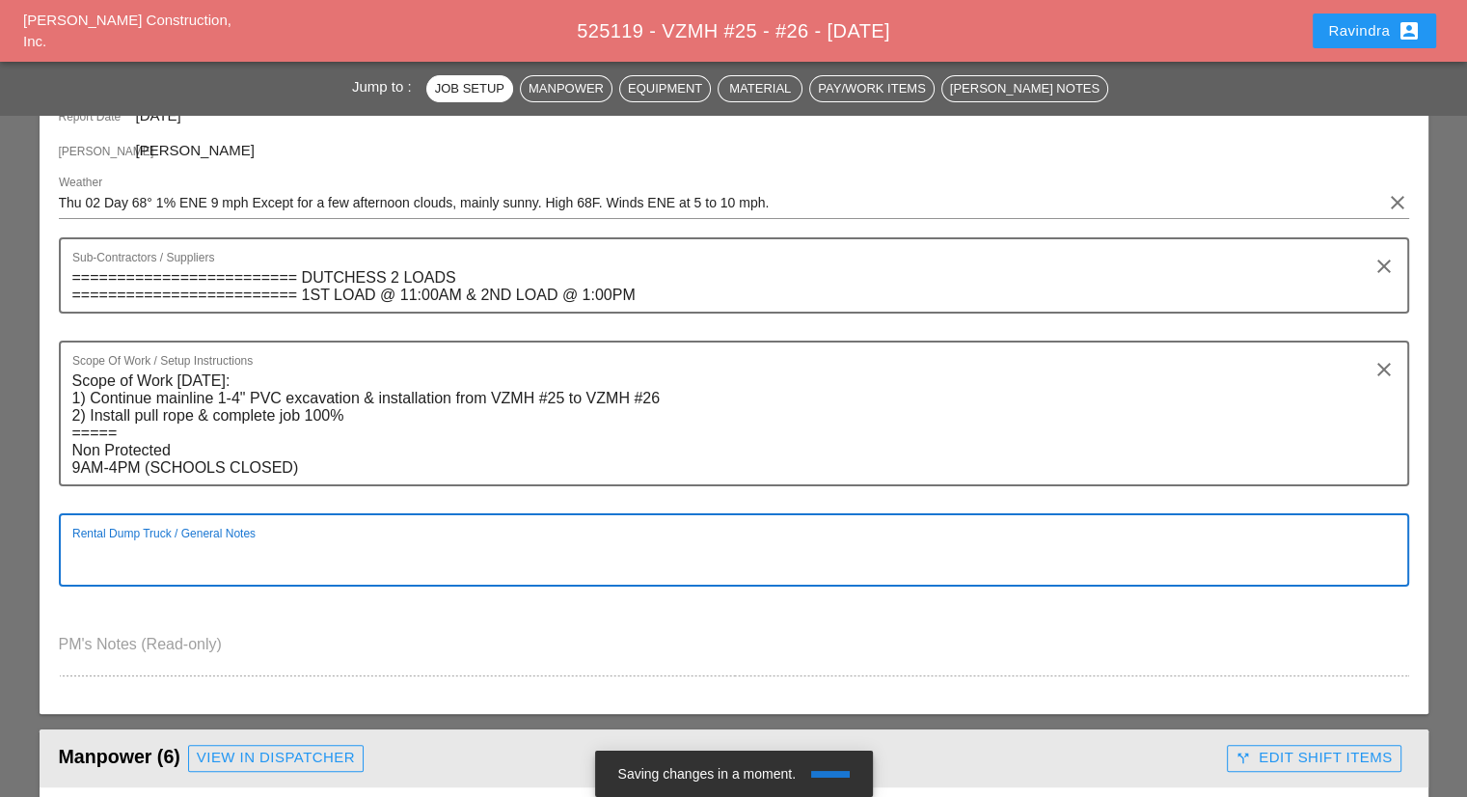
paste textarea "========================="
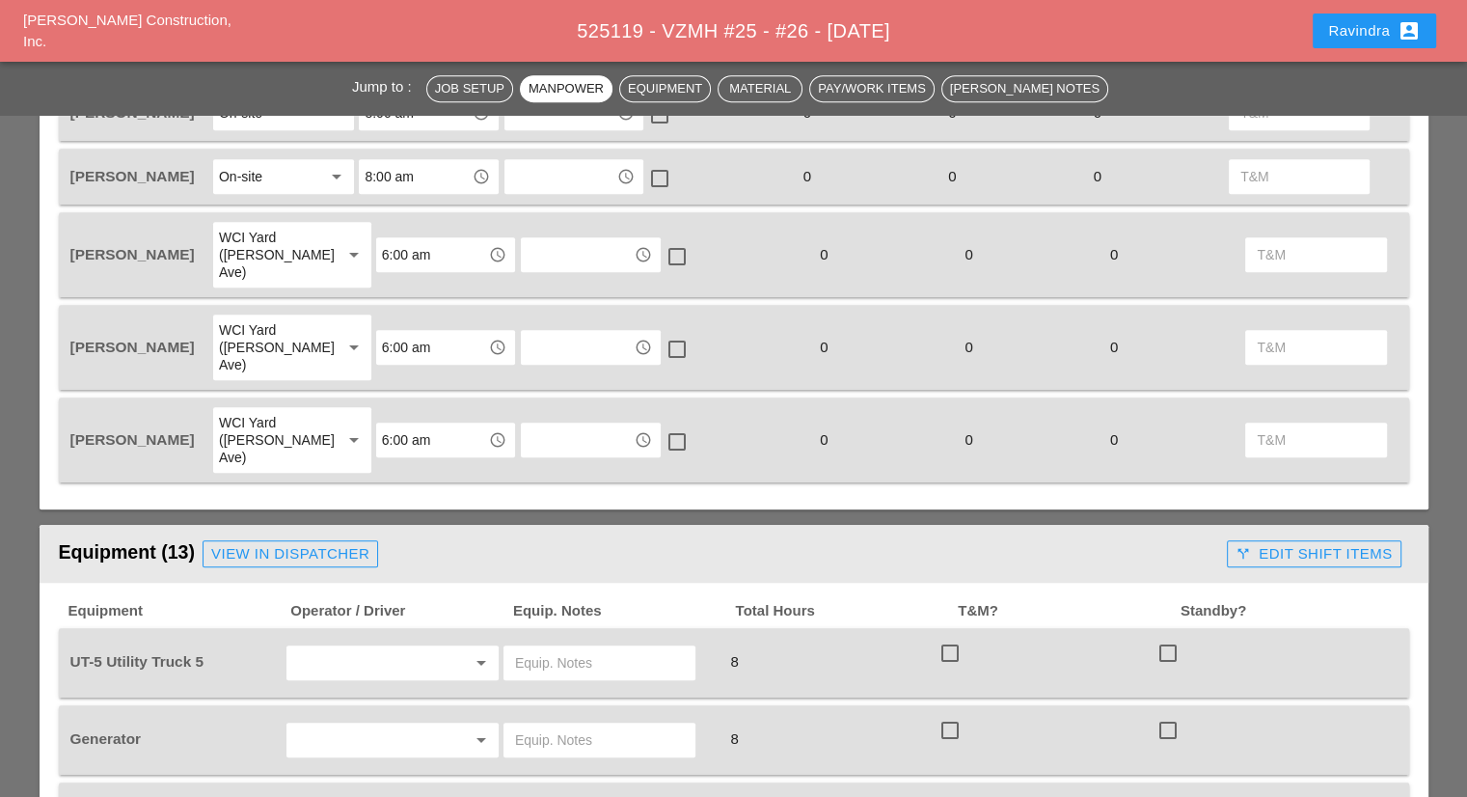
scroll to position [1254, 0]
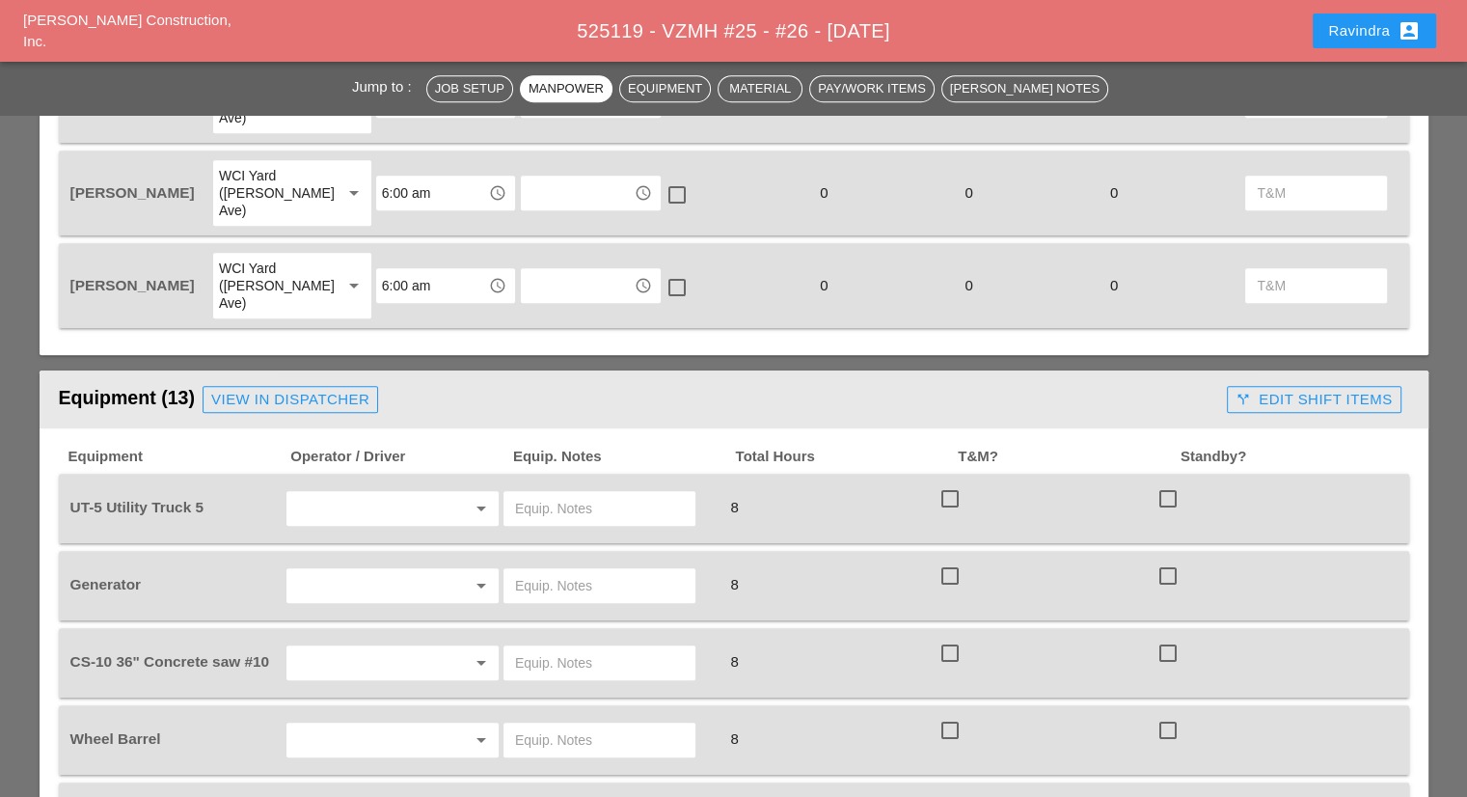
type textarea "========================= RENTAL DUMP TRUCK ON SITE AT 8:30 AM"
click at [388, 493] on input "text" at bounding box center [365, 508] width 147 height 31
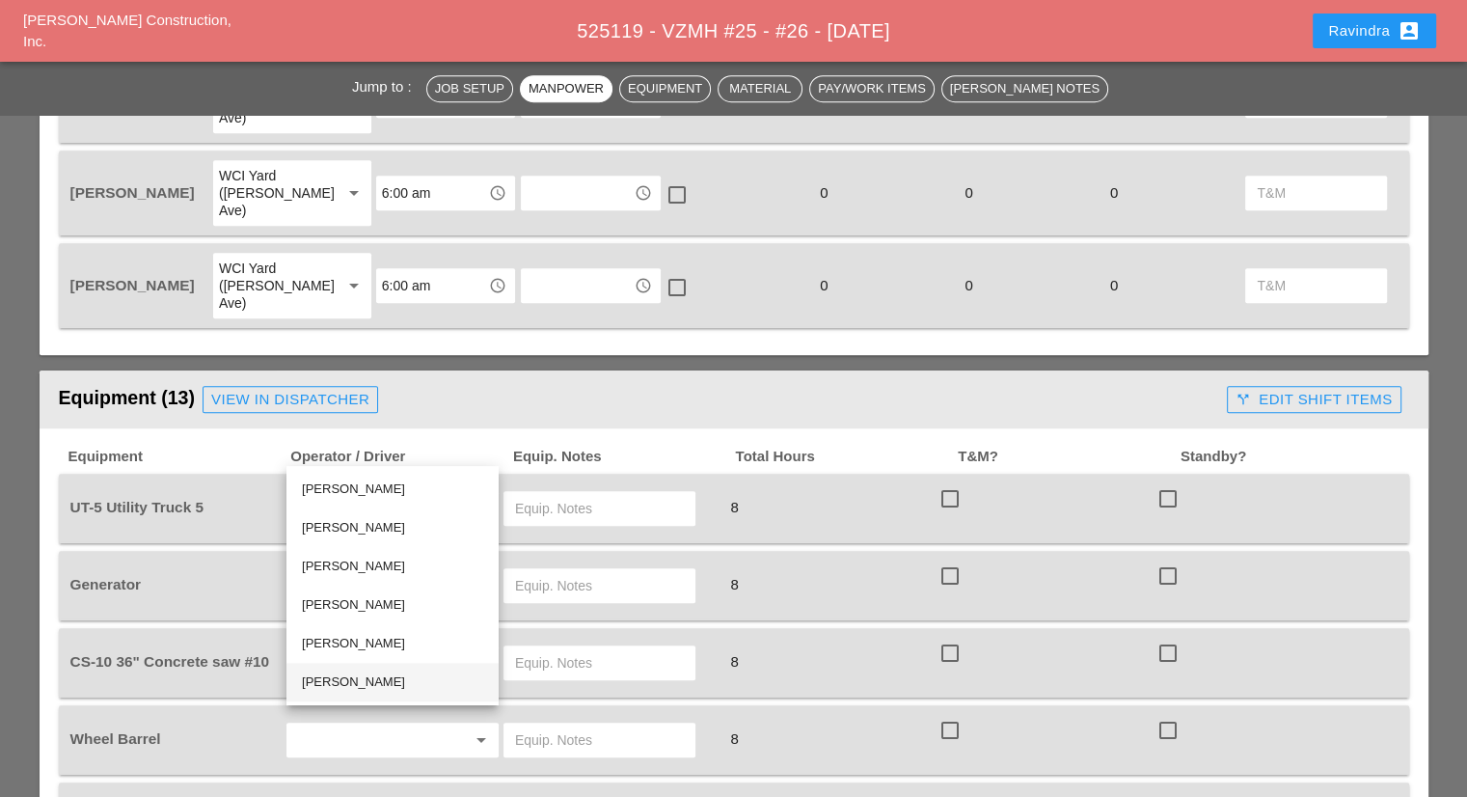
click at [372, 672] on div "[PERSON_NAME]" at bounding box center [392, 681] width 181 height 23
type input "[PERSON_NAME]"
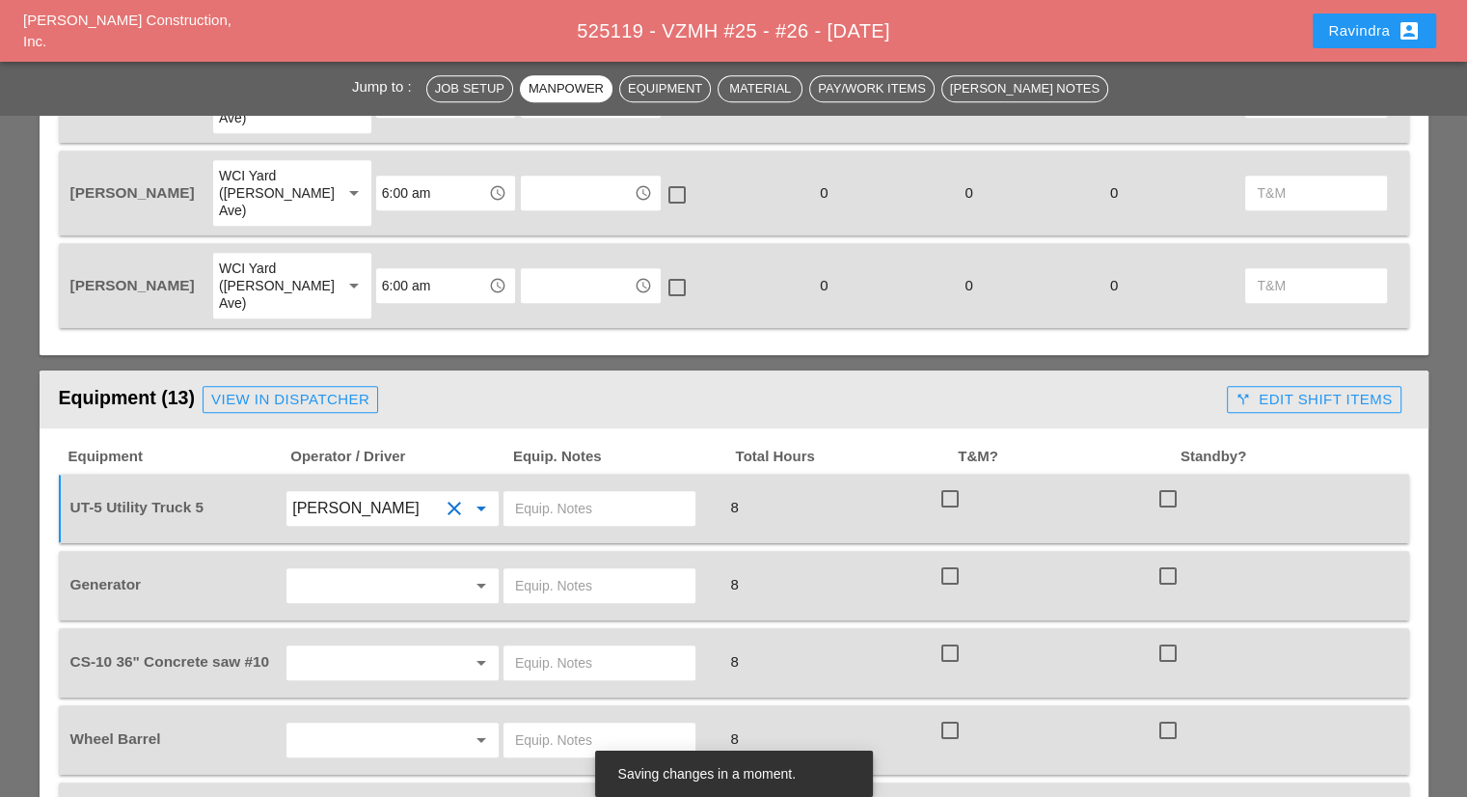
click at [562, 493] on input "text" at bounding box center [599, 508] width 169 height 31
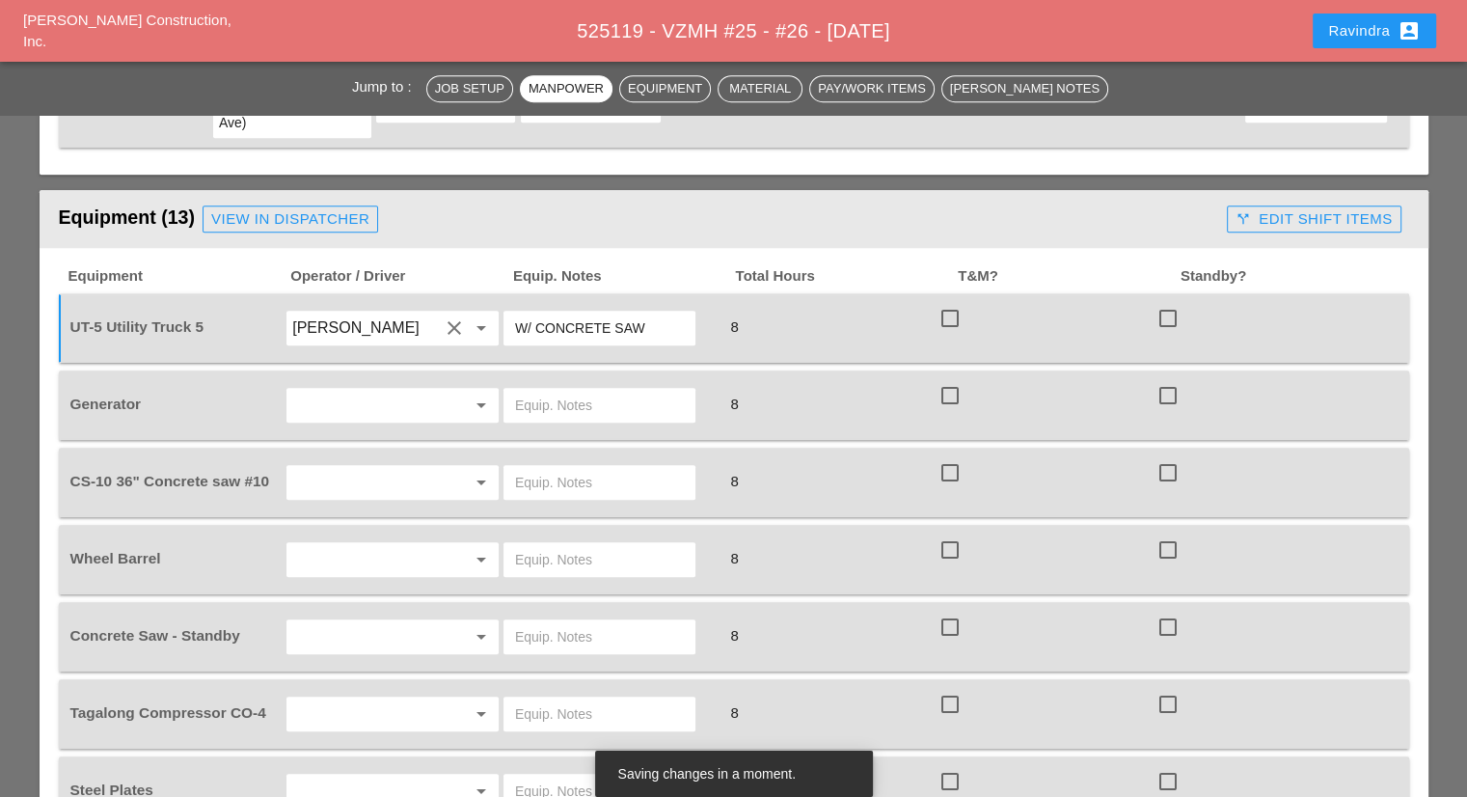
scroll to position [1447, 0]
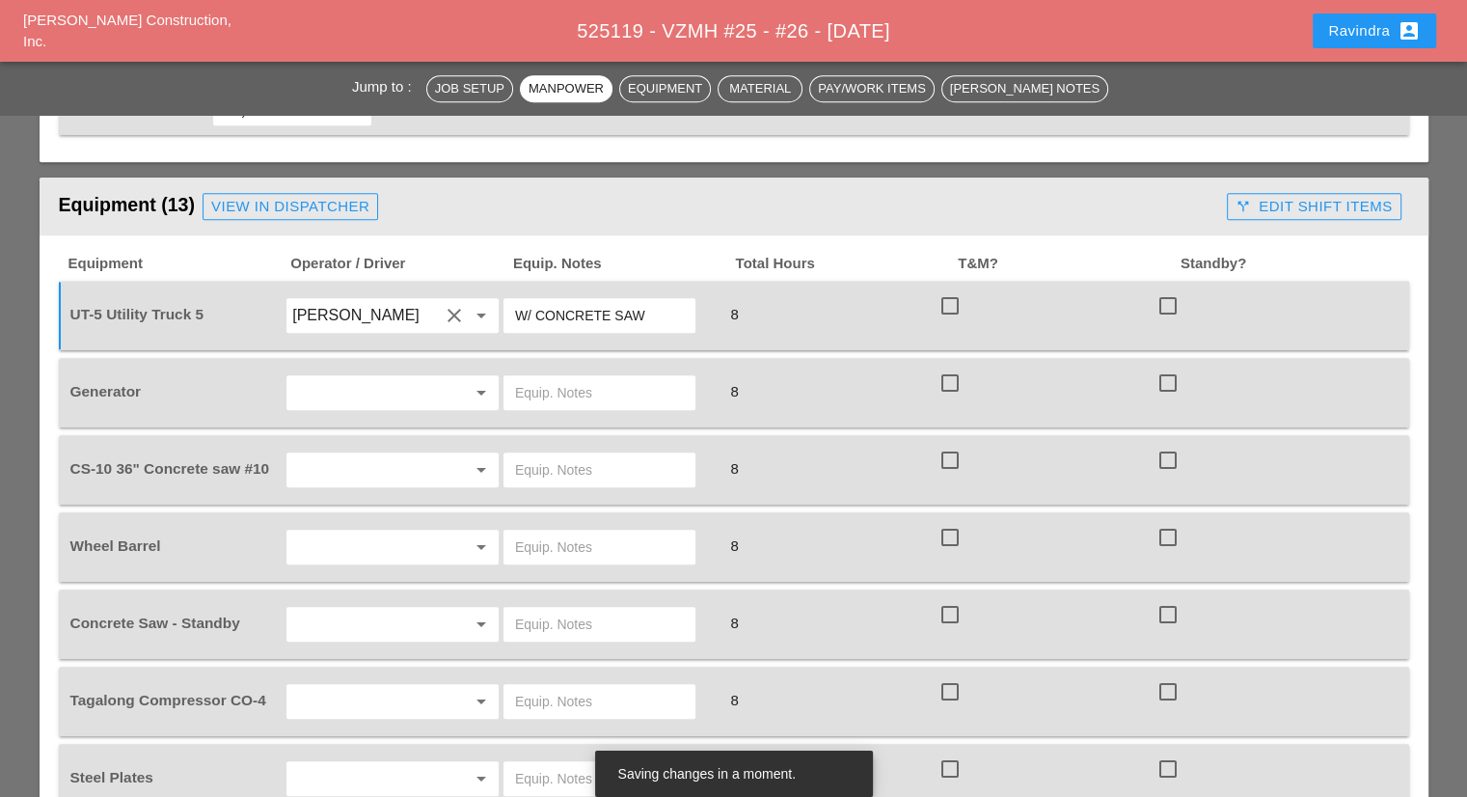
type input "W/ CONCRETE SAW"
click at [385, 377] on input "text" at bounding box center [365, 392] width 147 height 31
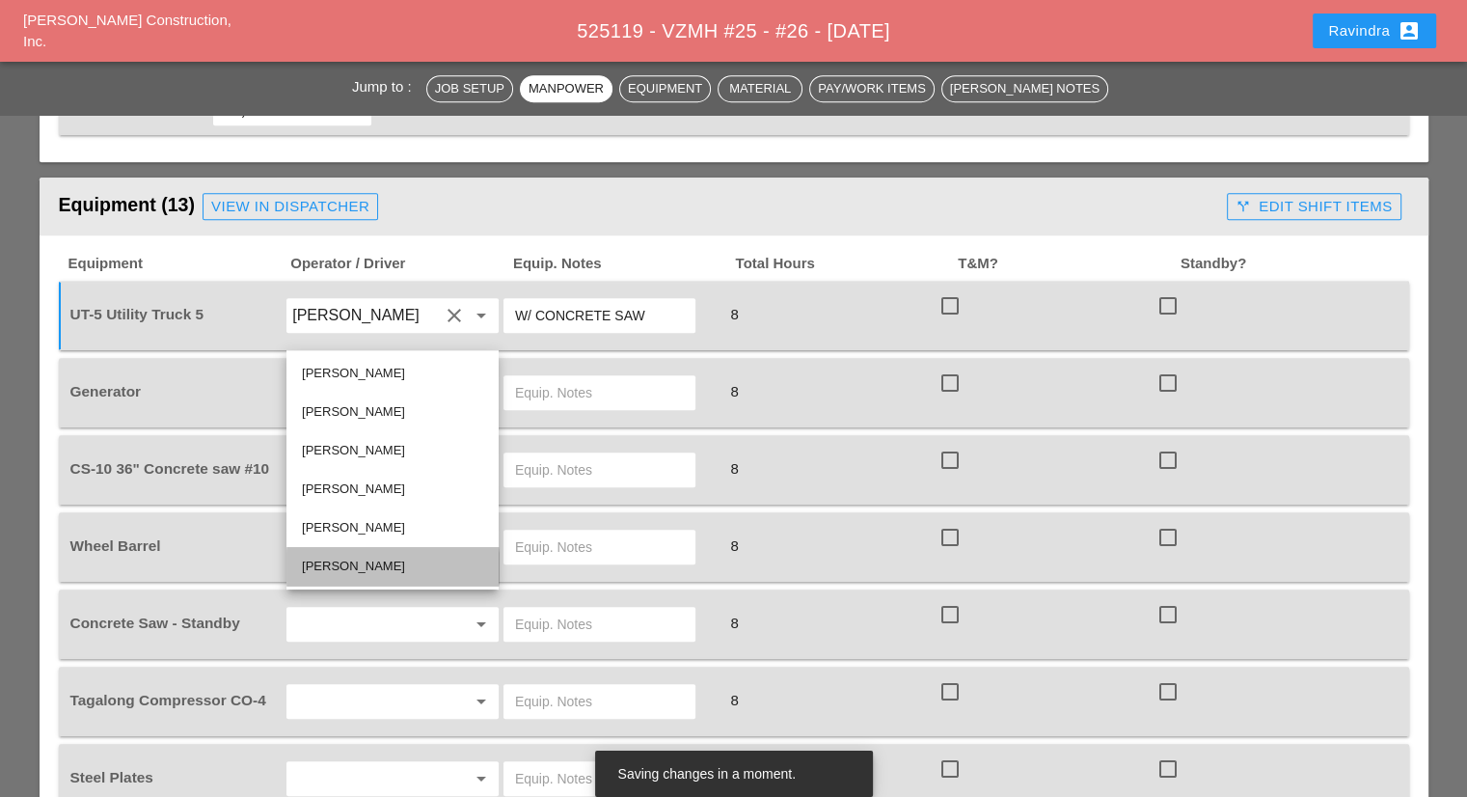
click at [352, 564] on div "[PERSON_NAME]" at bounding box center [392, 566] width 181 height 23
type input "[PERSON_NAME]"
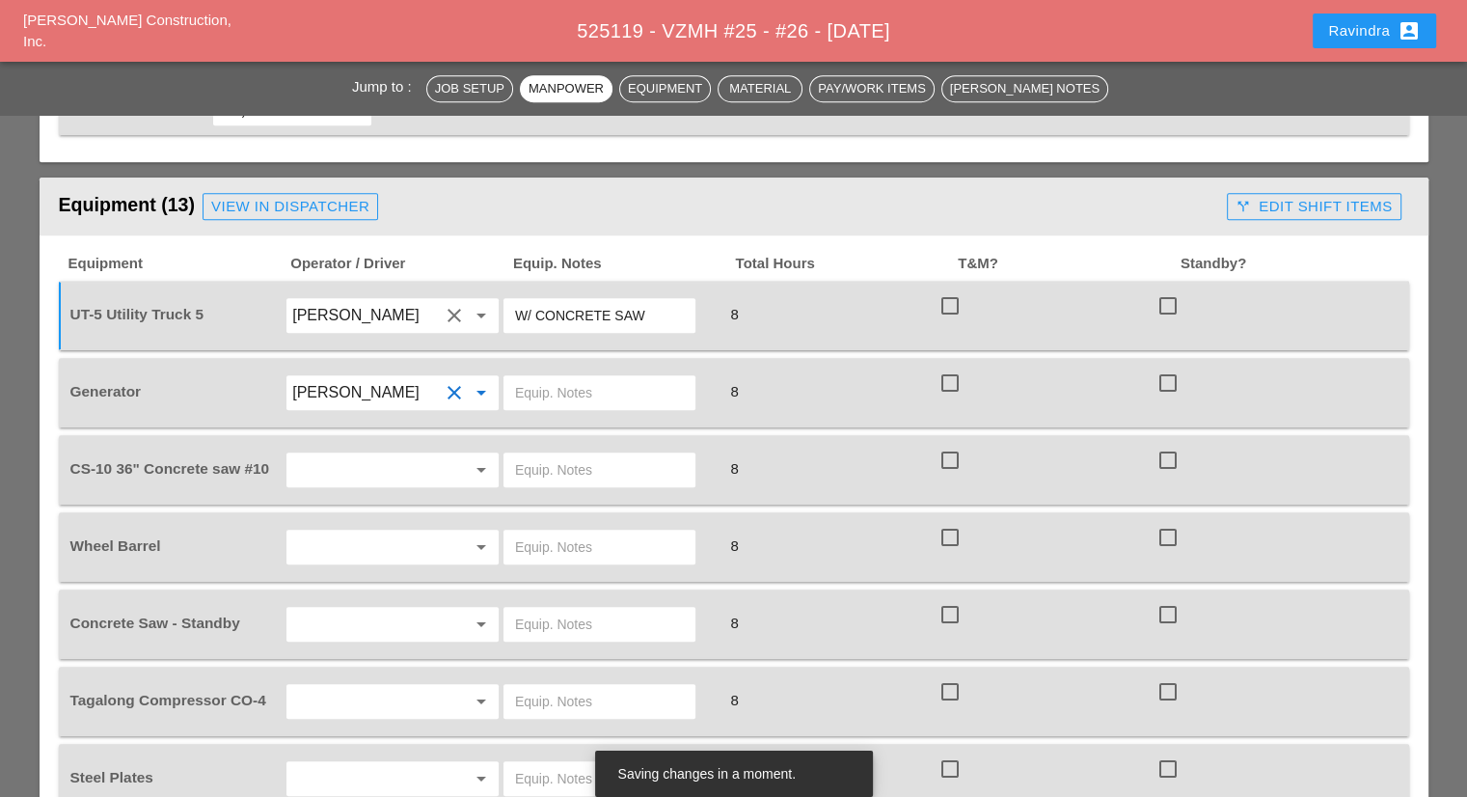
click at [574, 377] on input "text" at bounding box center [599, 392] width 169 height 31
type input "ON TRUCK"
click at [445, 458] on div at bounding box center [454, 469] width 23 height 23
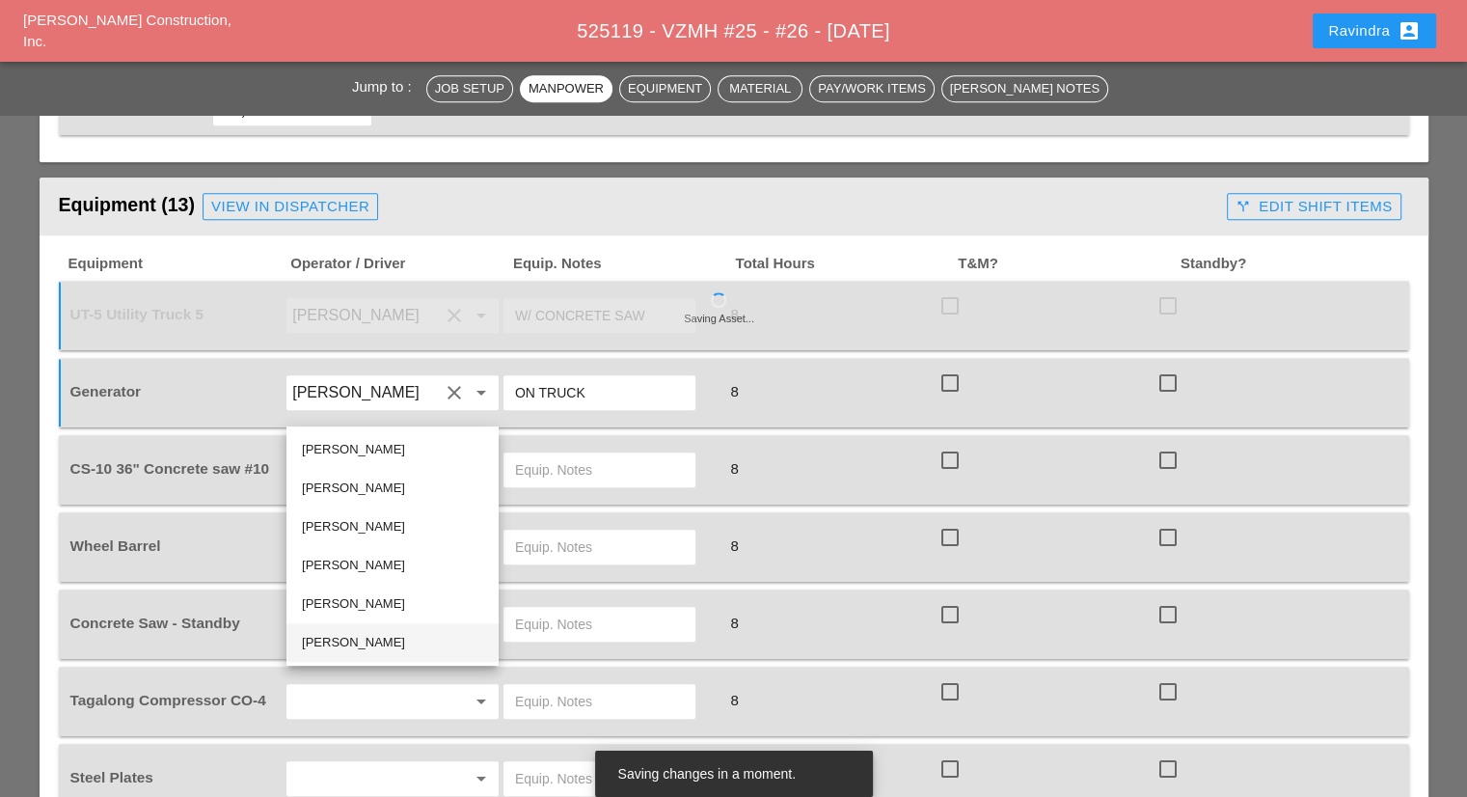
click at [342, 646] on div "[PERSON_NAME]" at bounding box center [392, 642] width 181 height 23
type input "[PERSON_NAME]"
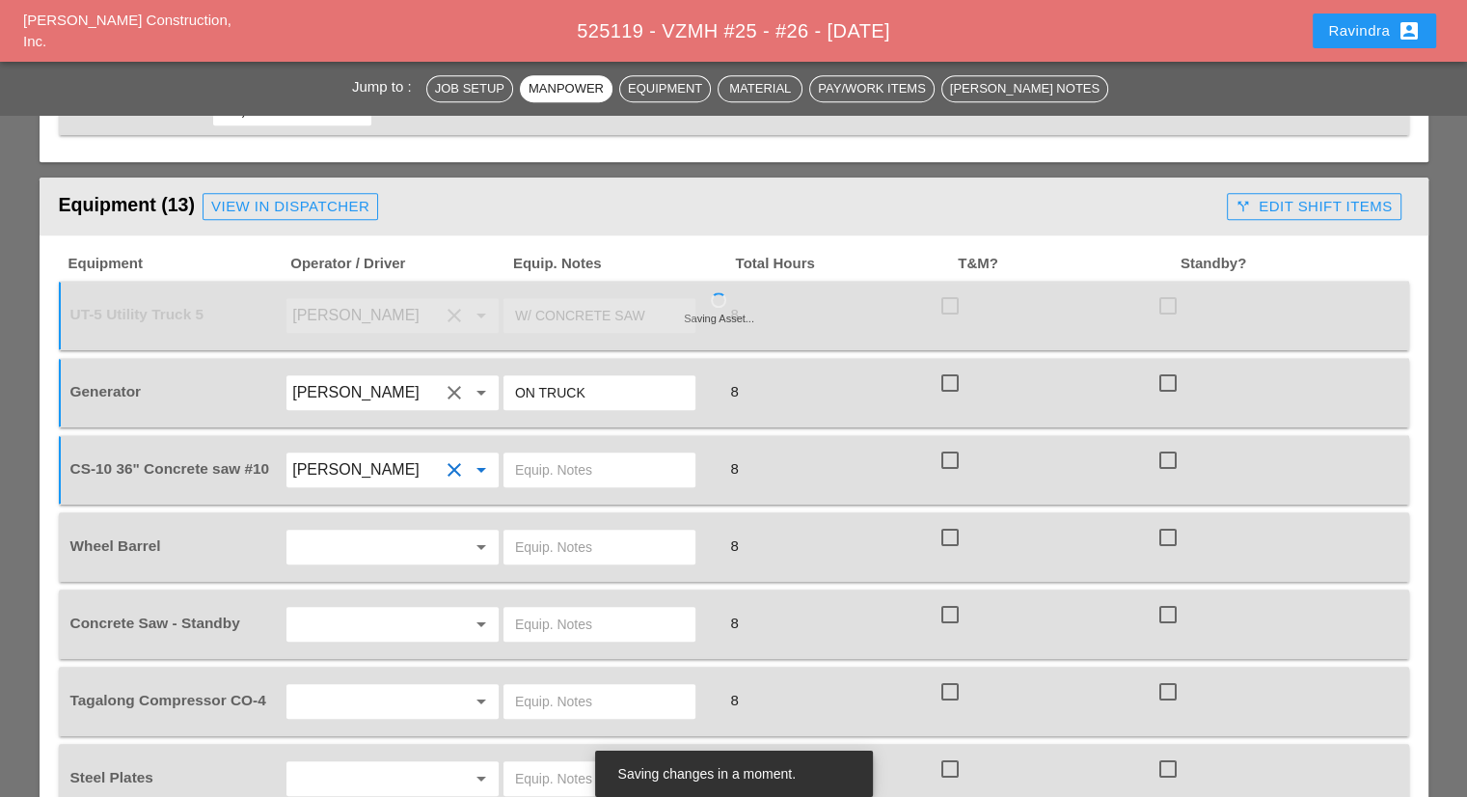
click at [611, 454] on input "text" at bounding box center [599, 469] width 169 height 31
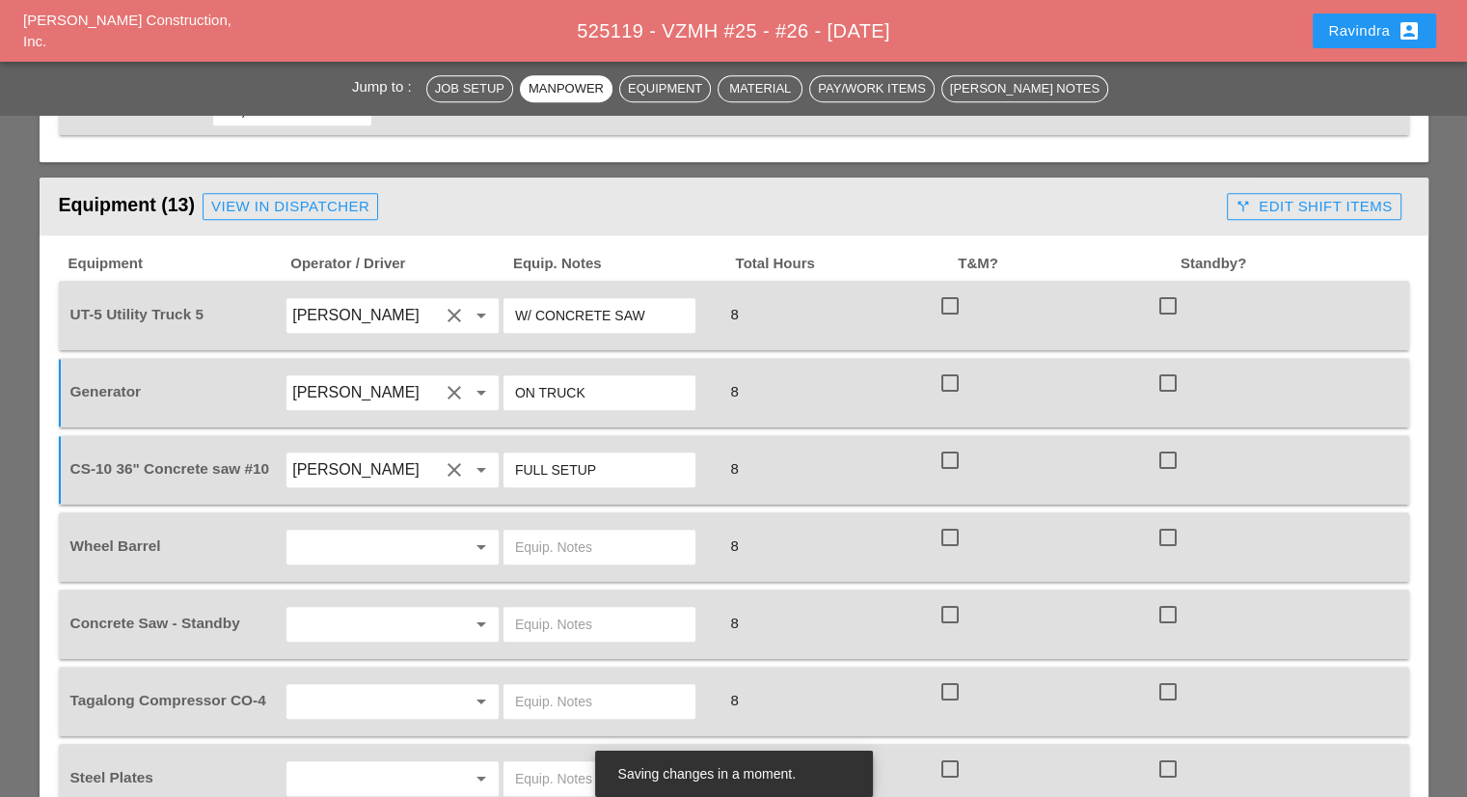
type input "FULL SETUP"
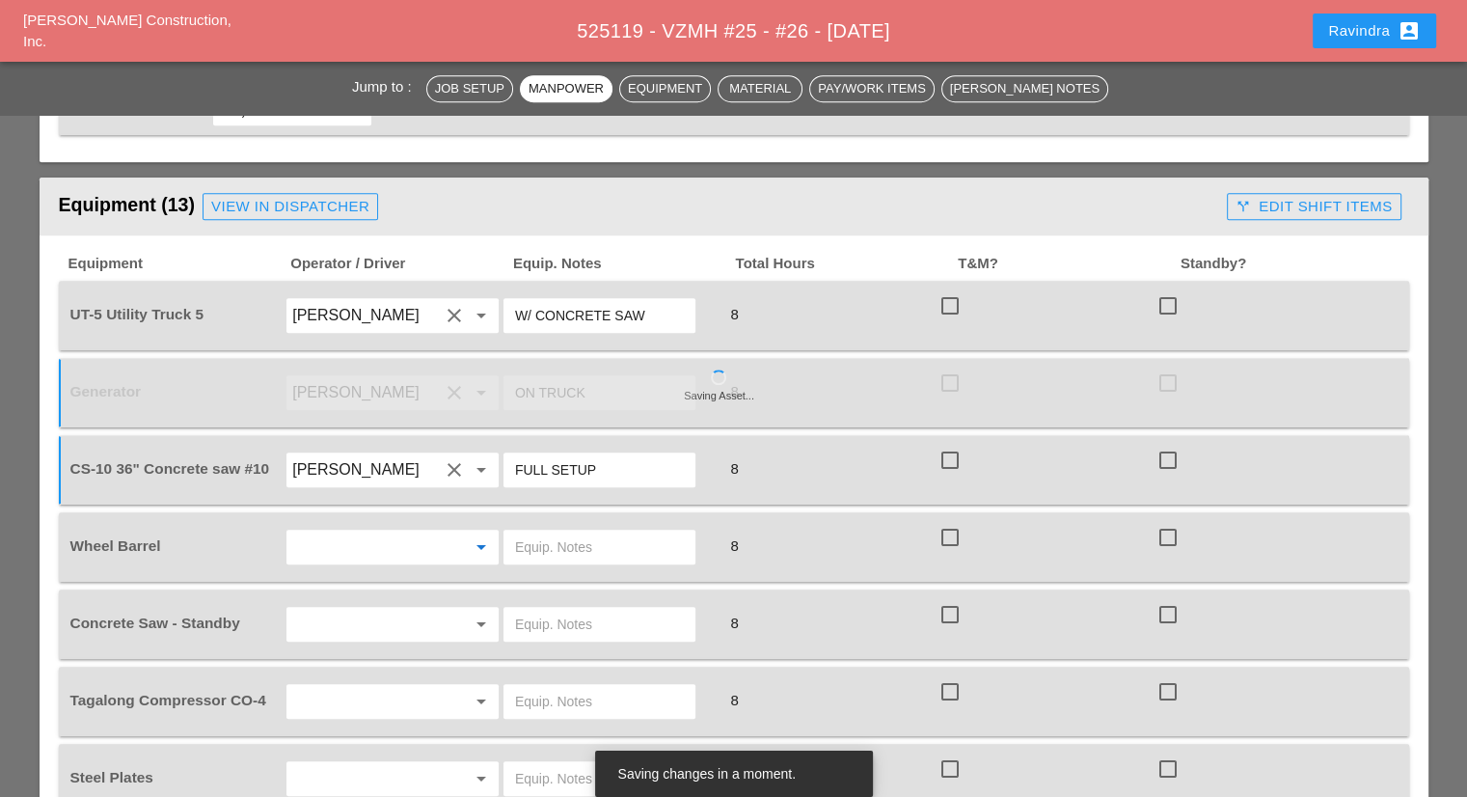
click at [389, 531] on input "text" at bounding box center [365, 546] width 147 height 31
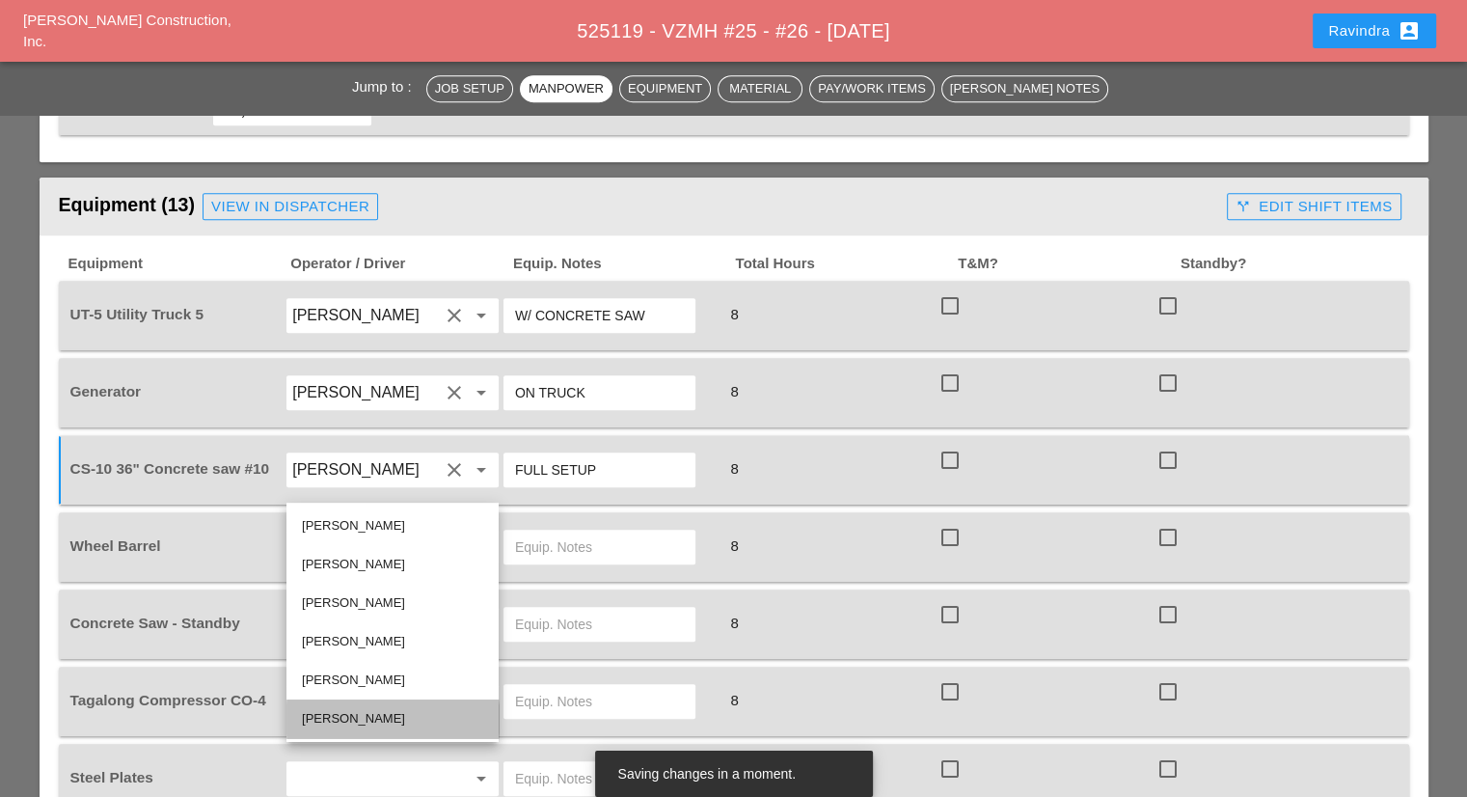
click at [323, 719] on div "[PERSON_NAME]" at bounding box center [392, 718] width 181 height 23
type input "[PERSON_NAME]"
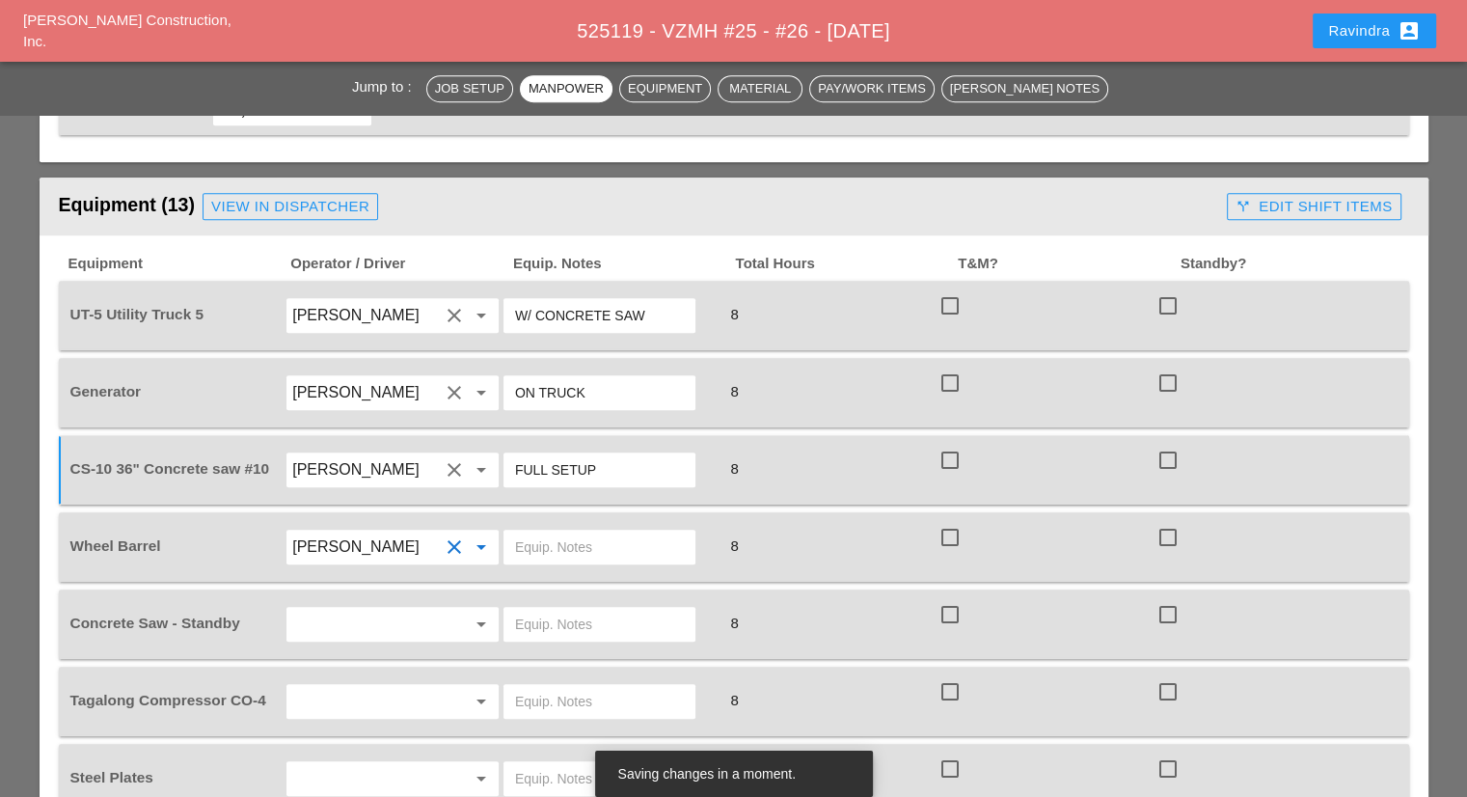
click at [557, 531] on input "text" at bounding box center [599, 546] width 169 height 31
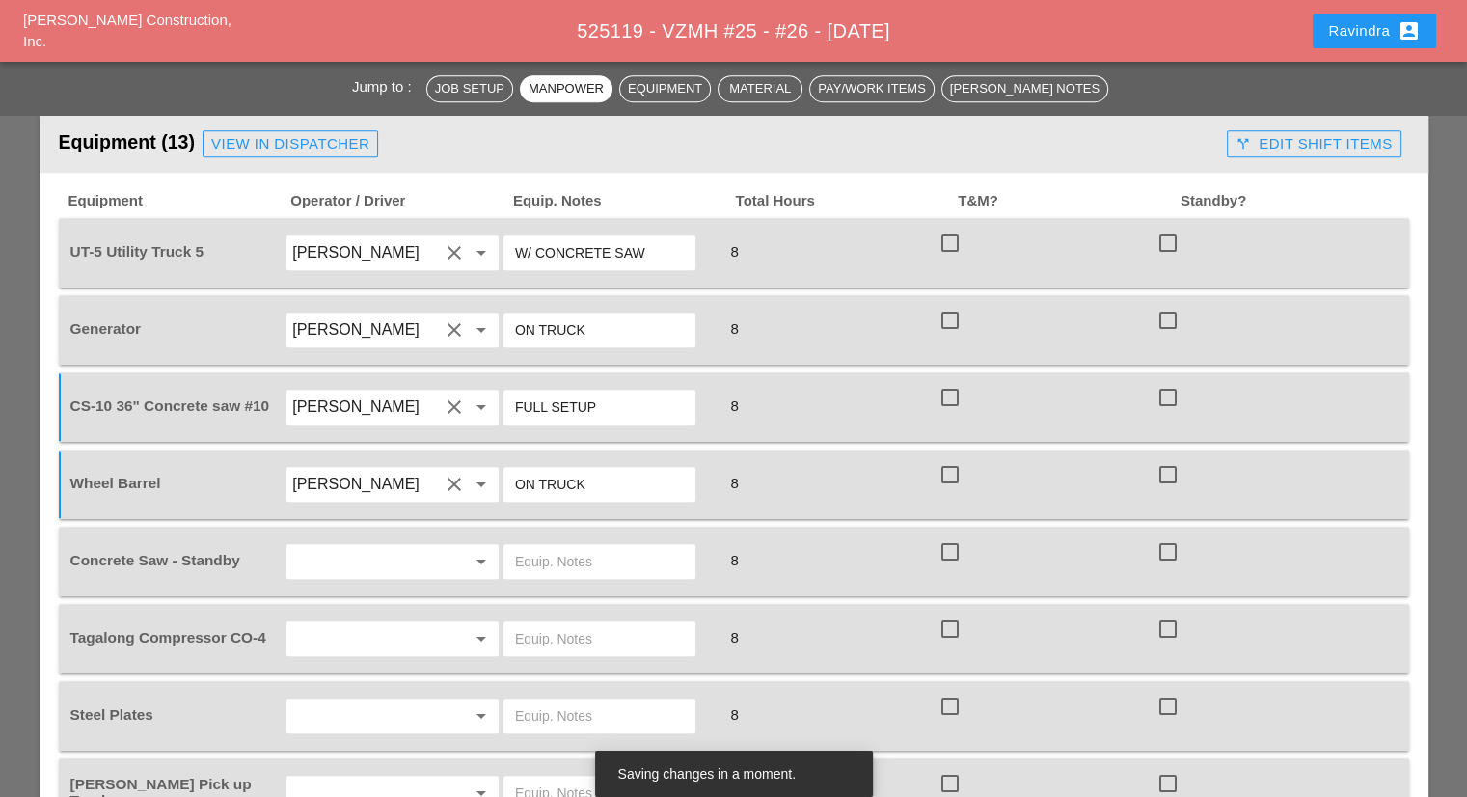
scroll to position [1543, 0]
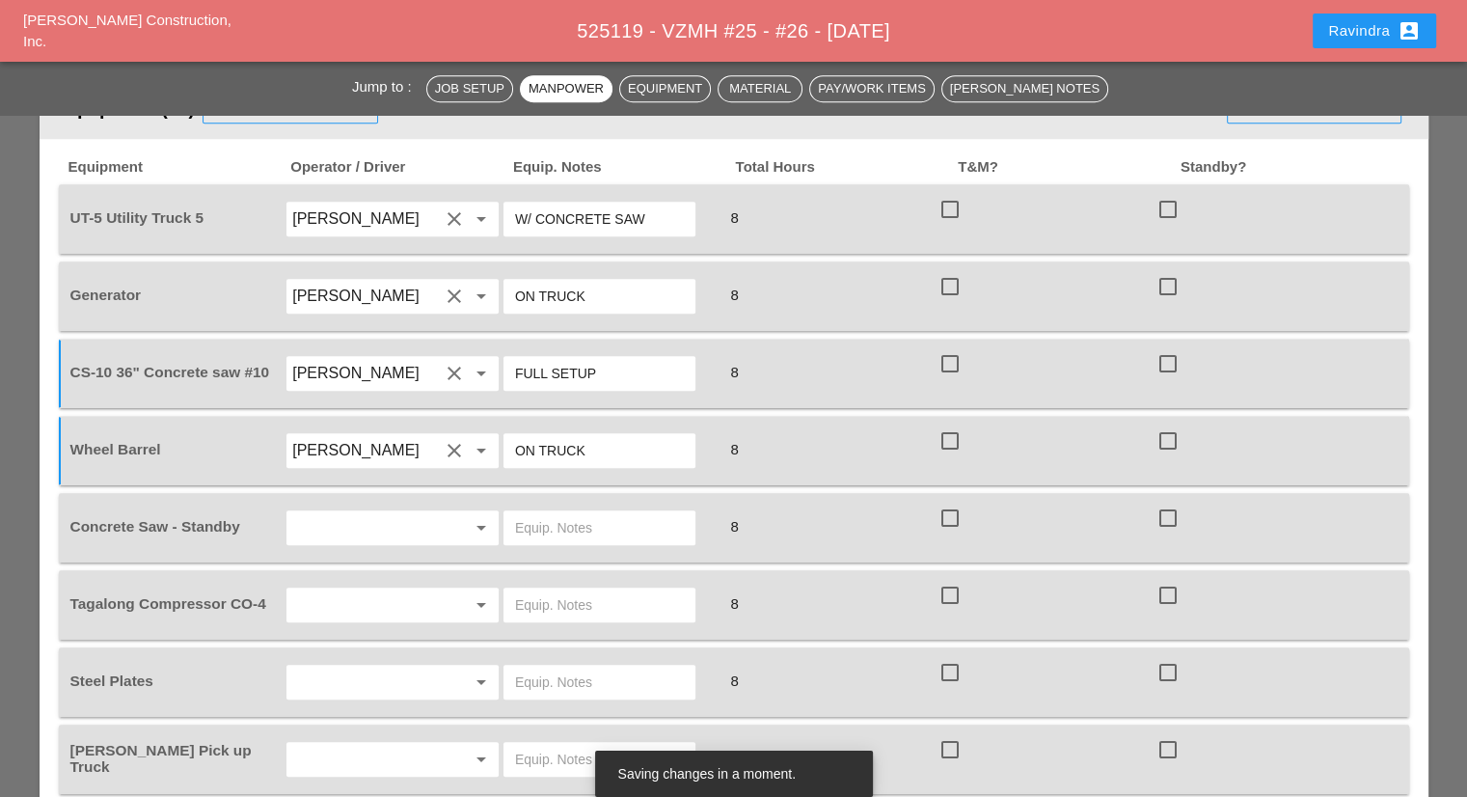
type input "ON TRUCK"
click at [408, 501] on div "arrow_drop_down" at bounding box center [393, 528] width 218 height 54
click at [408, 512] on input "text" at bounding box center [365, 527] width 147 height 31
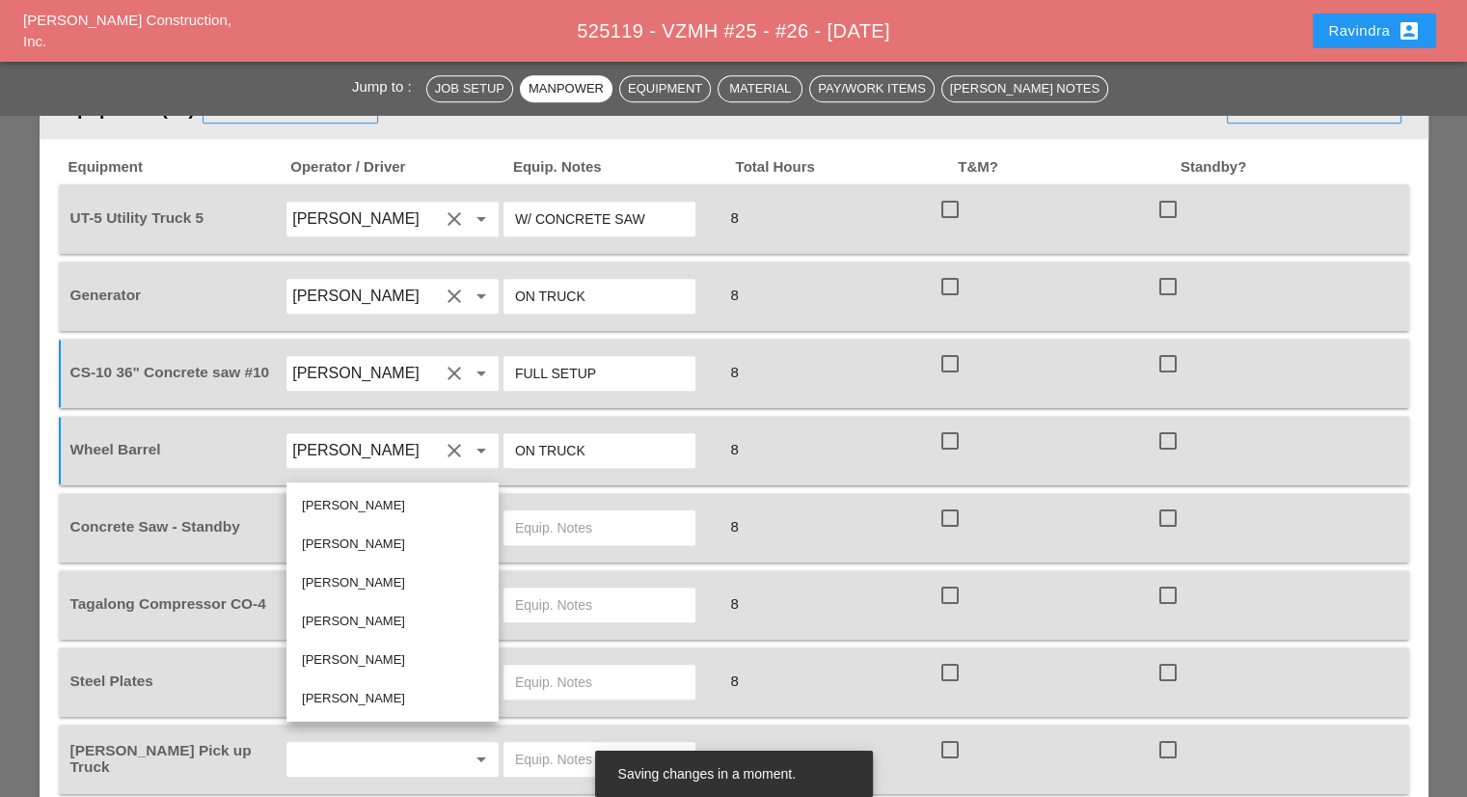
click at [345, 692] on div "[PERSON_NAME]" at bounding box center [392, 698] width 181 height 23
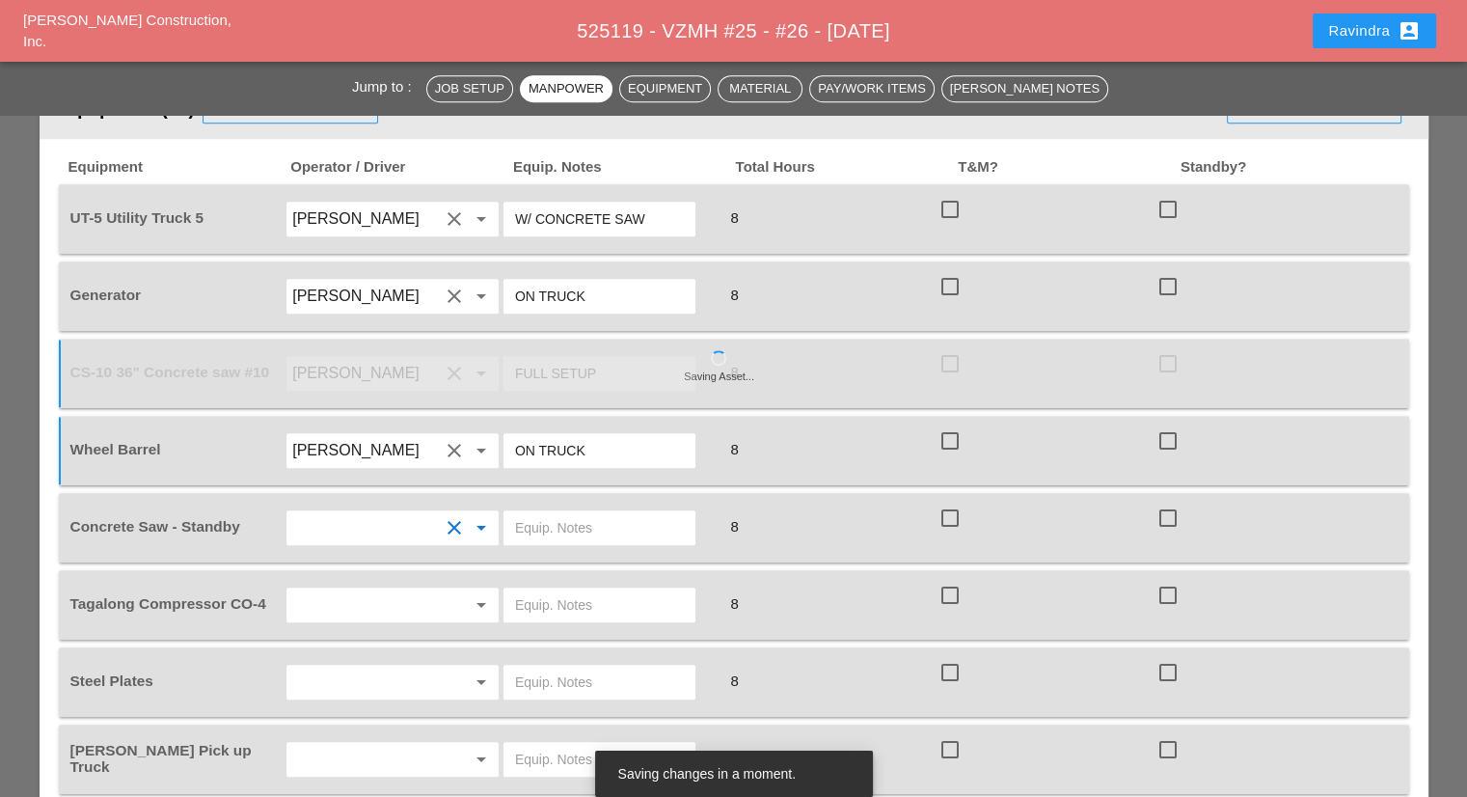
type input "[PERSON_NAME]"
click at [517, 512] on input "text" at bounding box center [599, 527] width 169 height 31
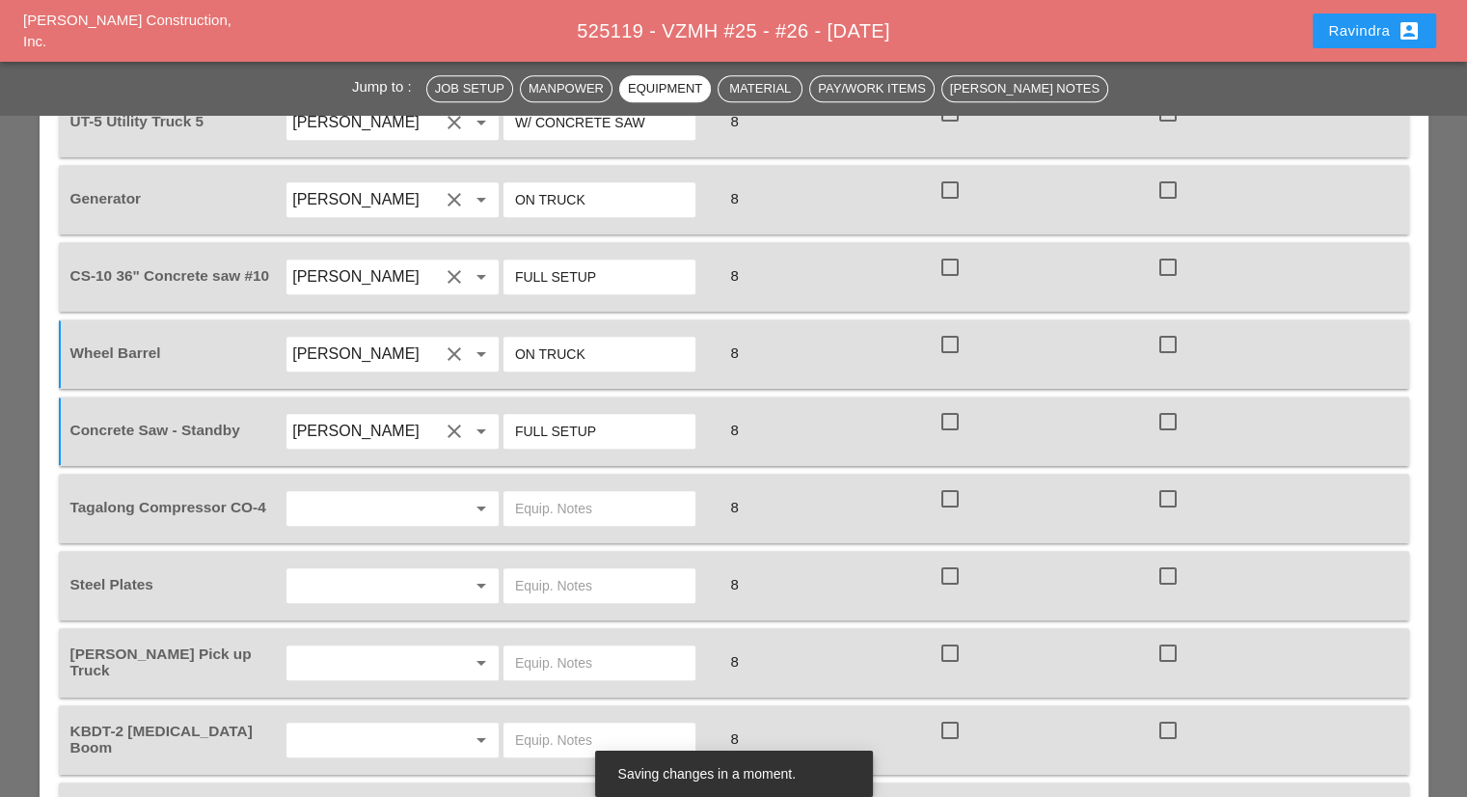
scroll to position [1736, 0]
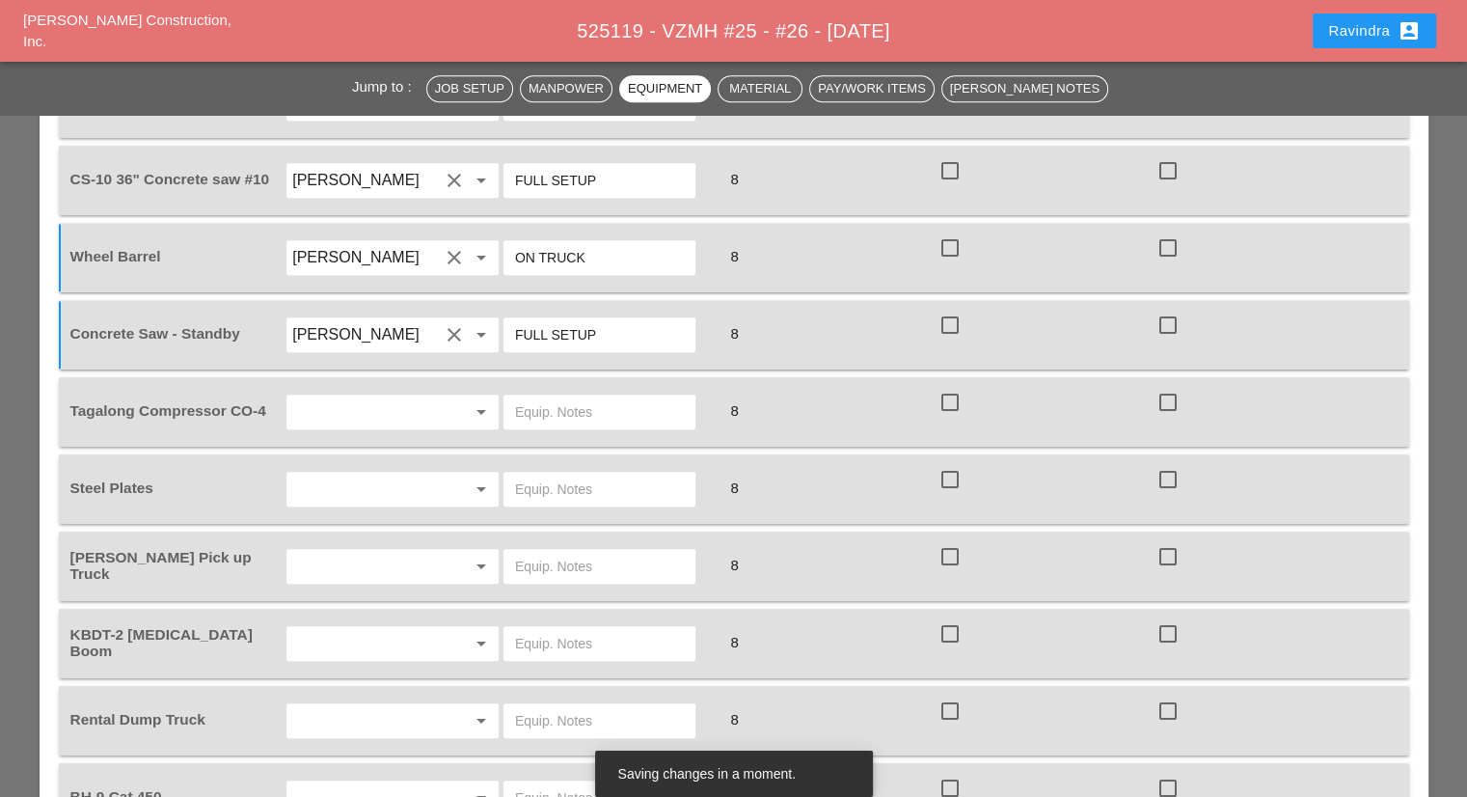
type input "FULL SETUP"
click at [367, 396] on input "text" at bounding box center [365, 411] width 147 height 31
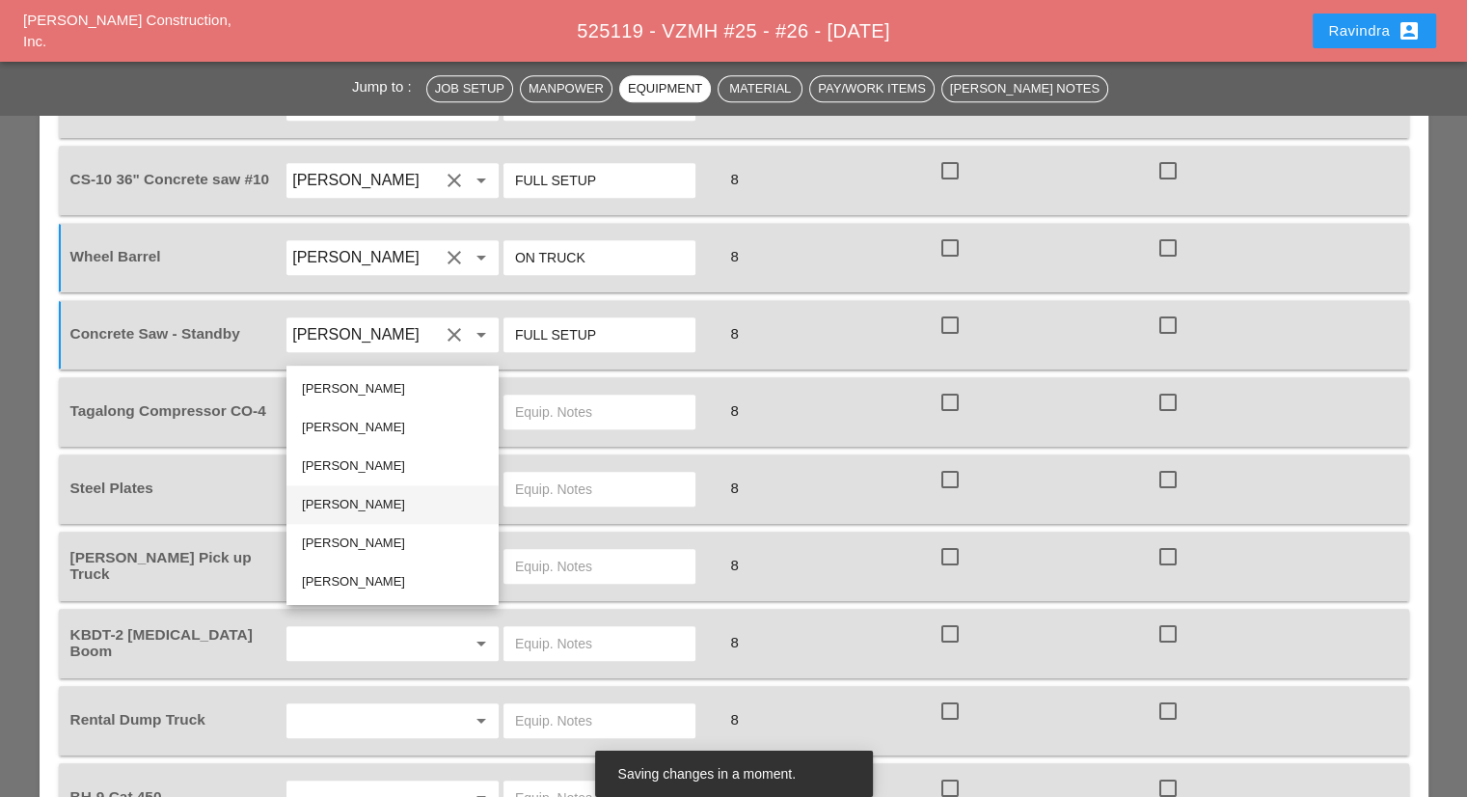
click at [354, 513] on div "[PERSON_NAME]" at bounding box center [392, 504] width 181 height 23
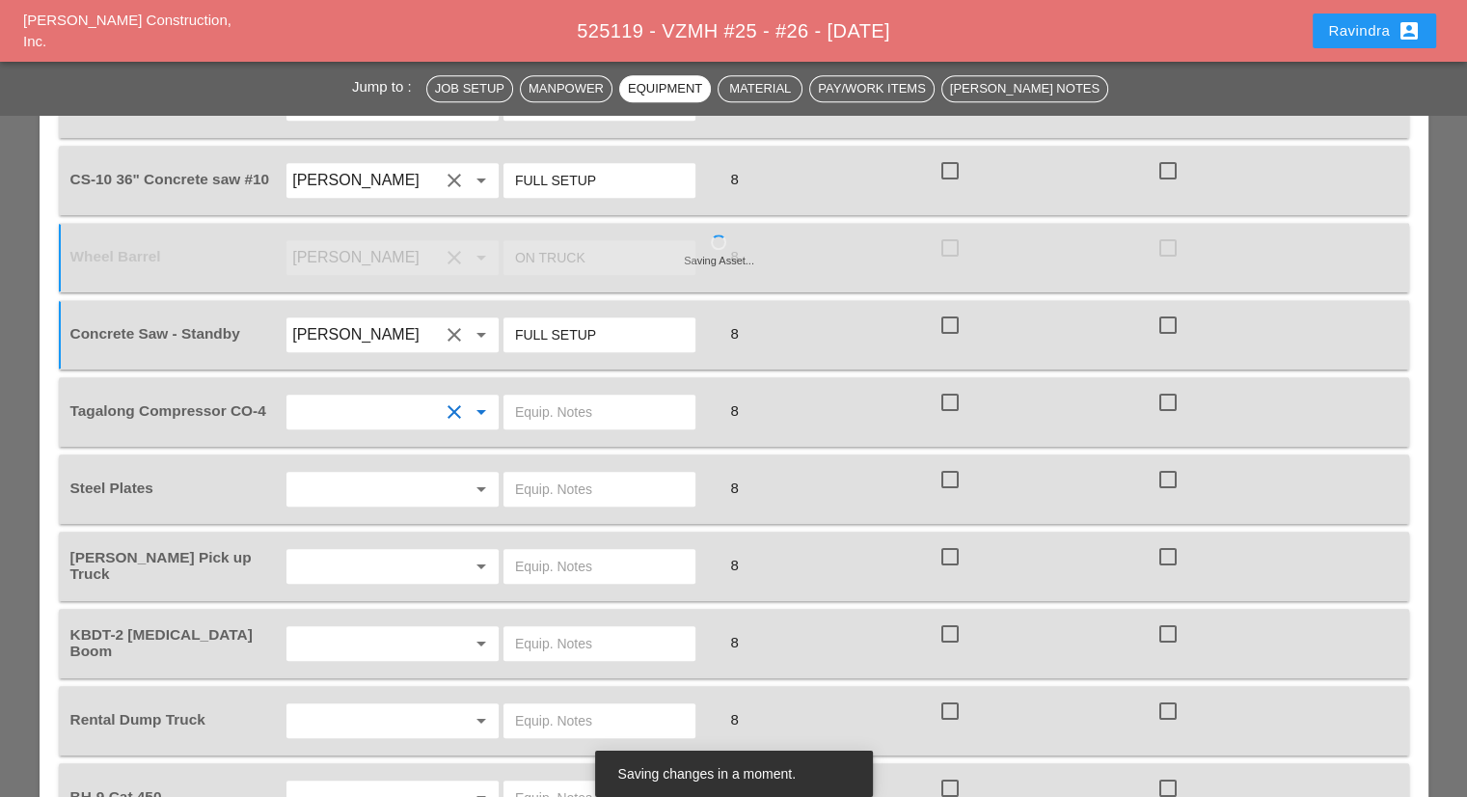
type input "[PERSON_NAME]"
click at [548, 396] on input "text" at bounding box center [599, 411] width 169 height 31
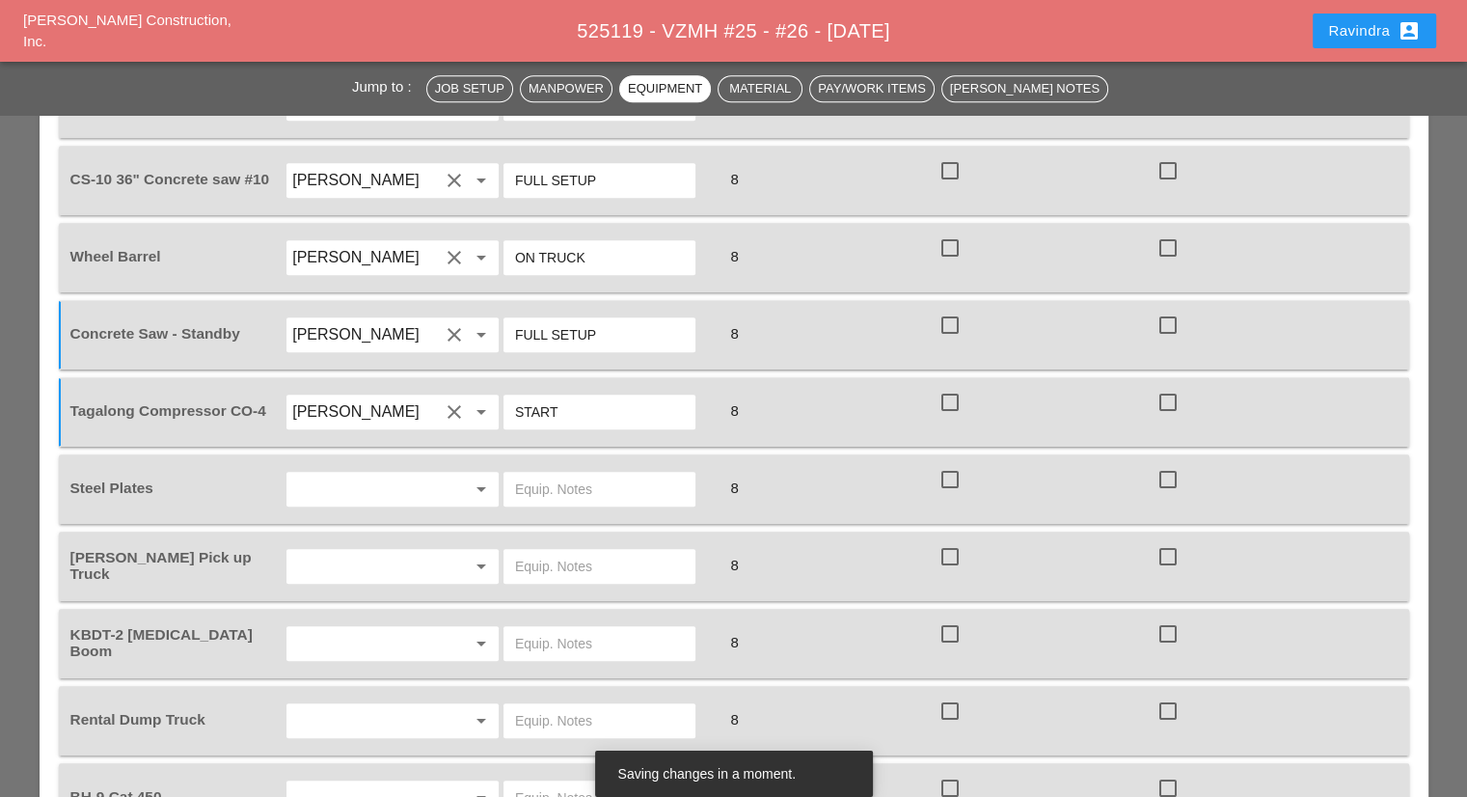
type input "START"
click at [440, 462] on div "arrow_drop_down" at bounding box center [393, 489] width 218 height 54
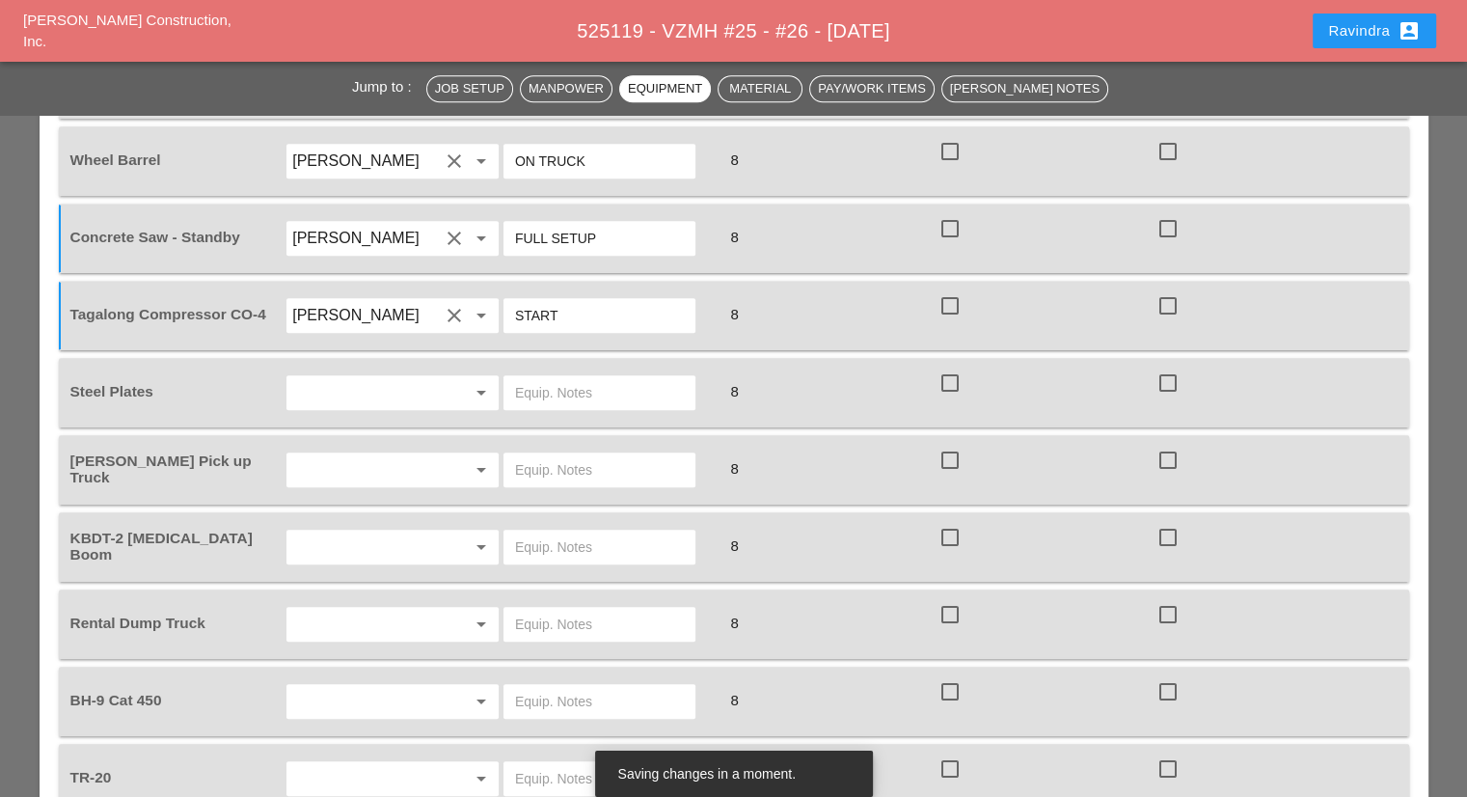
click at [430, 454] on input "text" at bounding box center [365, 469] width 147 height 31
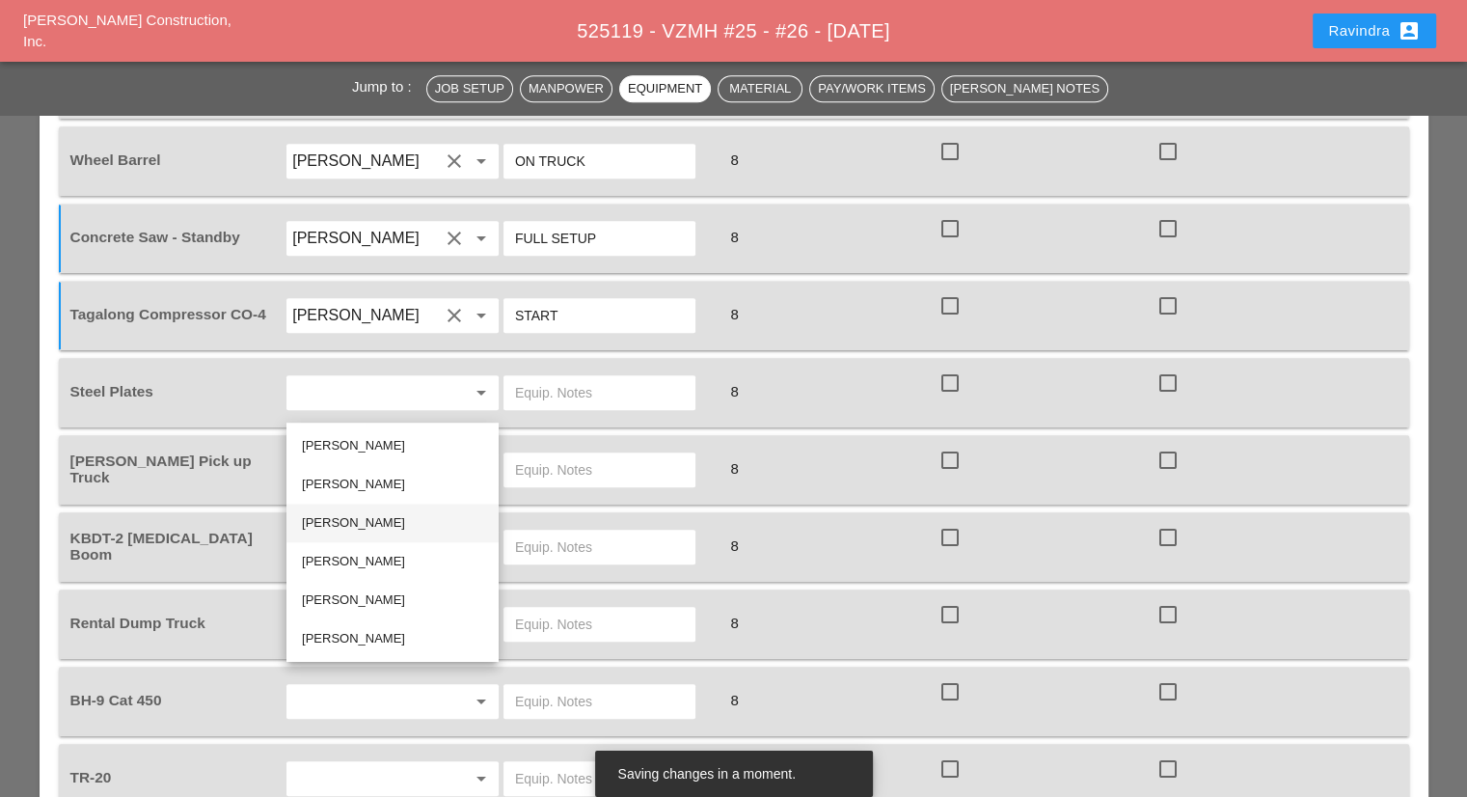
drag, startPoint x: 359, startPoint y: 526, endPoint x: 394, endPoint y: 495, distance: 47.2
click at [359, 525] on div "[PERSON_NAME]" at bounding box center [392, 522] width 181 height 23
type input "[PERSON_NAME]"
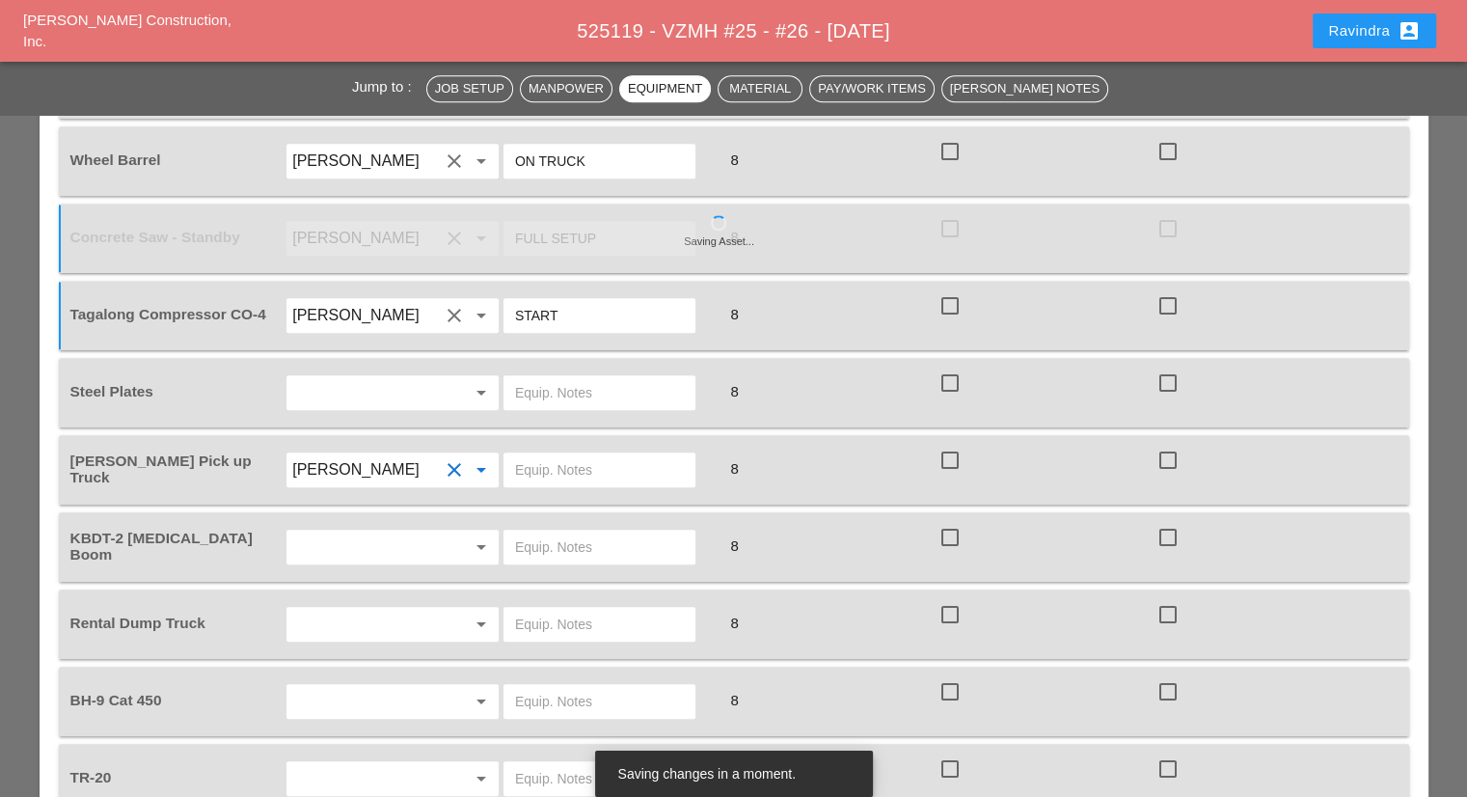
click at [523, 452] on div at bounding box center [599, 469] width 192 height 35
click at [530, 454] on input "text" at bounding box center [599, 469] width 169 height 31
type input "W"
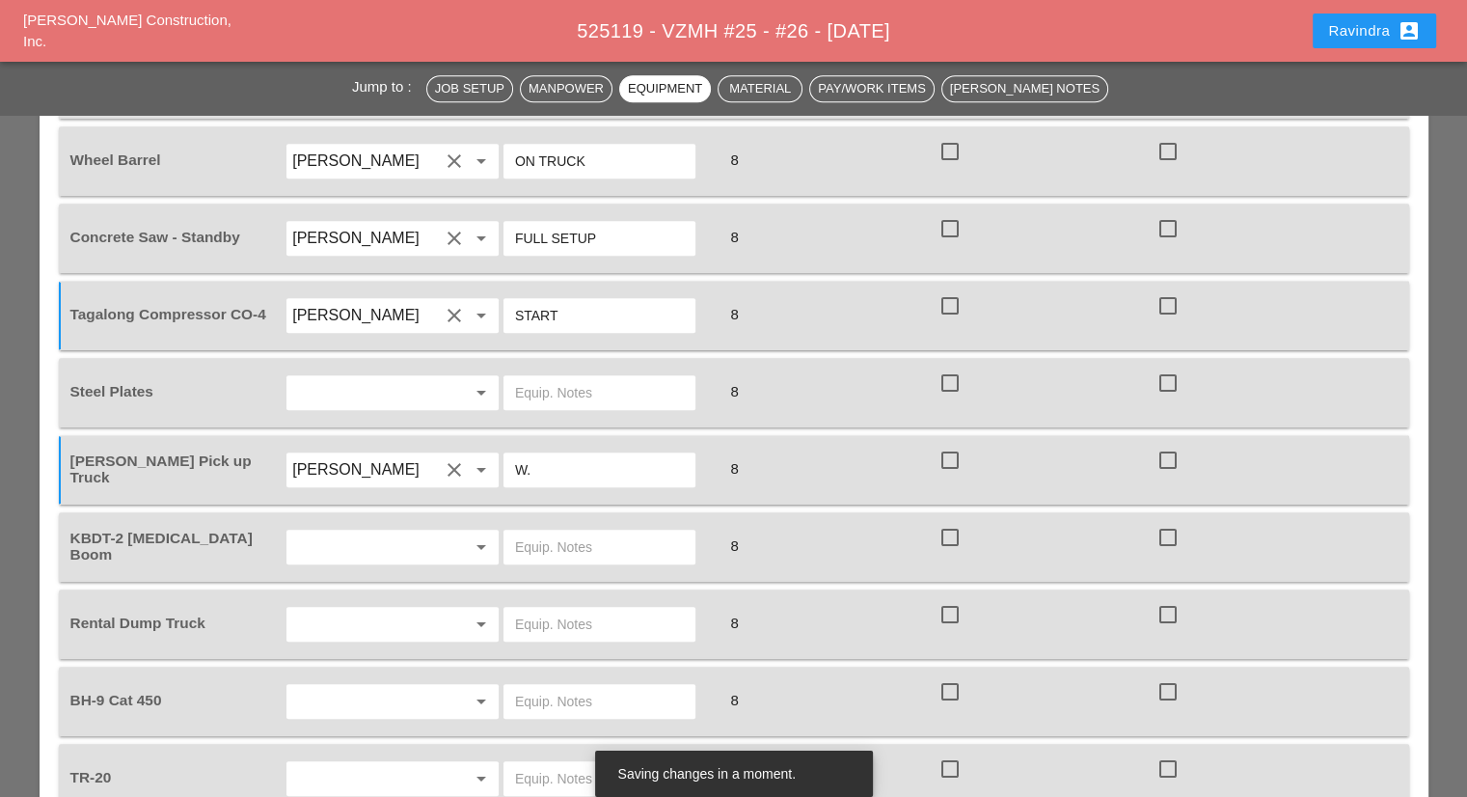
type input "W"
type input "W/ TOOLS"
click at [379, 531] on input "text" at bounding box center [365, 546] width 147 height 31
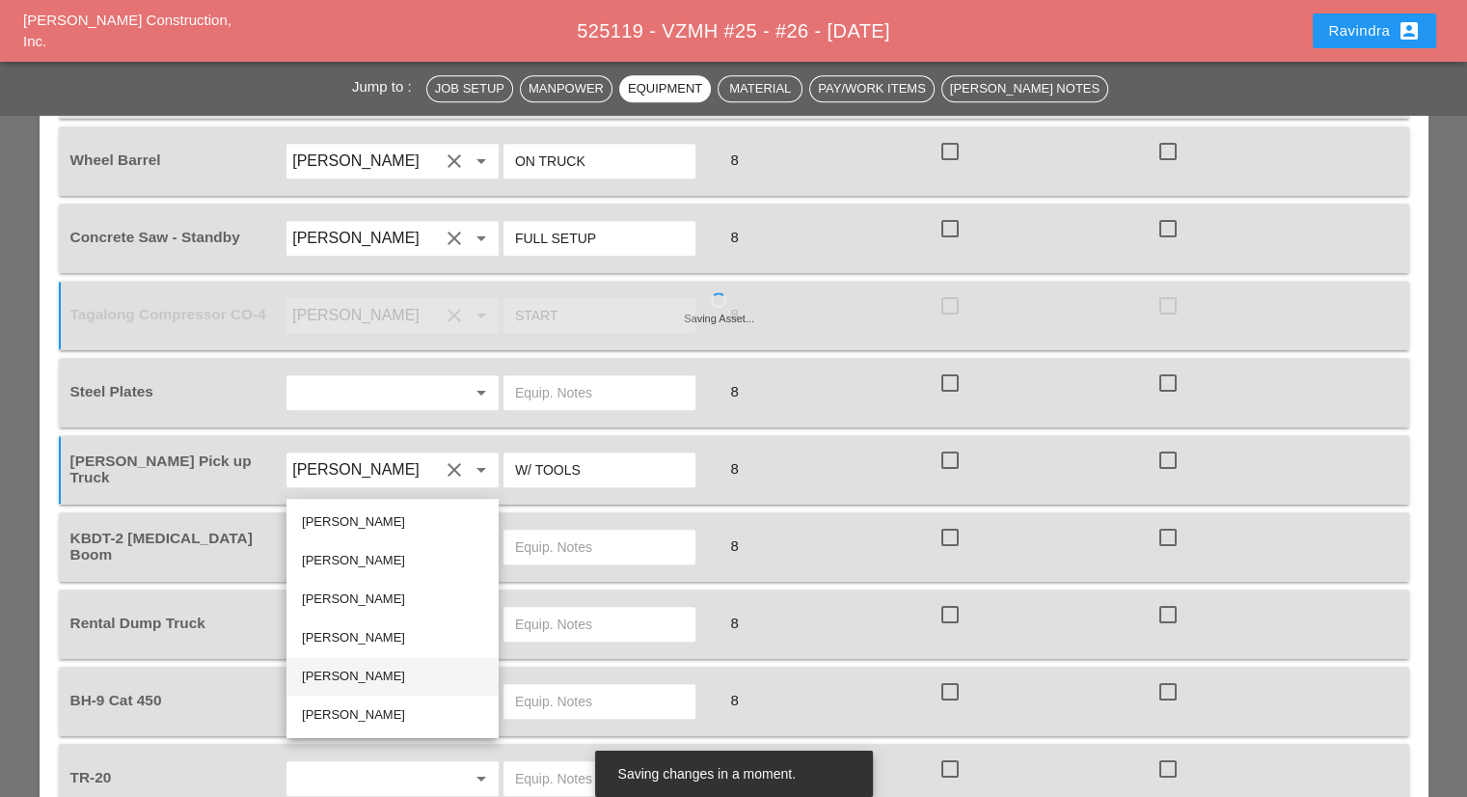
click at [354, 679] on div "[PERSON_NAME]" at bounding box center [392, 676] width 181 height 23
type input "[PERSON_NAME]"
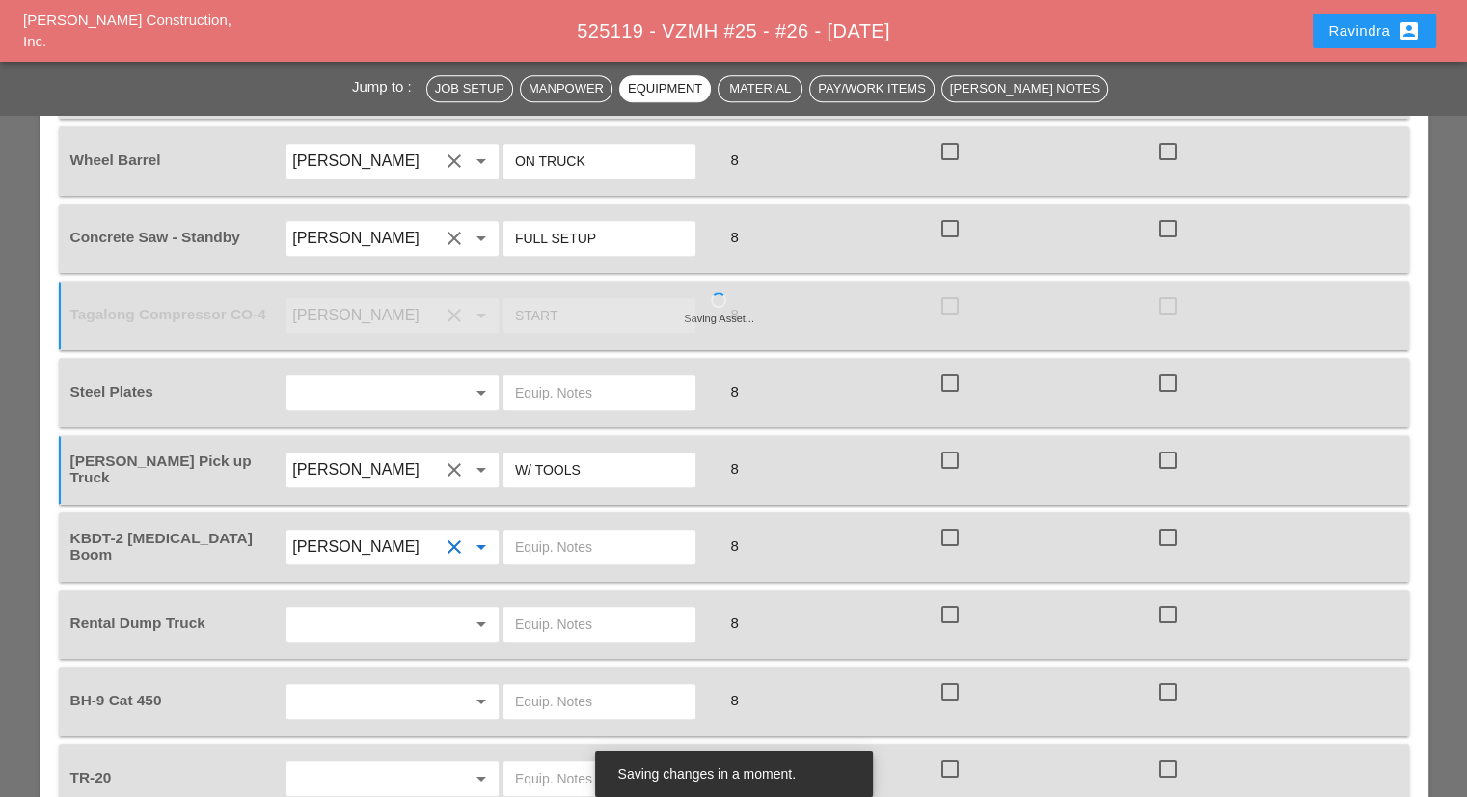
click at [565, 520] on div at bounding box center [611, 547] width 218 height 54
click at [568, 531] on input "text" at bounding box center [599, 546] width 169 height 31
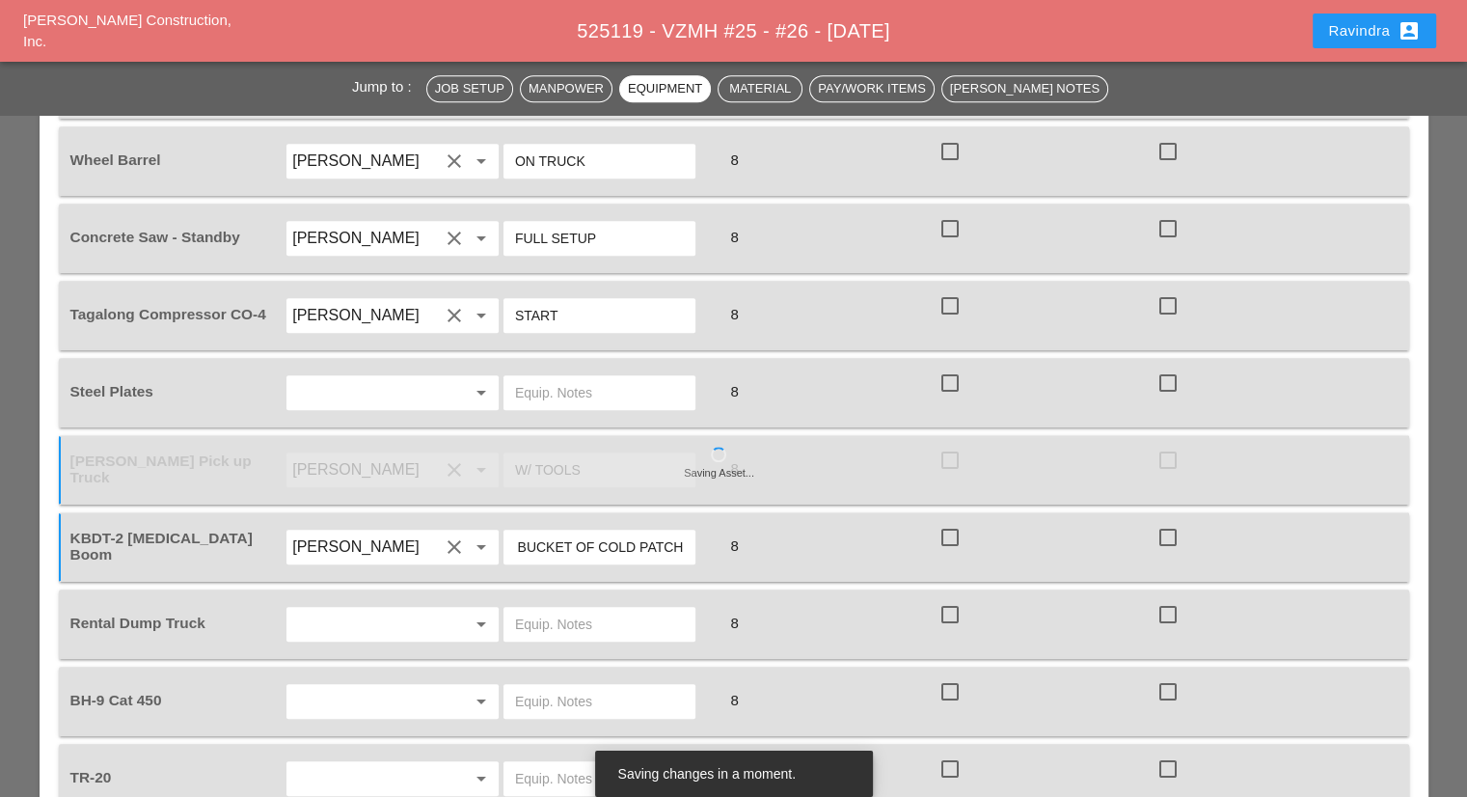
scroll to position [0, 0]
drag, startPoint x: 579, startPoint y: 475, endPoint x: 436, endPoint y: 467, distance: 143.0
click at [436, 520] on div "KBDT-2 [MEDICAL_DATA] Boom [PERSON_NAME] clear arrow_drop_down W/ 2 BUCKET OF C…" at bounding box center [720, 547] width 1306 height 54
click at [576, 531] on input "W/ 2 BUCKET OF COLD PATCH" at bounding box center [599, 546] width 169 height 31
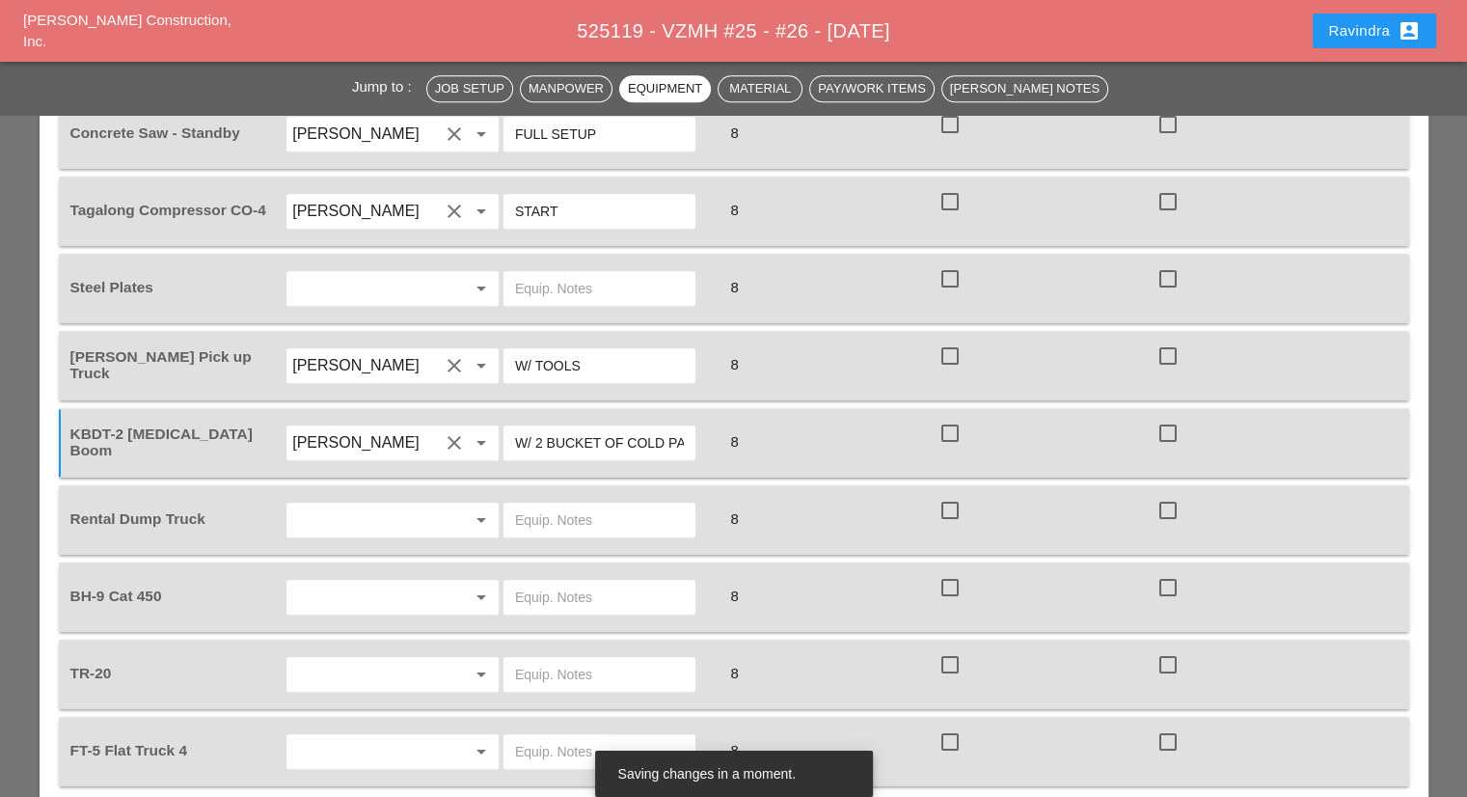
scroll to position [2025, 0]
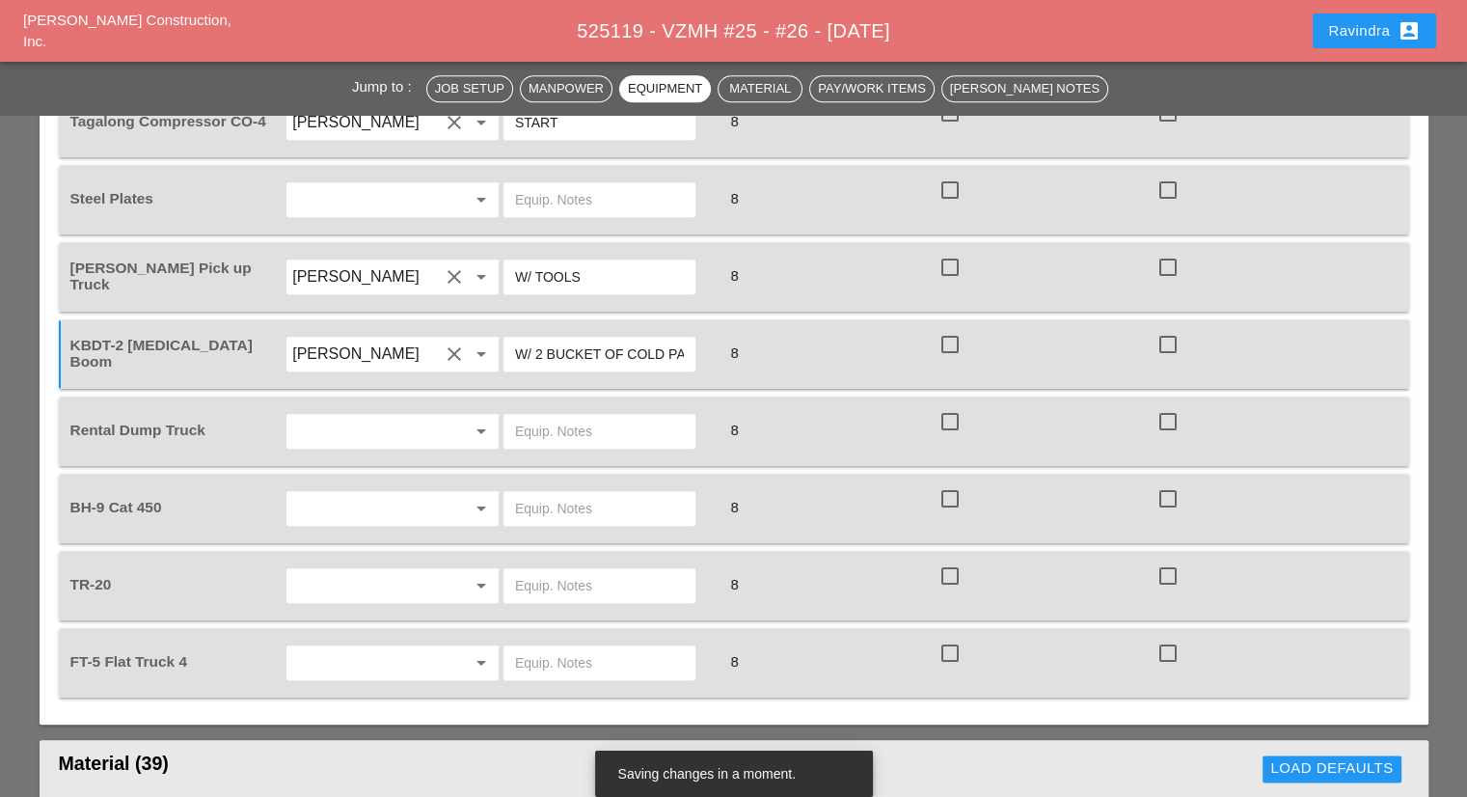
type input "W/ 2 BUCKET OF COLD PATCH"
click at [571, 416] on input "text" at bounding box center [599, 431] width 169 height 31
type input "ON SITE @ 8:30AM"
click at [464, 493] on div "arrow_drop_down" at bounding box center [392, 508] width 201 height 31
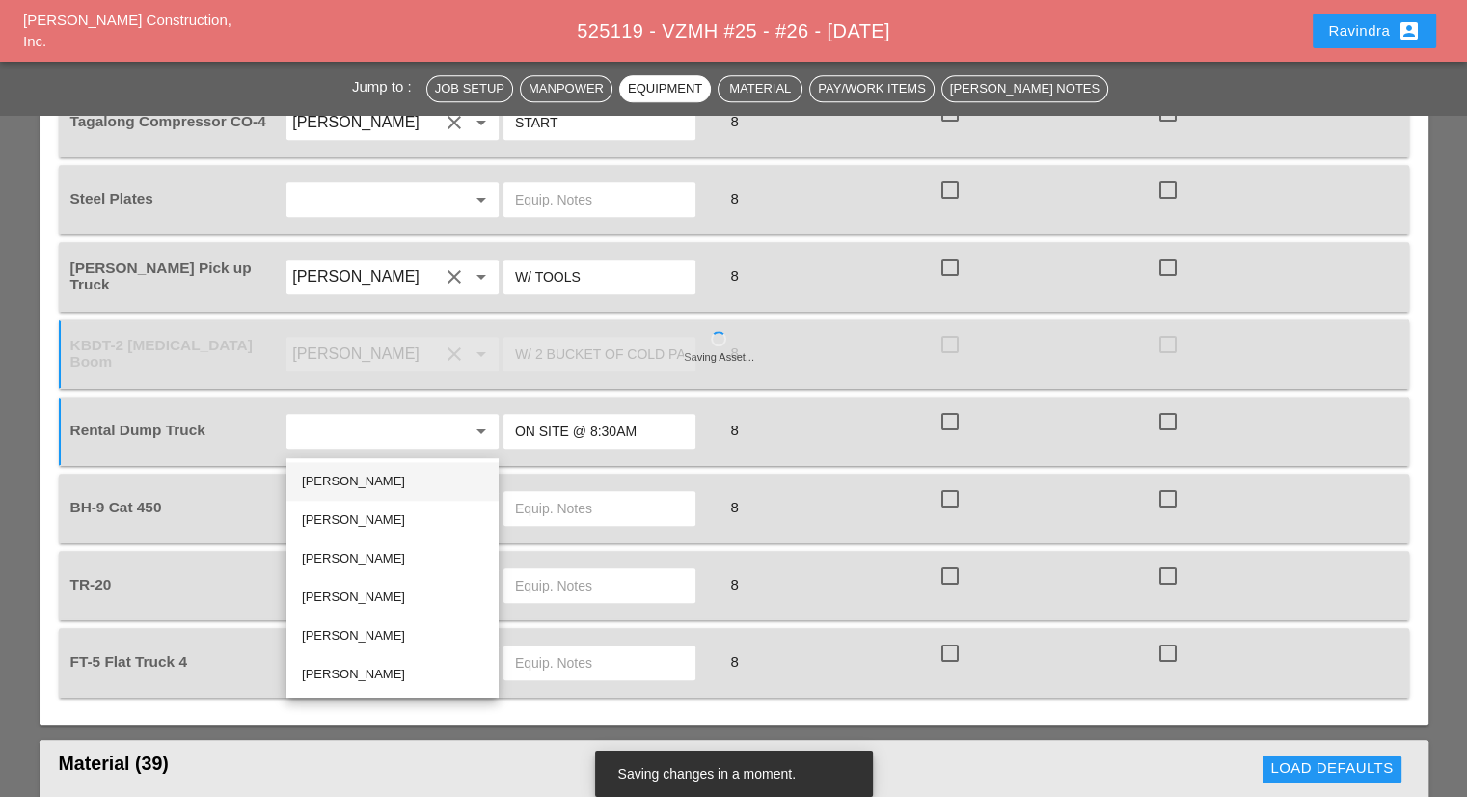
click at [394, 475] on div "[PERSON_NAME]" at bounding box center [392, 481] width 181 height 23
type input "[PERSON_NAME]"
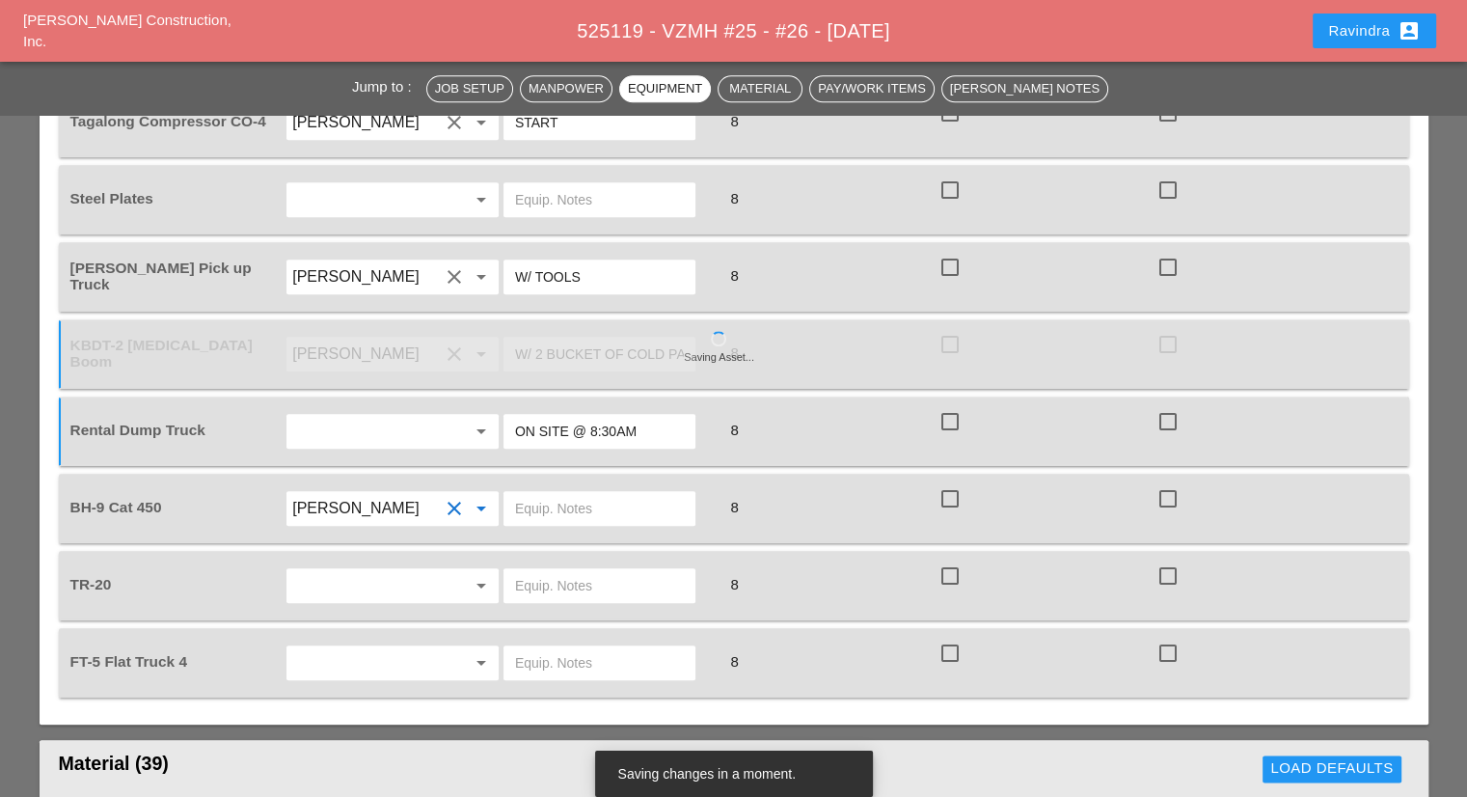
click at [548, 493] on input "text" at bounding box center [599, 508] width 169 height 31
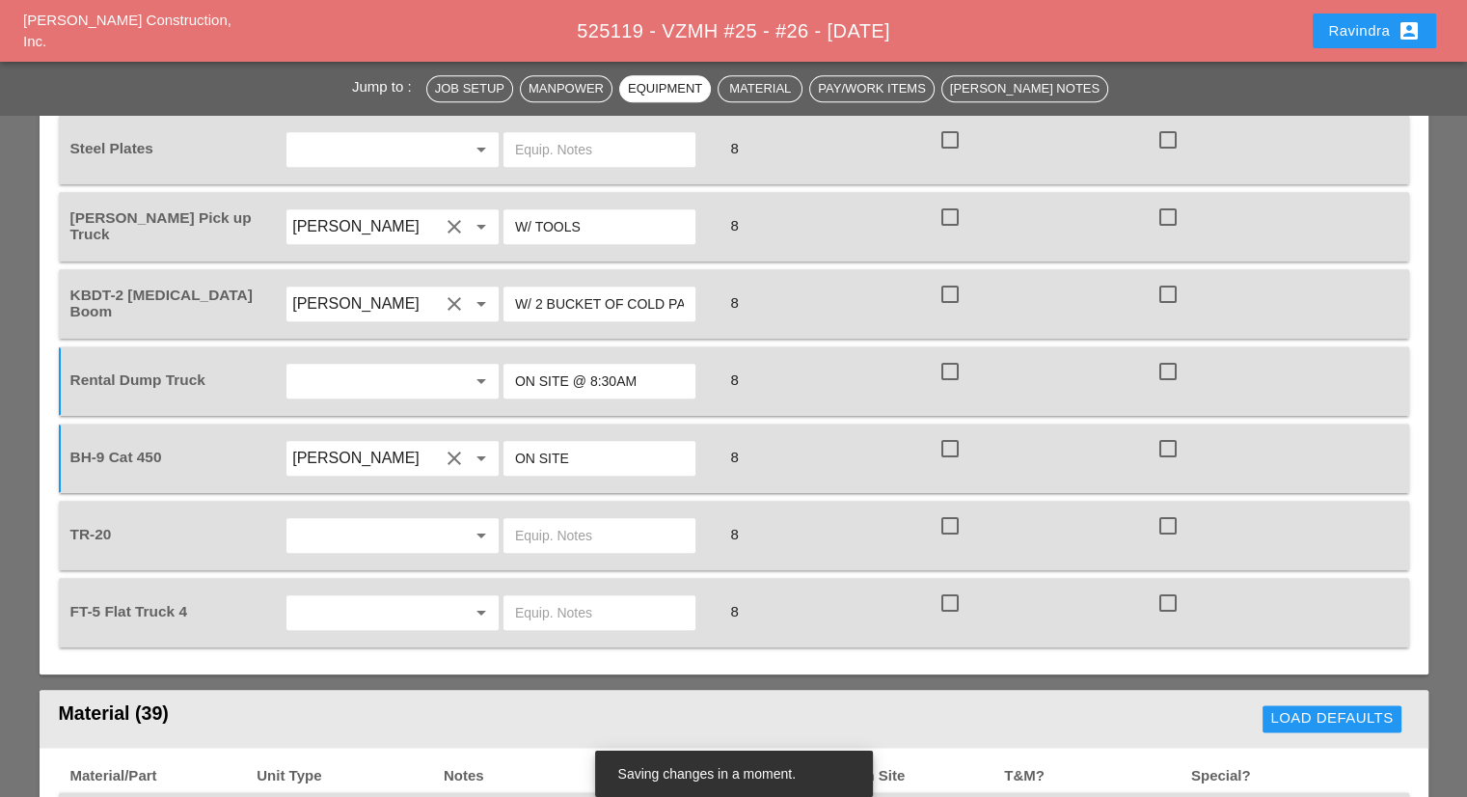
scroll to position [2122, 0]
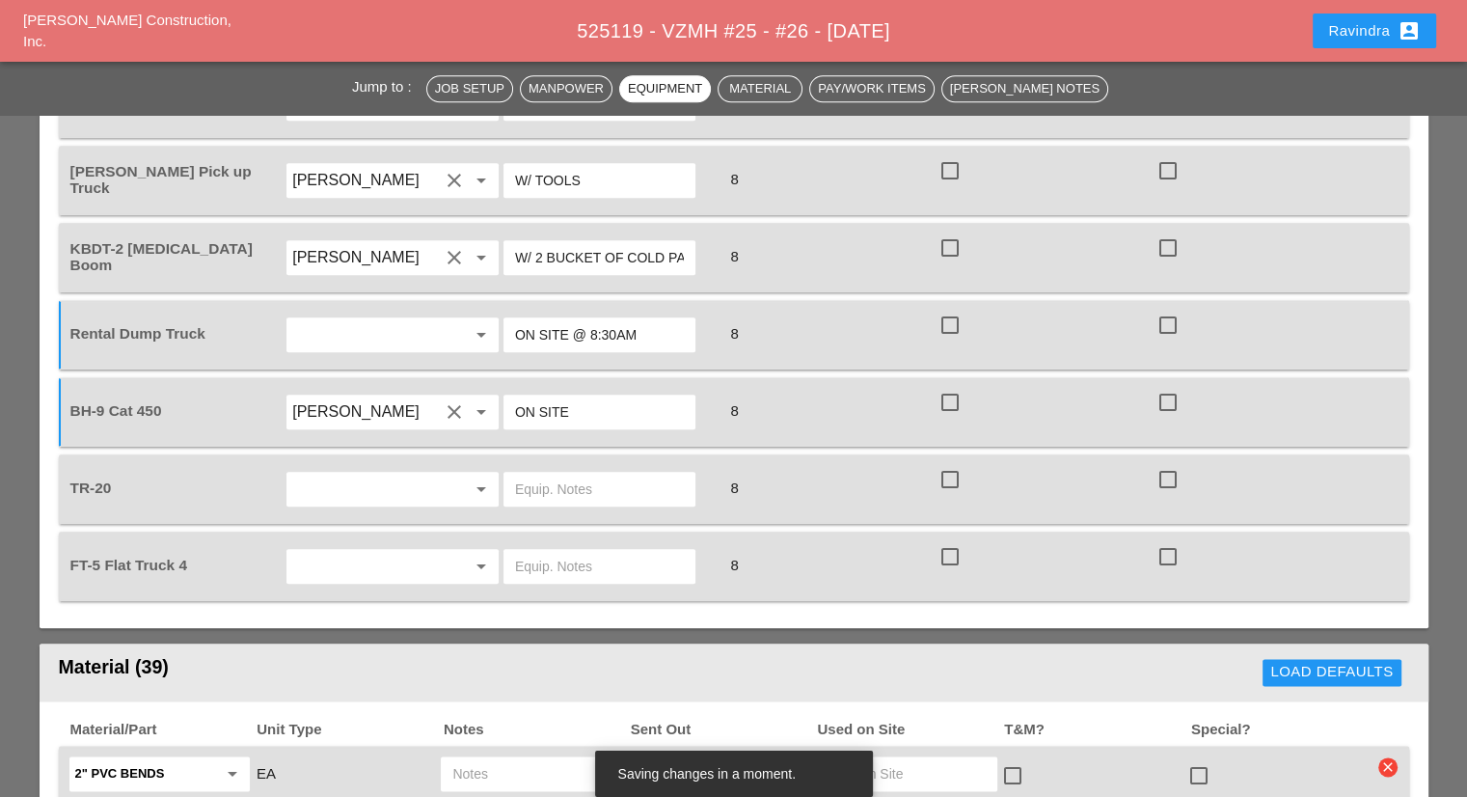
type input "ON SITE"
click at [400, 474] on input "text" at bounding box center [365, 489] width 147 height 31
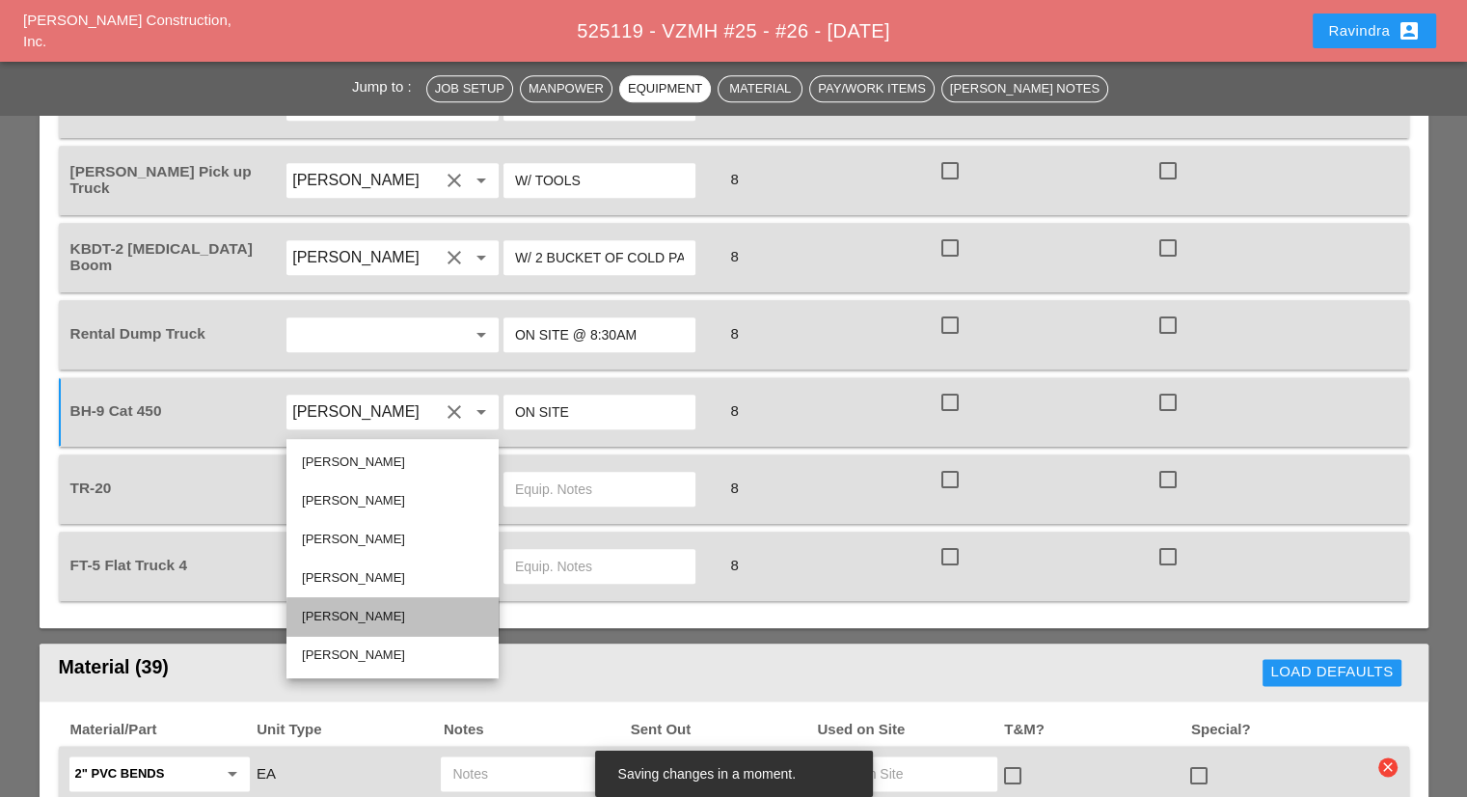
click at [370, 626] on div "[PERSON_NAME]" at bounding box center [392, 616] width 181 height 23
type input "[PERSON_NAME]"
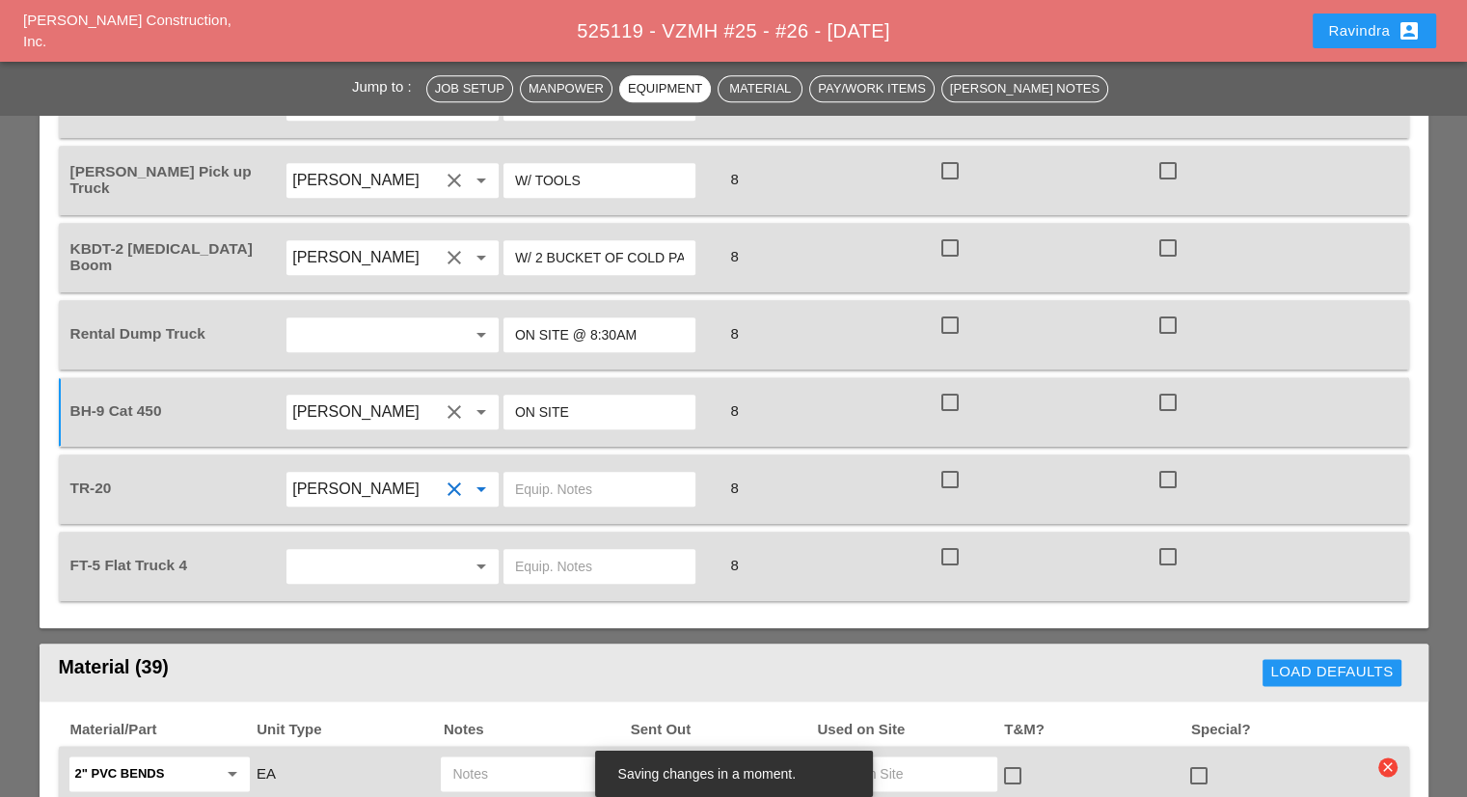
click at [567, 474] on input "text" at bounding box center [599, 489] width 169 height 31
type input "W/ KBDT2"
click at [420, 551] on input "text" at bounding box center [365, 566] width 147 height 31
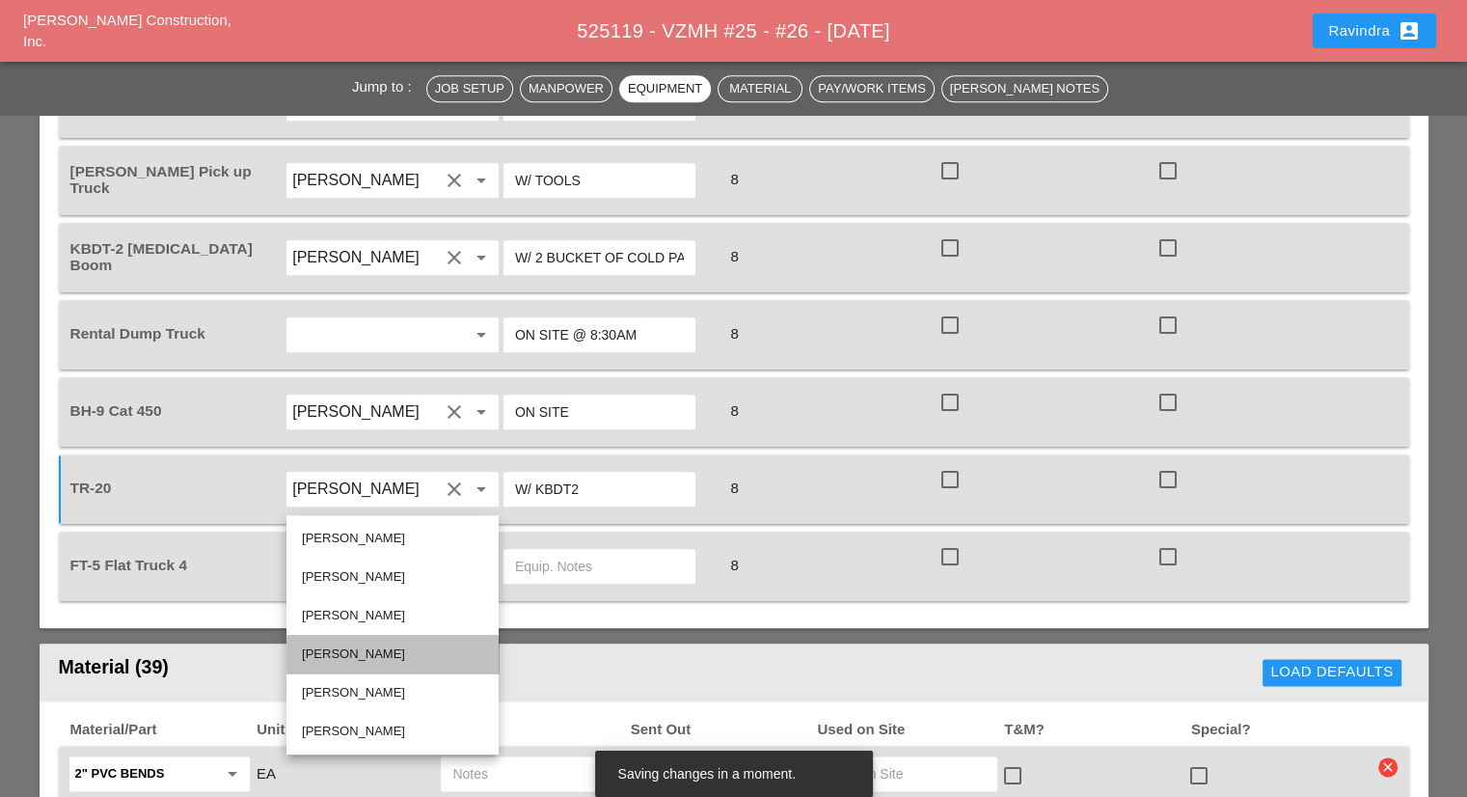
drag, startPoint x: 365, startPoint y: 656, endPoint x: 484, endPoint y: 528, distance: 175.4
click at [365, 655] on div "[PERSON_NAME]" at bounding box center [392, 653] width 181 height 23
type input "[PERSON_NAME]"
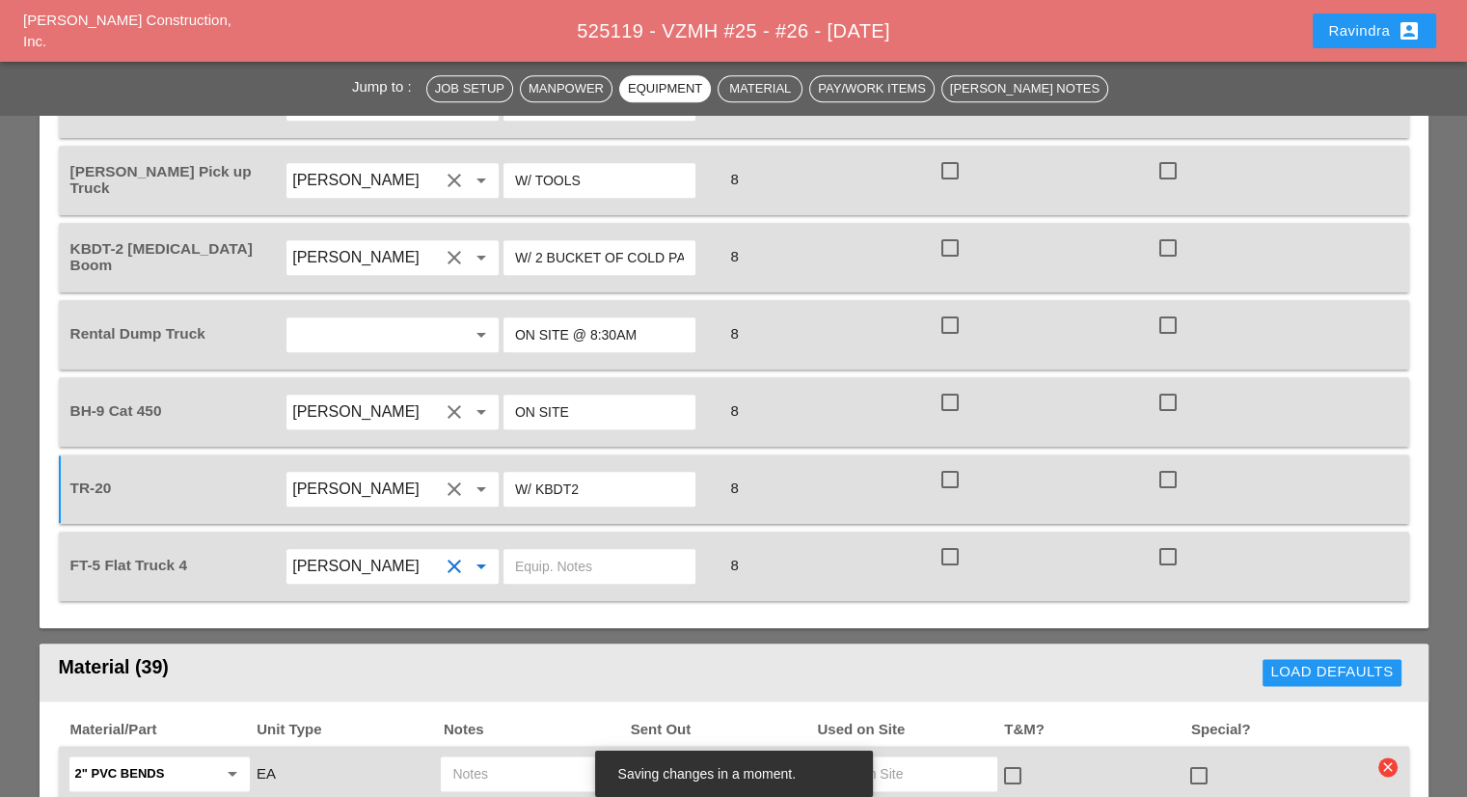
click at [544, 551] on input "text" at bounding box center [599, 566] width 169 height 31
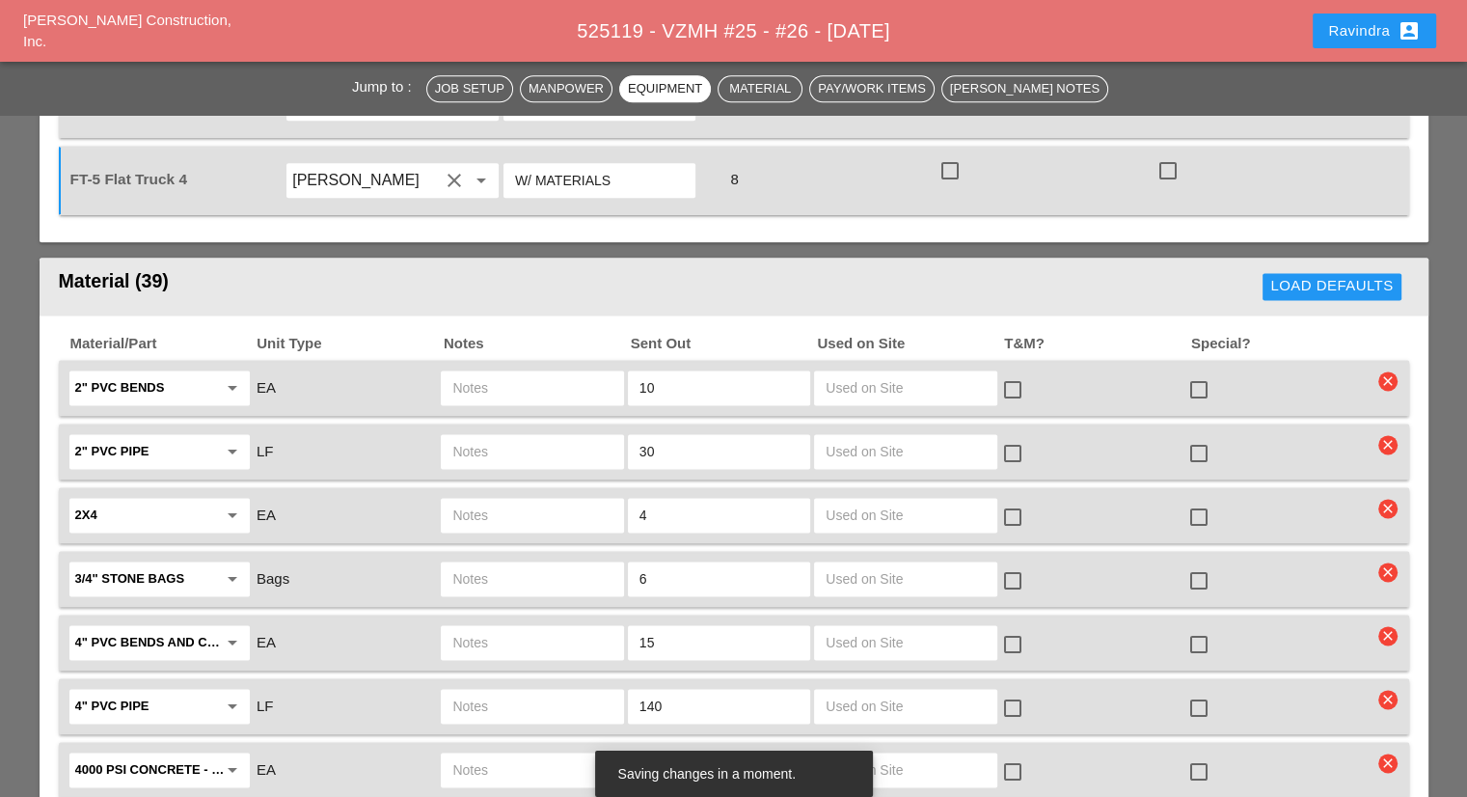
scroll to position [2604, 0]
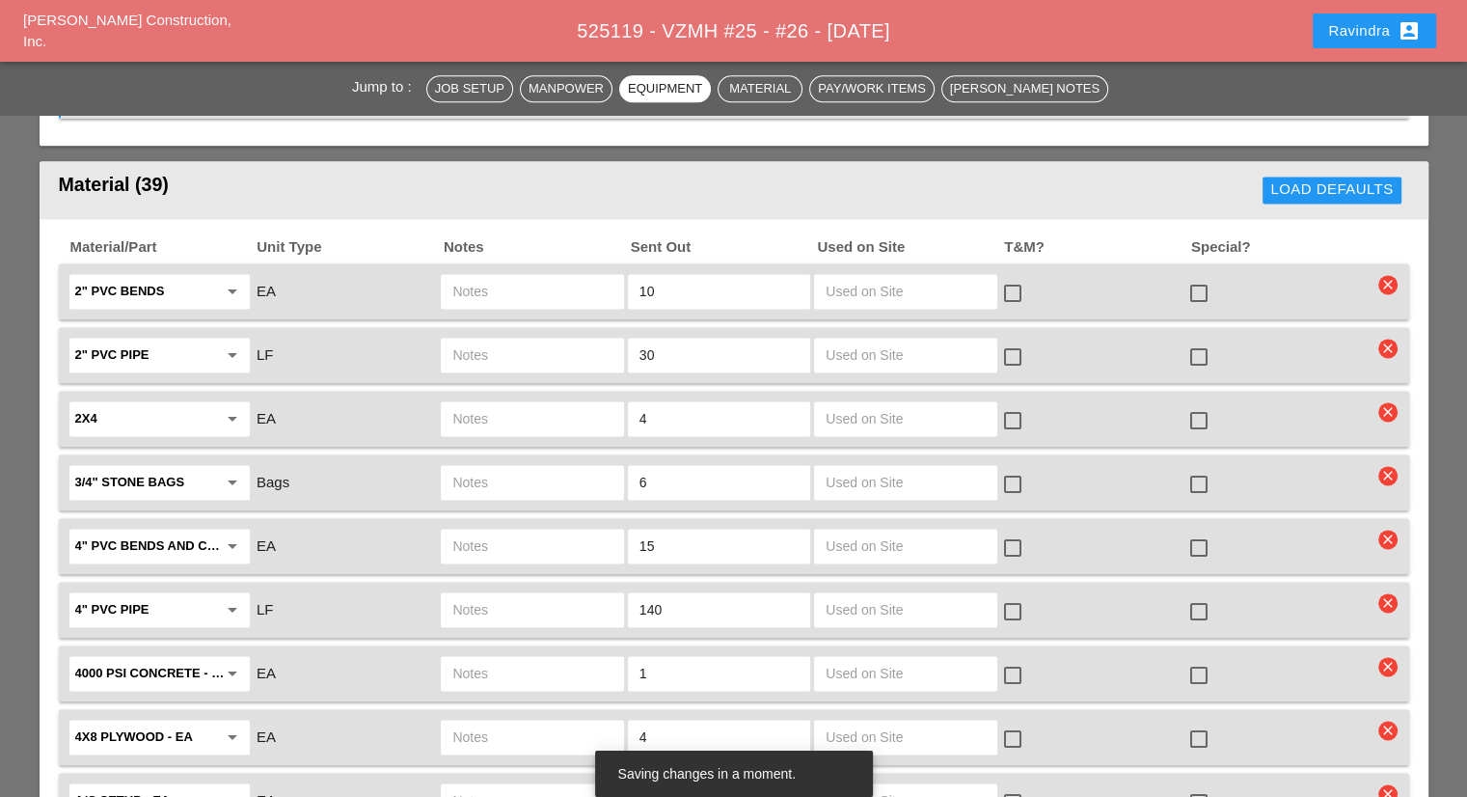
type input "W/ MATERIALS"
drag, startPoint x: 705, startPoint y: 539, endPoint x: 466, endPoint y: 518, distance: 240.1
click at [475, 589] on div "4" PVC pipe arrow_drop_down LF 140 check_box_outline_blank check_box_outline_bl…" at bounding box center [720, 609] width 1306 height 41
type input "200"
click at [1184, 595] on div at bounding box center [1198, 611] width 33 height 33
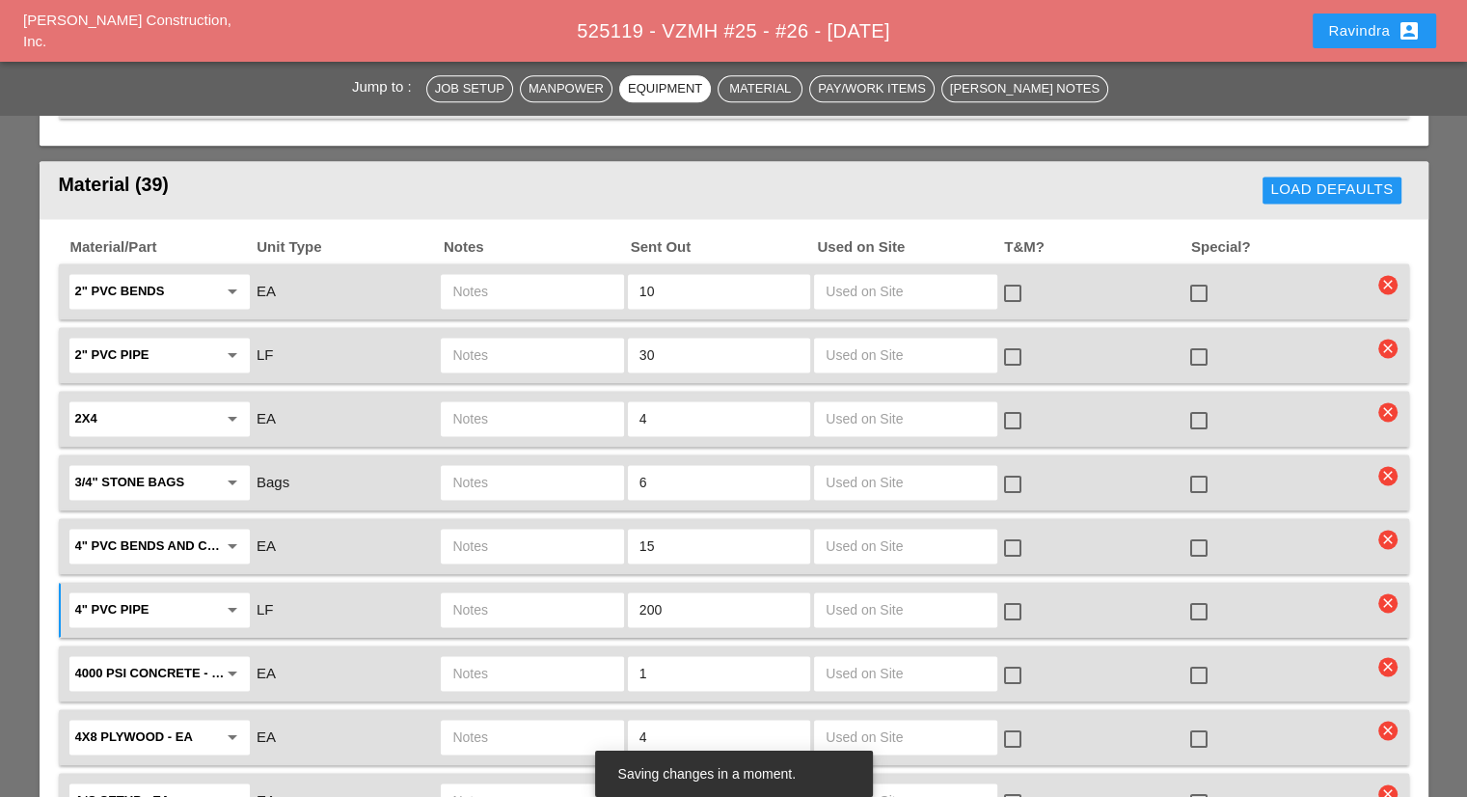
checkbox input "true"
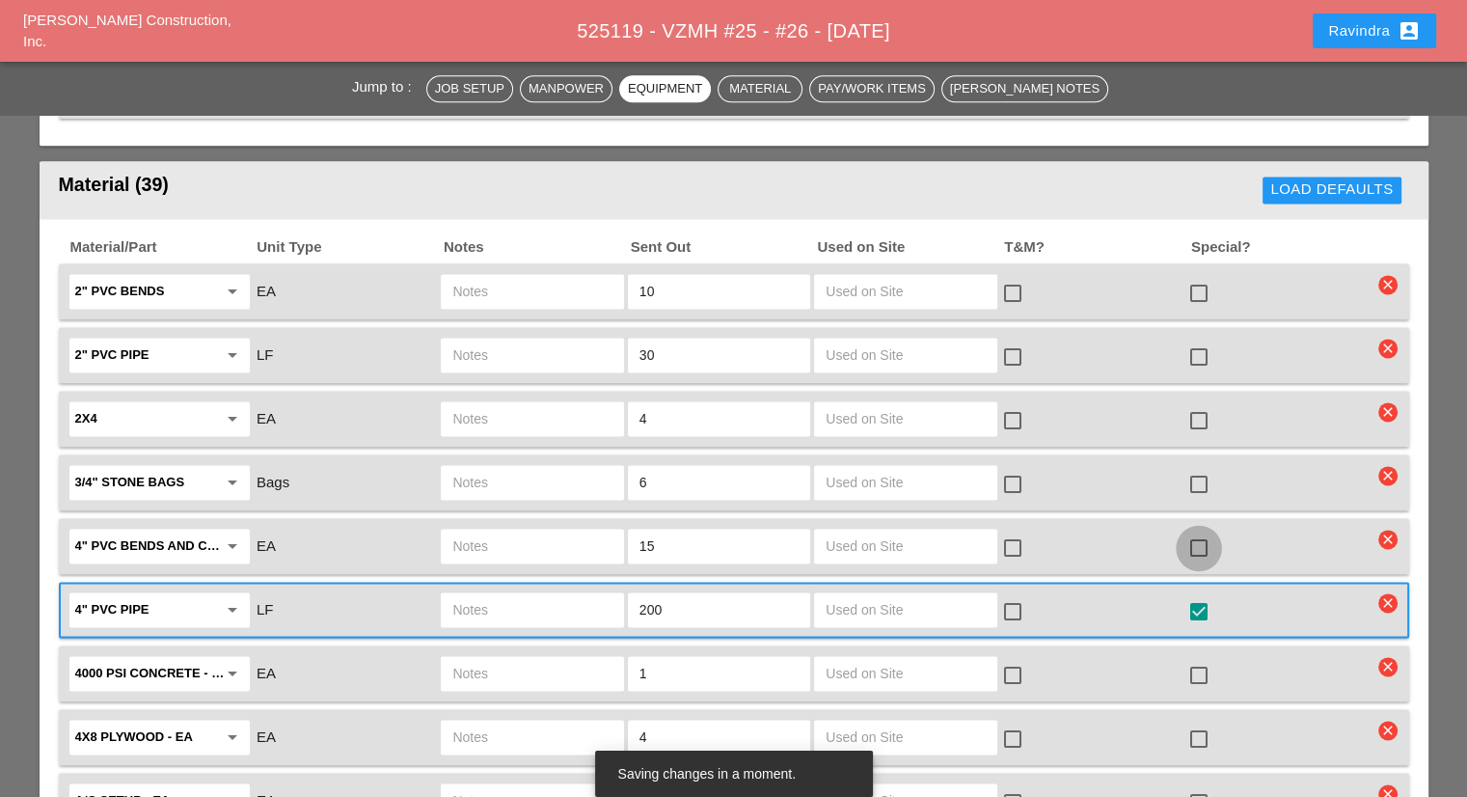
click at [1200, 531] on div at bounding box center [1198, 547] width 33 height 33
checkbox input "true"
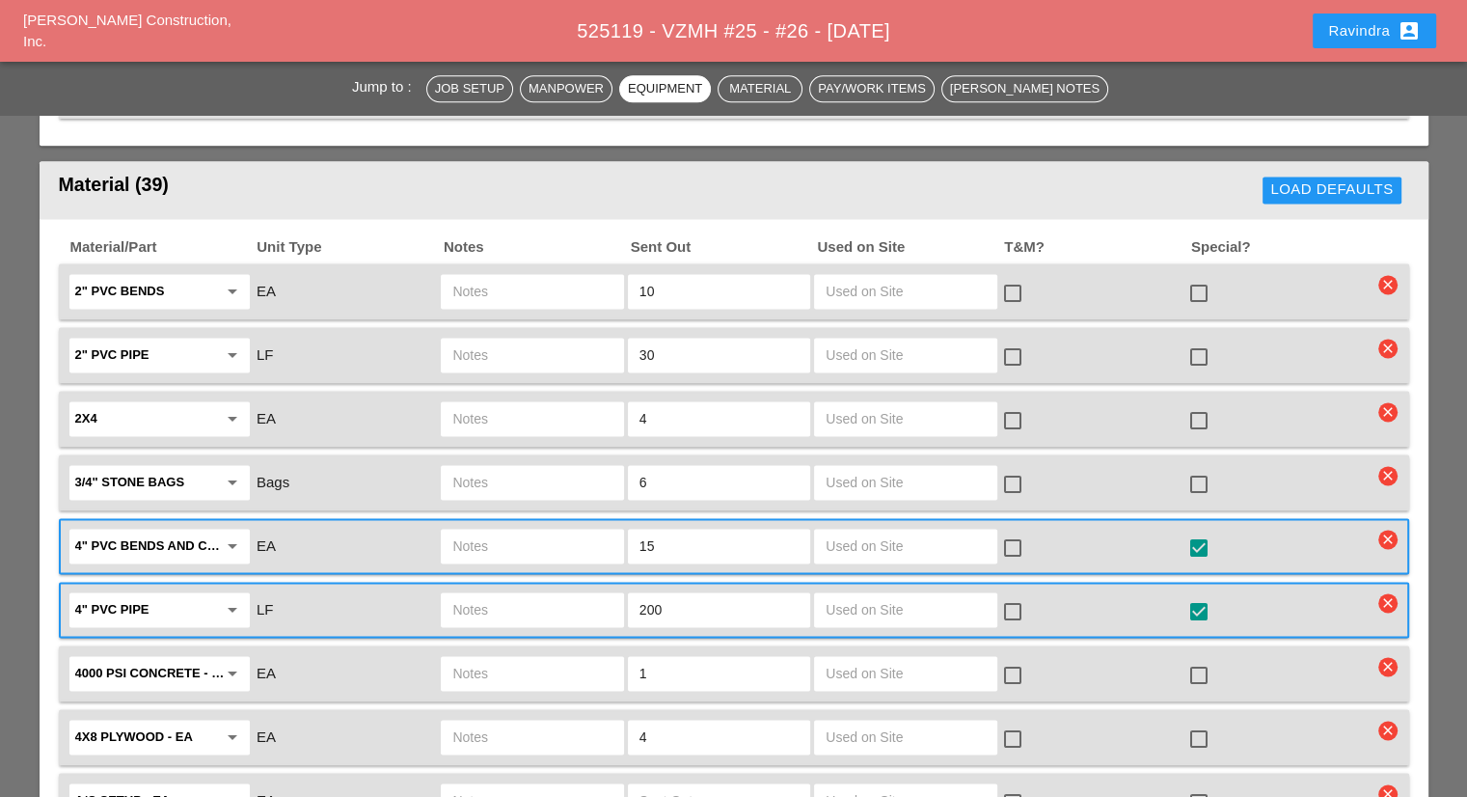
click at [1196, 659] on div at bounding box center [1198, 675] width 33 height 33
checkbox input "true"
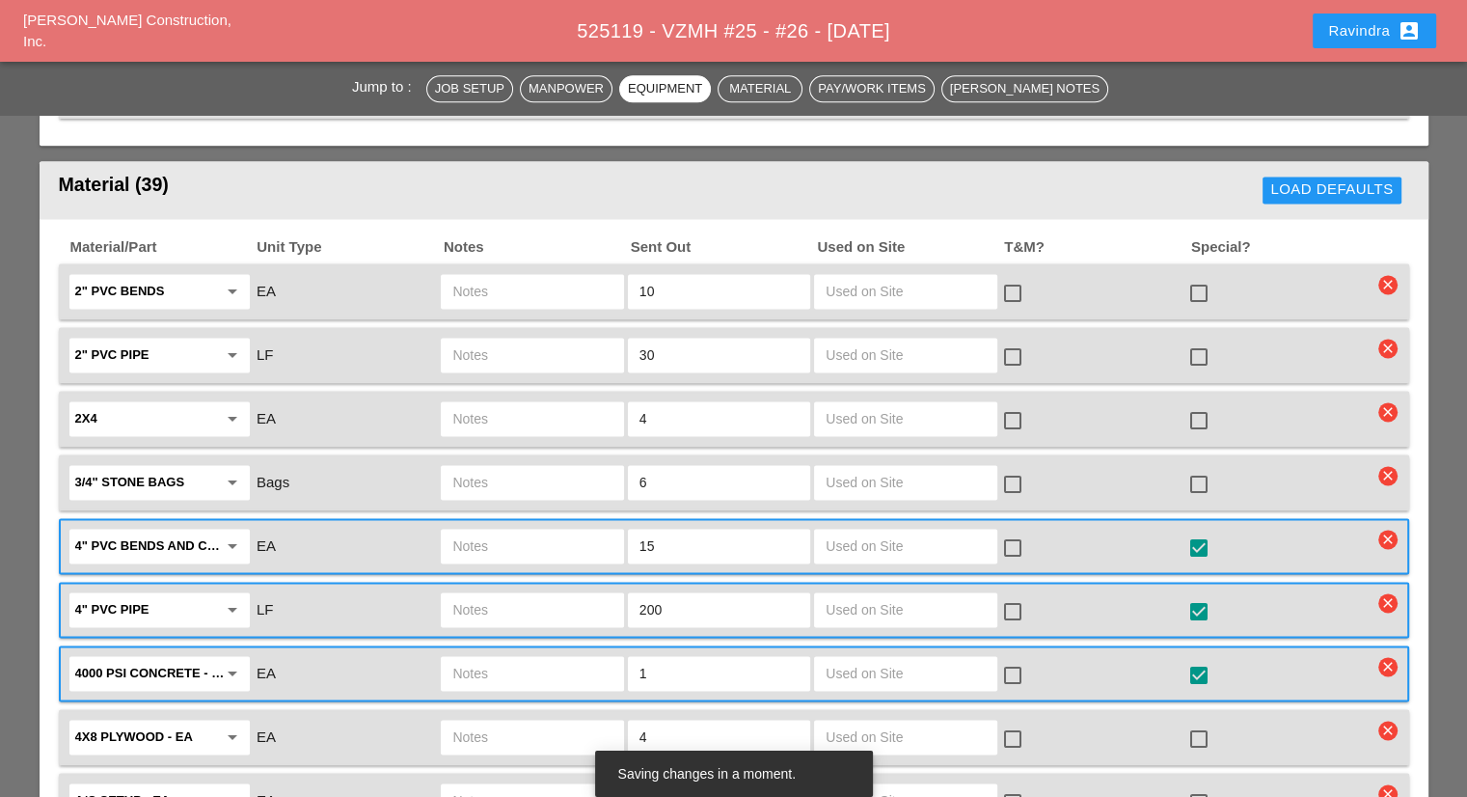
click at [539, 656] on div at bounding box center [532, 673] width 182 height 35
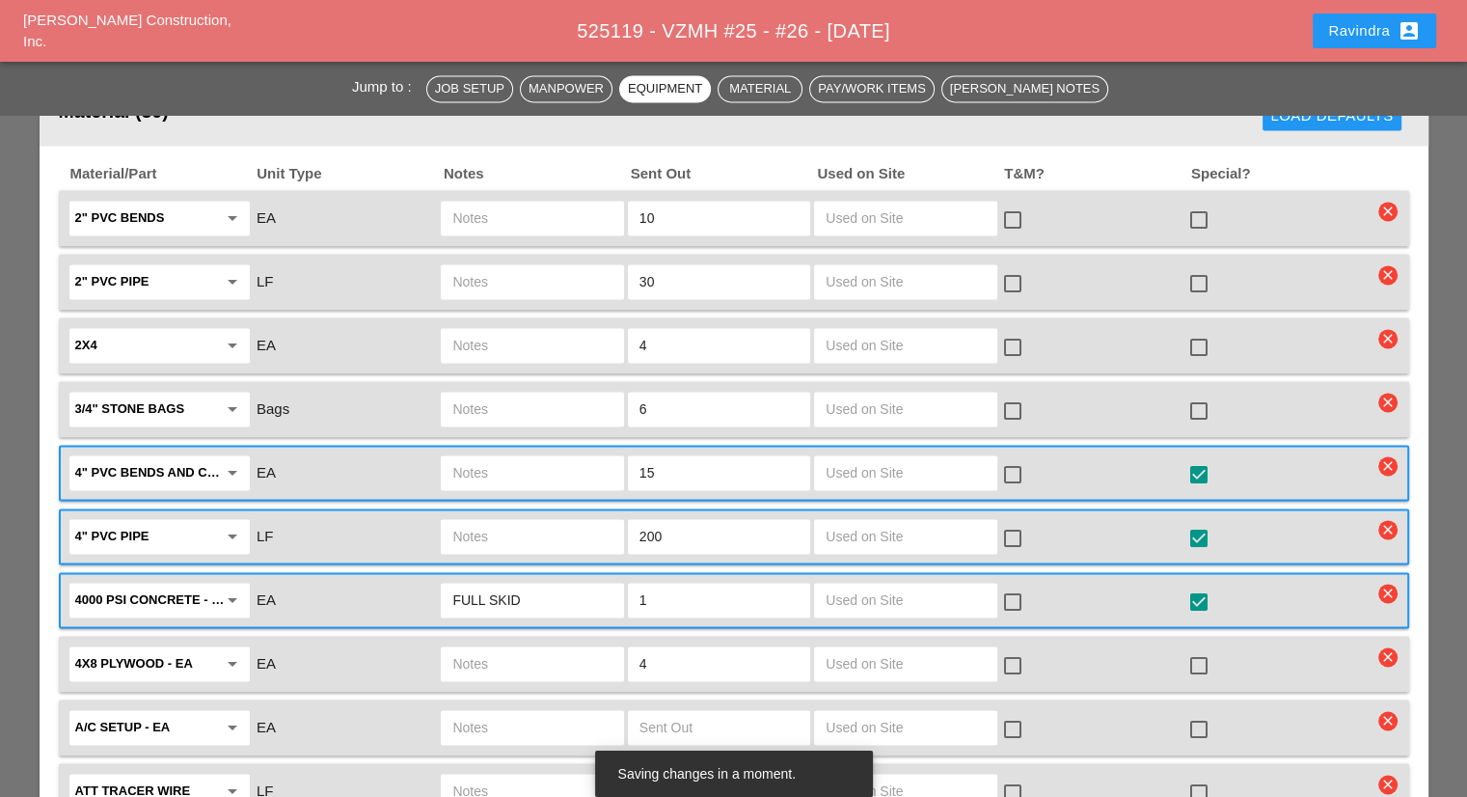
scroll to position [2797, 0]
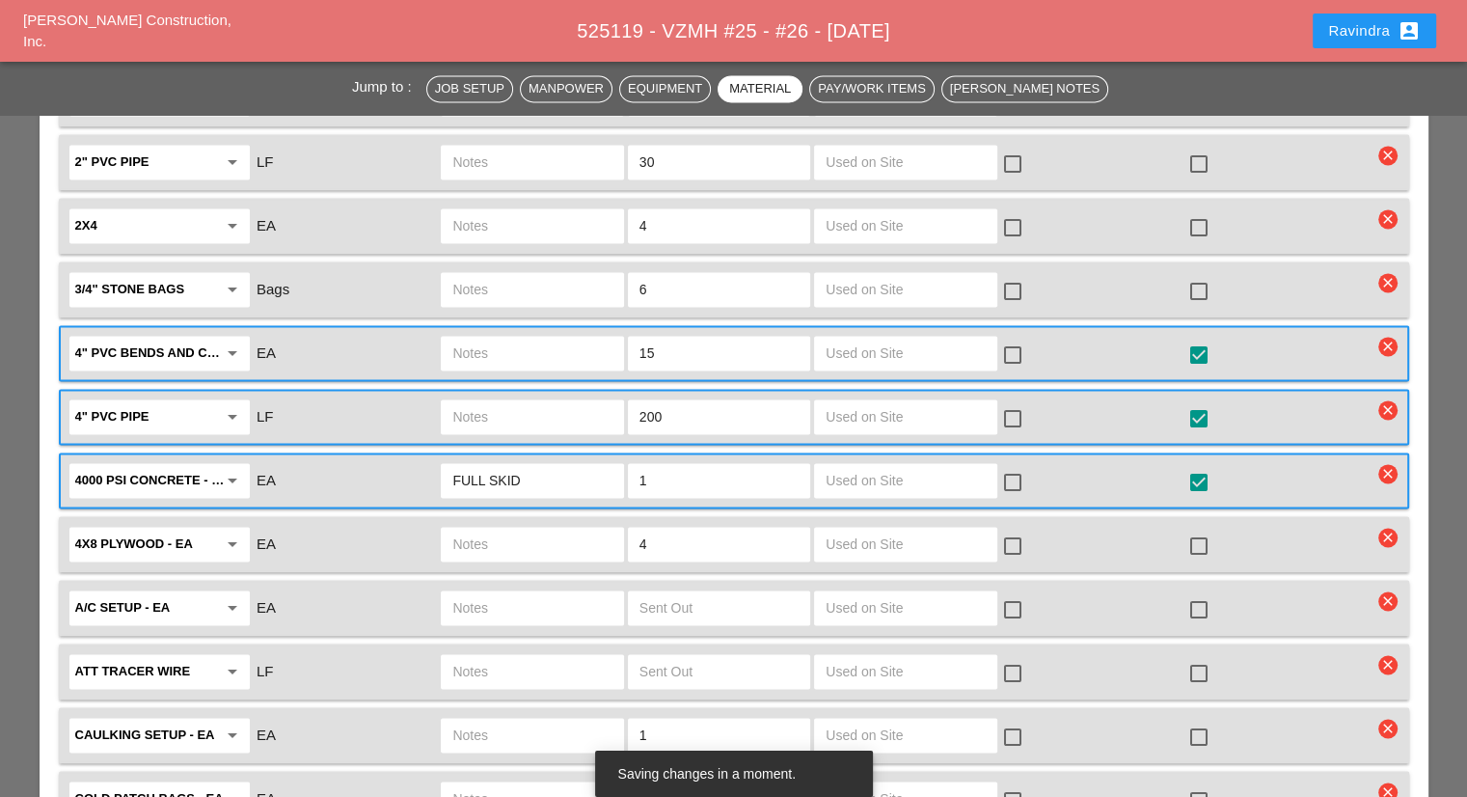
type input "FULL SKID"
click at [1187, 530] on div at bounding box center [1198, 546] width 33 height 33
checkbox input "true"
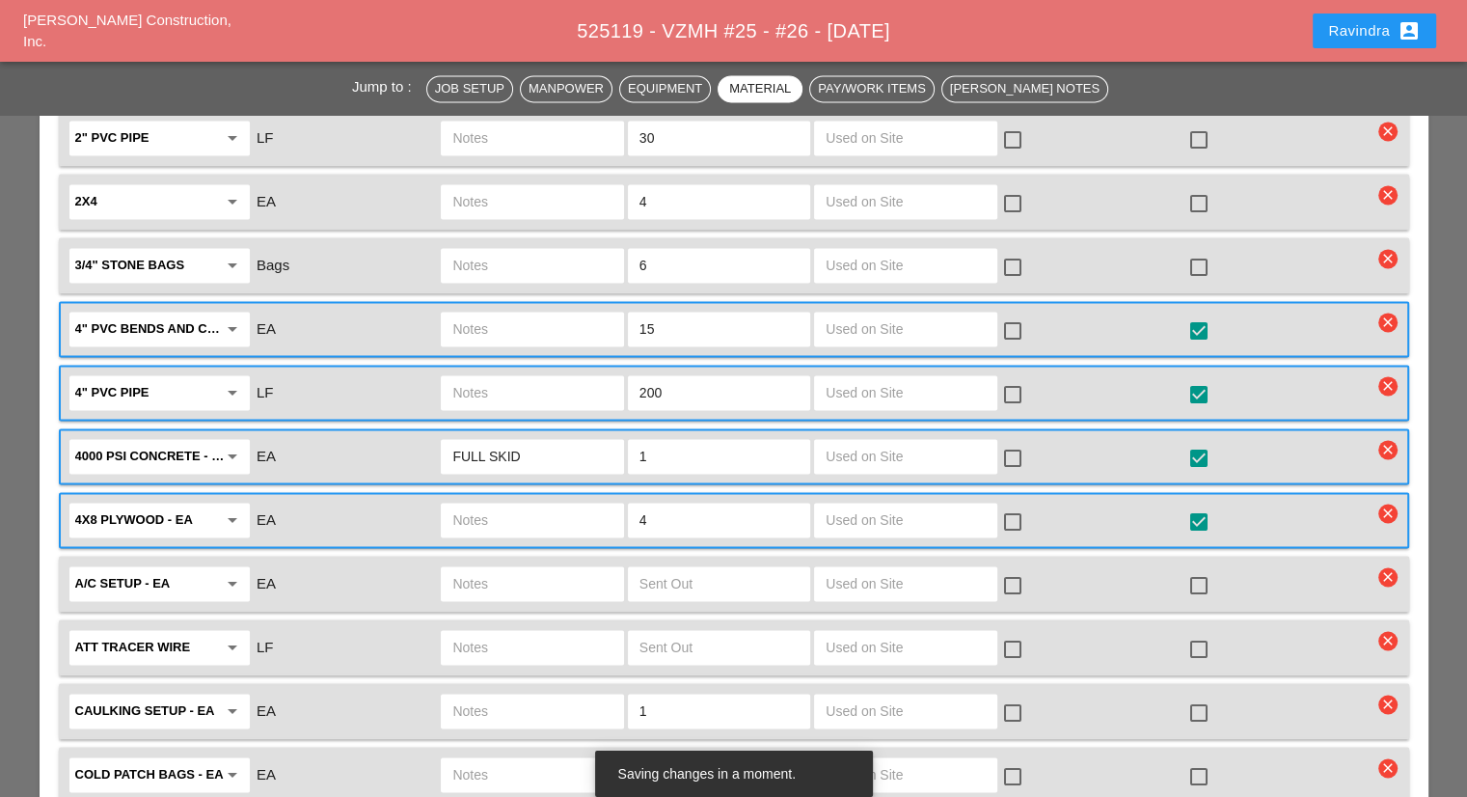
scroll to position [2893, 0]
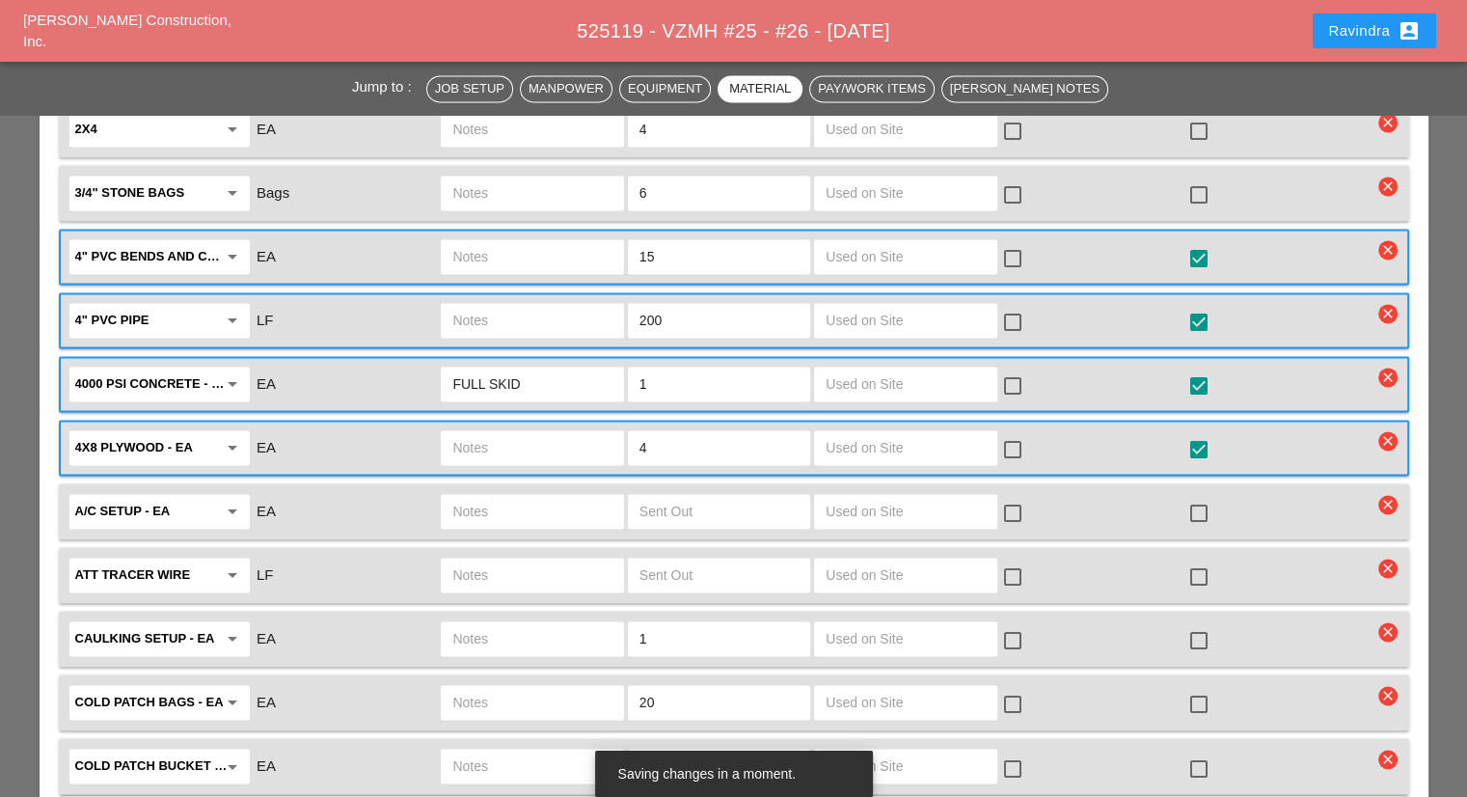
click at [1202, 751] on div at bounding box center [1198, 767] width 33 height 33
checkbox input "true"
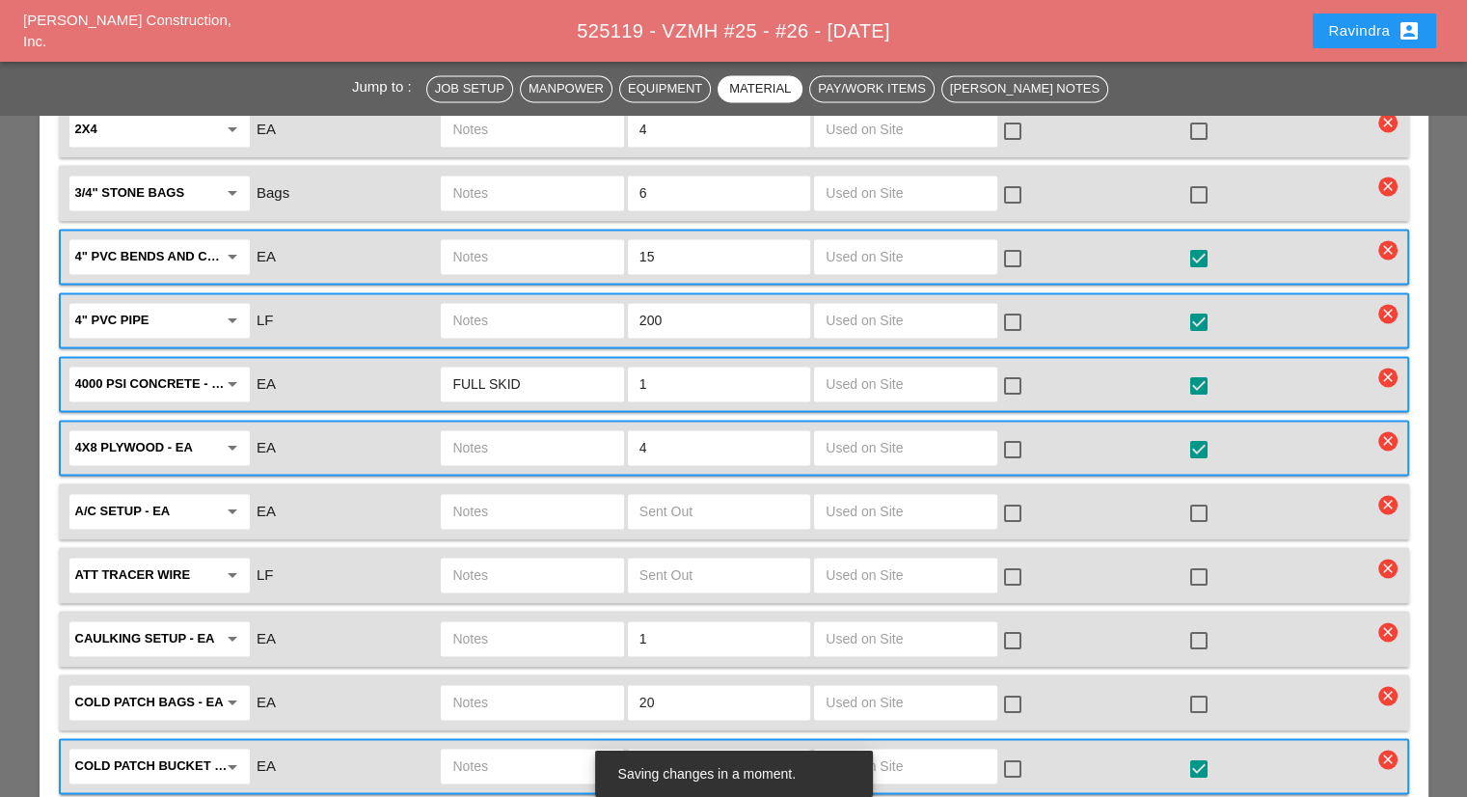
drag, startPoint x: 706, startPoint y: 684, endPoint x: 530, endPoint y: 693, distance: 175.8
click at [530, 746] on div "Cold Patch Bucket - EA arrow_drop_down EA 3 check_box_outline_blank check_box" at bounding box center [720, 766] width 1306 height 41
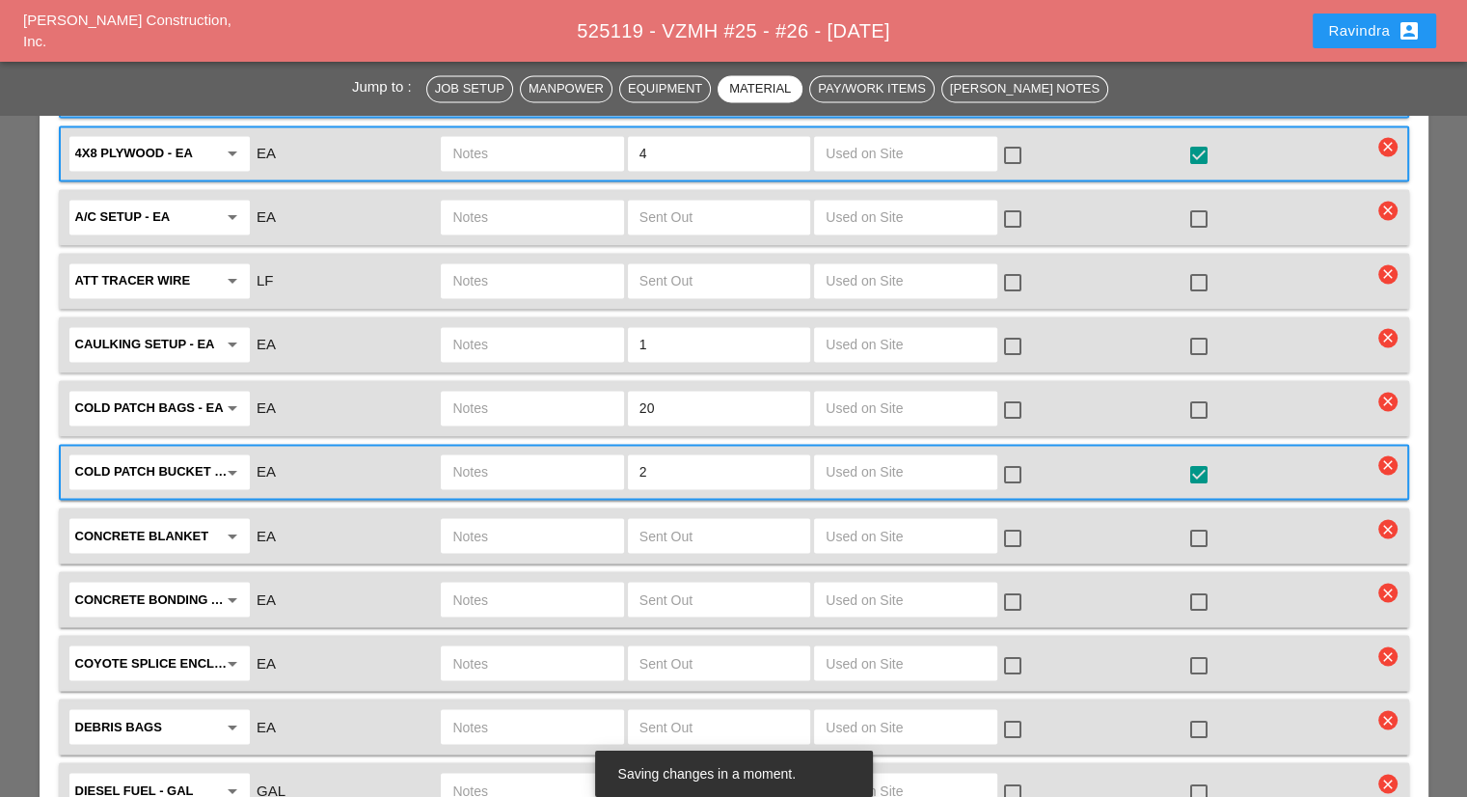
scroll to position [3279, 0]
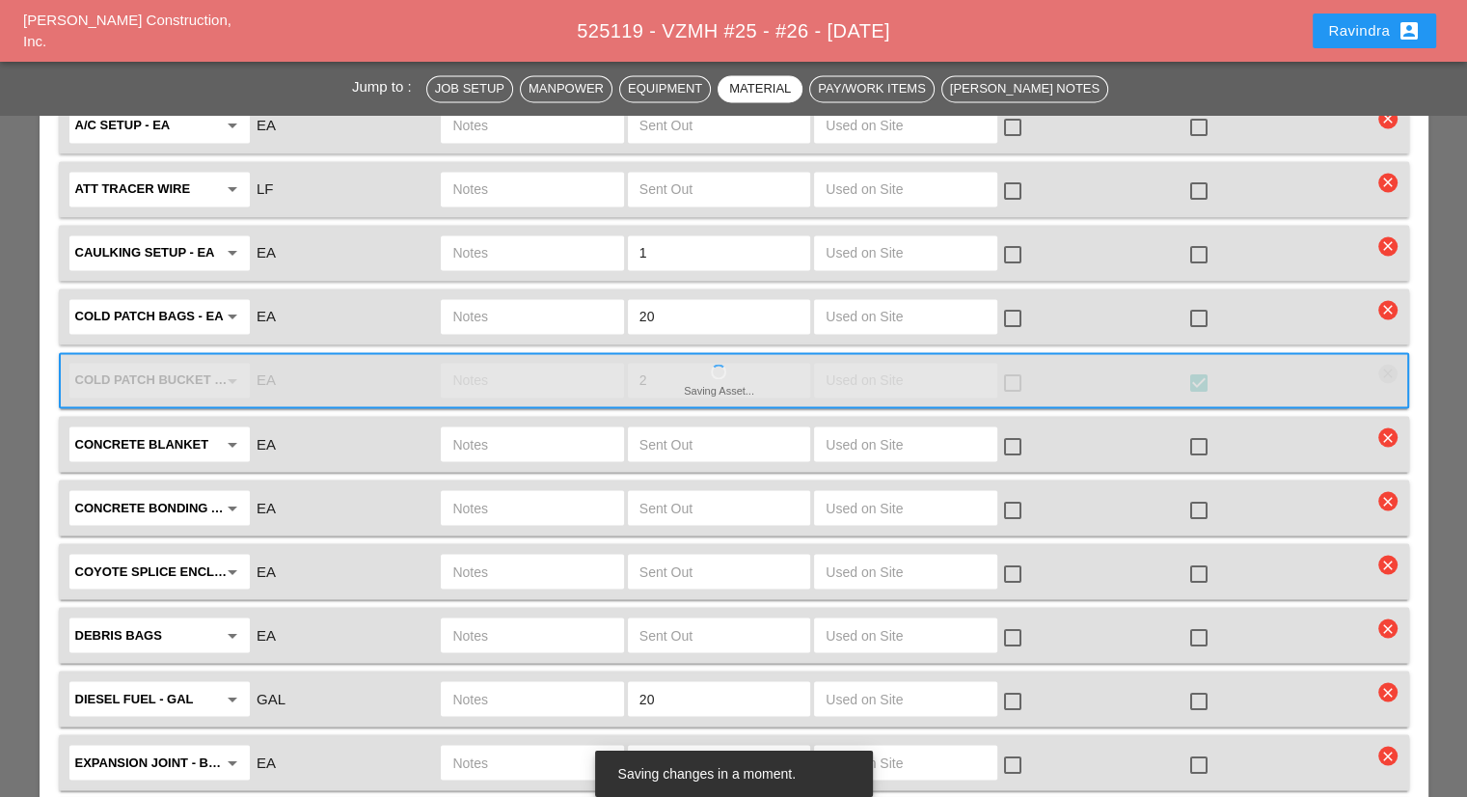
type input "2"
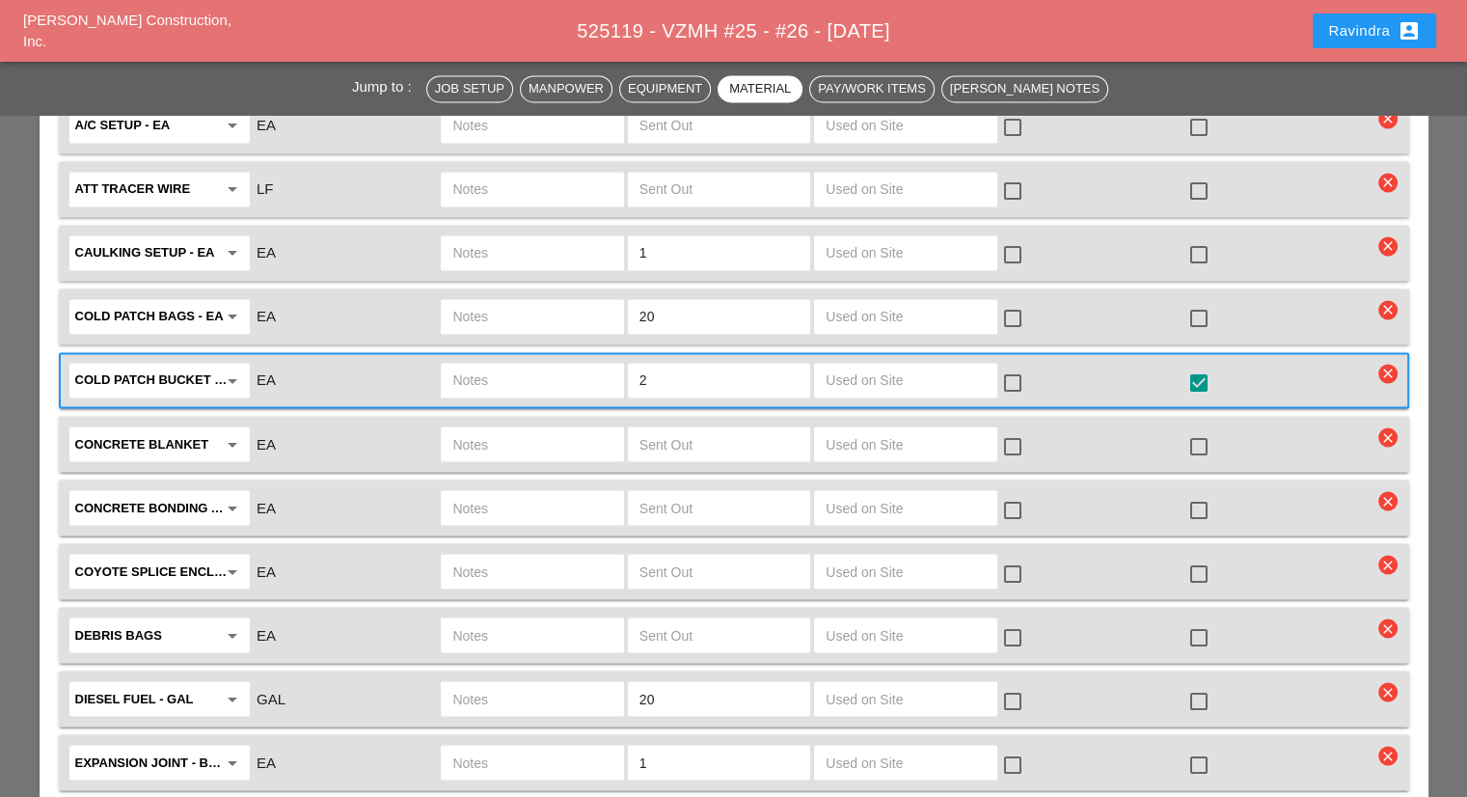
click at [564, 365] on input "text" at bounding box center [531, 380] width 159 height 31
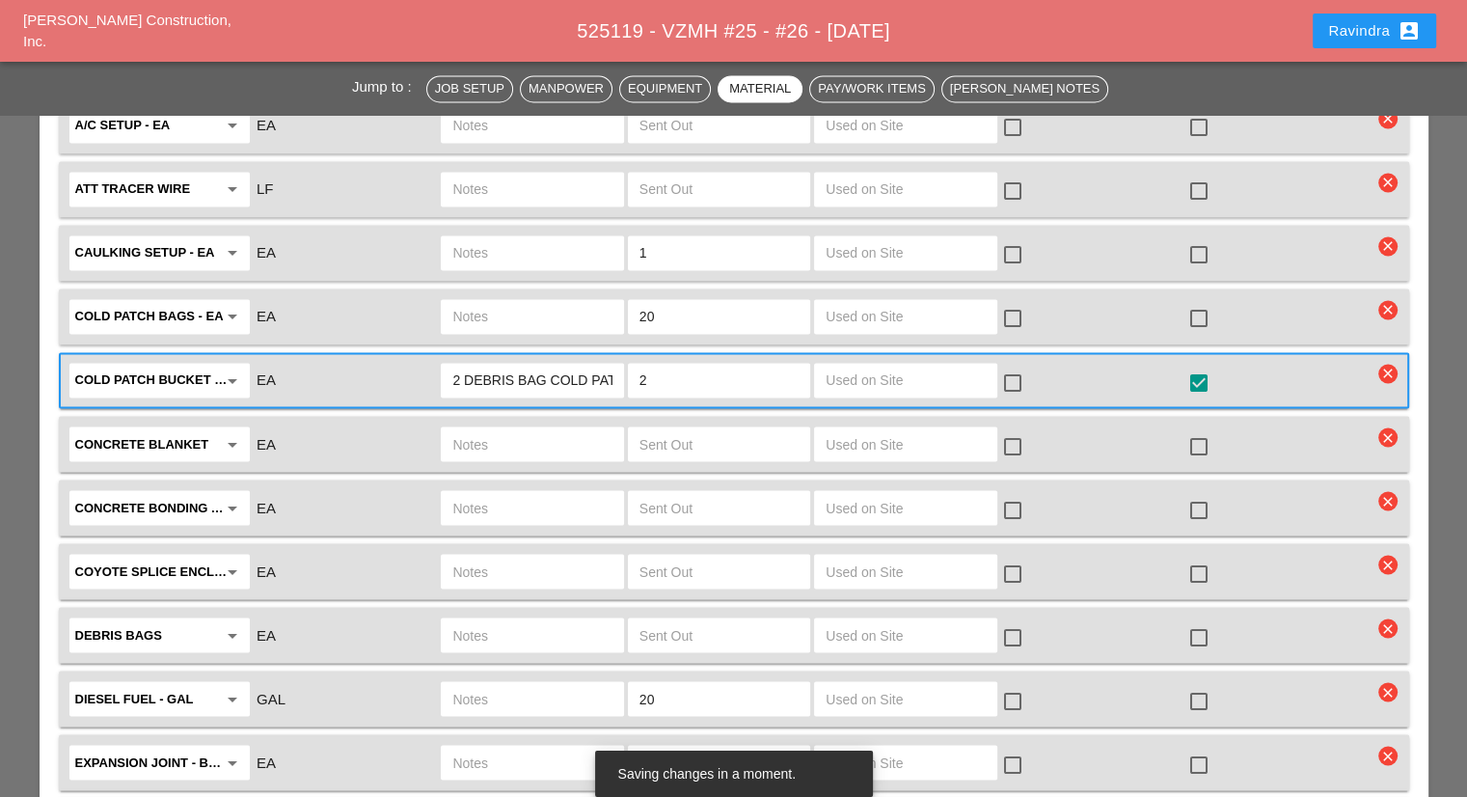
scroll to position [0, 23]
type input "2 DEBRIS BAG COLD PATCH"
click at [1208, 684] on div at bounding box center [1198, 700] width 33 height 33
checkbox input "true"
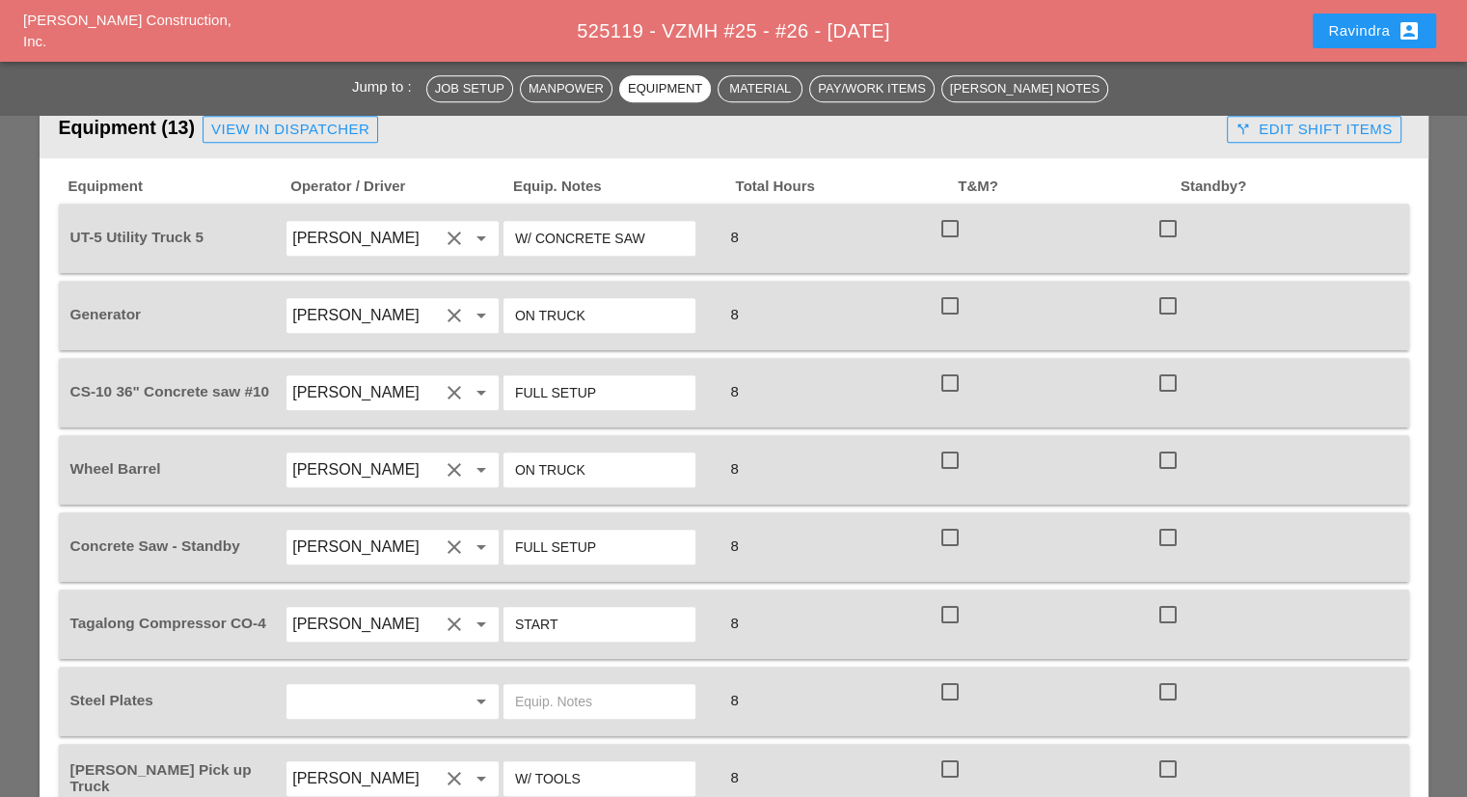
scroll to position [1254, 0]
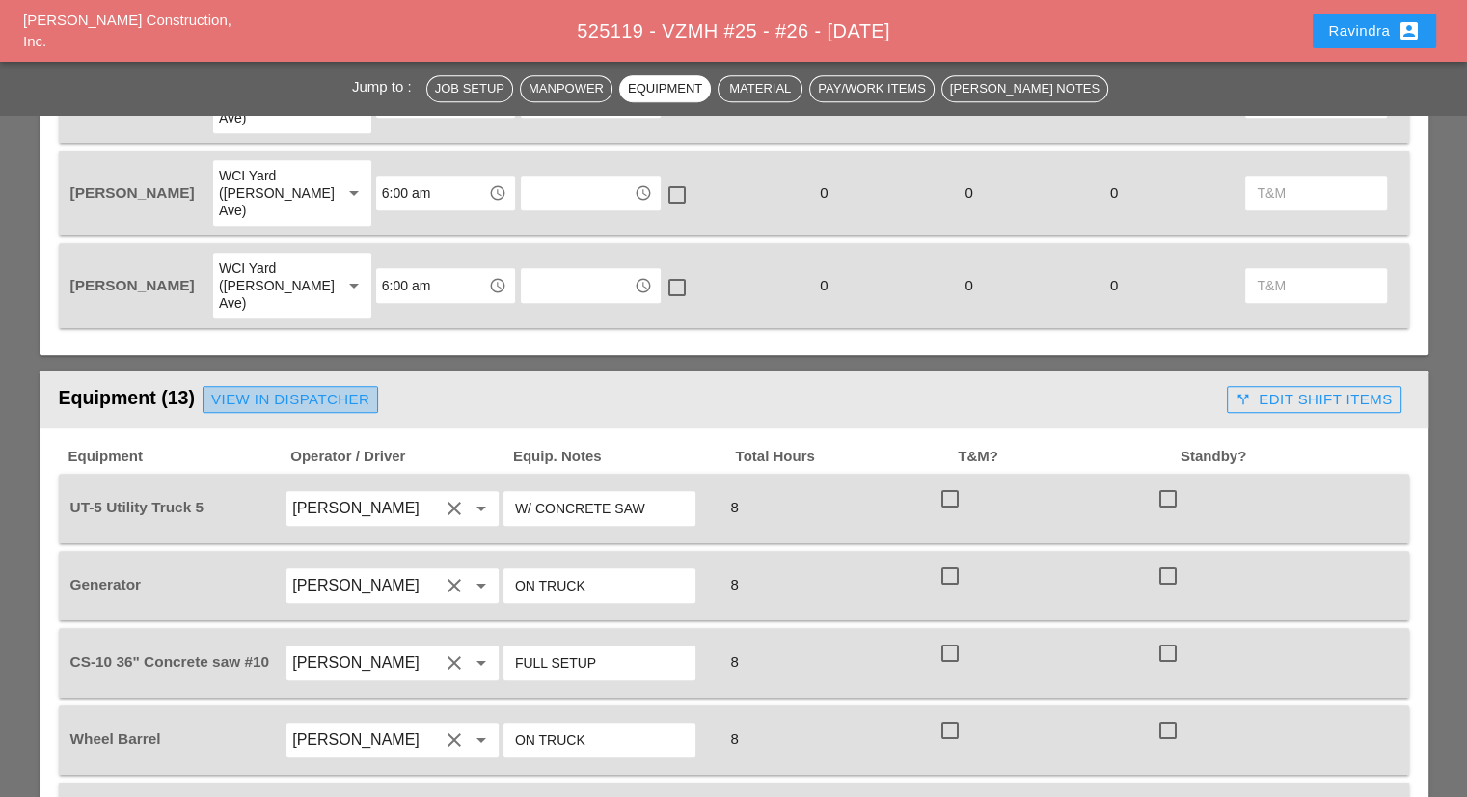
click at [309, 389] on div "View in Dispatcher" at bounding box center [290, 400] width 158 height 22
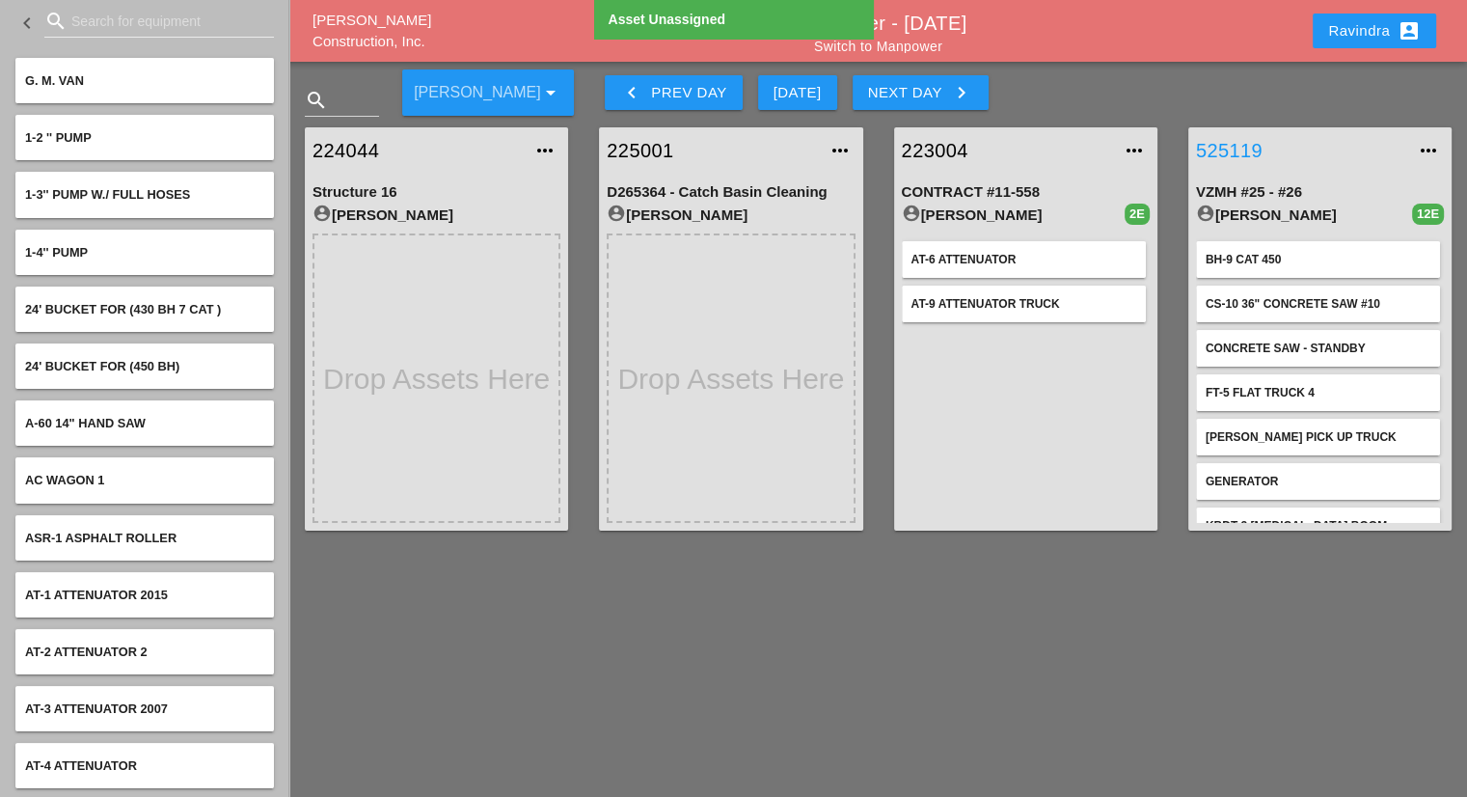
click at [1216, 148] on link "525119" at bounding box center [1300, 150] width 209 height 29
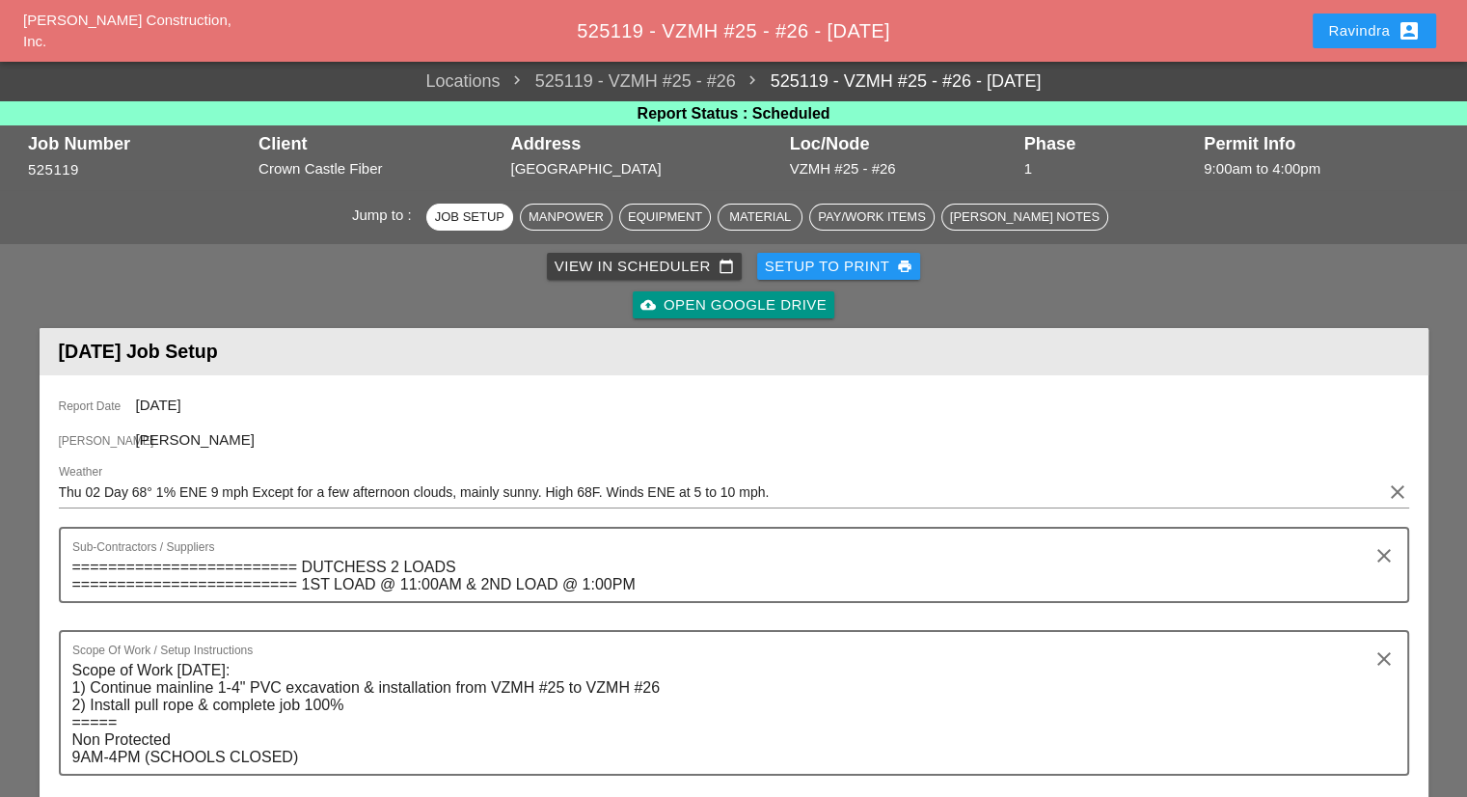
click at [1344, 37] on div "Ravindra account_box" at bounding box center [1374, 30] width 93 height 23
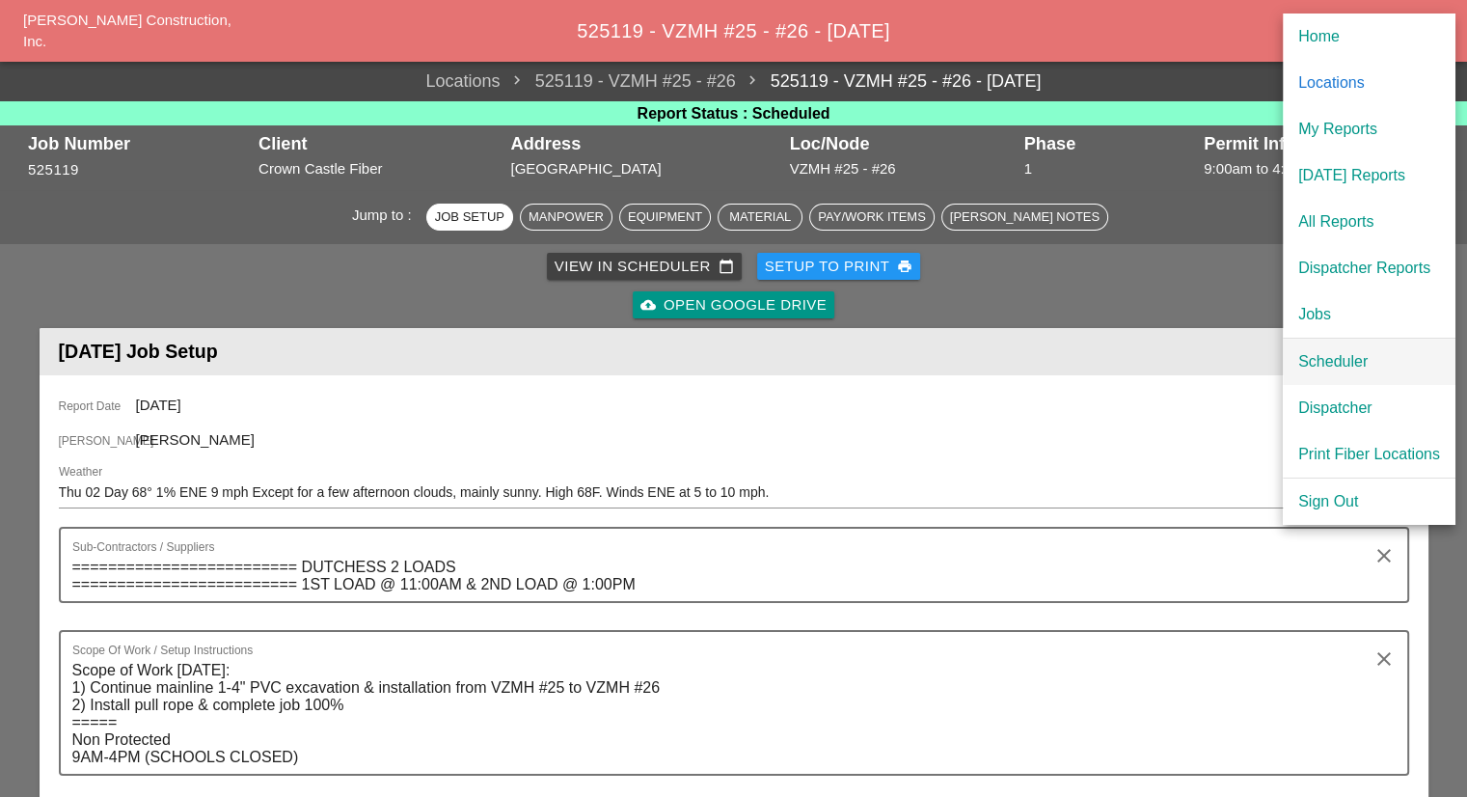
click at [1314, 352] on div "Scheduler" at bounding box center [1369, 361] width 142 height 23
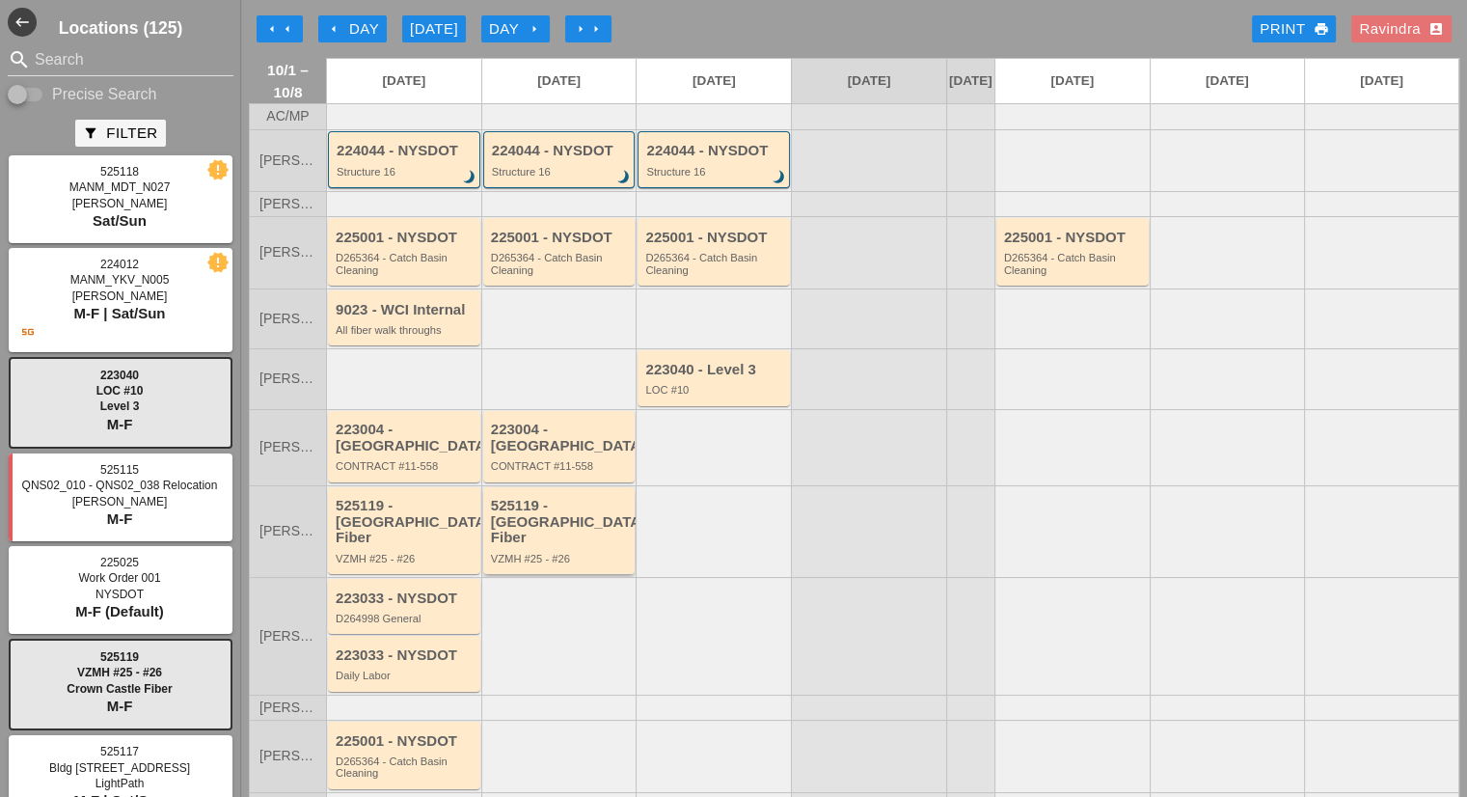
click at [560, 553] on div "VZMH #25 - #26" at bounding box center [561, 559] width 140 height 12
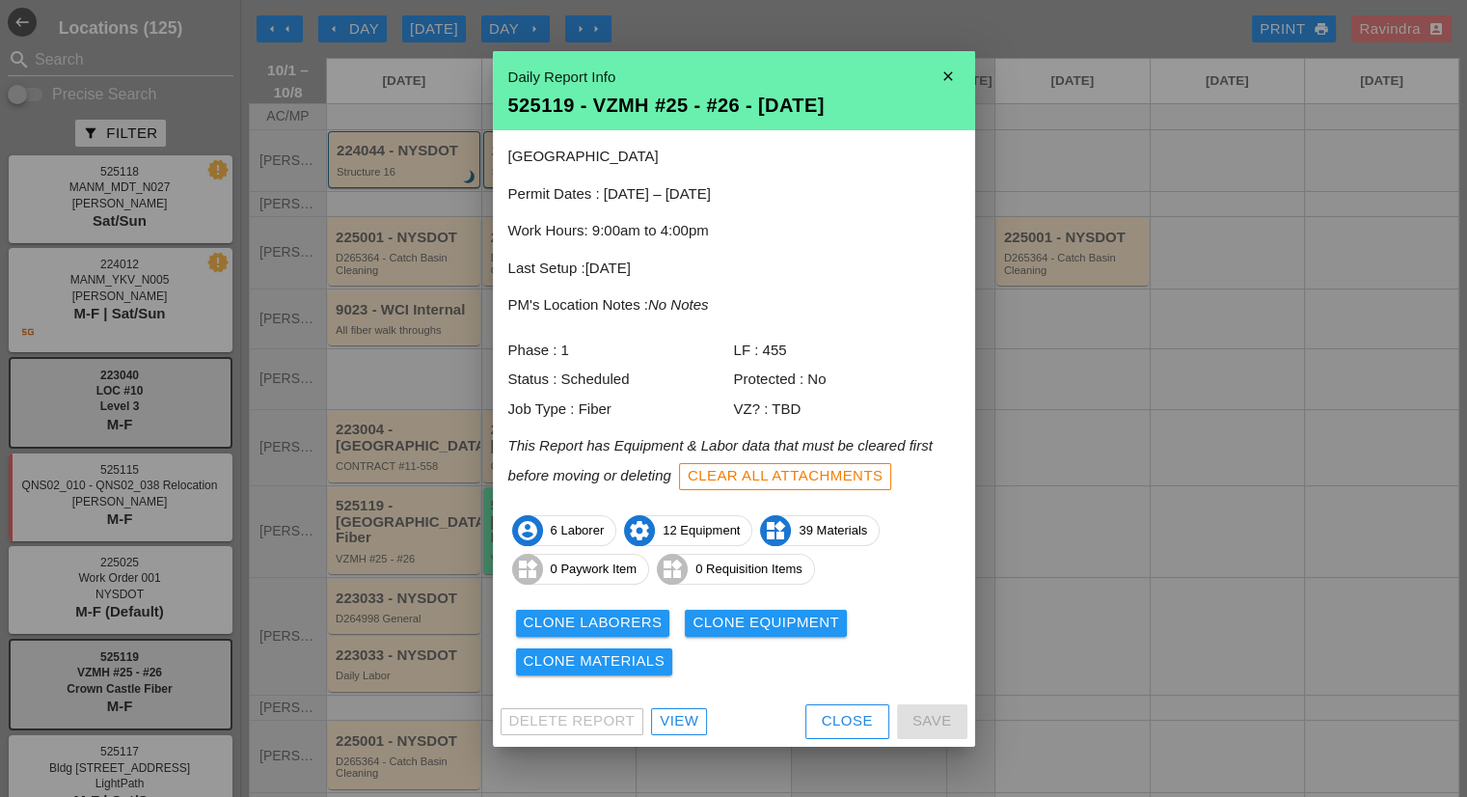
click at [678, 713] on div "View" at bounding box center [679, 721] width 39 height 22
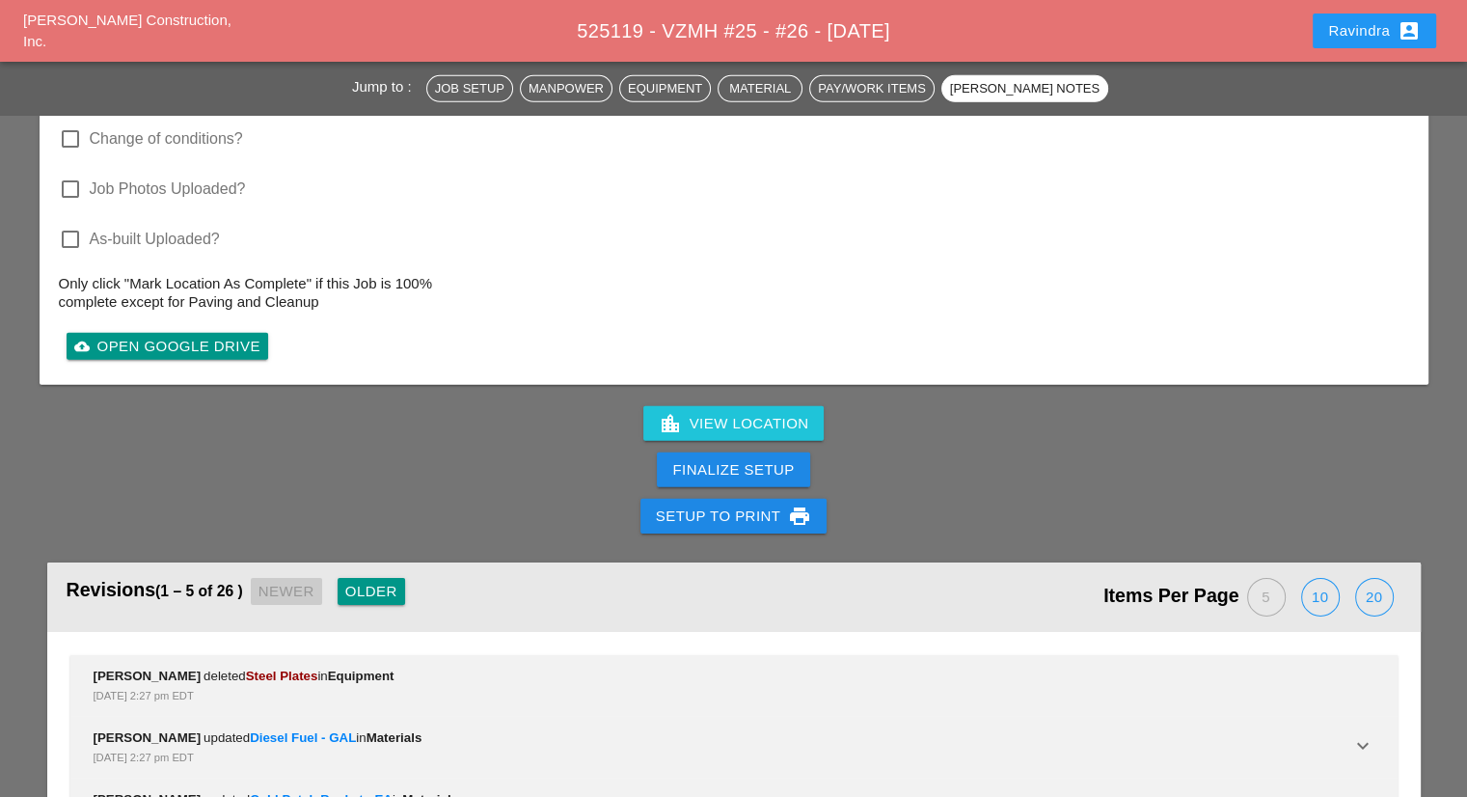
scroll to position [6014, 0]
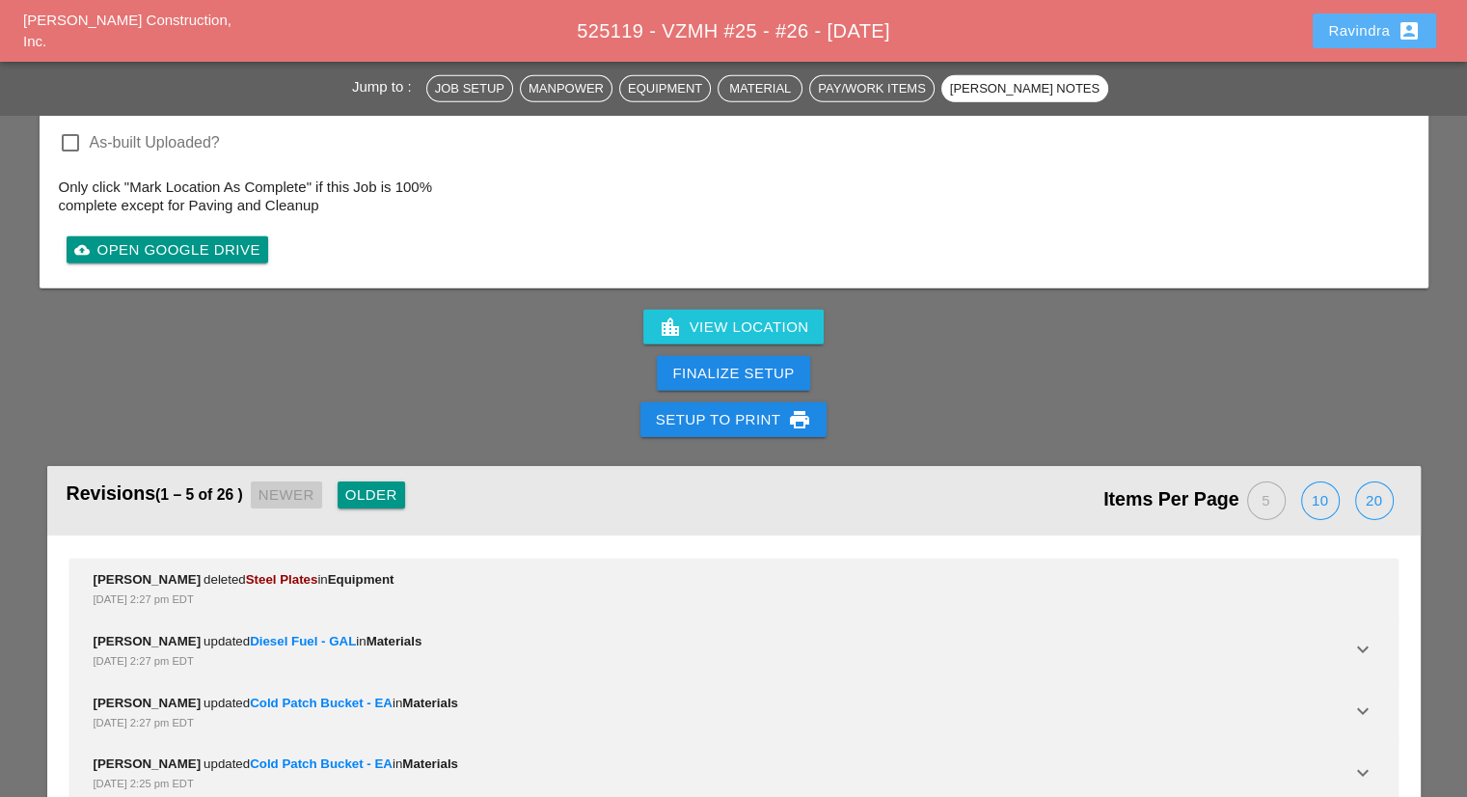
click at [1339, 23] on div "Ravindra account_box" at bounding box center [1374, 30] width 93 height 23
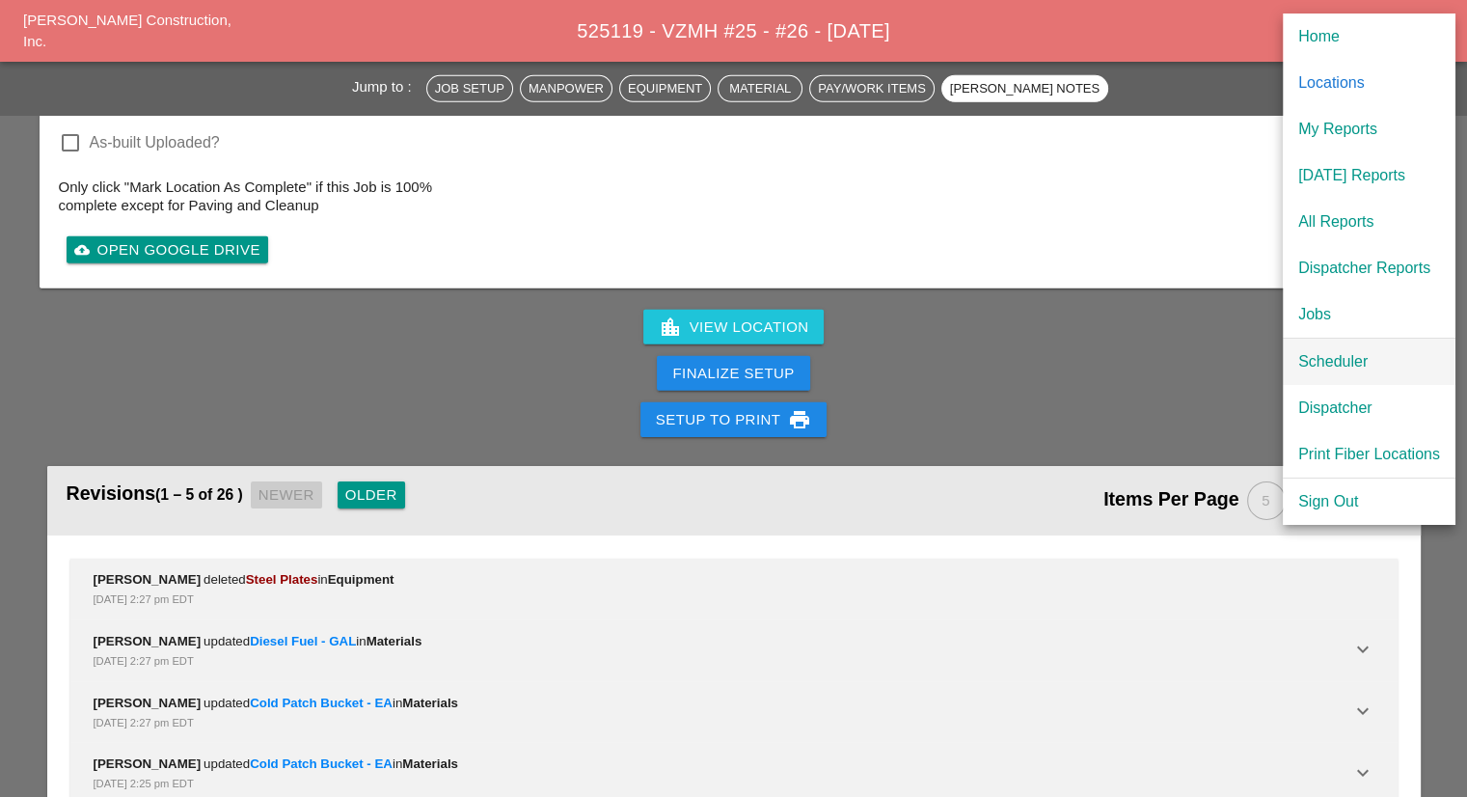
click at [1338, 352] on div "Scheduler" at bounding box center [1369, 361] width 142 height 23
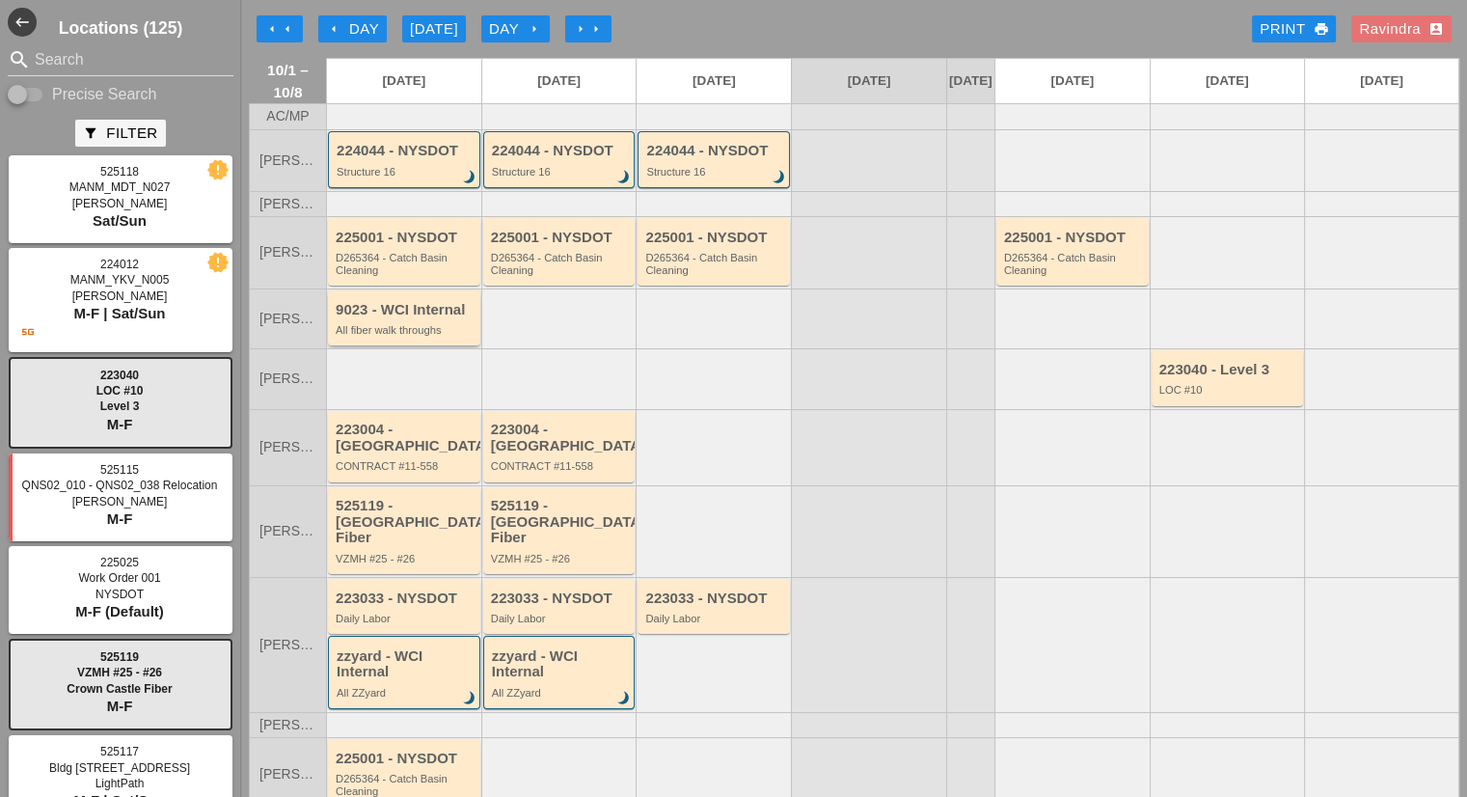
click at [418, 318] on div "9023 - WCI Internal" at bounding box center [406, 310] width 140 height 16
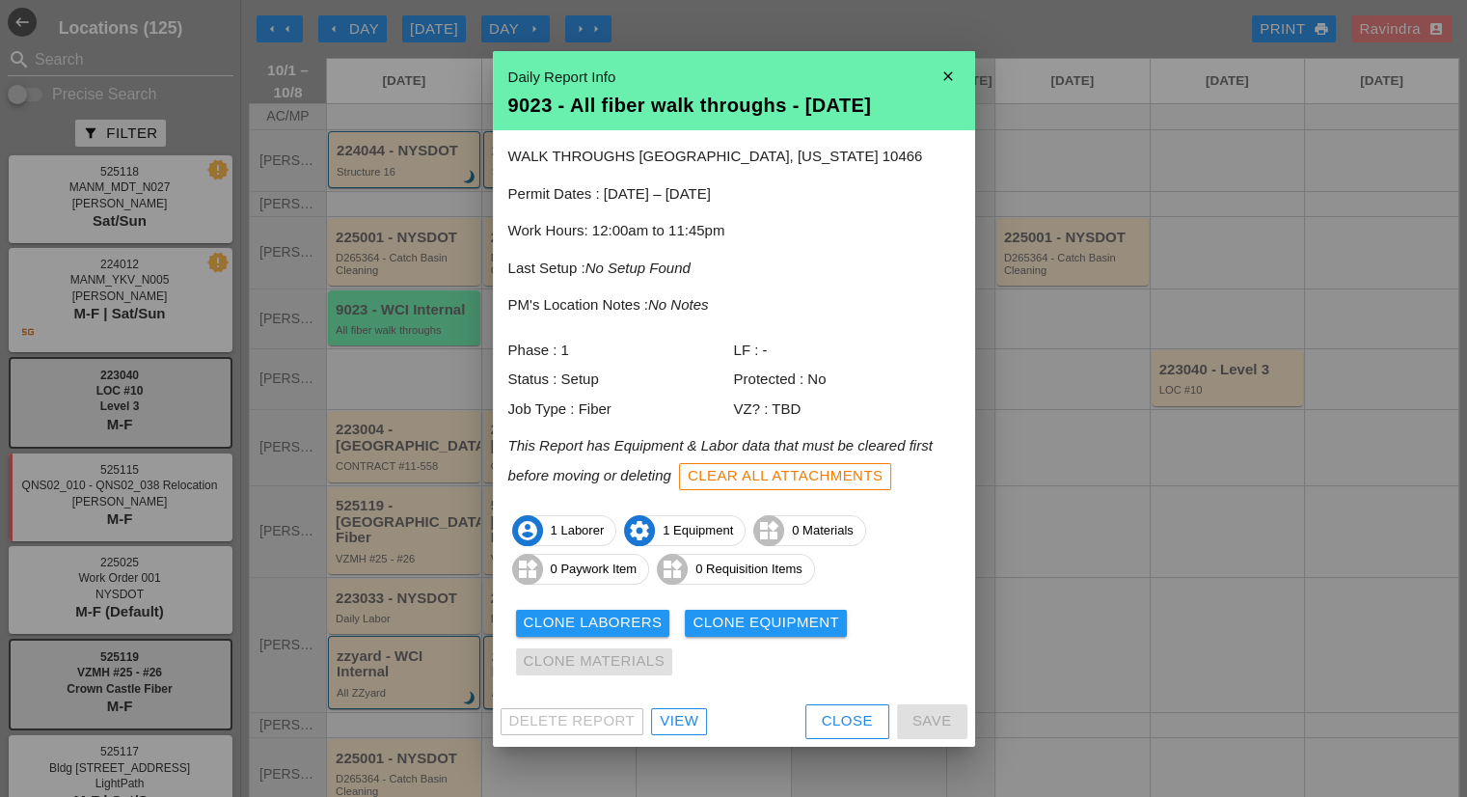
click at [629, 630] on div "Clone Laborers" at bounding box center [593, 622] width 139 height 22
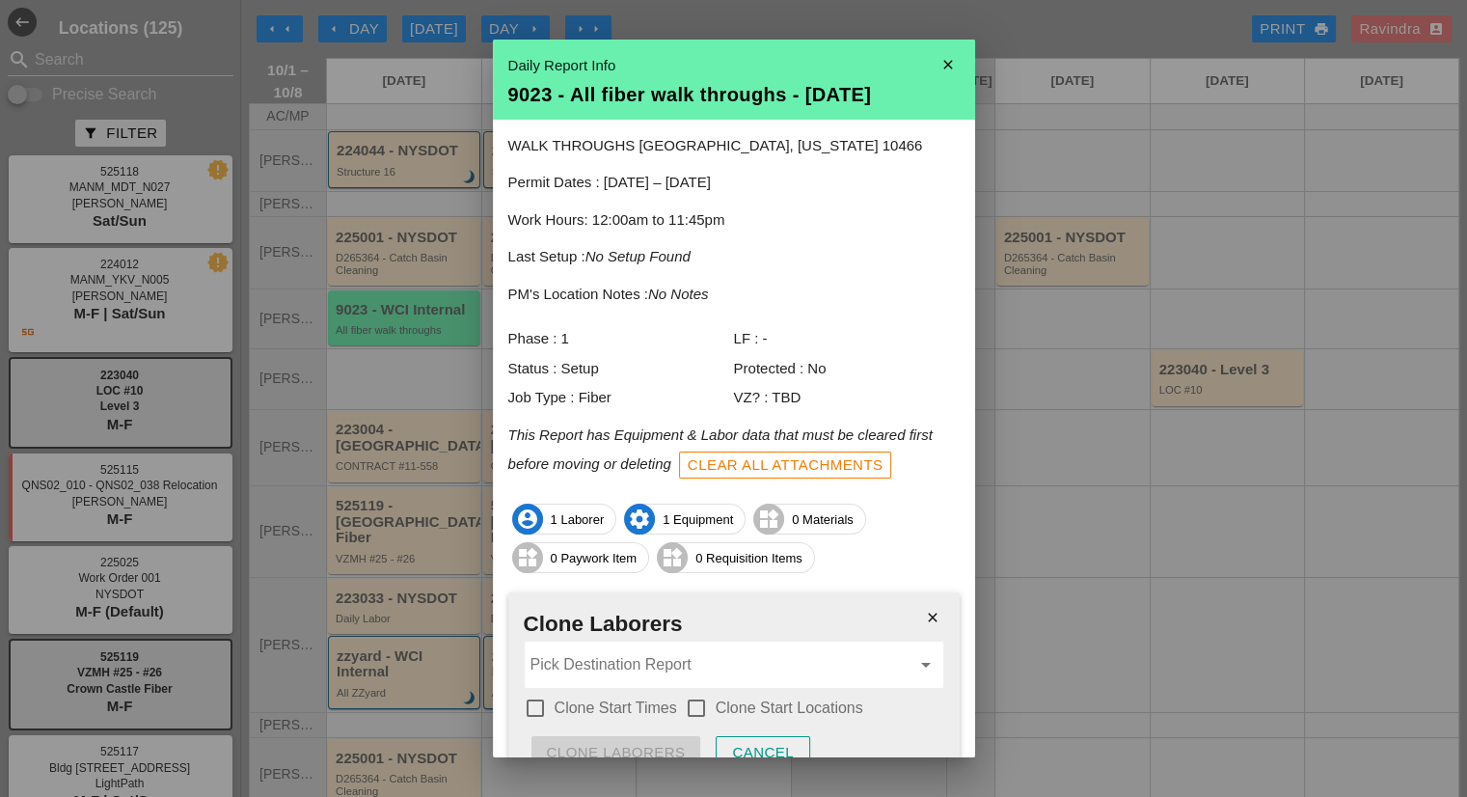
click at [665, 672] on input "Pick Destination Report" at bounding box center [720, 664] width 380 height 31
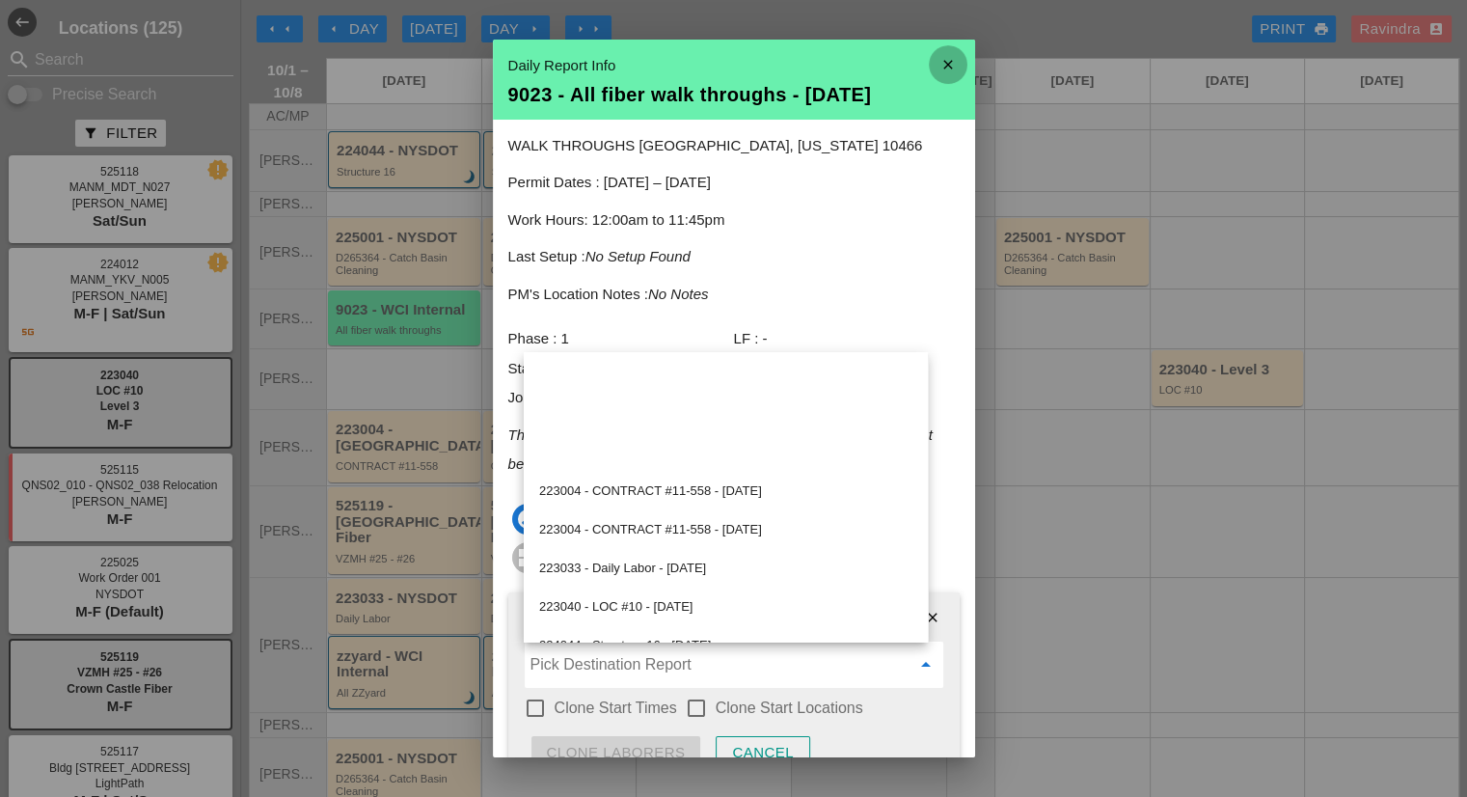
click at [933, 67] on icon "close" at bounding box center [948, 64] width 39 height 39
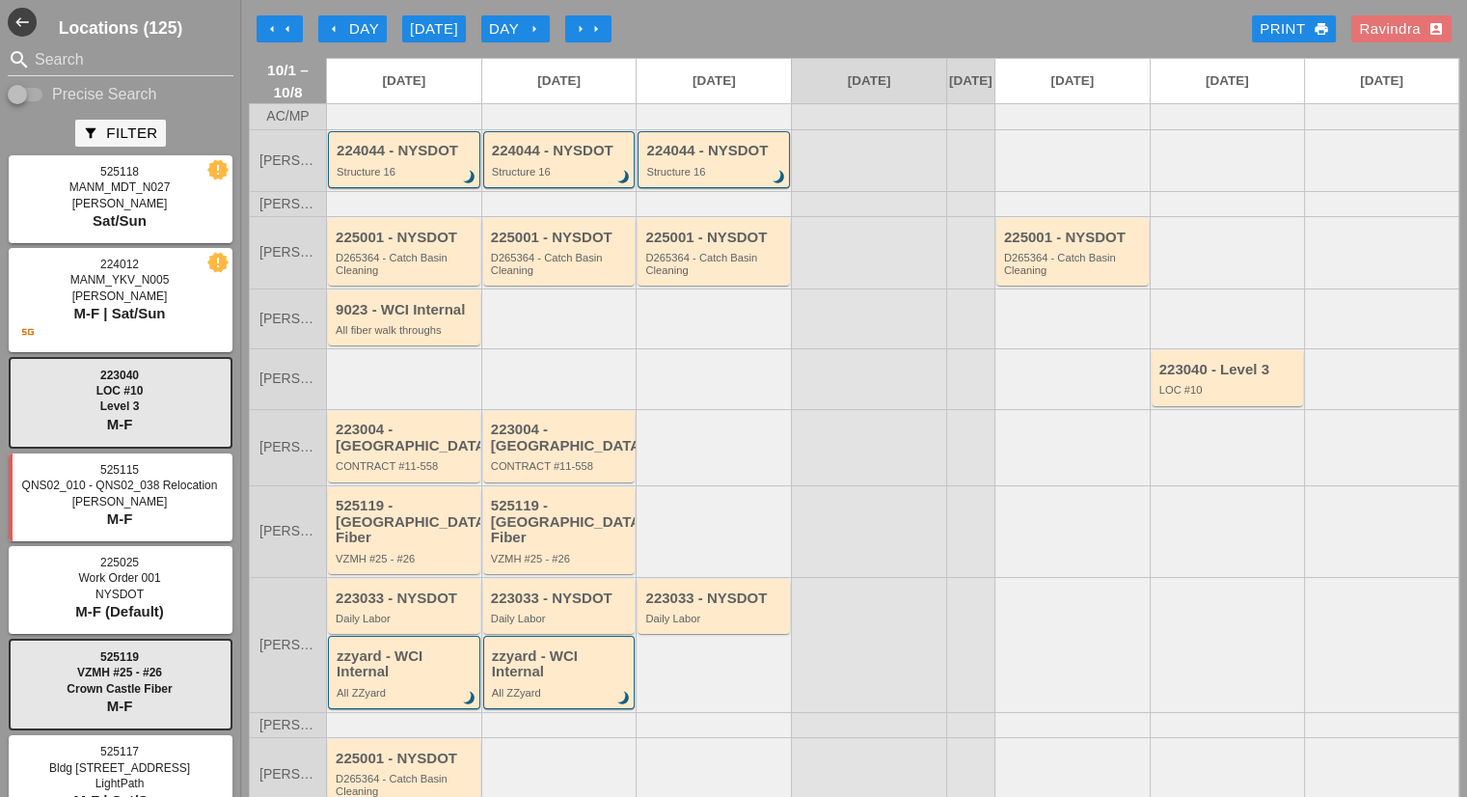
click at [532, 444] on div "223004 - [GEOGRAPHIC_DATA]" at bounding box center [561, 437] width 140 height 32
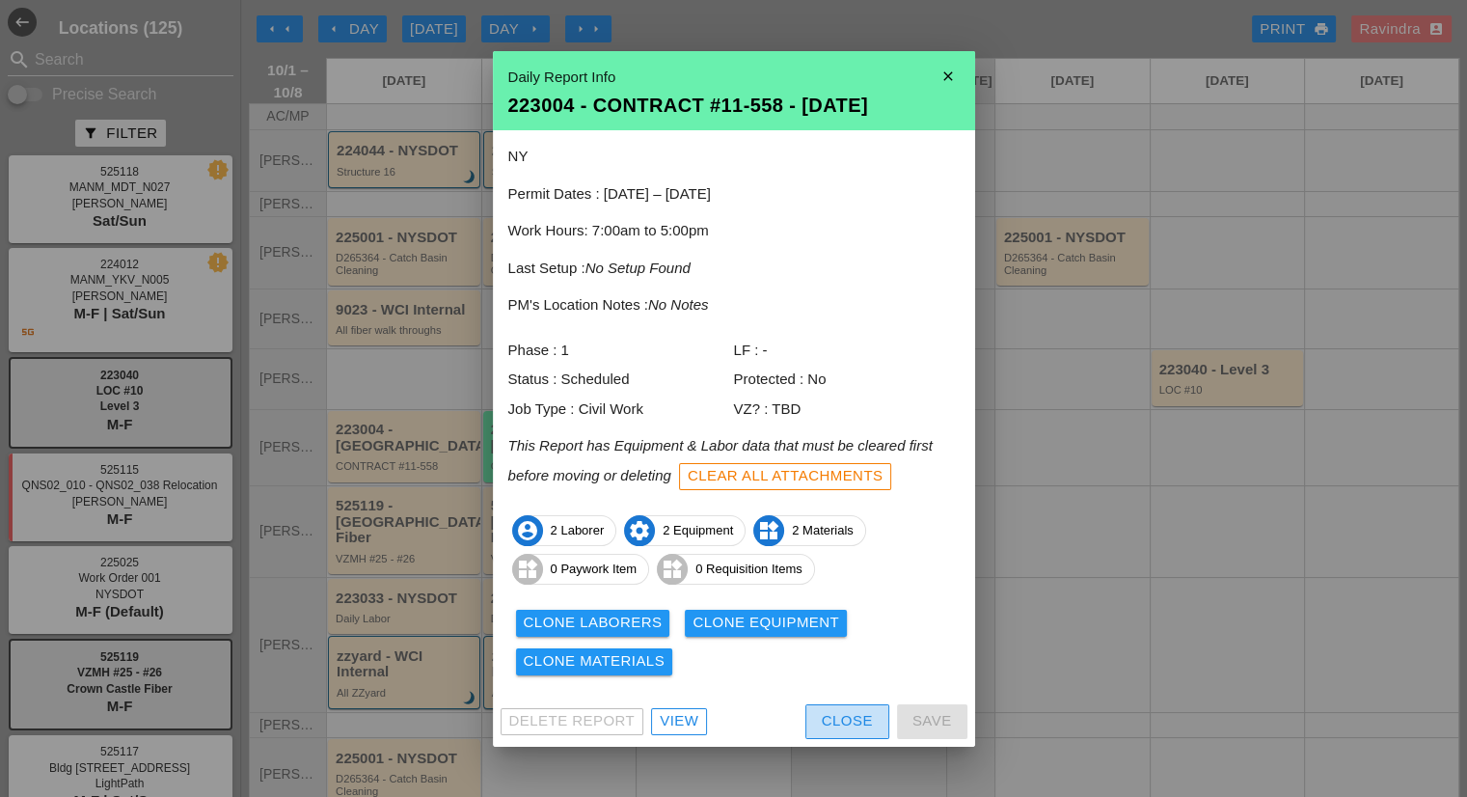
click at [864, 721] on div "Close" at bounding box center [847, 721] width 51 height 22
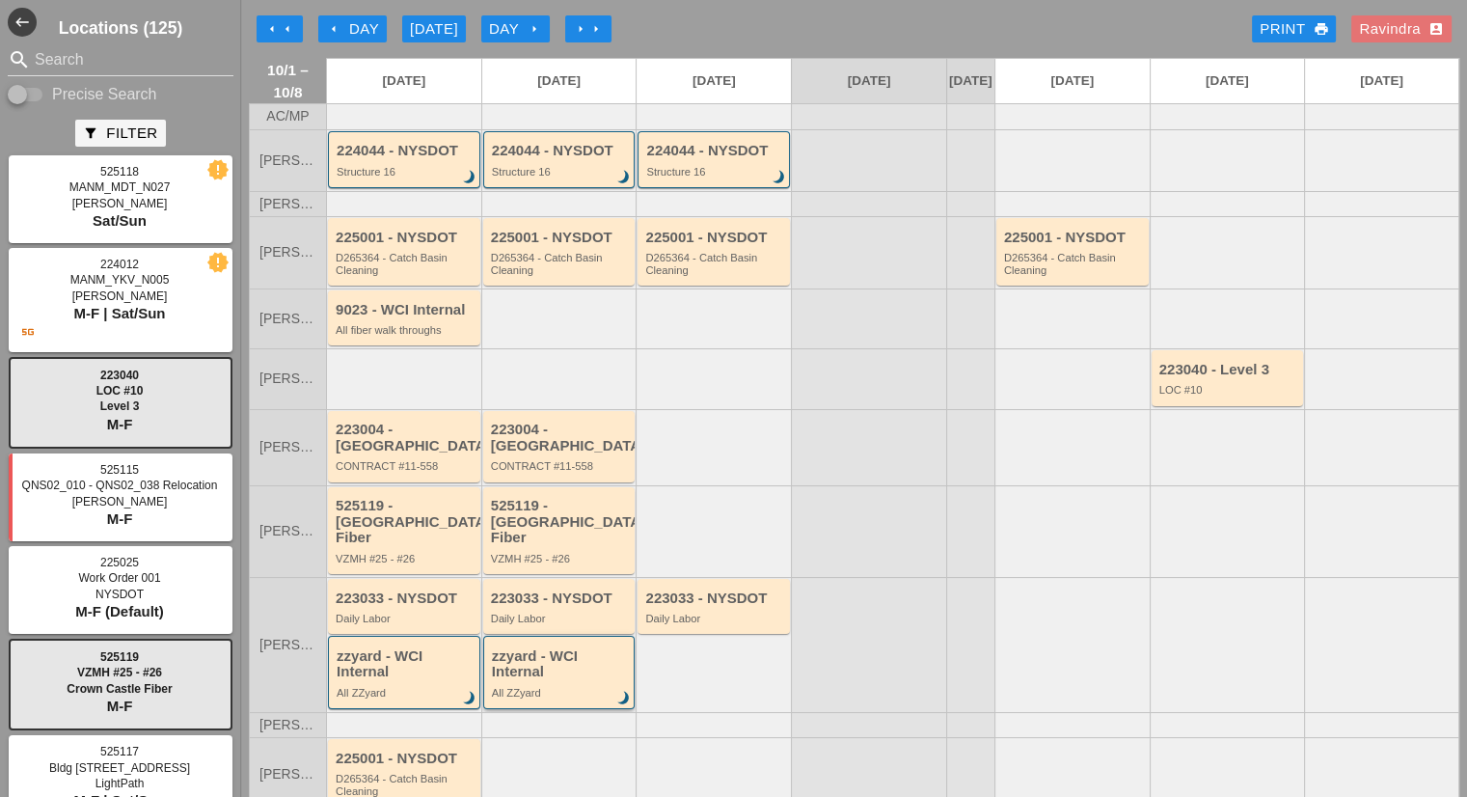
click at [561, 658] on div "zzyard - WCI Internal" at bounding box center [561, 664] width 138 height 32
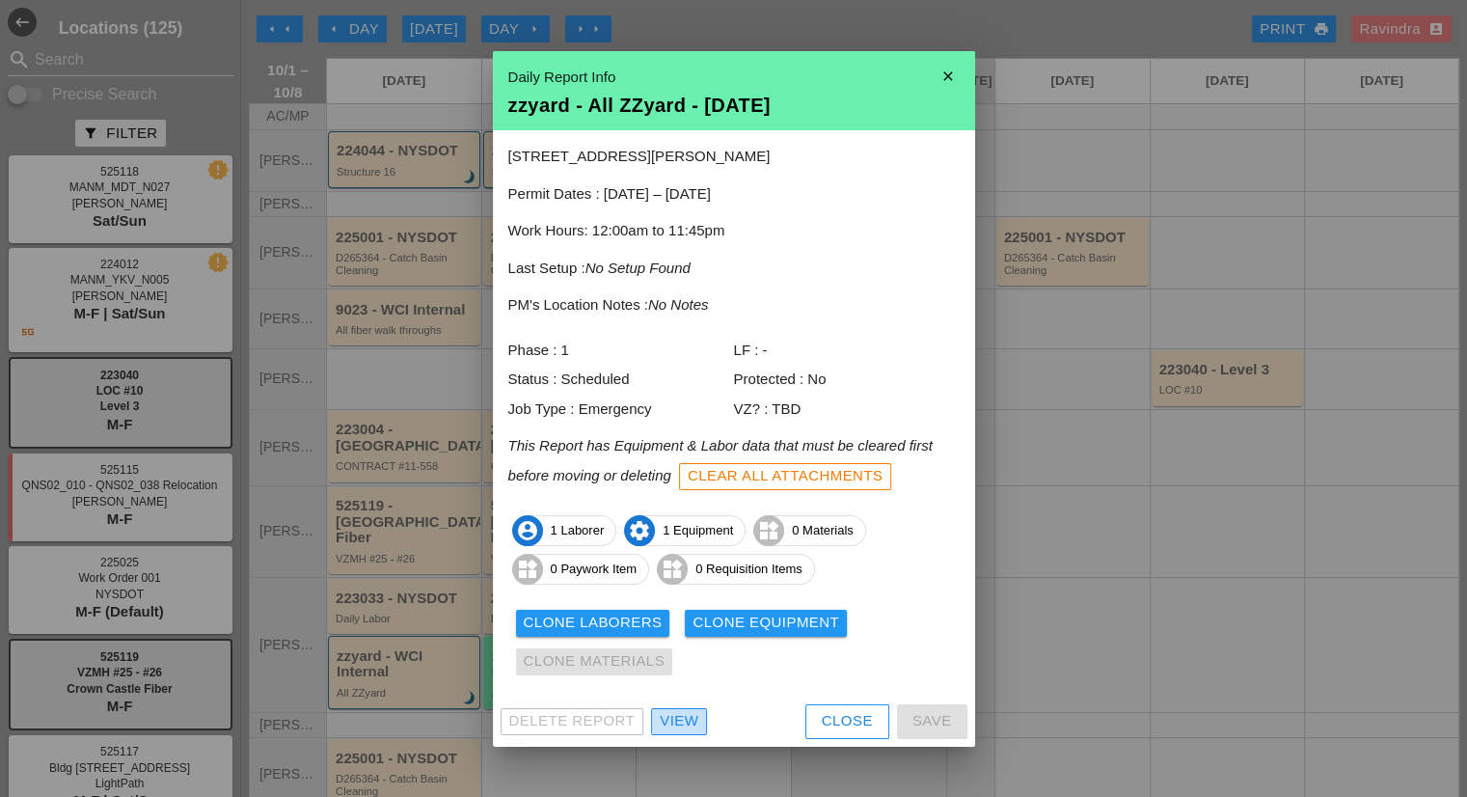
click at [675, 718] on div "View" at bounding box center [679, 721] width 39 height 22
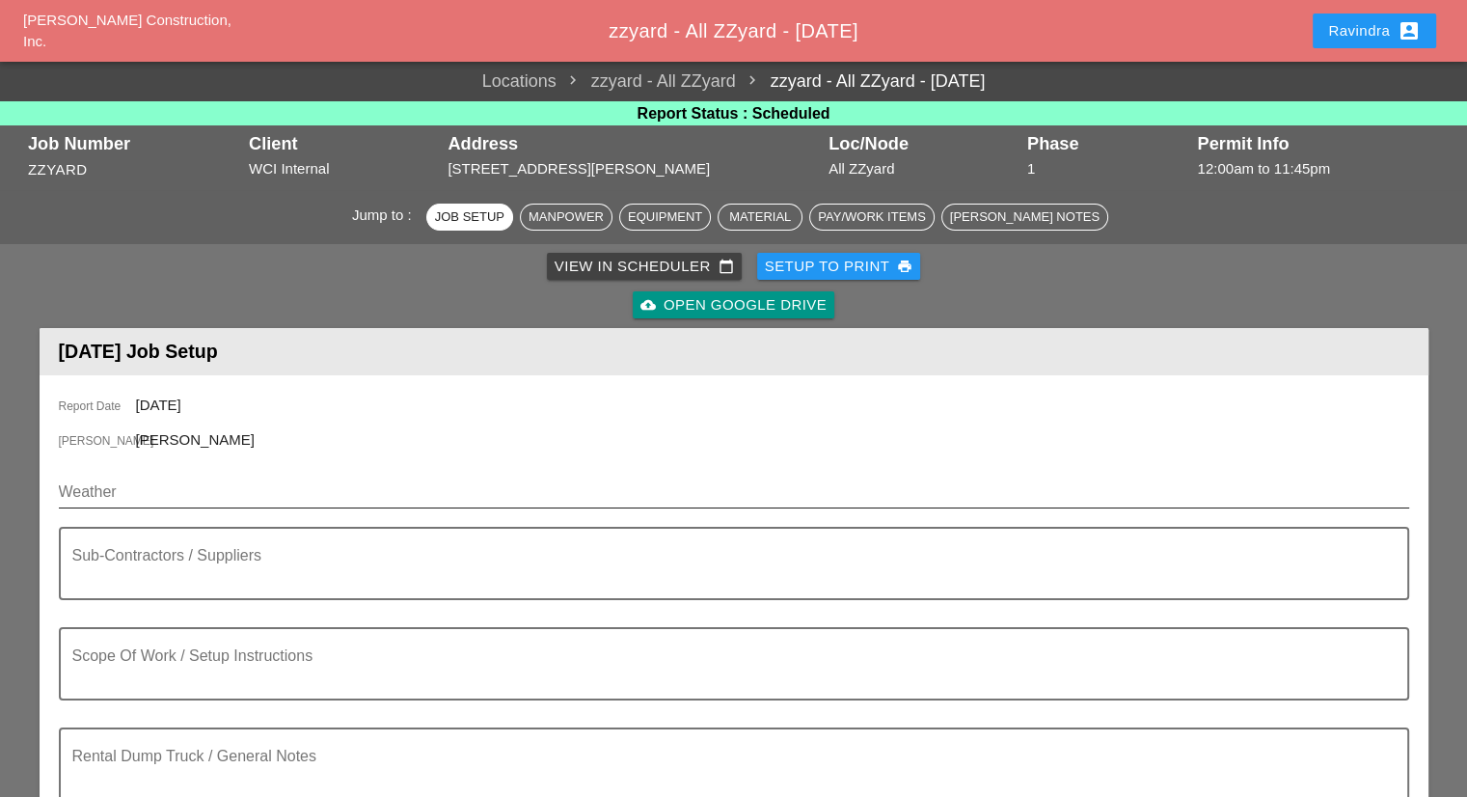
click at [154, 483] on input "Weather" at bounding box center [720, 491] width 1323 height 31
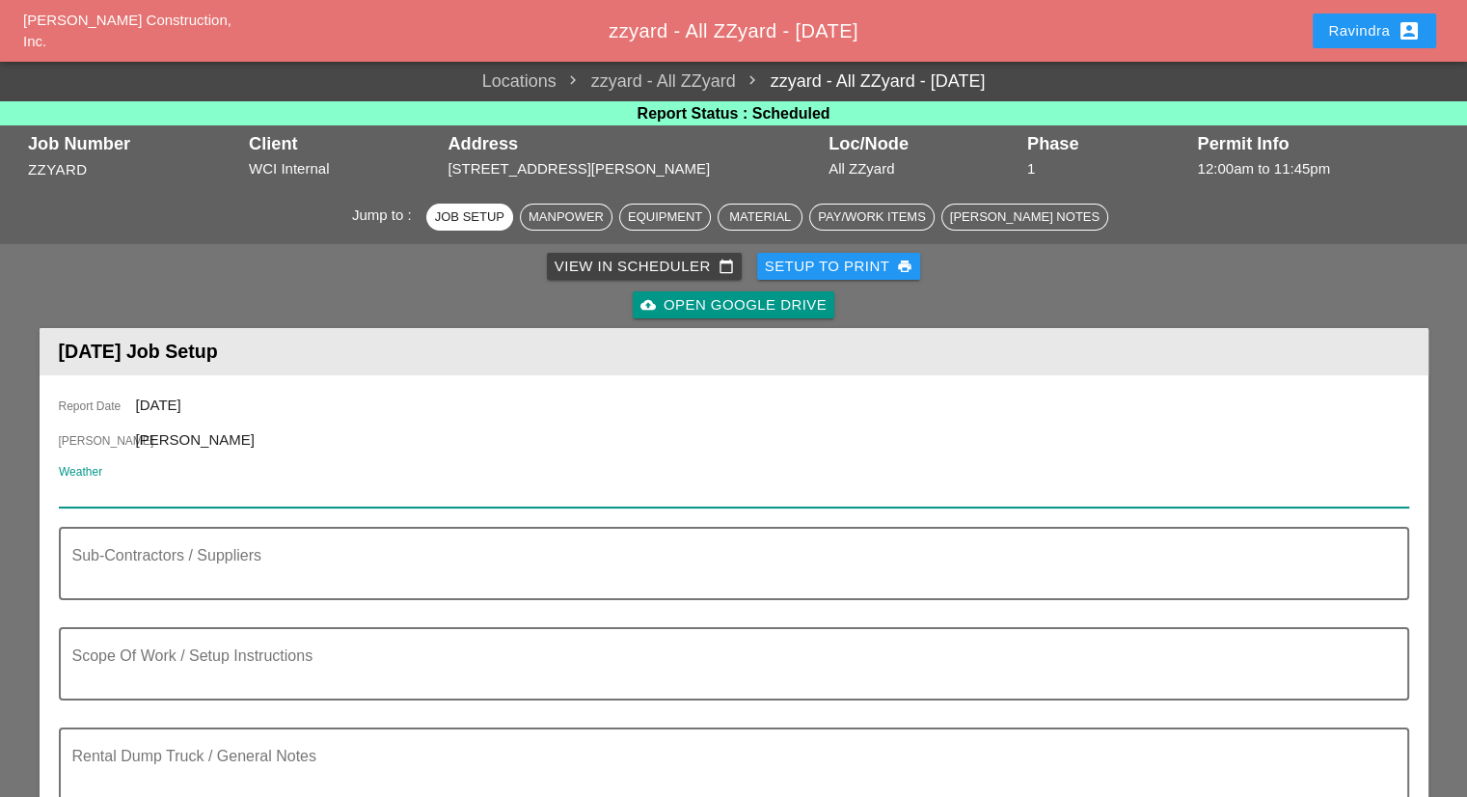
paste input "Thu 02 Day 68° 1% ENE 9 mph Except for a few afternoon clouds, mainly sunny. Hi…"
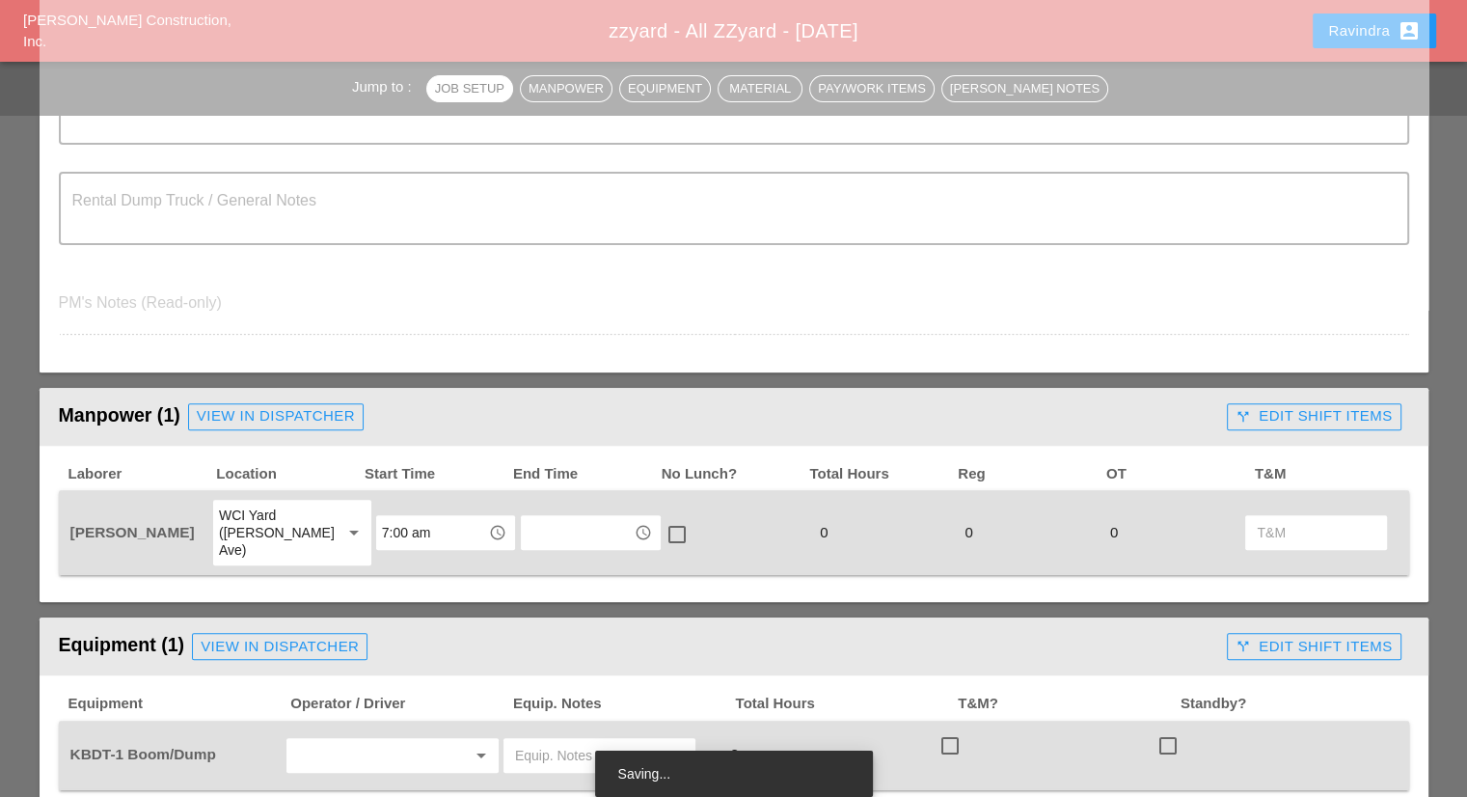
scroll to position [675, 0]
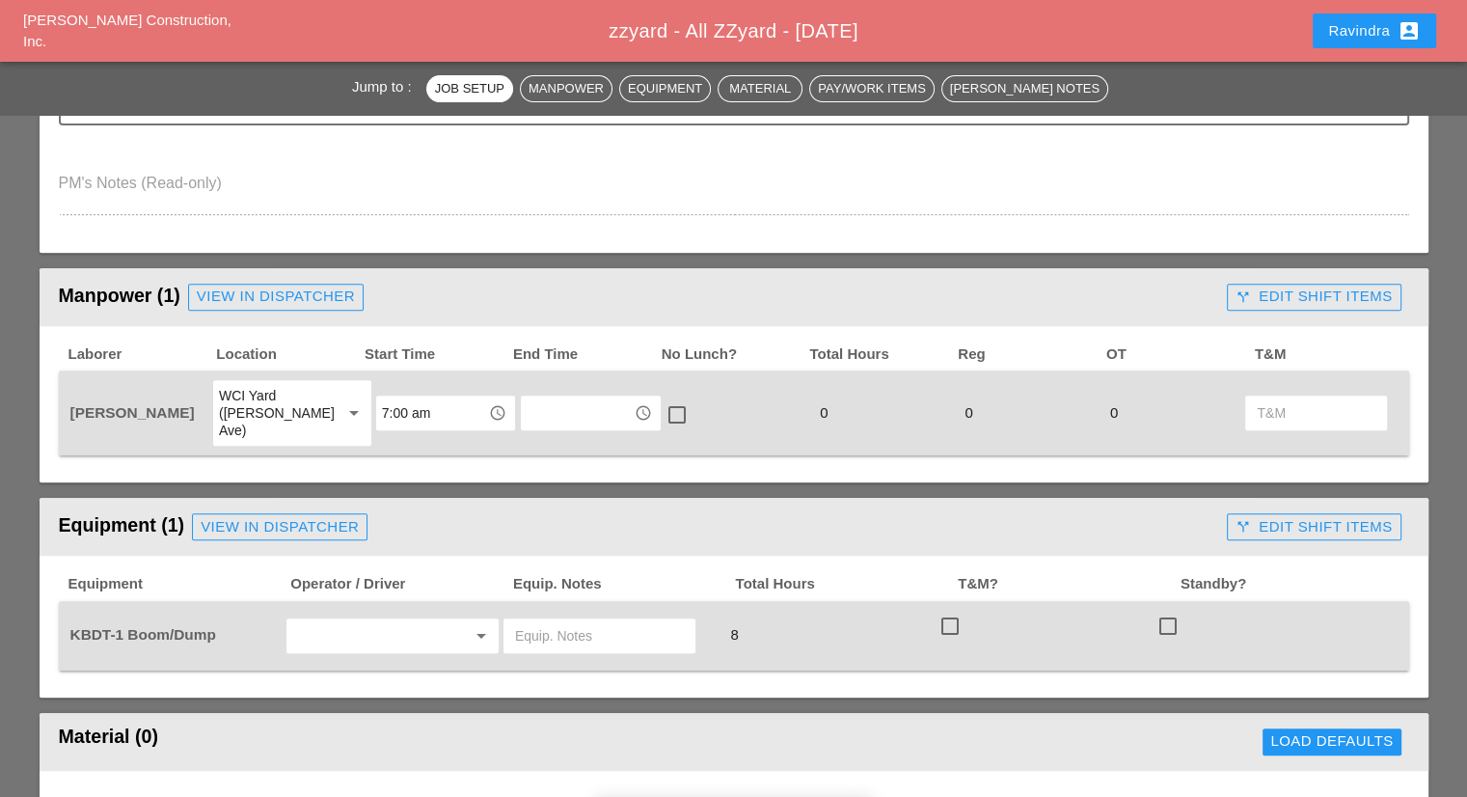
type input "Thu 02 Day 68° 1% ENE 9 mph Except for a few afternoon clouds, mainly sunny. Hi…"
click at [421, 422] on div "7:00 am access_time" at bounding box center [445, 412] width 145 height 69
click at [421, 406] on input "7:00 am" at bounding box center [432, 412] width 100 height 31
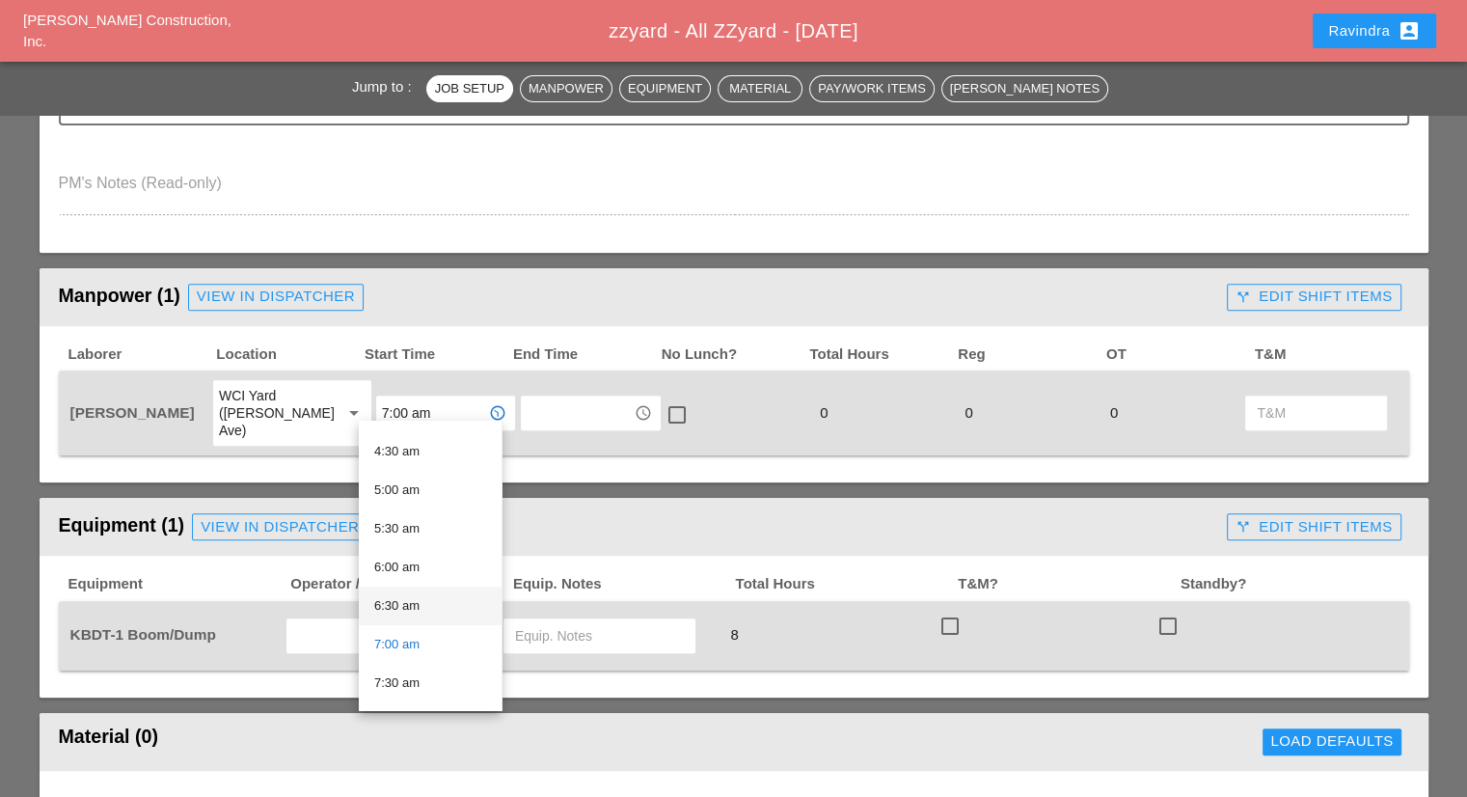
scroll to position [386, 0]
click at [419, 557] on div "6:30 am" at bounding box center [430, 559] width 112 height 23
type input "6:30 am"
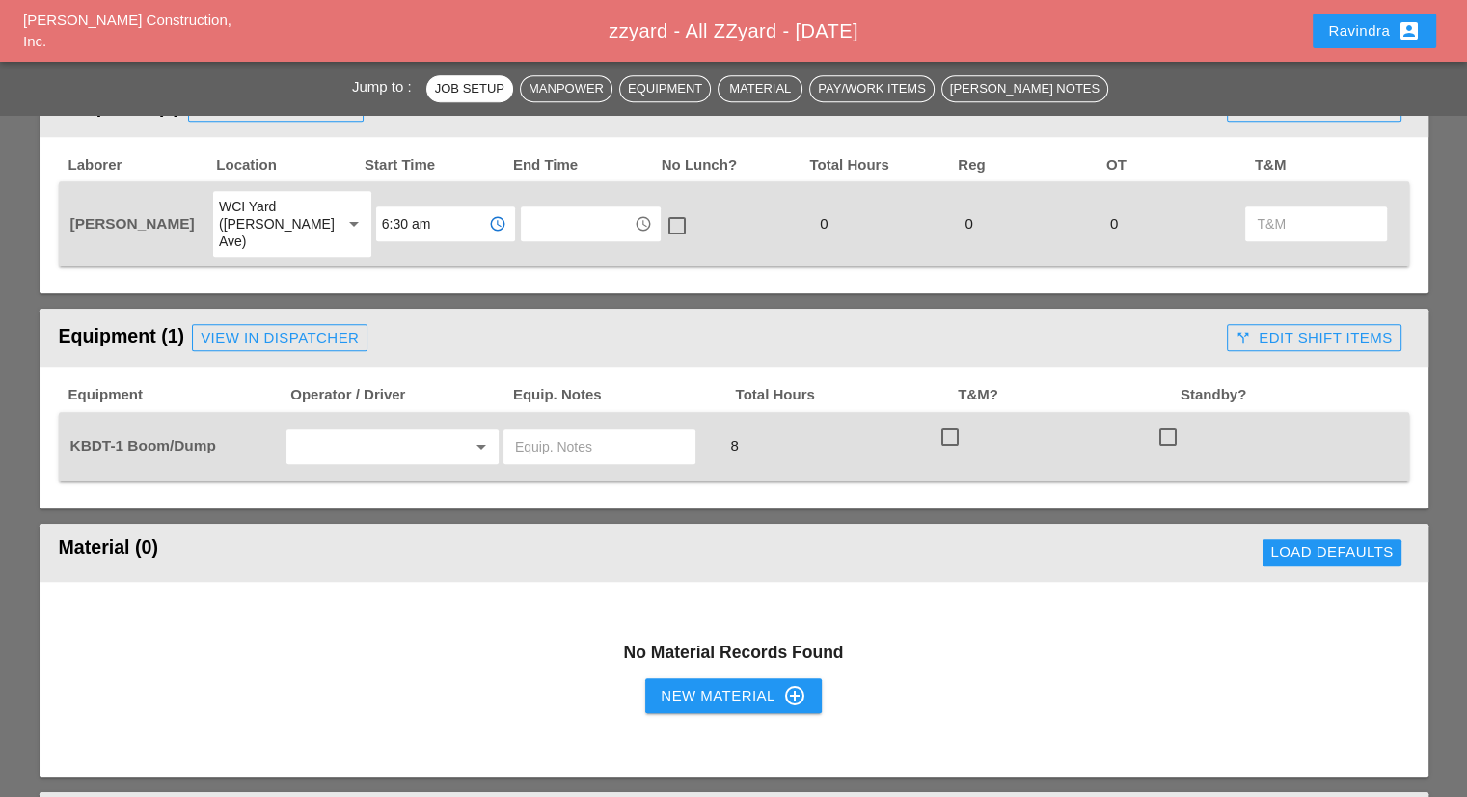
scroll to position [868, 0]
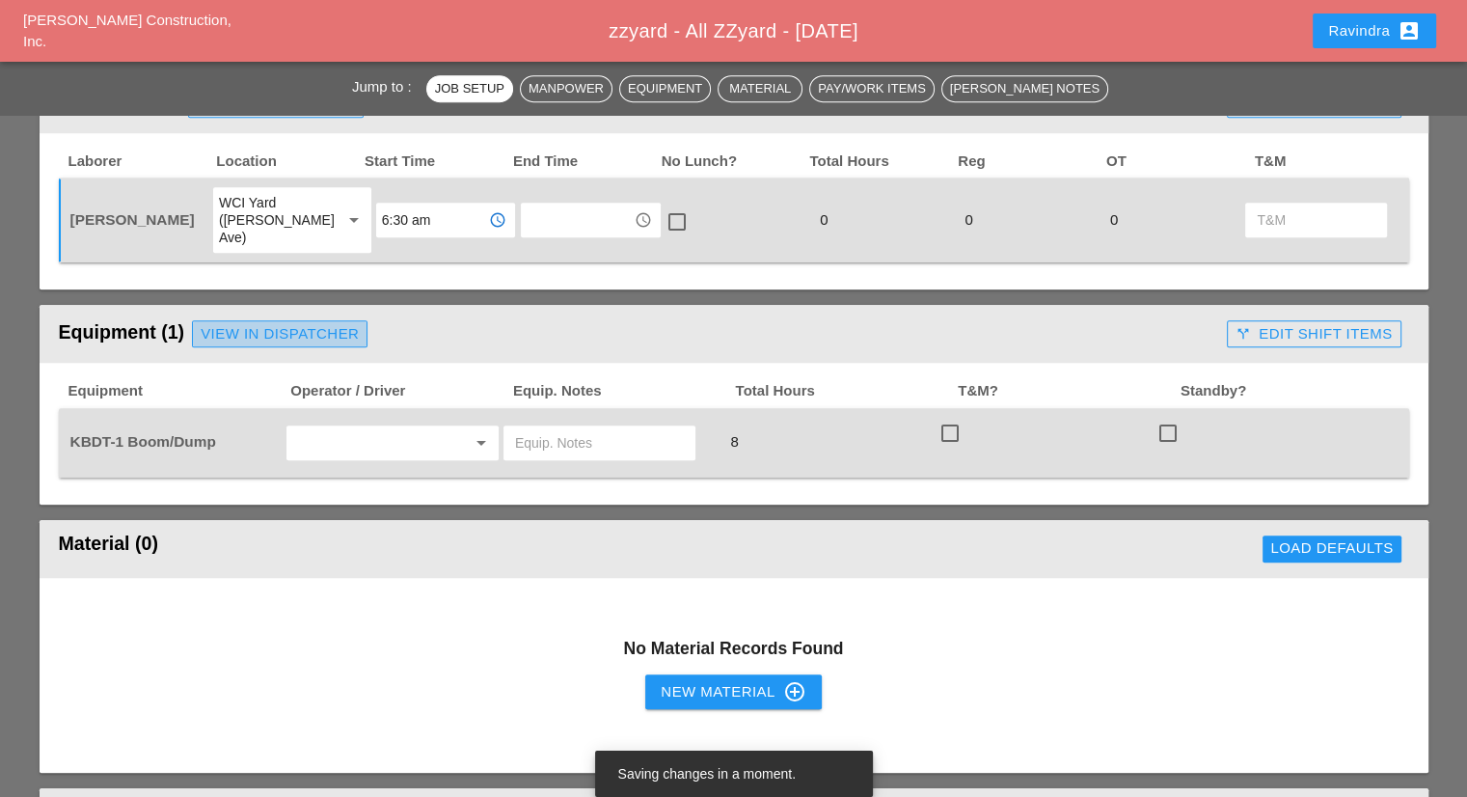
click at [299, 325] on link "View in Dispatcher" at bounding box center [280, 333] width 176 height 27
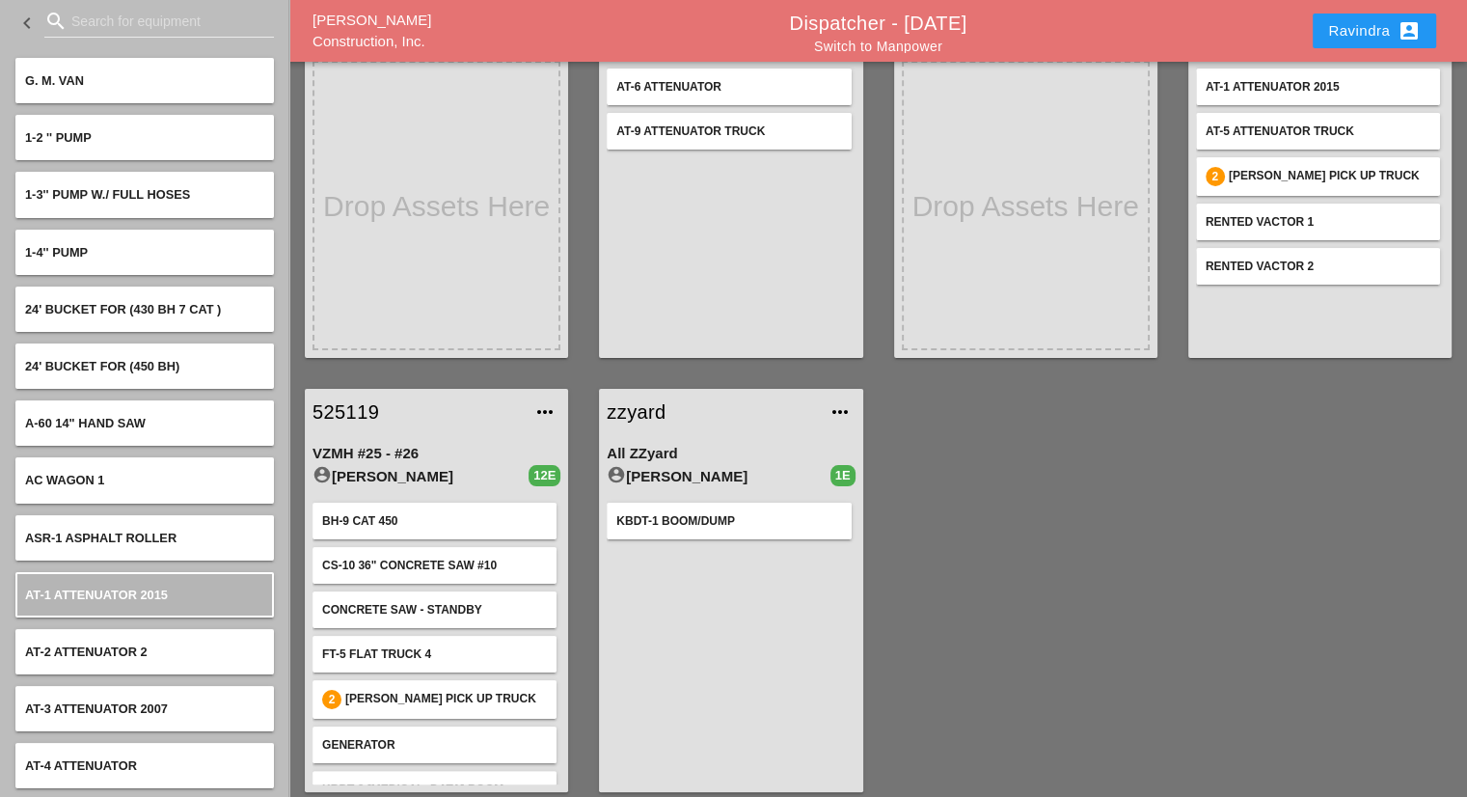
scroll to position [183, 0]
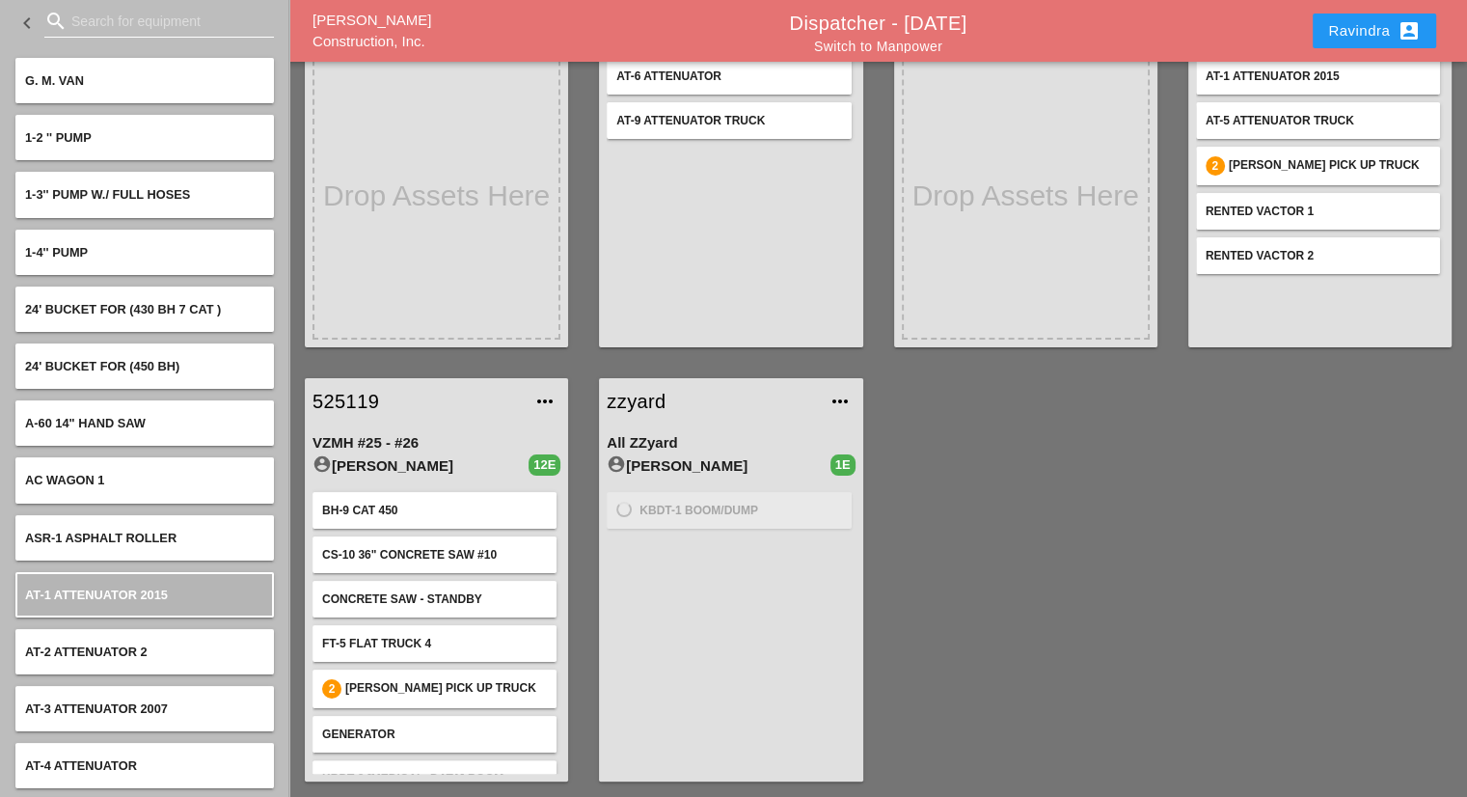
click at [124, 15] on input "Search for equipment" at bounding box center [159, 21] width 176 height 31
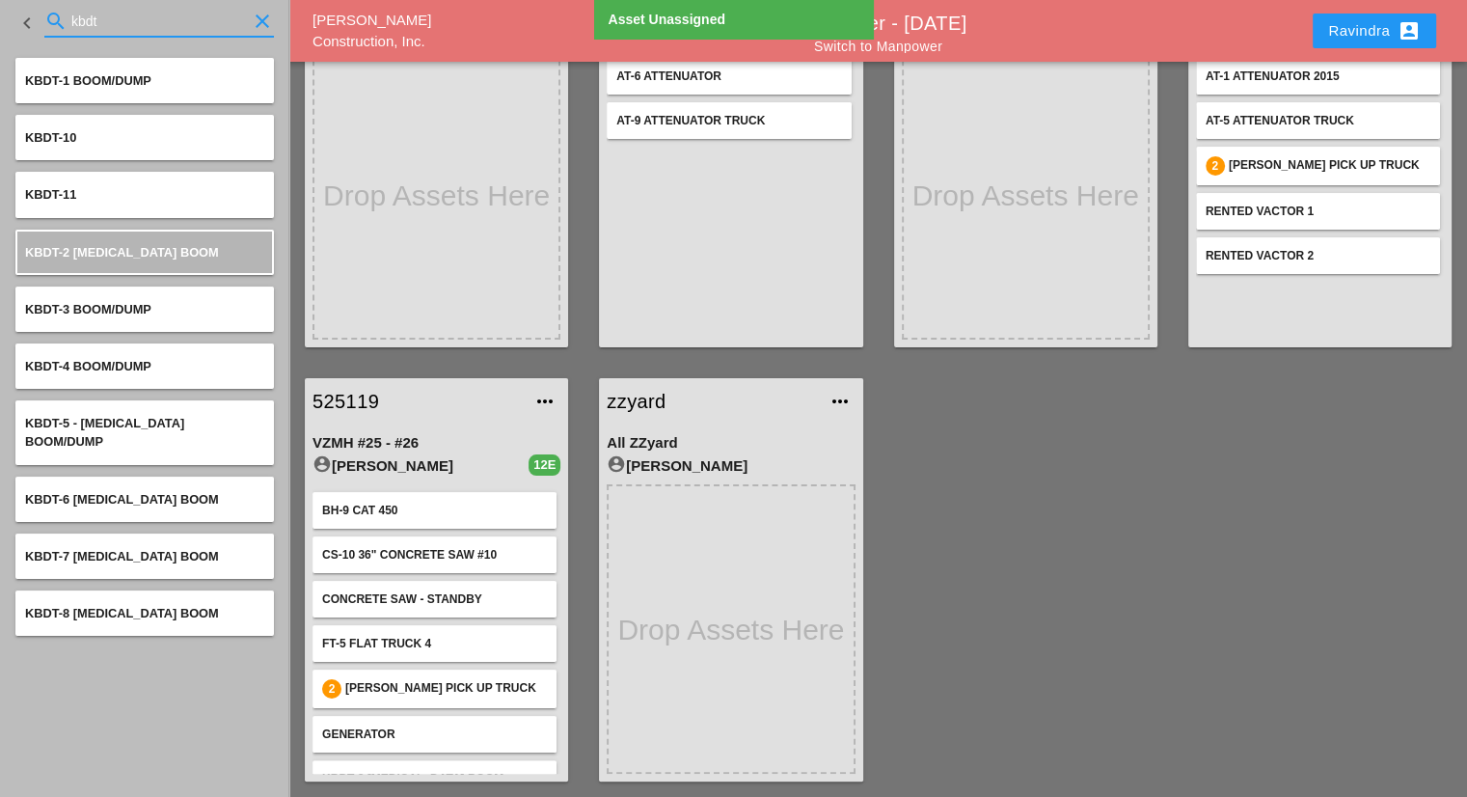
type input "kbdt"
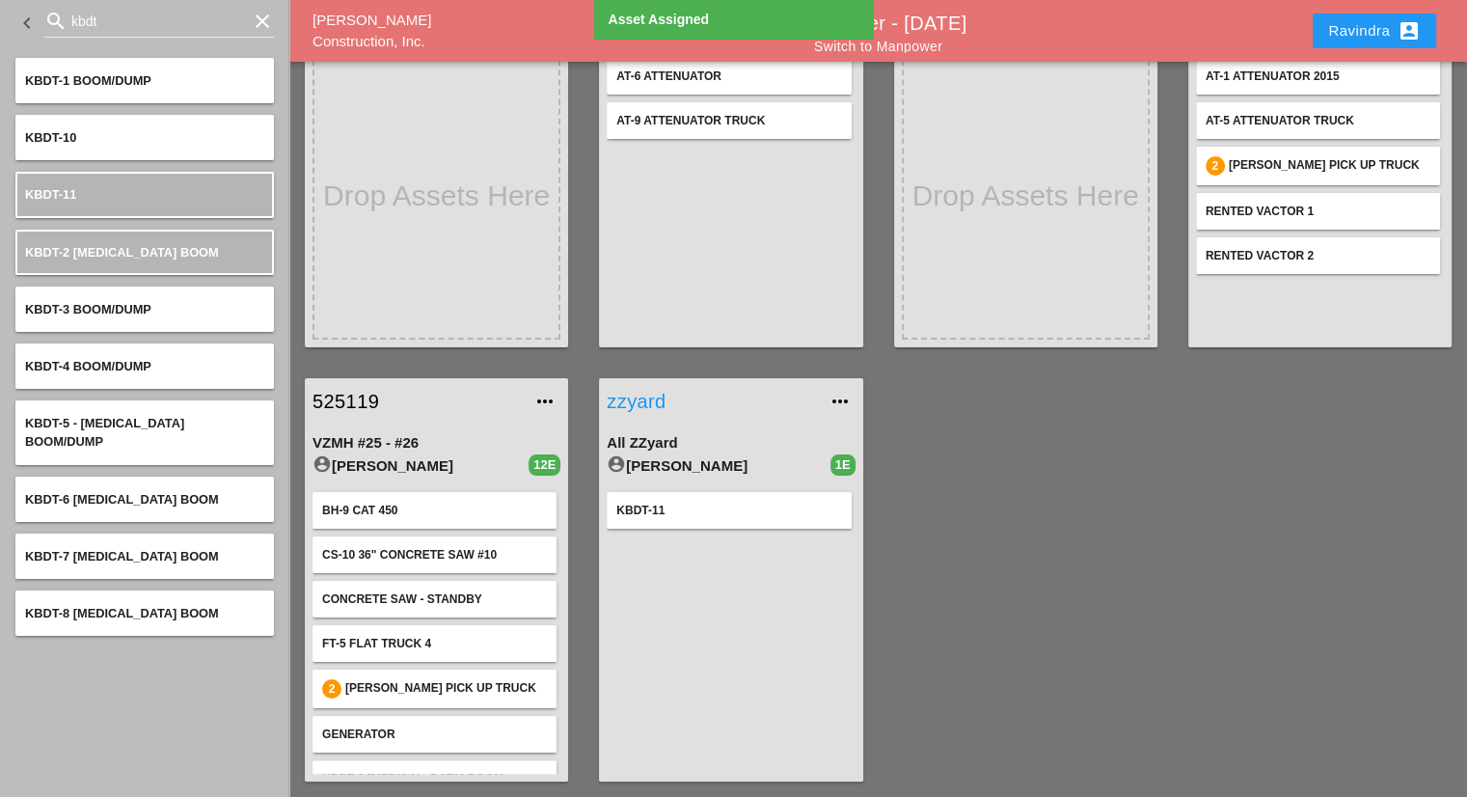
click at [652, 395] on link "zzyard" at bounding box center [711, 401] width 209 height 29
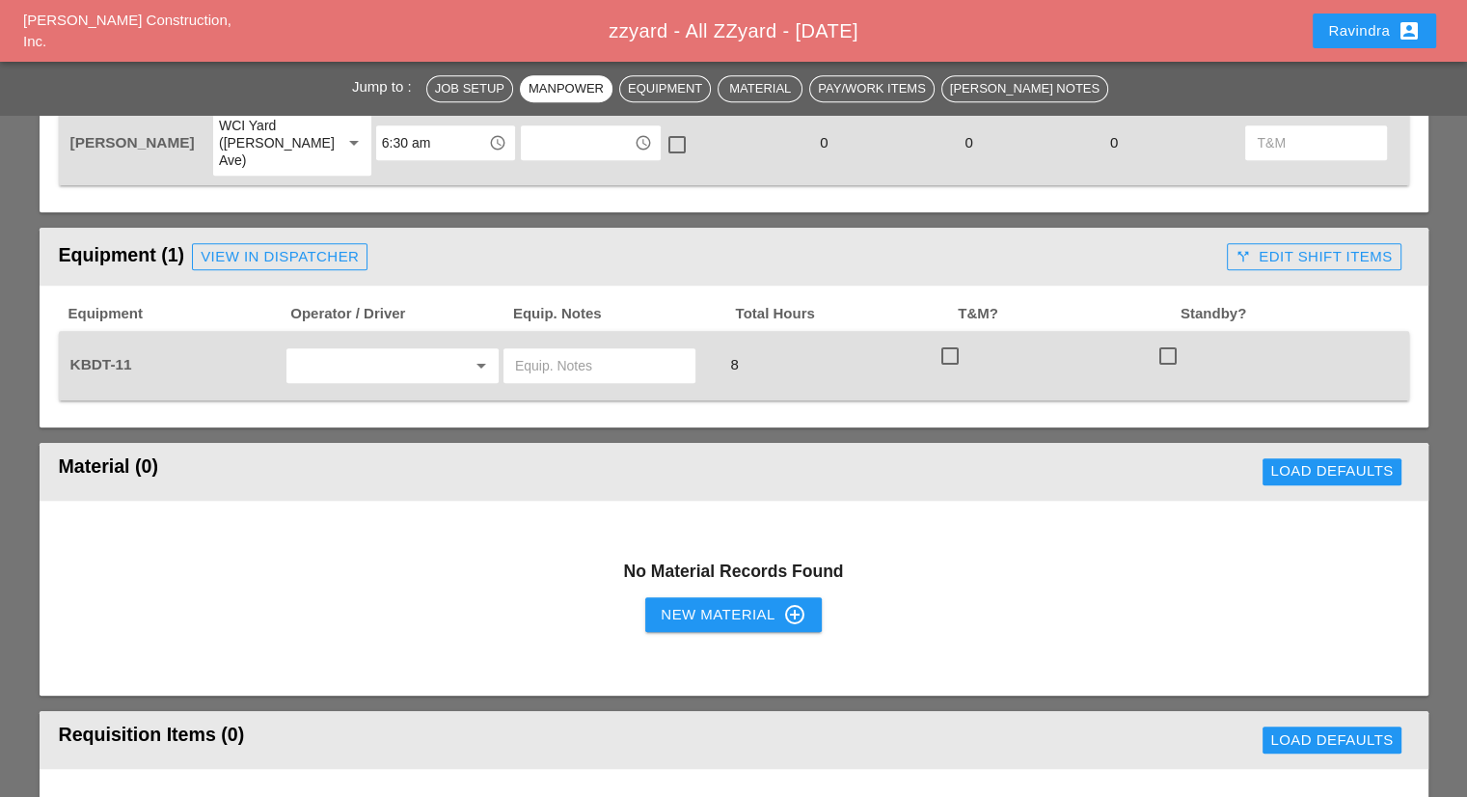
scroll to position [964, 0]
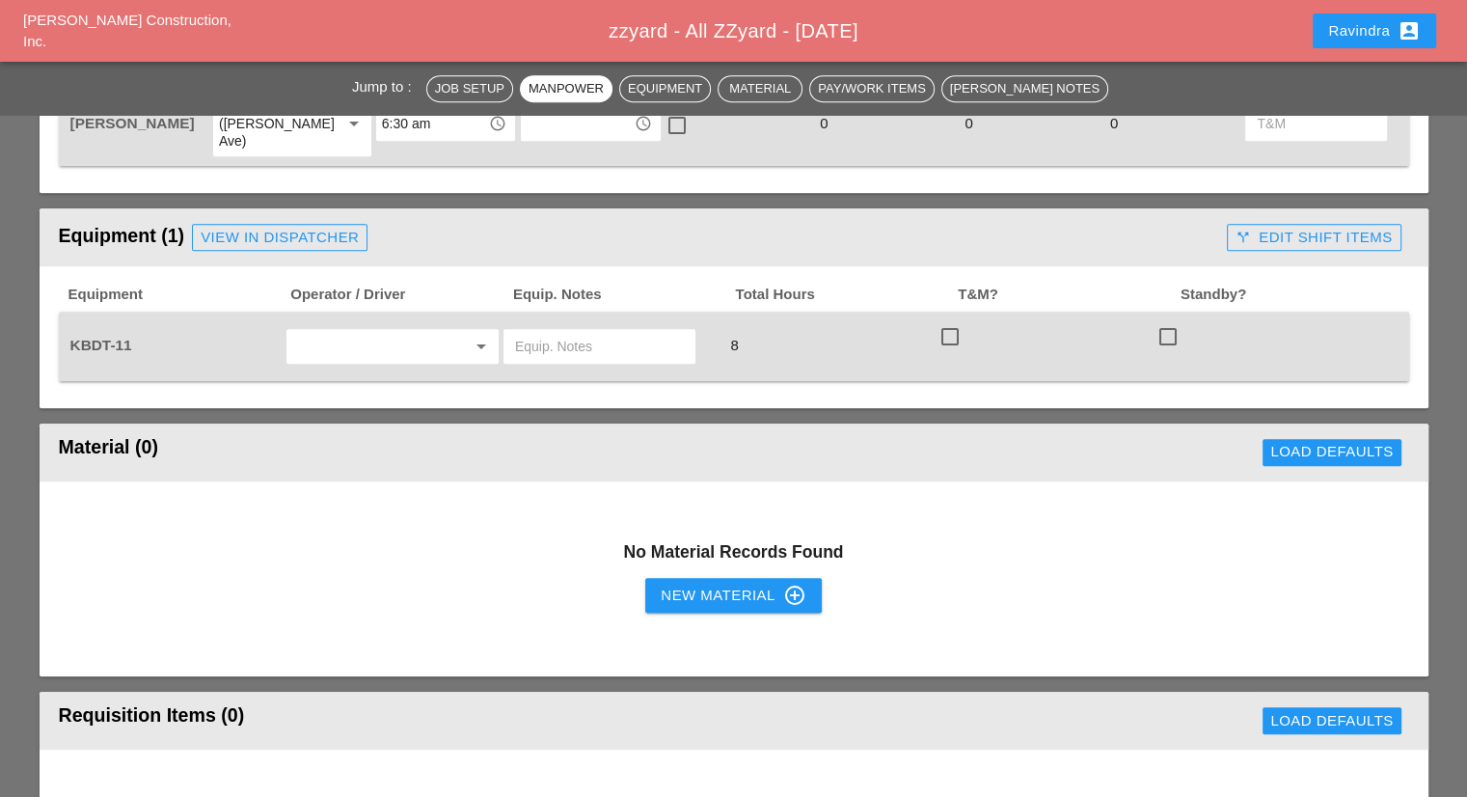
click at [420, 341] on div "arrow_drop_down" at bounding box center [392, 346] width 212 height 35
click at [402, 369] on div "[PERSON_NAME]" at bounding box center [392, 367] width 181 height 23
type input "[PERSON_NAME]"
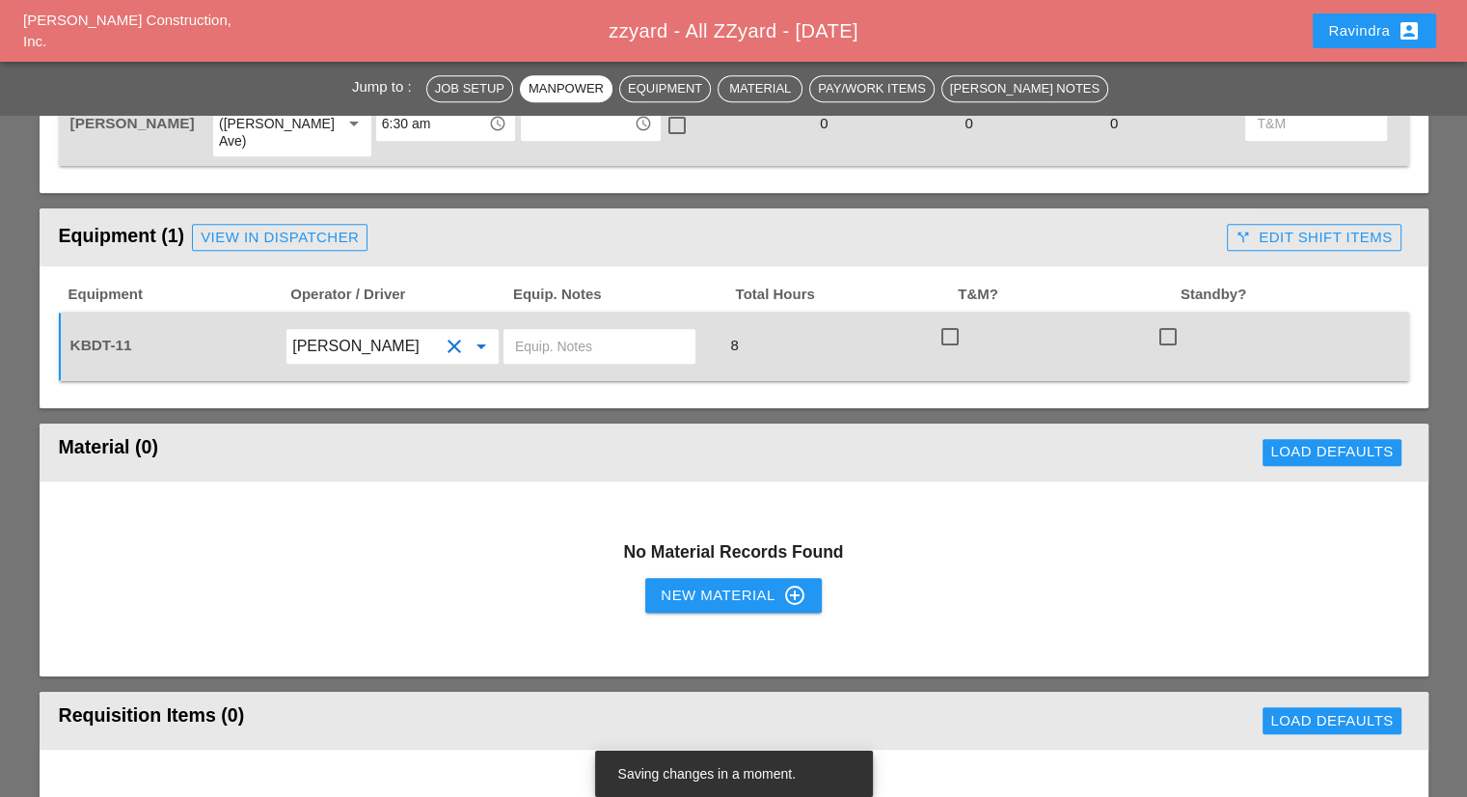
click at [301, 394] on form "Today's Job Setup Report Date 10/02/2025 Foreman Luca Gambardella Weather Thu 0…" at bounding box center [734, 520] width 1389 height 2315
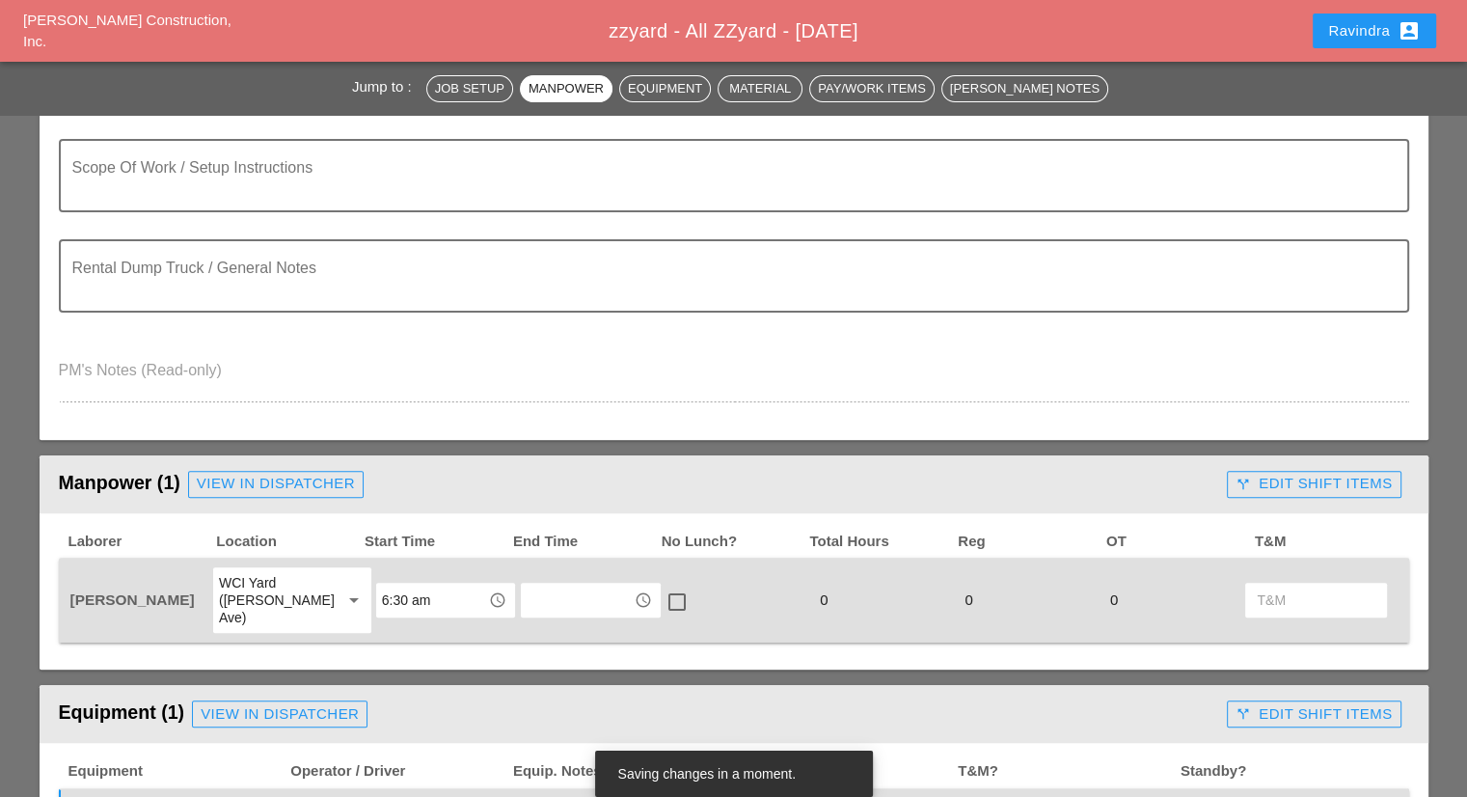
scroll to position [289, 0]
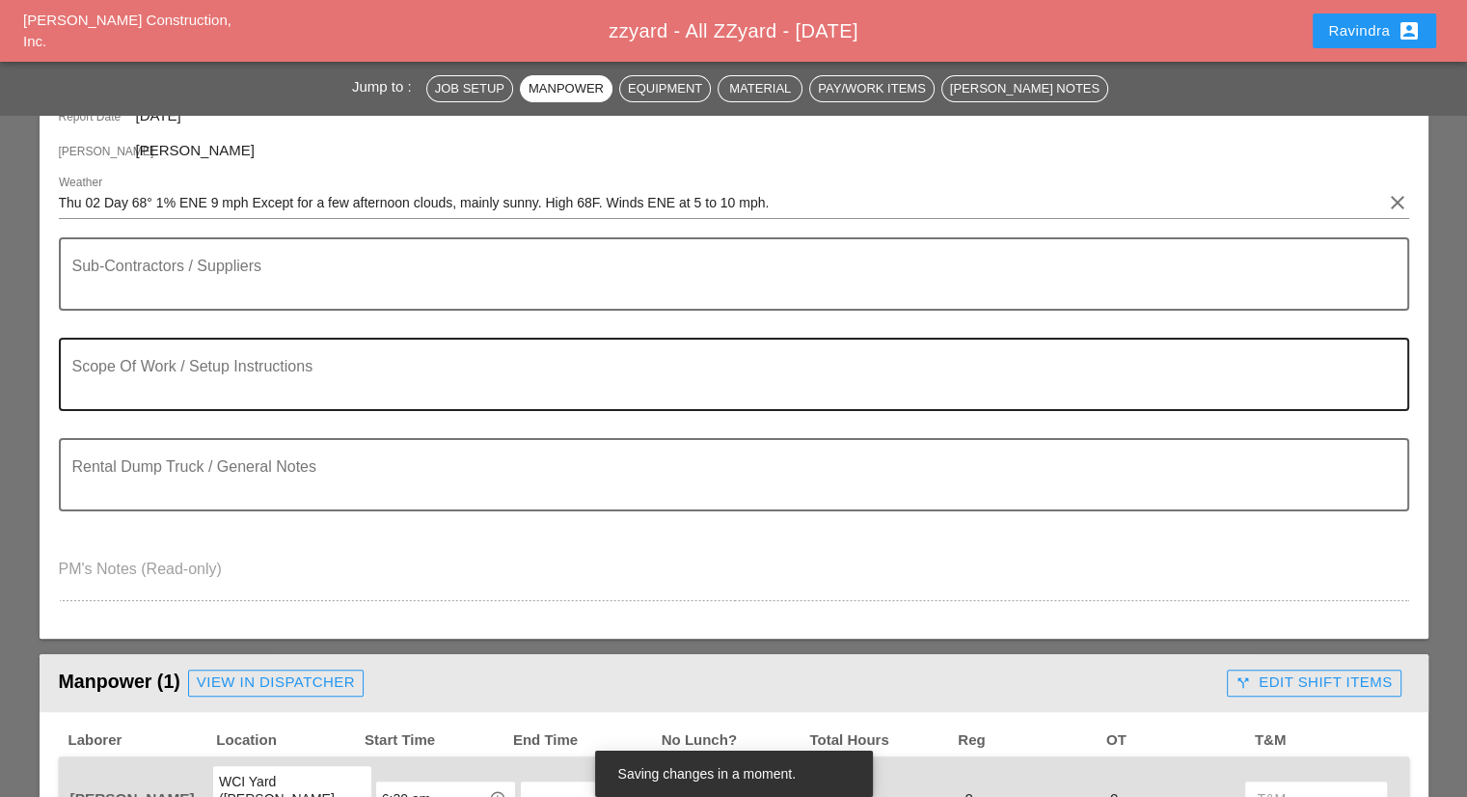
click at [224, 371] on textarea "Scope Of Work / Setup Instructions" at bounding box center [726, 386] width 1308 height 46
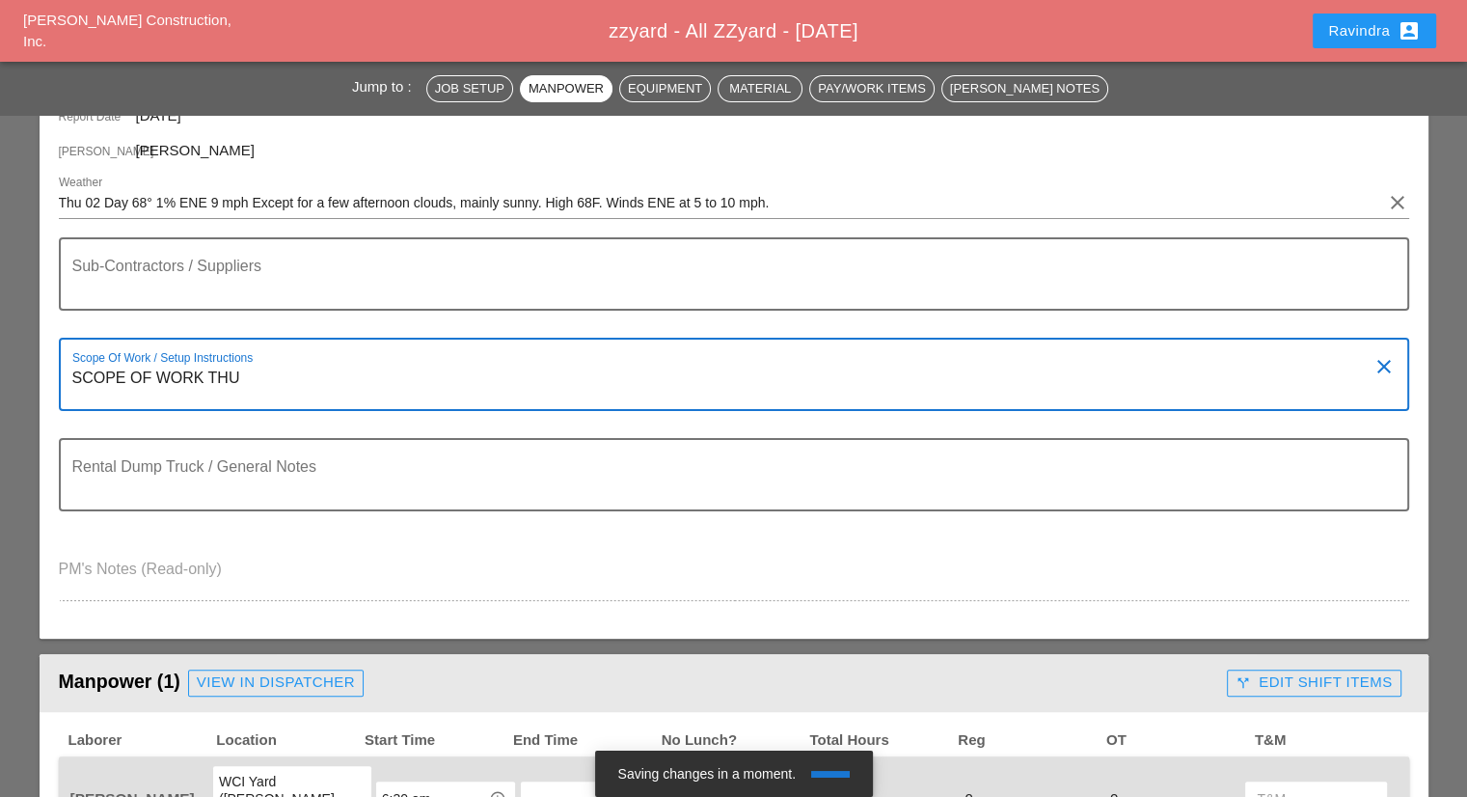
type textarea "SCOPE OF WORK THUR"
type textarea "S"
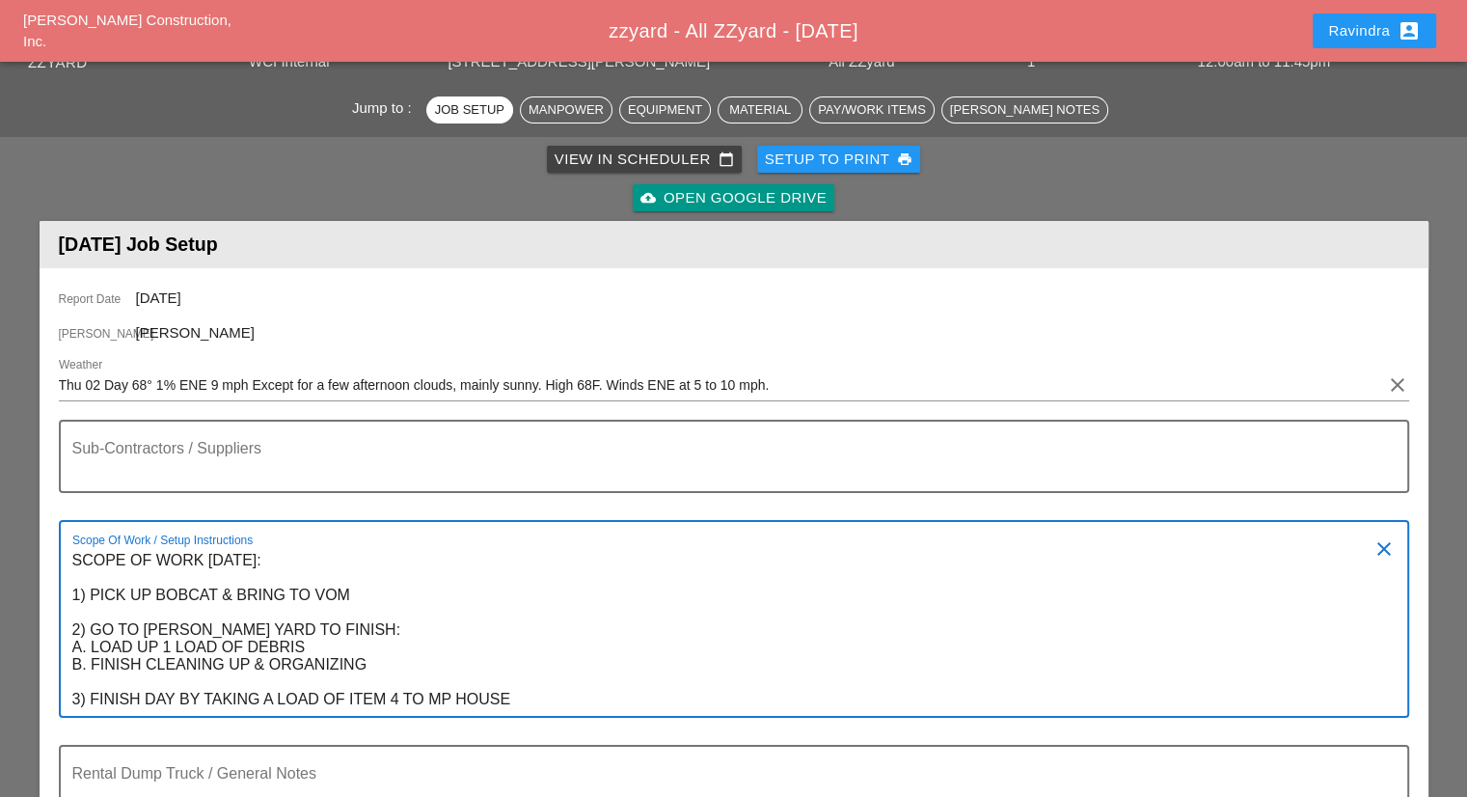
scroll to position [0, 0]
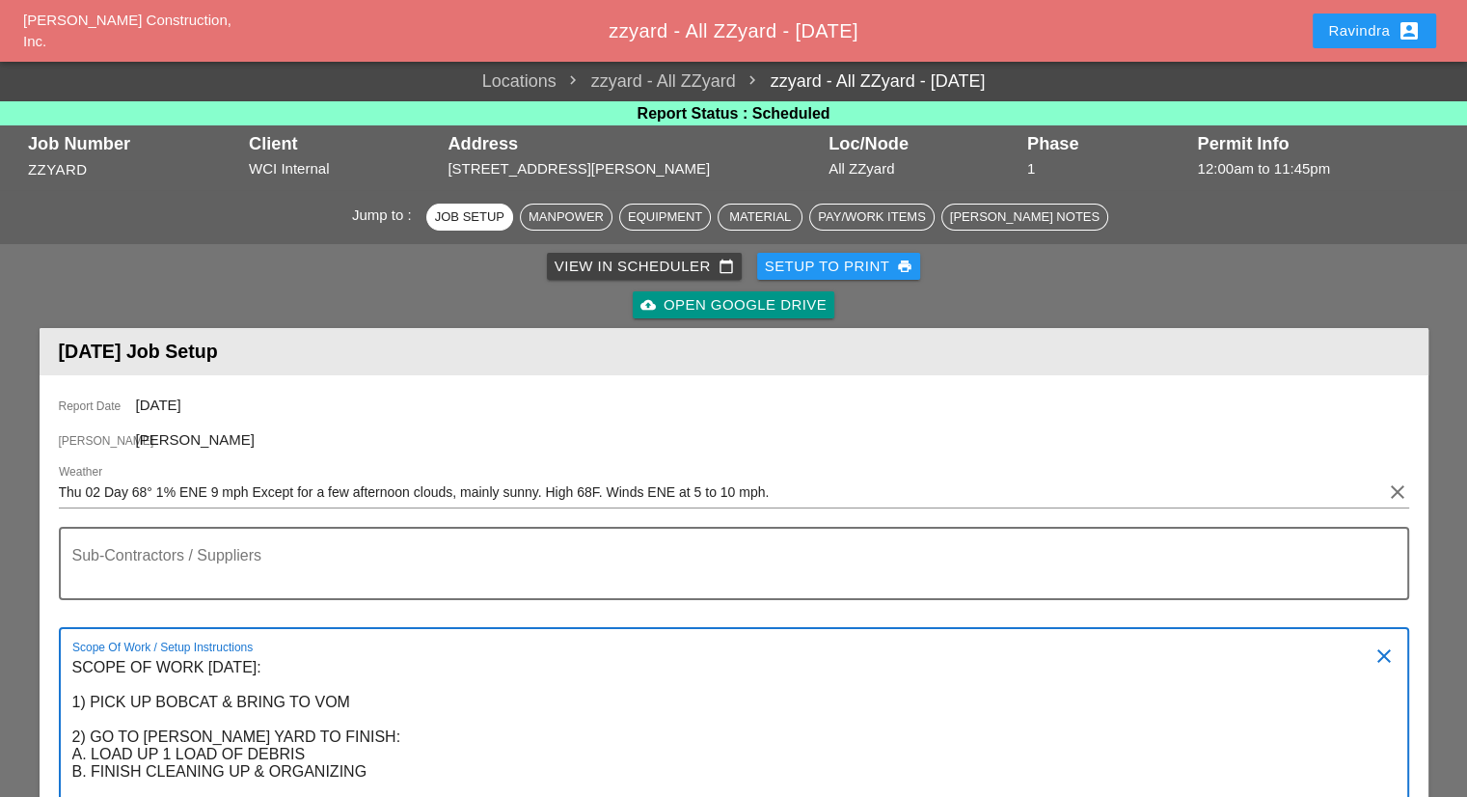
type textarea "SCOPE OF WORK THURSDAY 10/2: 1) PICK UP BOBCAT & BRING TO VOM 2) GO TO BRUCKER …"
click at [1336, 28] on div "Ravindra account_box" at bounding box center [1374, 30] width 93 height 23
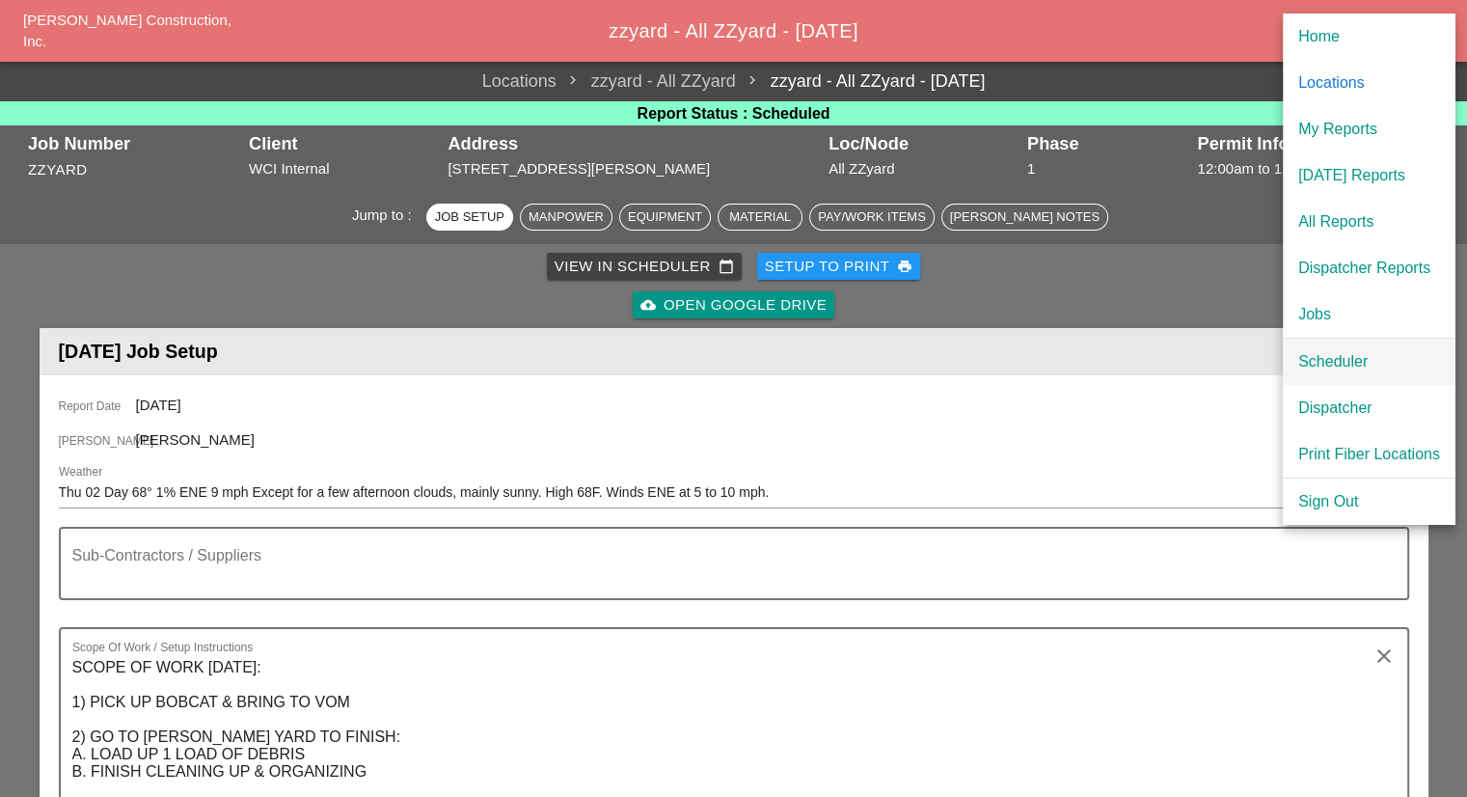
click at [1316, 364] on div "Scheduler" at bounding box center [1369, 361] width 142 height 23
